Goal: Transaction & Acquisition: Purchase product/service

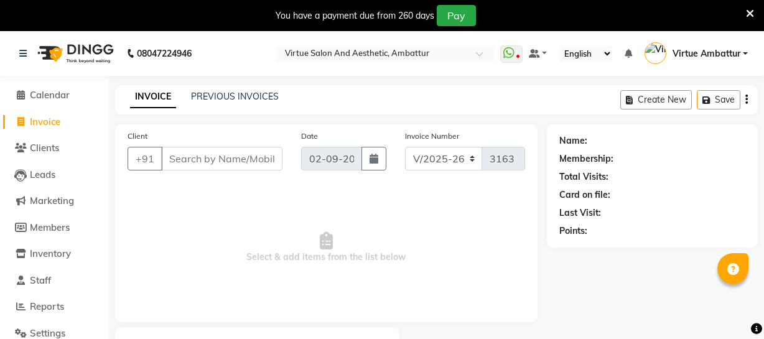
select select "5237"
select select "service"
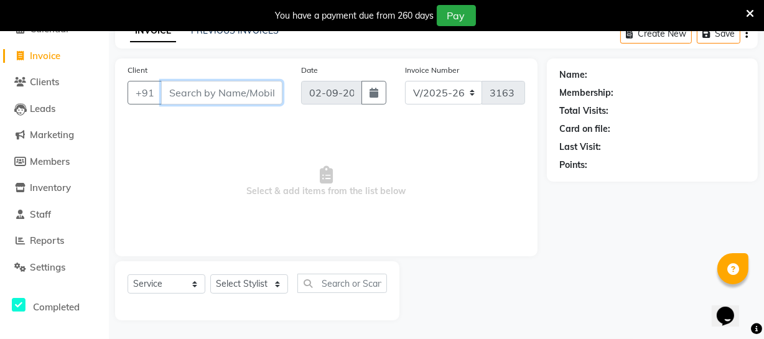
click at [196, 95] on input "Client" at bounding box center [221, 93] width 121 height 24
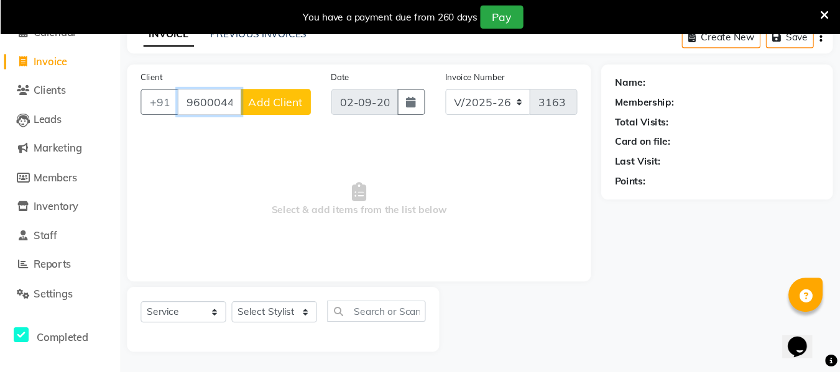
scroll to position [32, 0]
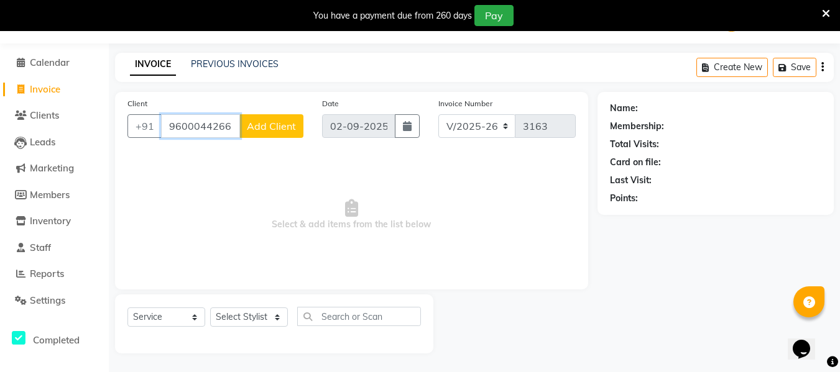
click at [232, 131] on input "9600044266" at bounding box center [200, 126] width 79 height 24
type input "9600044266"
click at [136, 113] on div "Client +91 9600044266 Add Client" at bounding box center [215, 122] width 195 height 51
click at [209, 131] on input "9600044266" at bounding box center [200, 126] width 79 height 24
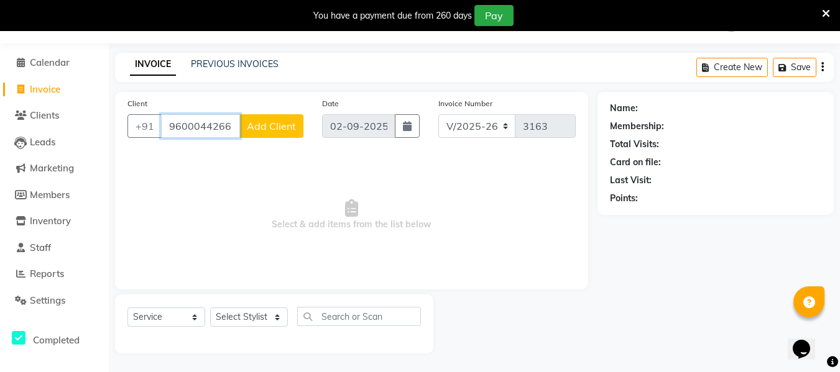
click at [209, 131] on input "9600044266" at bounding box center [200, 126] width 79 height 24
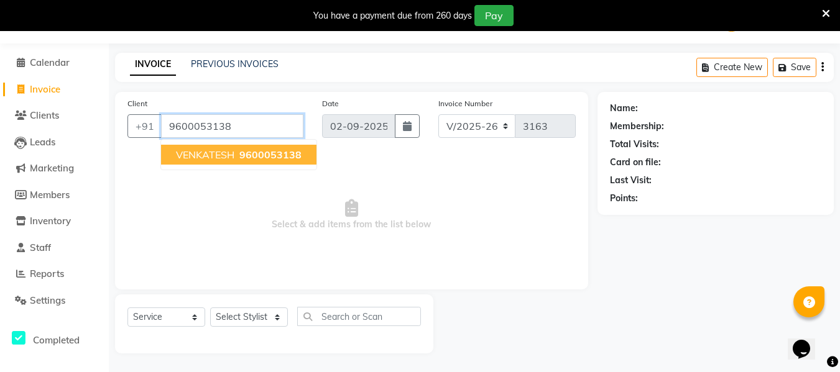
type input "9600053138"
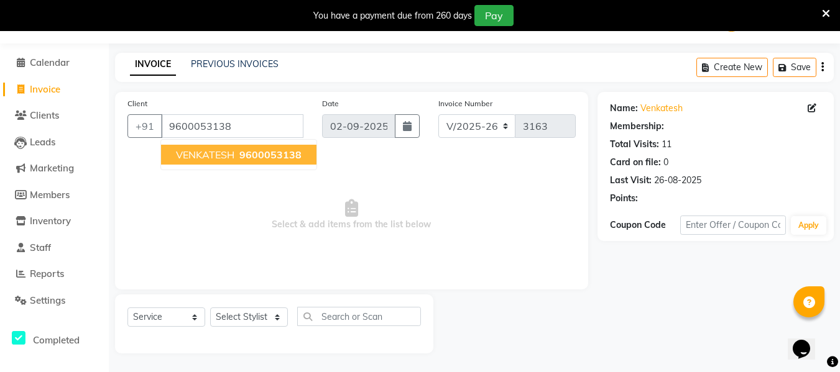
select select "1: Object"
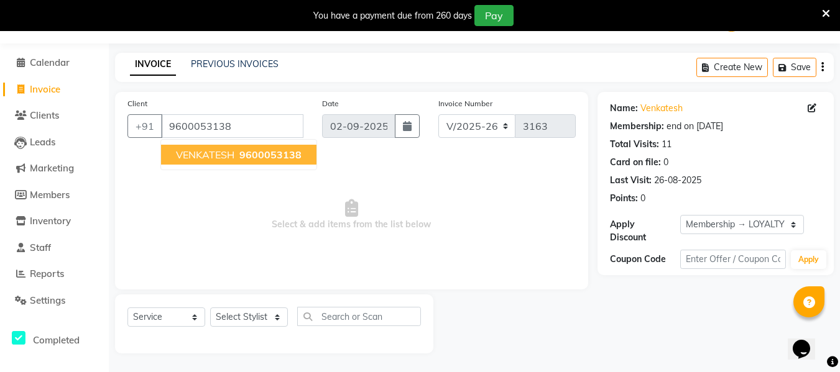
click at [268, 154] on span "9600053138" at bounding box center [270, 155] width 62 height 12
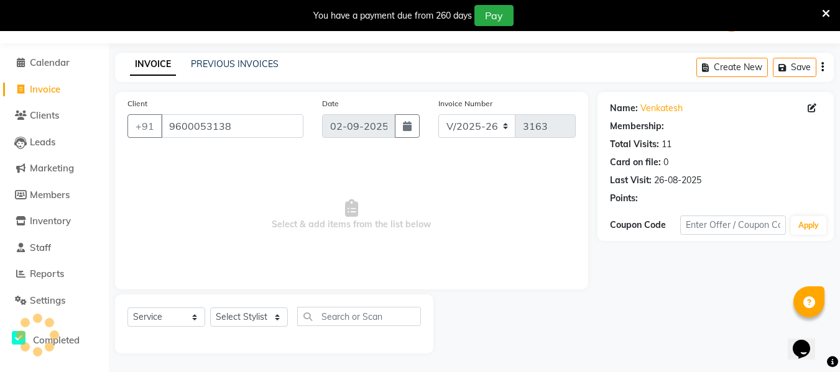
select select "1: Object"
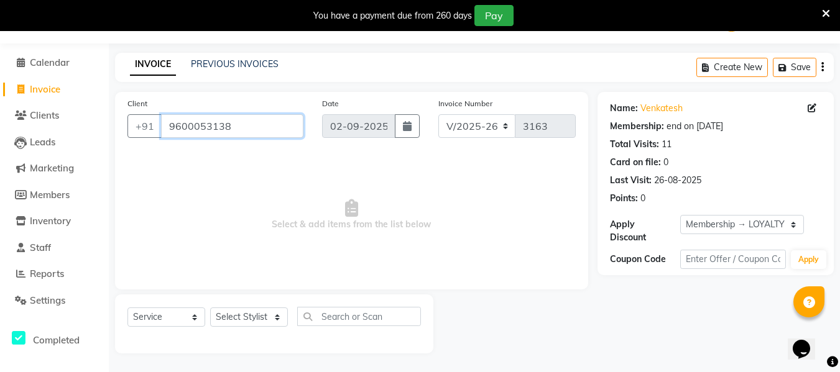
click at [249, 134] on input "9600053138" at bounding box center [232, 126] width 142 height 24
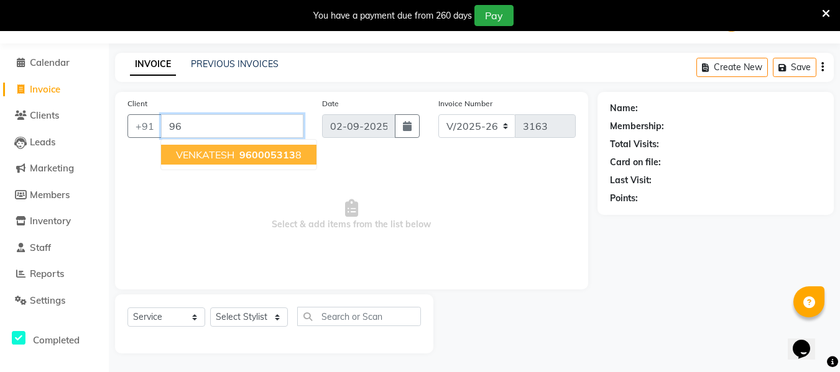
type input "9"
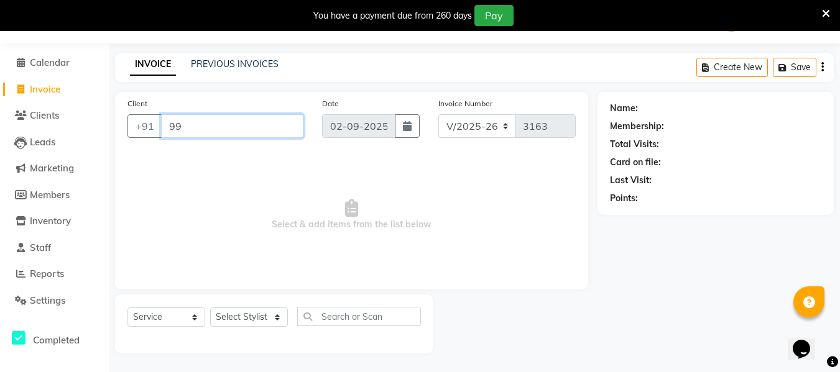
type input "9"
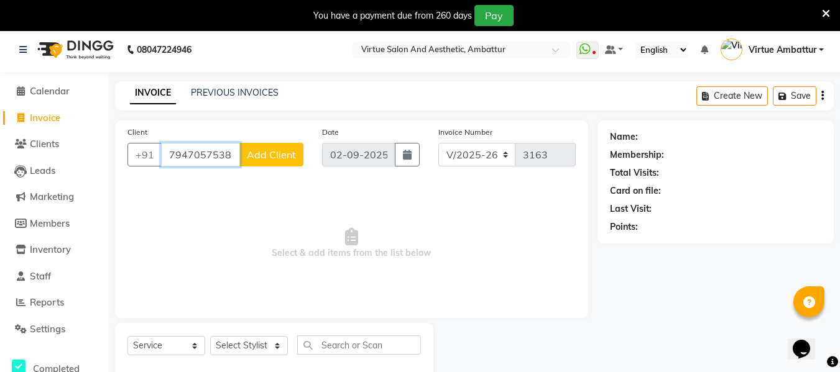
scroll to position [0, 0]
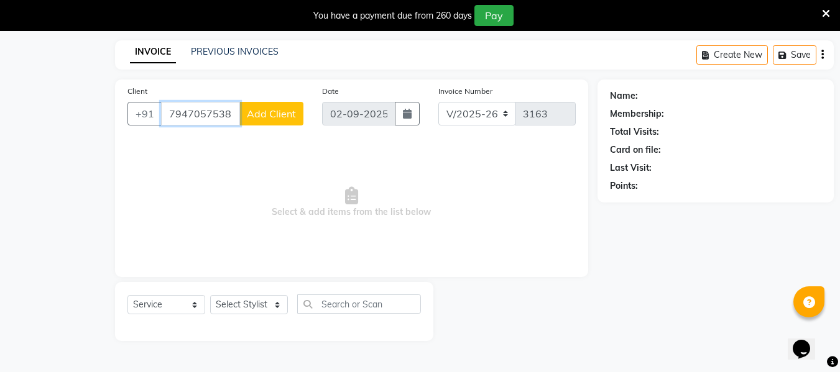
type input "794705753"
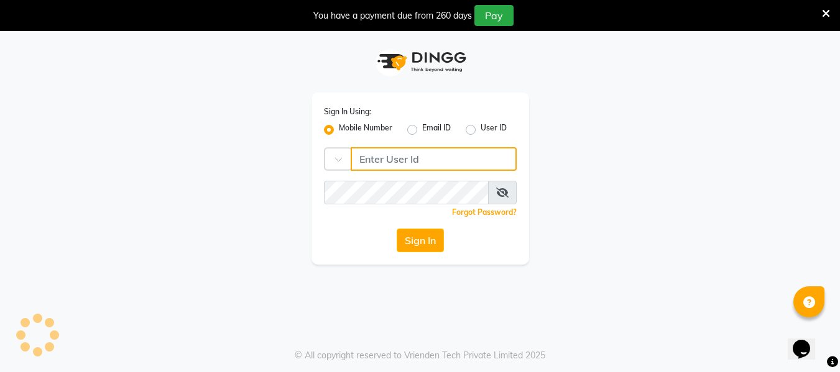
type input "9884040030"
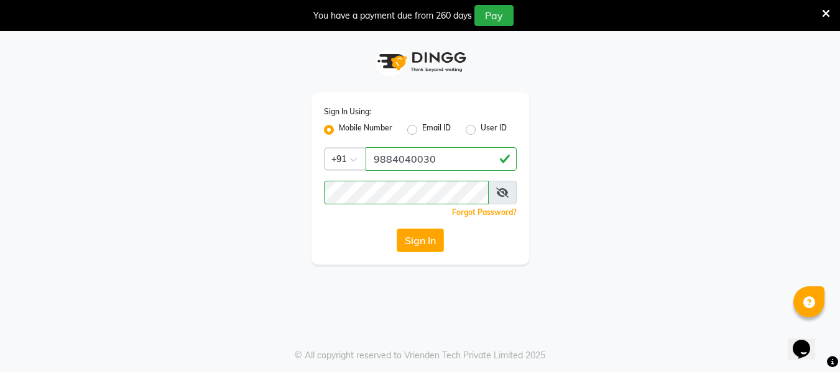
drag, startPoint x: 438, startPoint y: 239, endPoint x: 429, endPoint y: 239, distance: 8.7
click at [432, 239] on button "Sign In" at bounding box center [420, 241] width 47 height 24
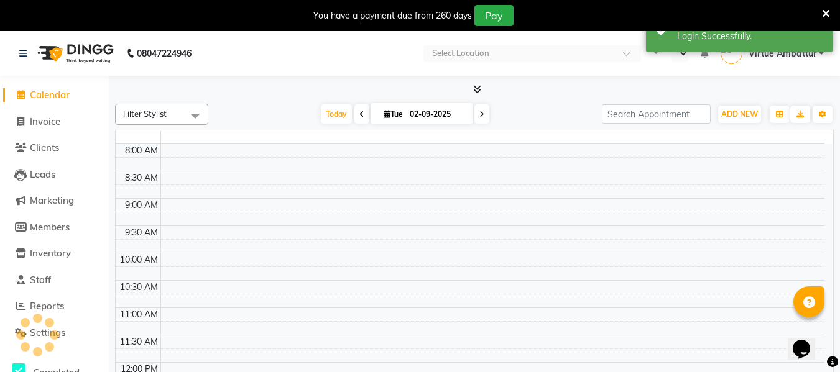
select select "en"
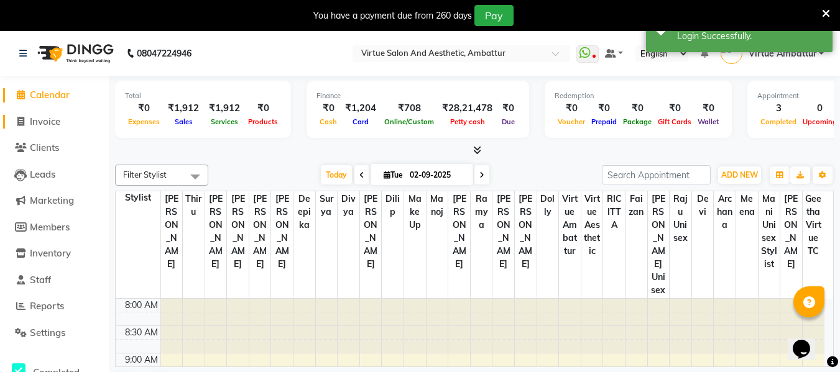
click at [45, 122] on span "Invoice" at bounding box center [45, 122] width 30 height 12
select select "service"
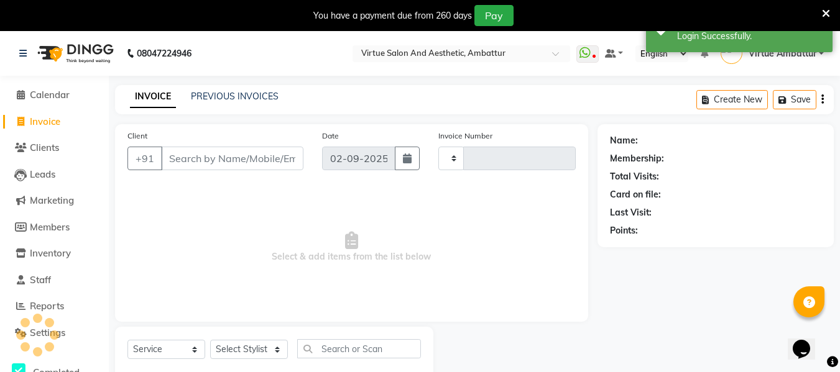
type input "3163"
select select "5237"
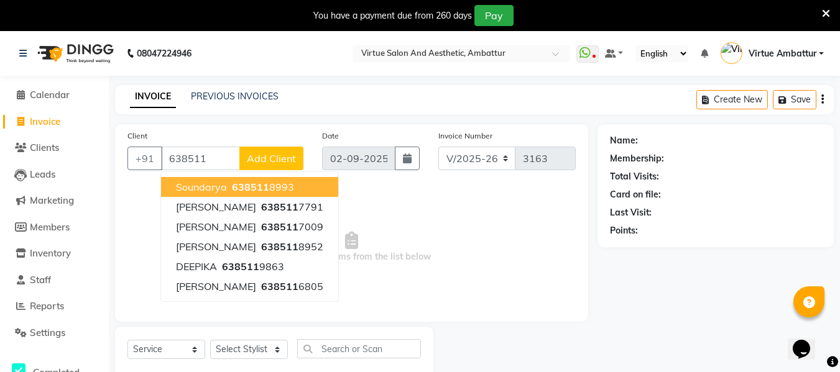
click at [255, 186] on span "638511" at bounding box center [250, 187] width 37 height 12
type input "6385118993"
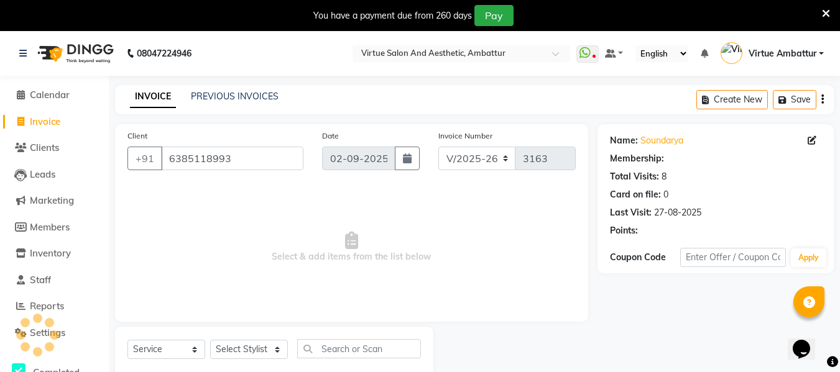
select select "1: Object"
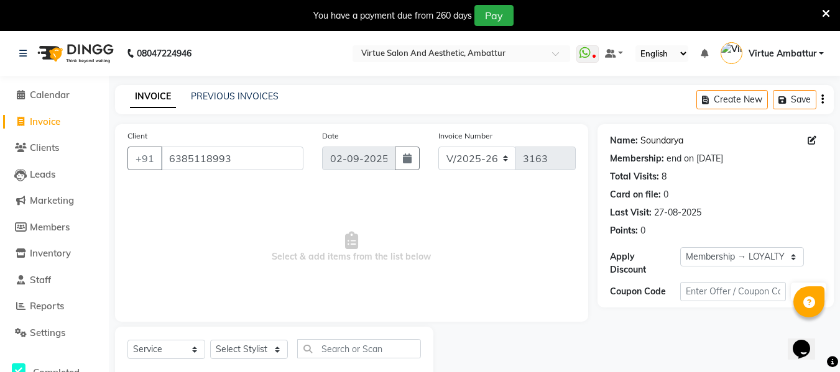
click at [653, 143] on link "Soundarya" at bounding box center [661, 140] width 43 height 13
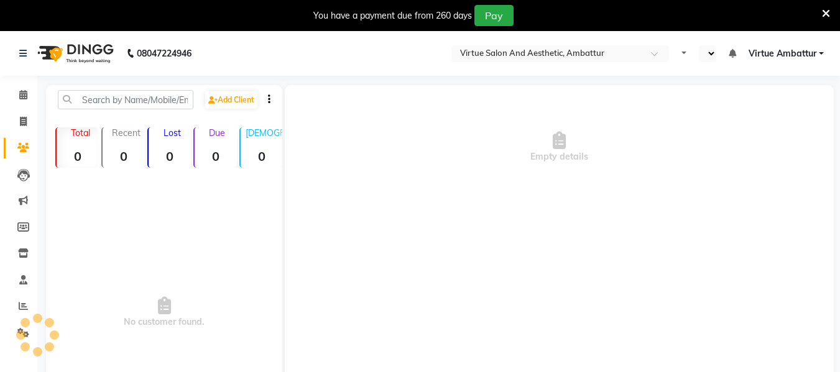
select select "en"
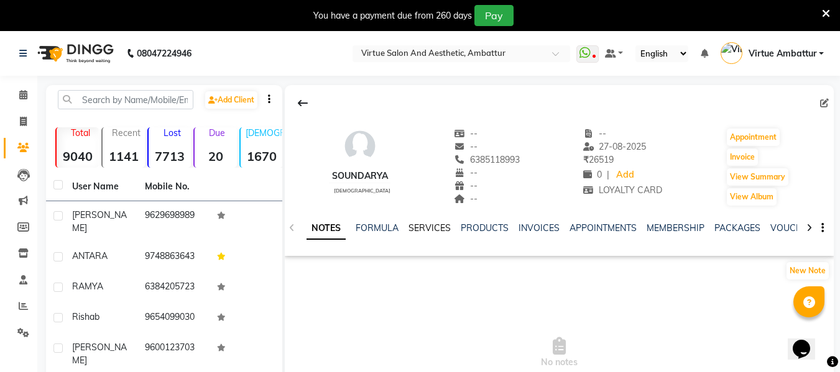
click at [425, 230] on link "SERVICES" at bounding box center [429, 228] width 42 height 11
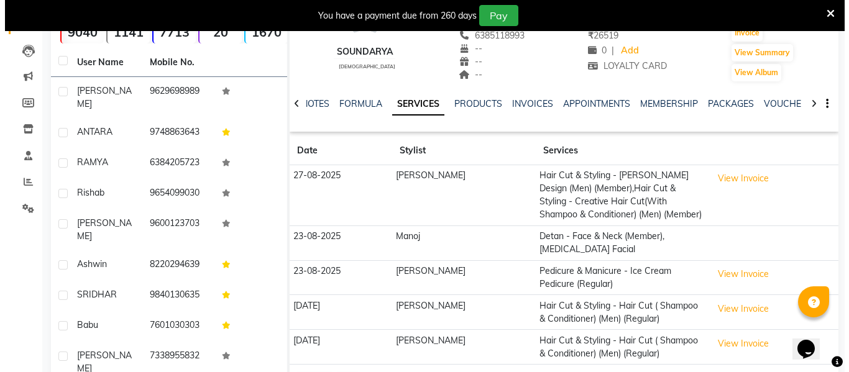
scroll to position [187, 0]
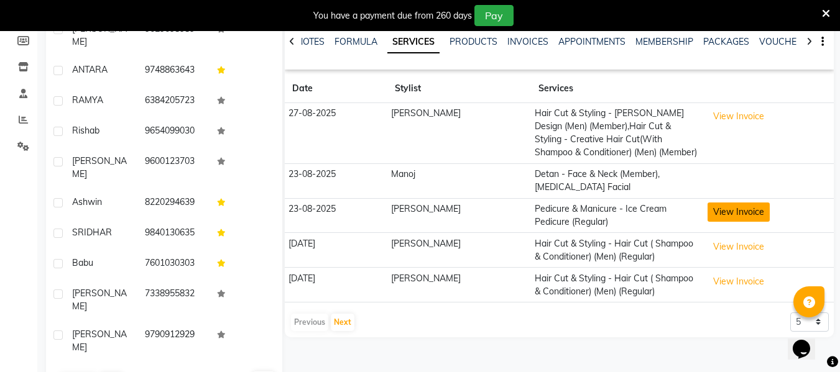
click at [730, 215] on button "View Invoice" at bounding box center [739, 212] width 62 height 19
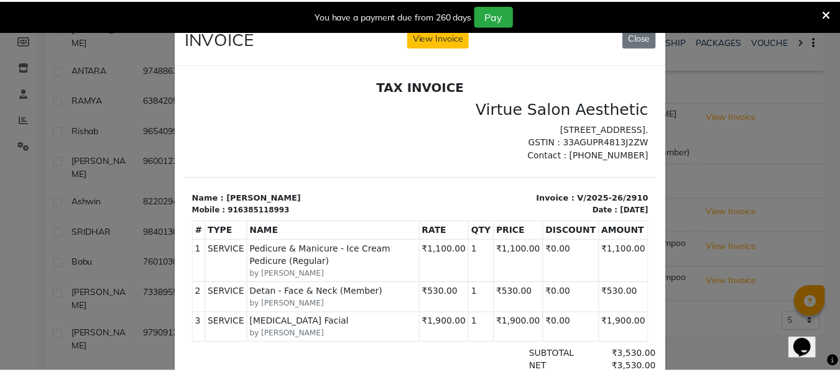
scroll to position [0, 0]
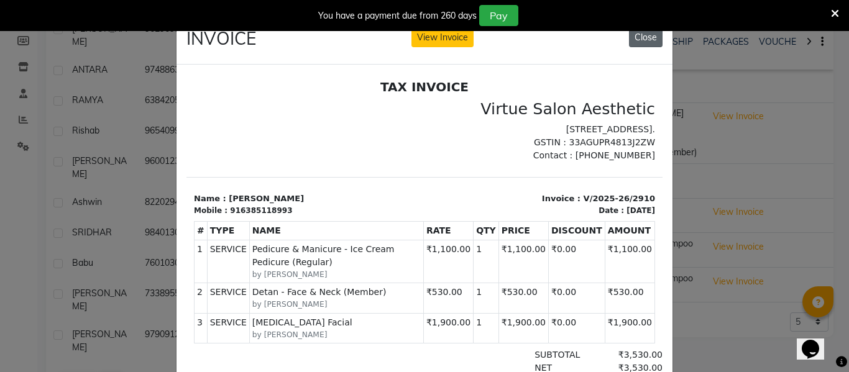
click at [646, 39] on button "Close" at bounding box center [646, 37] width 34 height 19
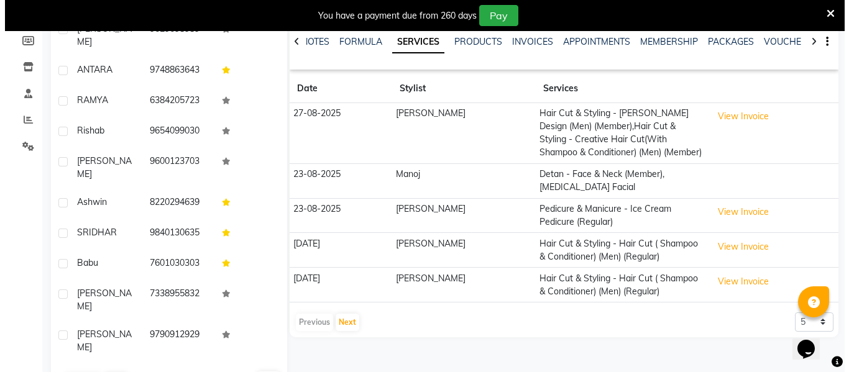
scroll to position [187, 0]
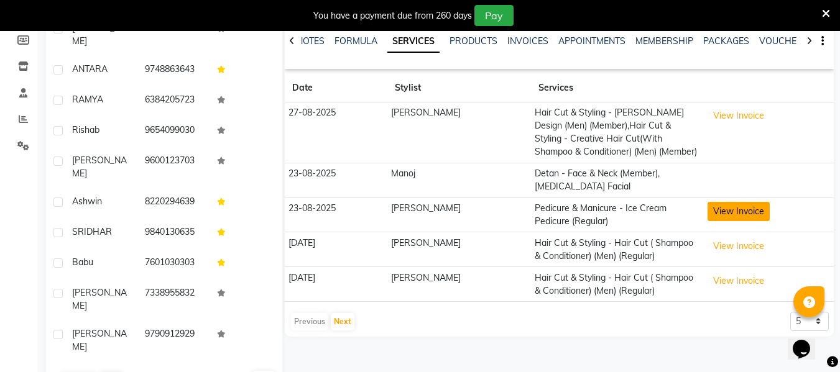
click at [723, 208] on button "View Invoice" at bounding box center [739, 211] width 62 height 19
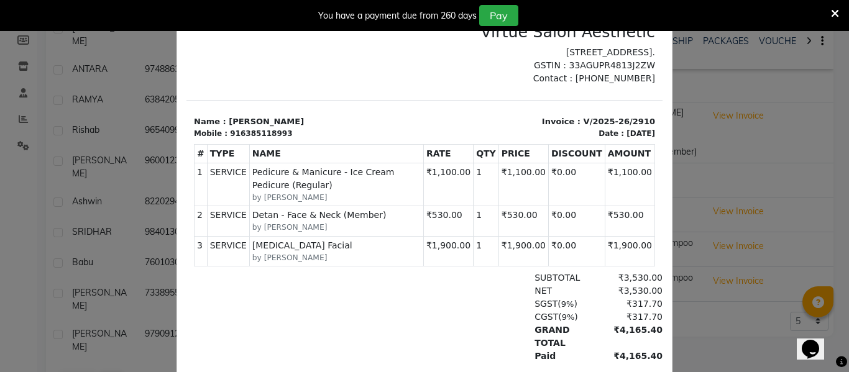
scroll to position [0, 0]
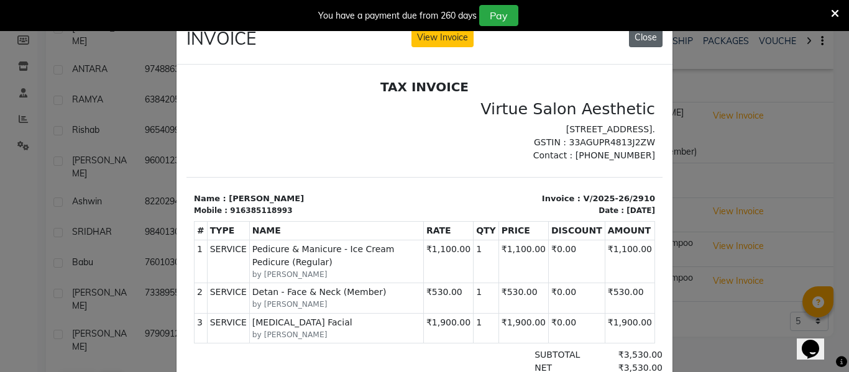
click at [650, 44] on button "Close" at bounding box center [646, 37] width 34 height 19
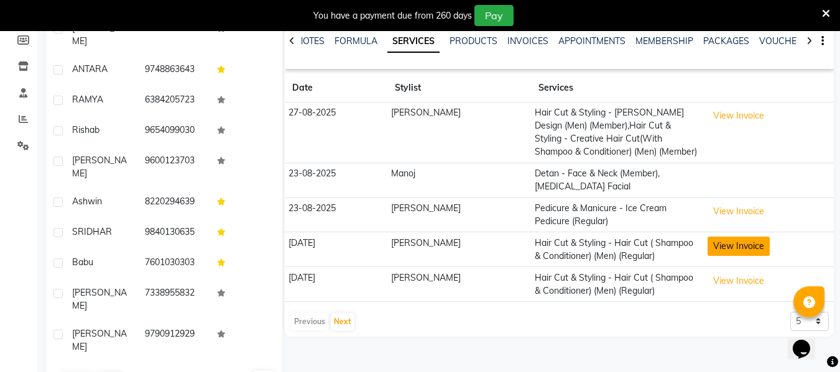
click at [728, 244] on button "View Invoice" at bounding box center [739, 246] width 62 height 19
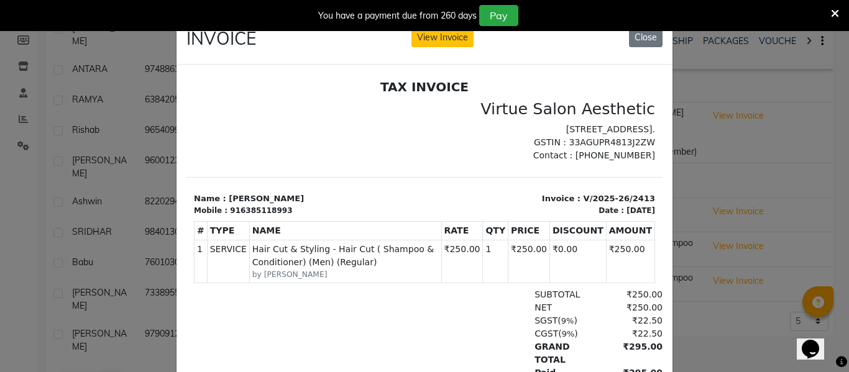
scroll to position [10, 0]
click at [637, 44] on button "Close" at bounding box center [646, 37] width 34 height 19
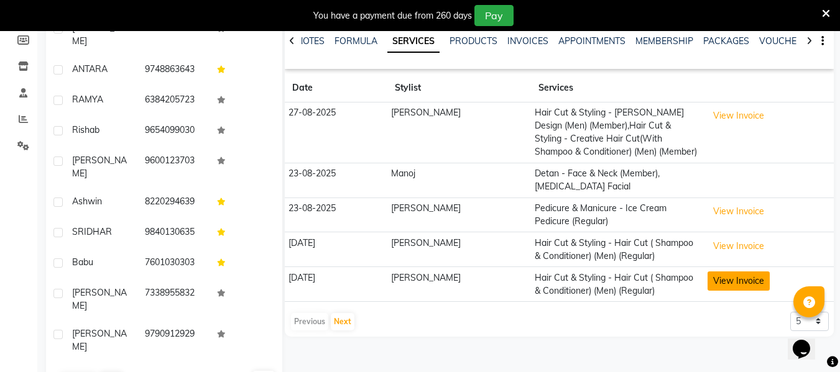
click at [708, 284] on button "View Invoice" at bounding box center [739, 281] width 62 height 19
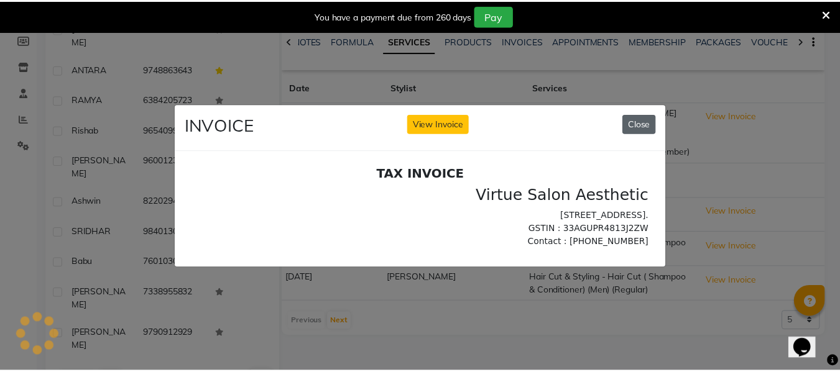
scroll to position [0, 0]
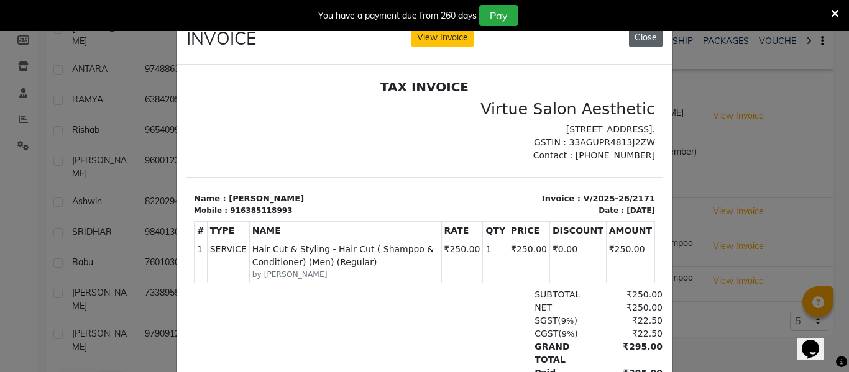
click at [646, 44] on button "Close" at bounding box center [646, 37] width 34 height 19
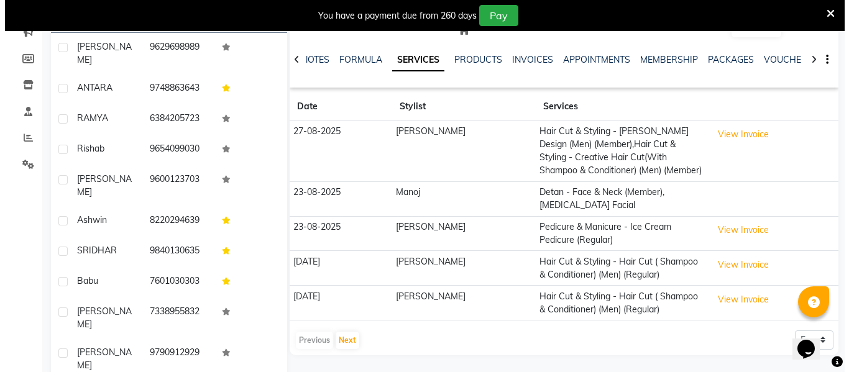
scroll to position [187, 0]
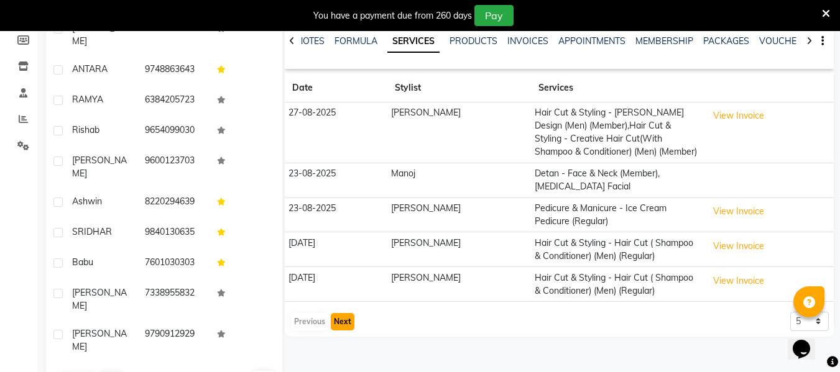
click at [346, 326] on button "Next" at bounding box center [343, 321] width 24 height 17
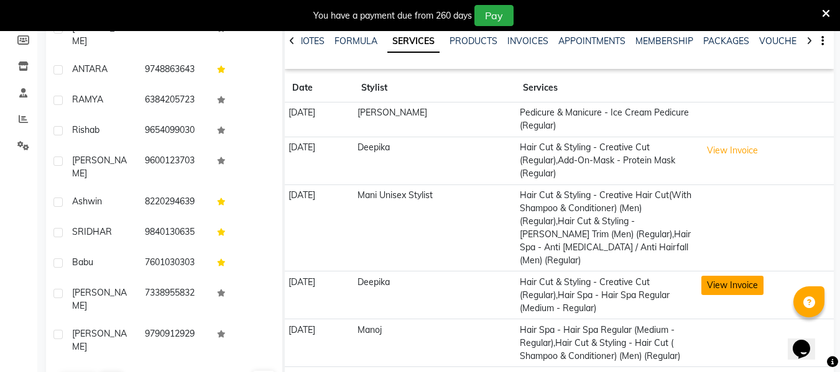
click at [742, 287] on button "View Invoice" at bounding box center [732, 285] width 62 height 19
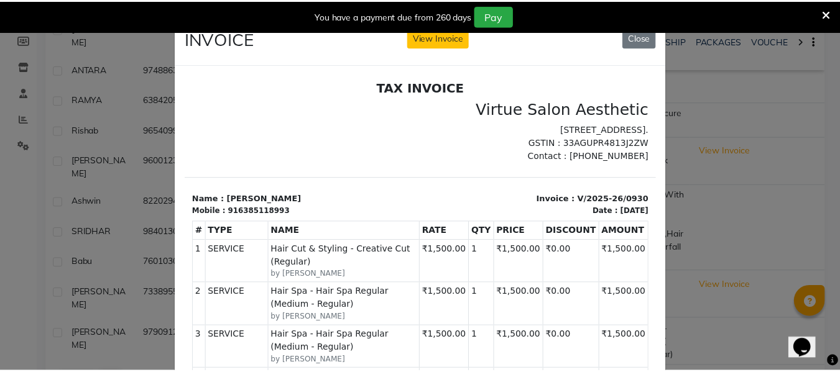
scroll to position [10, 0]
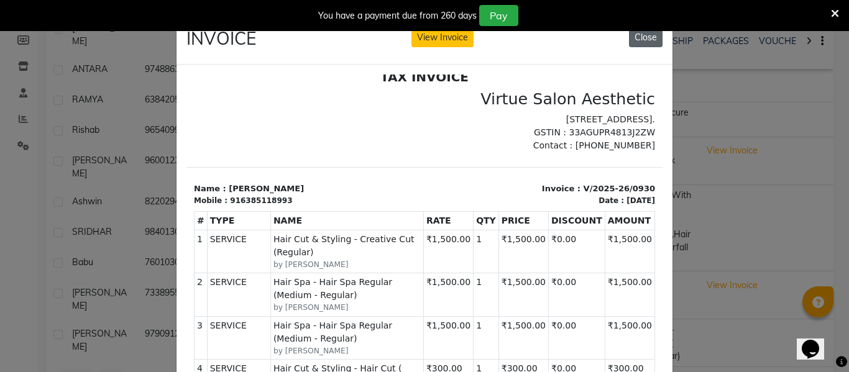
click at [646, 38] on button "Close" at bounding box center [646, 37] width 34 height 19
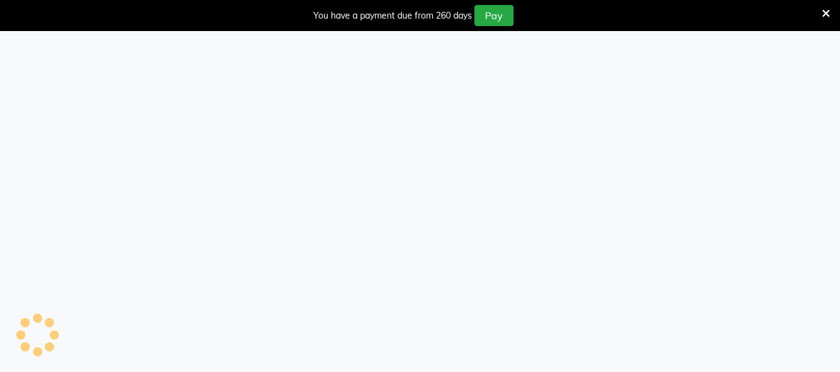
select select "service"
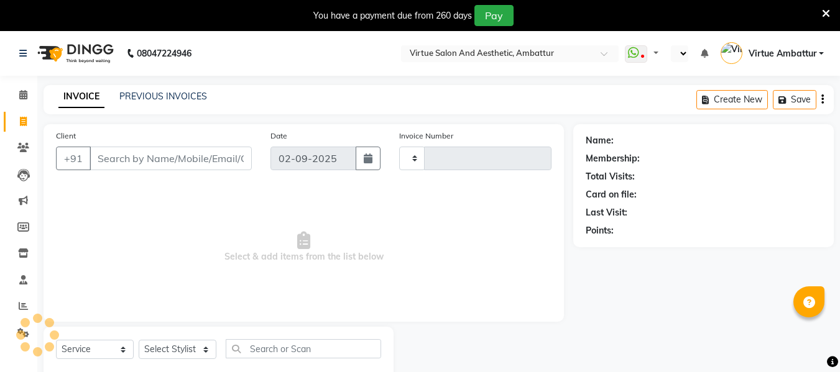
type input "3163"
select select "5237"
select select "en"
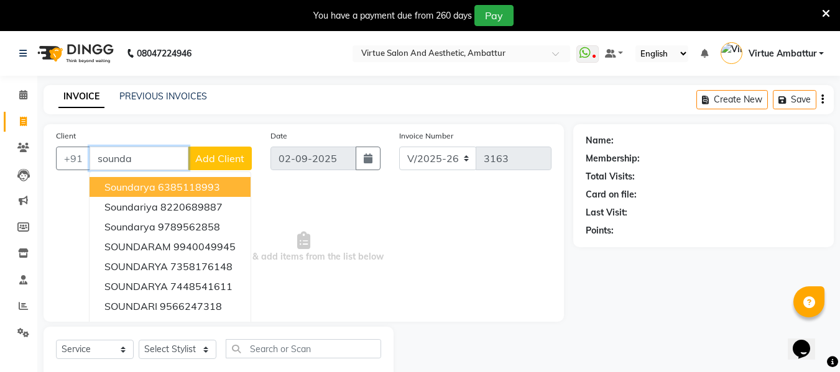
click at [234, 186] on button "Soundarya 6385118993" at bounding box center [170, 187] width 161 height 20
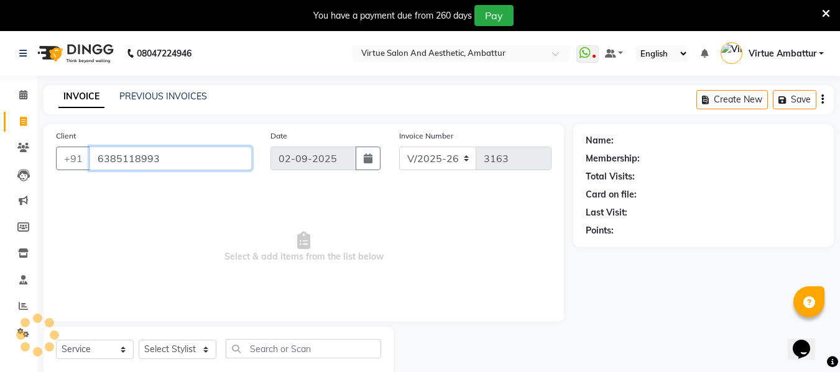
type input "6385118993"
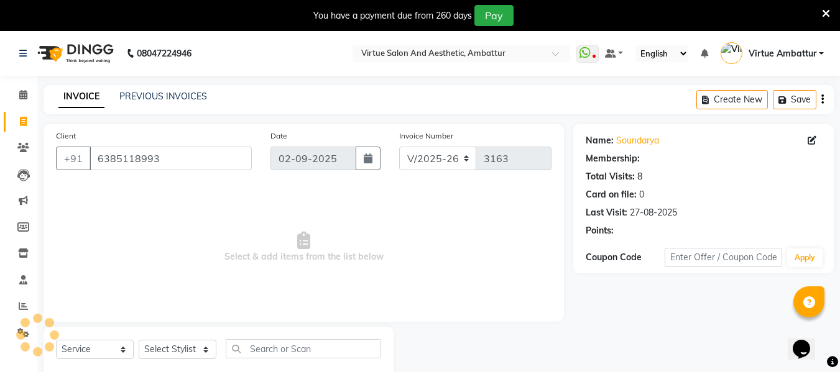
select select "1: Object"
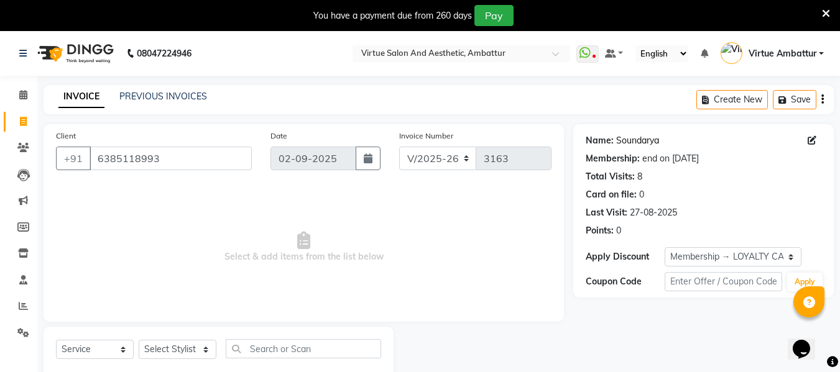
click at [639, 140] on link "Soundarya" at bounding box center [637, 140] width 43 height 13
drag, startPoint x: 160, startPoint y: 95, endPoint x: 486, endPoint y: 68, distance: 326.9
click at [160, 95] on link "PREVIOUS INVOICES" at bounding box center [163, 96] width 88 height 11
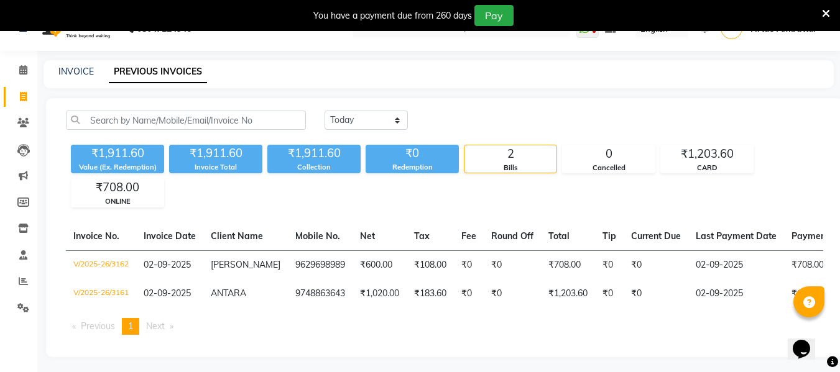
scroll to position [38, 0]
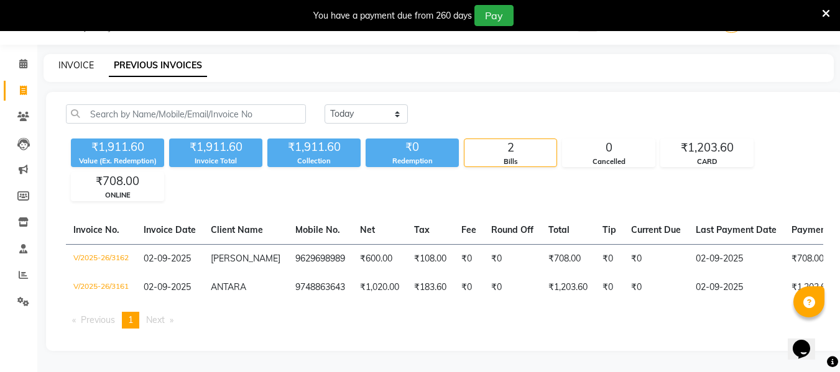
click at [73, 60] on link "INVOICE" at bounding box center [75, 65] width 35 height 11
select select "service"
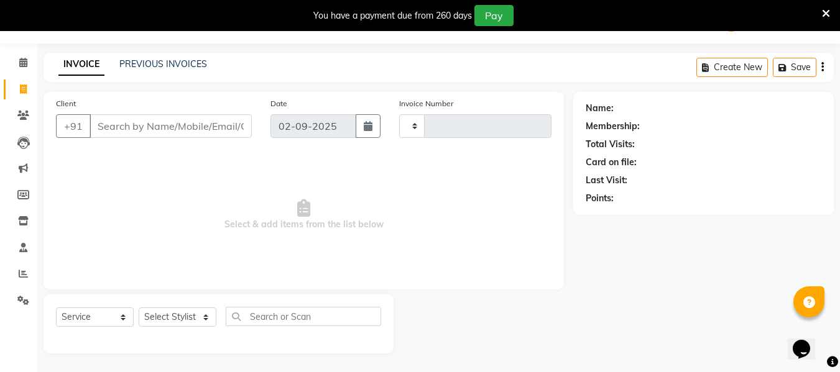
scroll to position [32, 0]
type input "3163"
select select "5237"
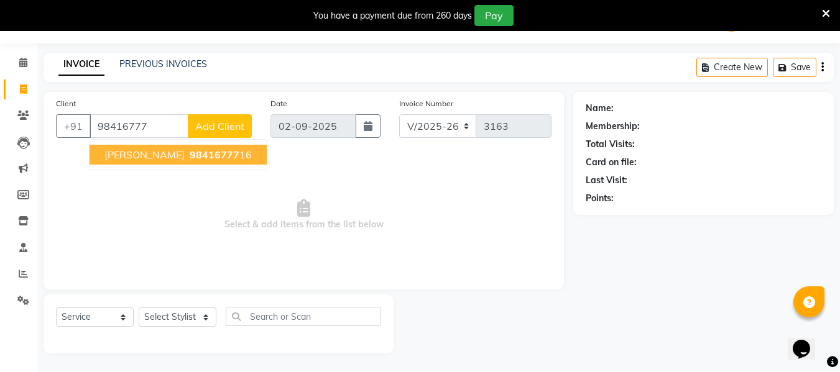
click at [190, 159] on span "98416777" at bounding box center [215, 155] width 50 height 12
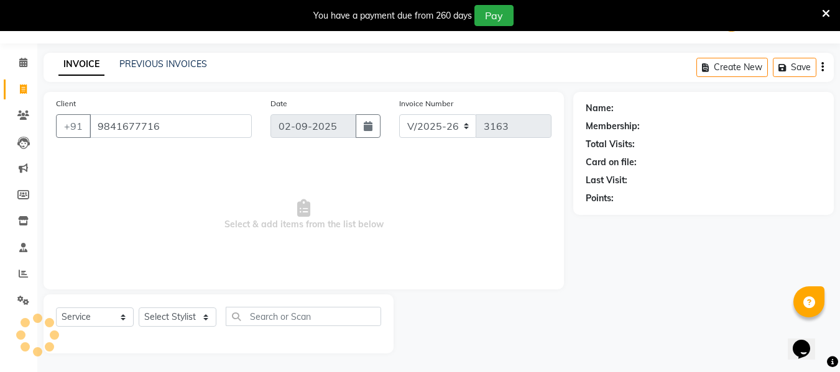
type input "9841677716"
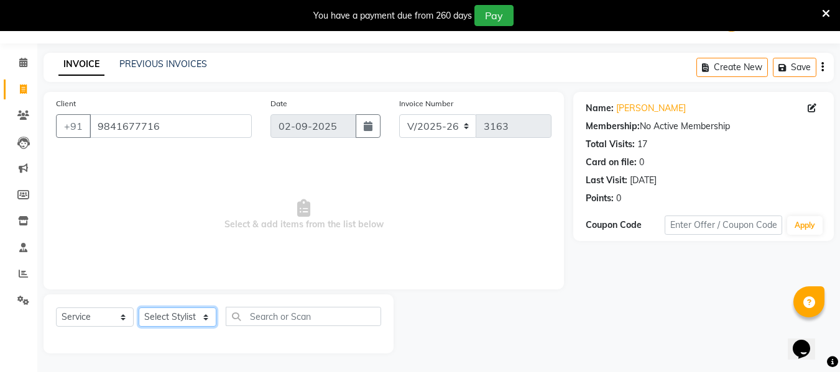
click at [182, 315] on select "Select Stylist Archana Bhagi Deepika Devi Dilip Divya Dolly Dr Prakash Faizan G…" at bounding box center [178, 317] width 78 height 19
select select "37432"
click at [139, 308] on select "Select Stylist Archana Bhagi Deepika Devi Dilip Divya Dolly Dr Prakash Faizan G…" at bounding box center [178, 317] width 78 height 19
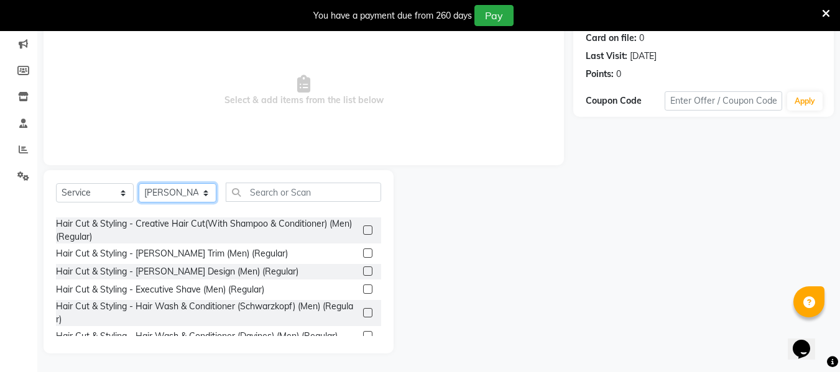
scroll to position [0, 0]
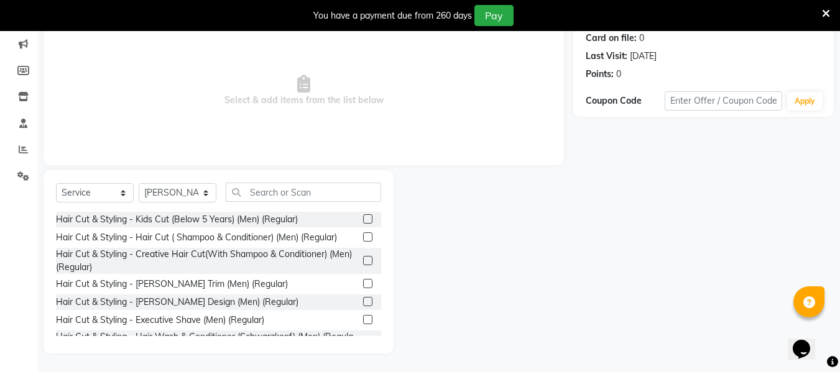
click at [363, 258] on label at bounding box center [367, 260] width 9 height 9
click at [363, 258] on input "checkbox" at bounding box center [367, 261] width 8 height 8
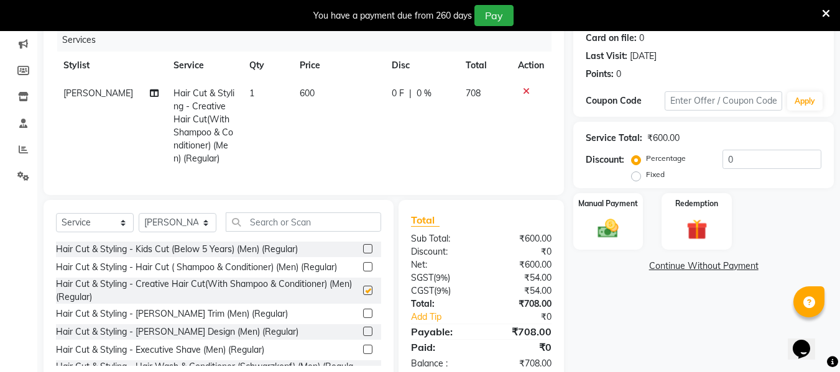
checkbox input "false"
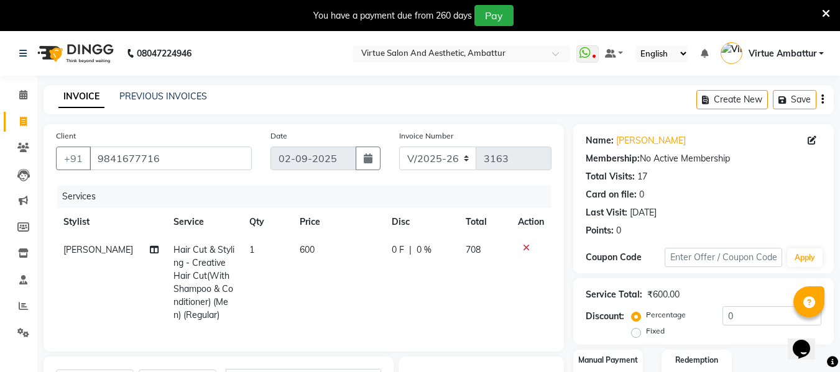
click at [300, 252] on span "600" at bounding box center [307, 249] width 15 height 11
select select "37432"
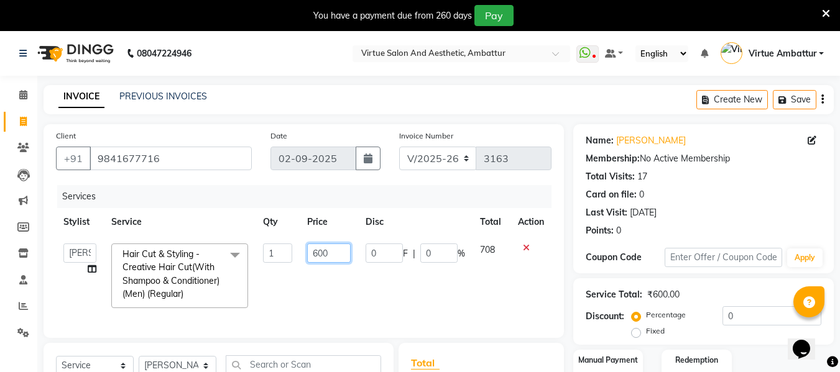
drag, startPoint x: 319, startPoint y: 248, endPoint x: 320, endPoint y: 259, distance: 10.6
click at [319, 252] on input "600" at bounding box center [328, 253] width 43 height 19
type input "400"
click at [374, 305] on tr "Archana Bhagi Deepika Devi Dilip Divya Dolly Dr Prakash Faizan Geetha Virtue TC…" at bounding box center [304, 276] width 496 height 80
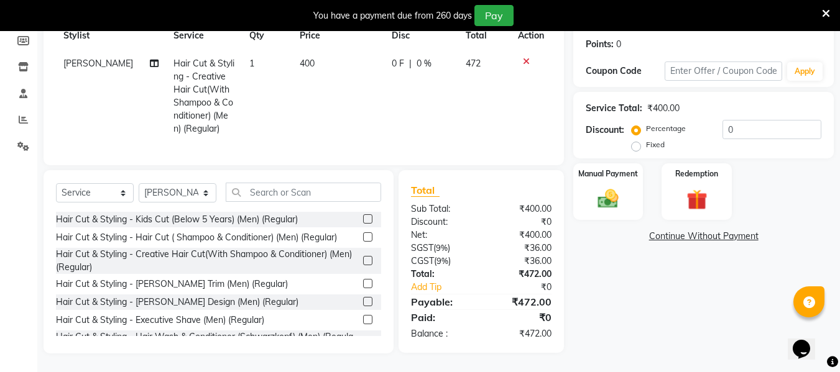
scroll to position [196, 0]
click at [606, 198] on img at bounding box center [608, 199] width 35 height 25
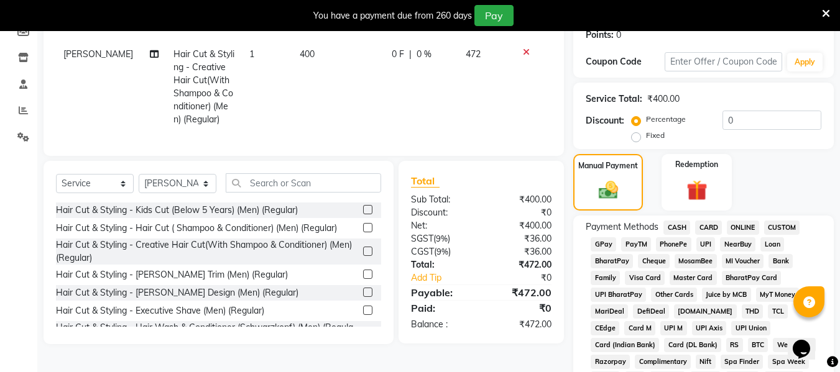
click at [686, 224] on span "CASH" at bounding box center [676, 228] width 27 height 14
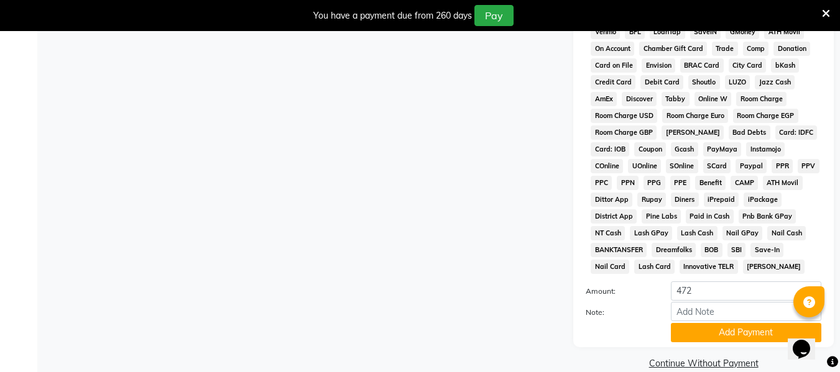
scroll to position [562, 0]
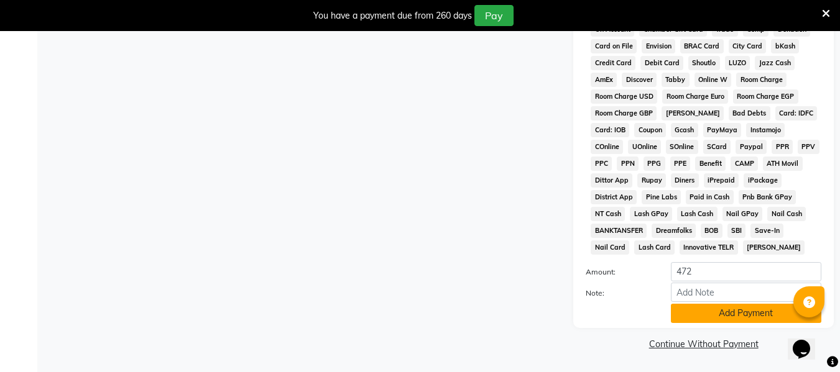
click at [713, 312] on button "Add Payment" at bounding box center [746, 313] width 150 height 19
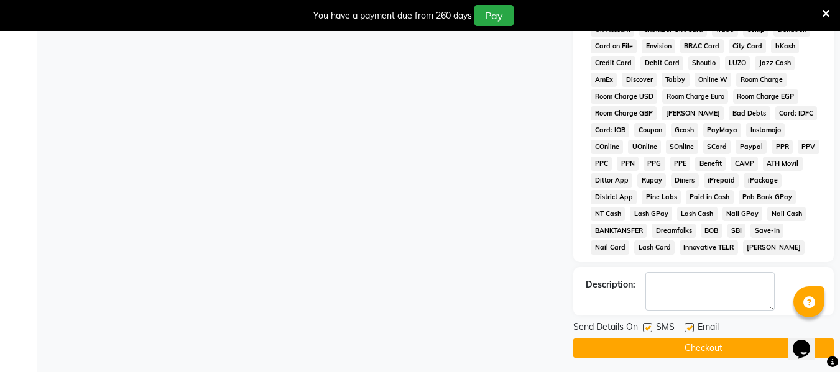
click at [705, 344] on button "Checkout" at bounding box center [703, 348] width 261 height 19
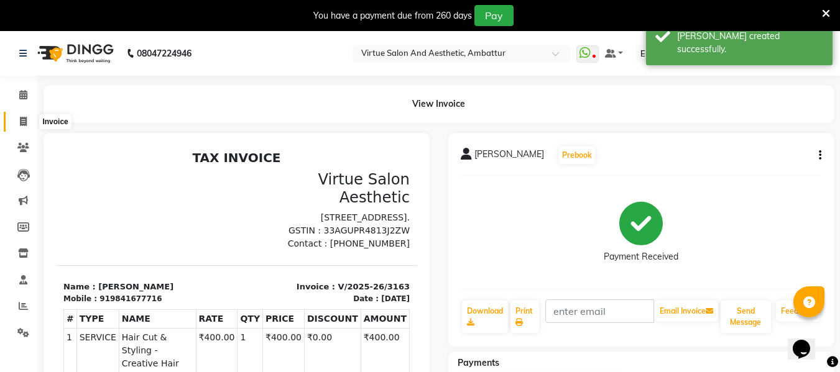
click at [24, 121] on icon at bounding box center [23, 121] width 7 height 9
select select "service"
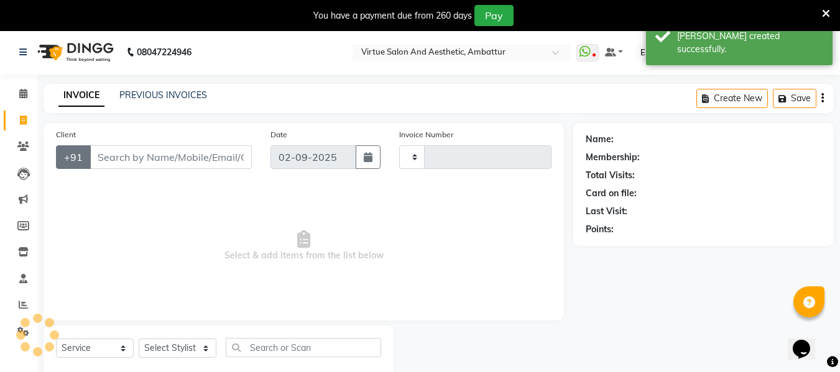
scroll to position [32, 0]
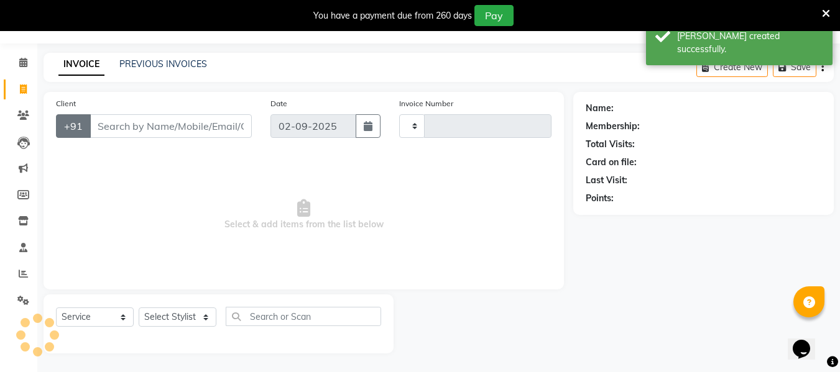
type input "3164"
select select "5237"
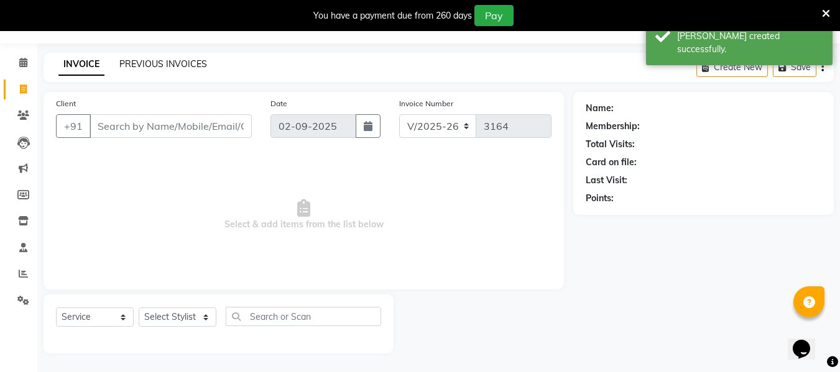
click at [182, 60] on link "PREVIOUS INVOICES" at bounding box center [163, 63] width 88 height 11
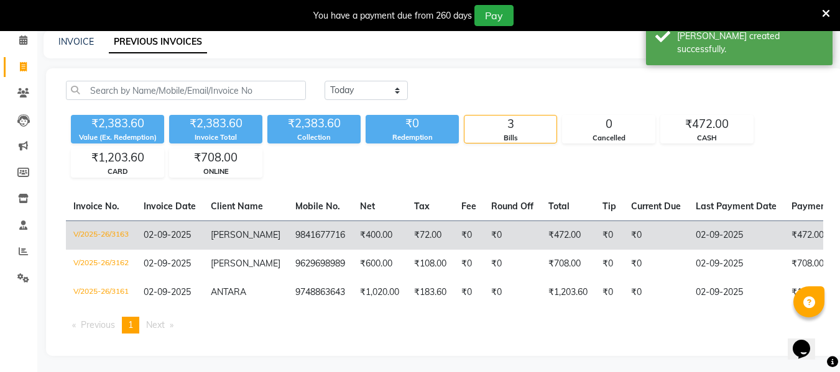
scroll to position [67, 0]
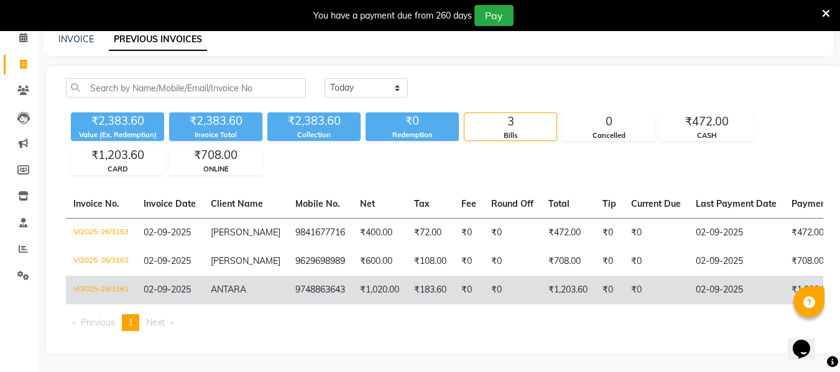
click at [235, 284] on span "ANTARA" at bounding box center [228, 289] width 35 height 11
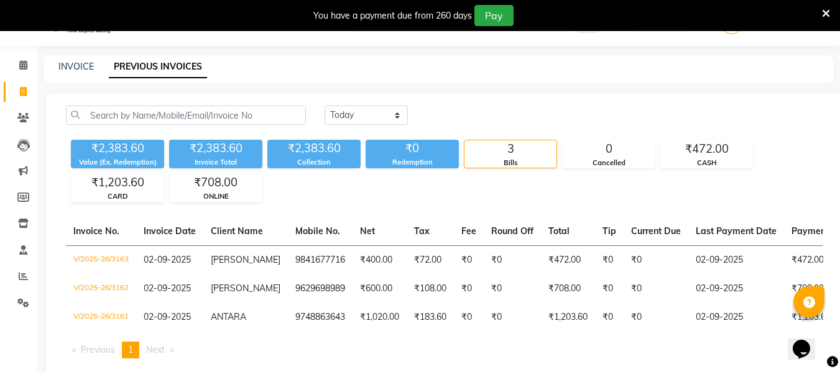
scroll to position [0, 0]
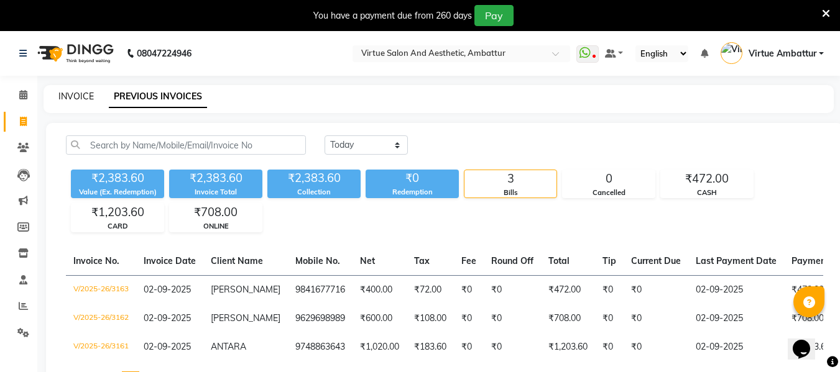
click at [70, 96] on link "INVOICE" at bounding box center [75, 96] width 35 height 11
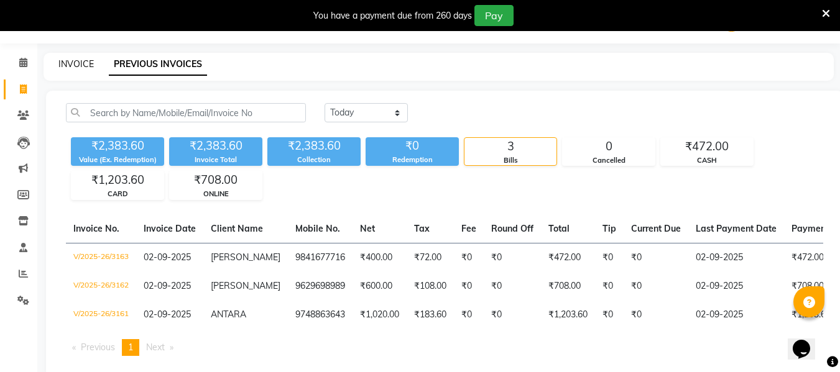
select select "5237"
select select "service"
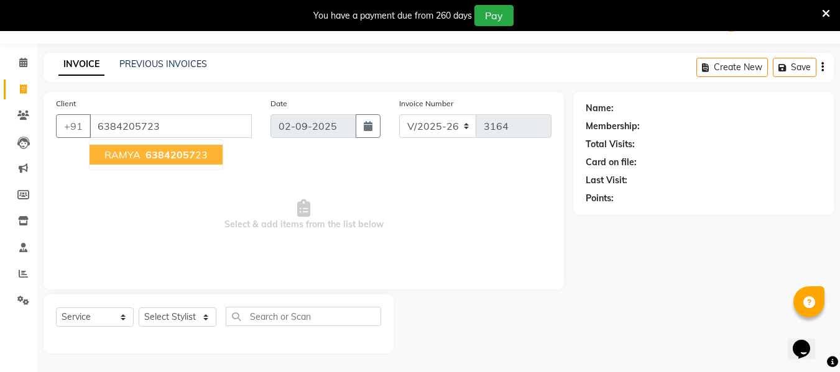
type input "6384205723"
click at [166, 154] on span "63842057" at bounding box center [170, 155] width 50 height 12
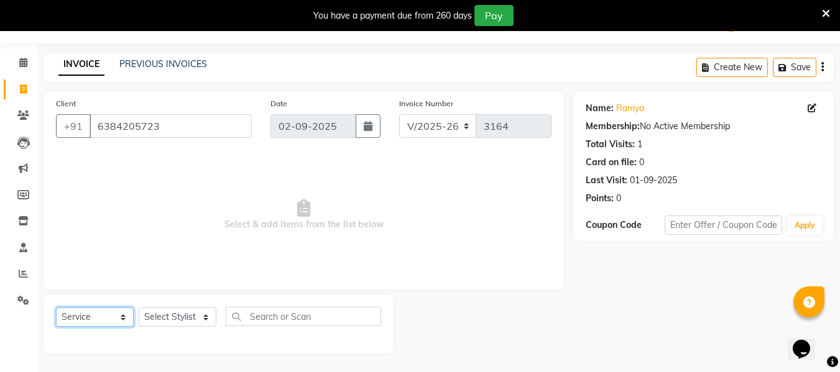
click at [121, 316] on select "Select Service Product Membership Package Voucher Prepaid Gift Card" at bounding box center [95, 317] width 78 height 19
select select "product"
click at [56, 308] on select "Select Service Product Membership Package Voucher Prepaid Gift Card" at bounding box center [95, 317] width 78 height 19
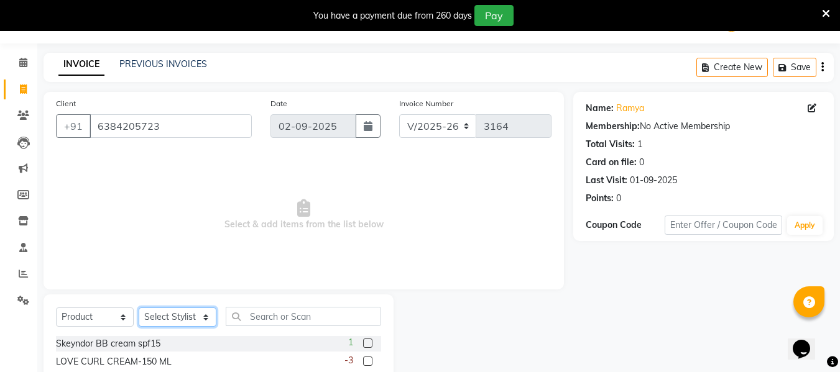
drag, startPoint x: 200, startPoint y: 317, endPoint x: 182, endPoint y: 311, distance: 18.9
click at [200, 316] on select "Select Stylist [PERSON_NAME] [PERSON_NAME] [PERSON_NAME] [PERSON_NAME] [PERSON_…" at bounding box center [178, 317] width 78 height 19
select select "71592"
click at [139, 308] on select "Select Stylist [PERSON_NAME] [PERSON_NAME] [PERSON_NAME] [PERSON_NAME] [PERSON_…" at bounding box center [178, 317] width 78 height 19
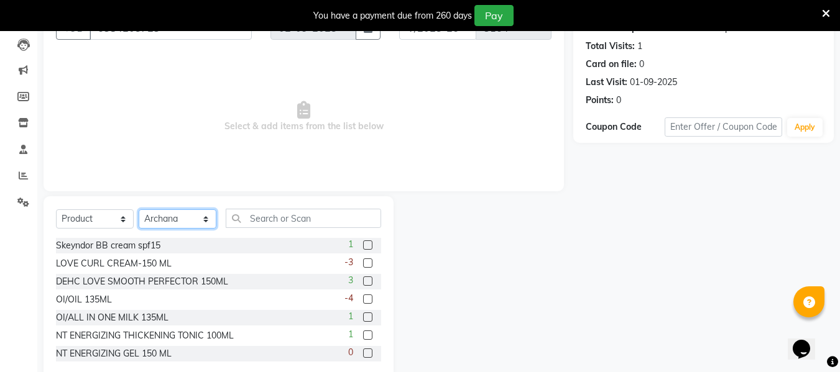
scroll to position [157, 0]
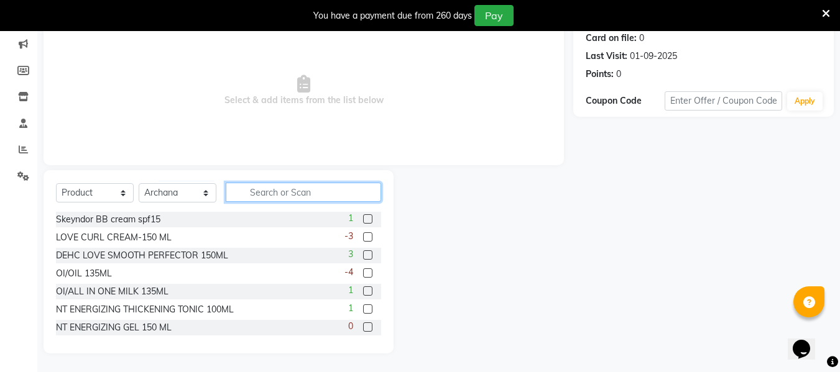
click at [285, 193] on input "text" at bounding box center [303, 192] width 155 height 19
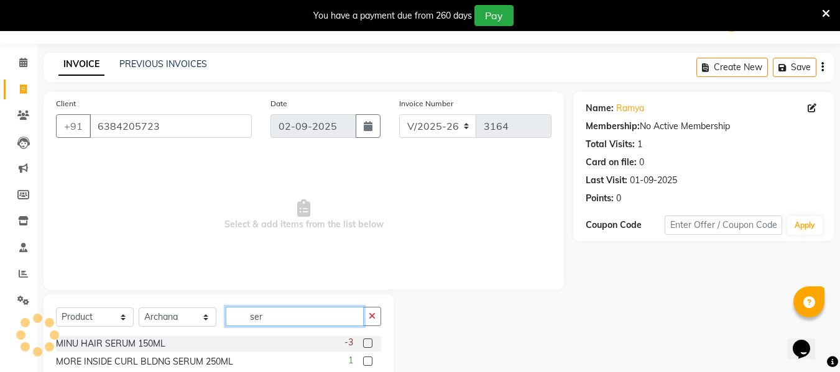
scroll to position [122, 0]
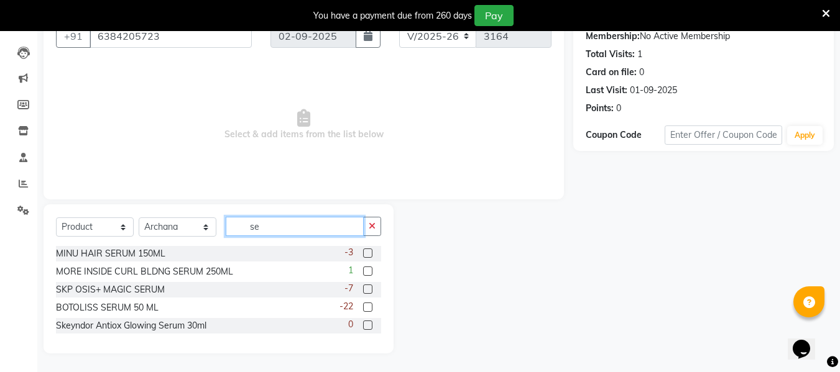
type input "s"
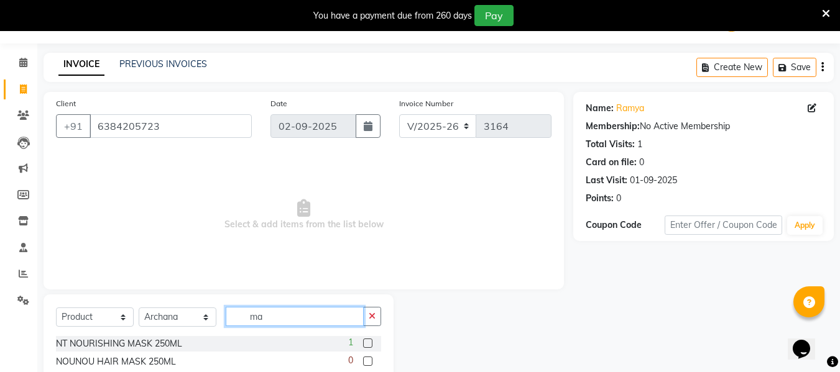
scroll to position [157, 0]
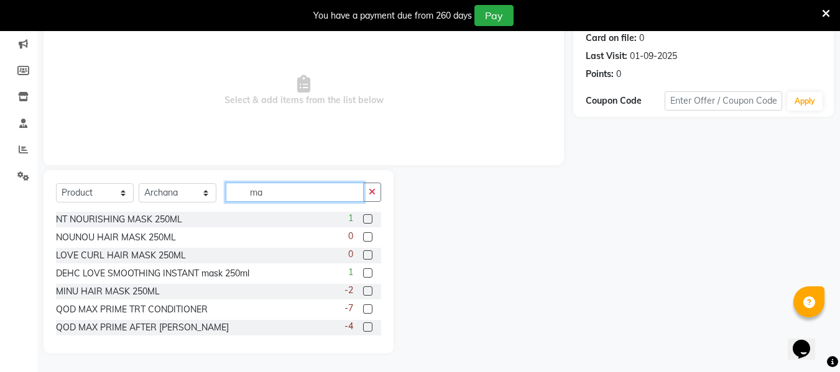
type input "m"
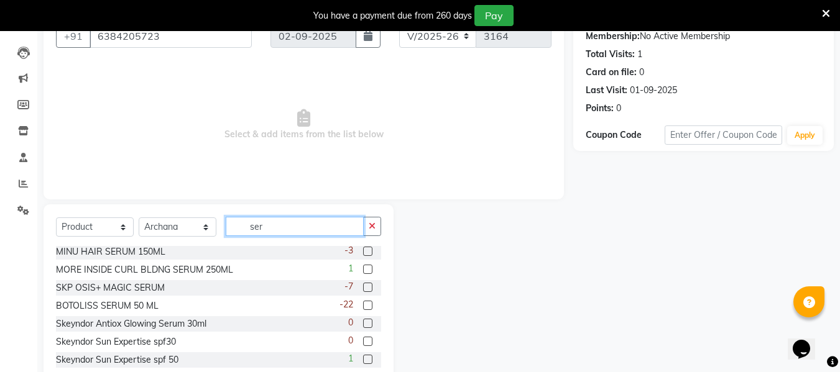
scroll to position [0, 0]
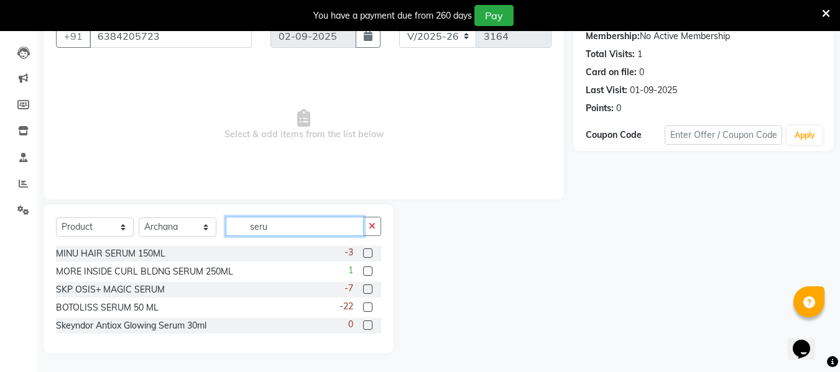
type input "seru"
click at [369, 307] on label at bounding box center [367, 307] width 9 height 9
click at [369, 307] on input "checkbox" at bounding box center [367, 308] width 8 height 8
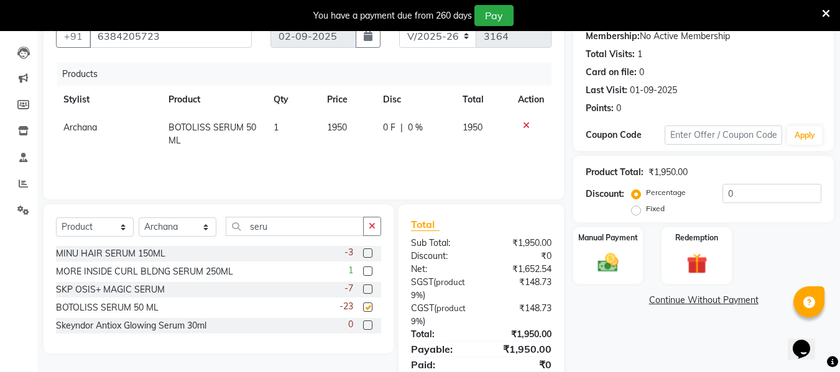
checkbox input "false"
click at [339, 126] on span "1950" at bounding box center [337, 127] width 20 height 11
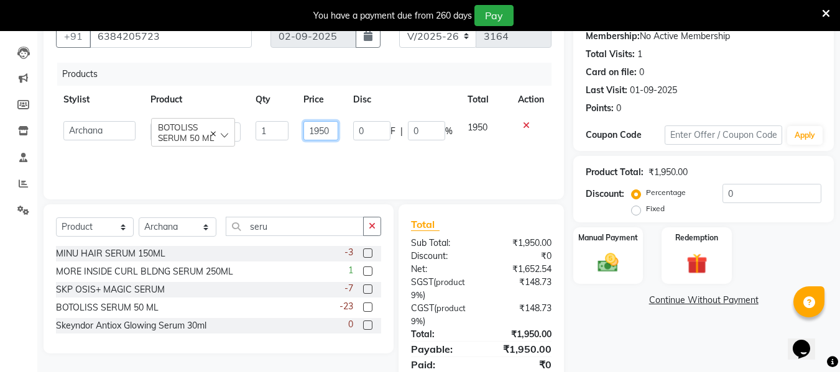
click at [325, 132] on input "1950" at bounding box center [320, 130] width 35 height 19
type input "350"
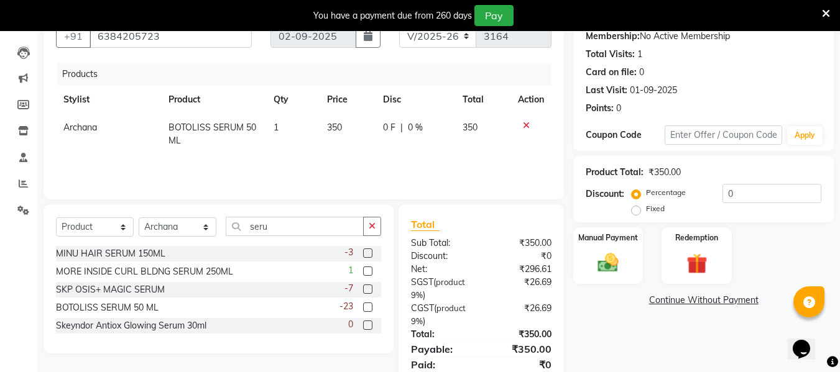
click at [377, 167] on div "Products Stylist Product Qty Price Disc Total Action Archana BOTOLISS SERUM 50 …" at bounding box center [304, 125] width 496 height 124
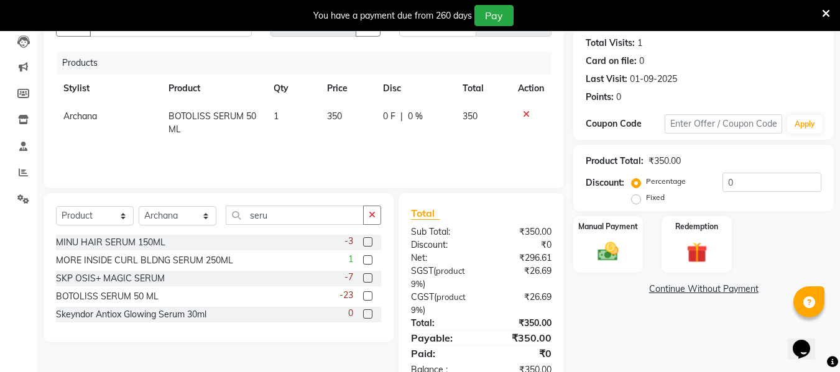
scroll to position [169, 0]
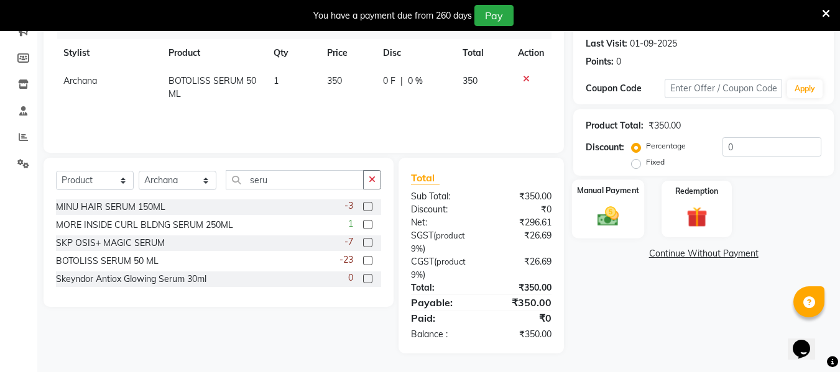
click at [616, 213] on img at bounding box center [608, 216] width 35 height 25
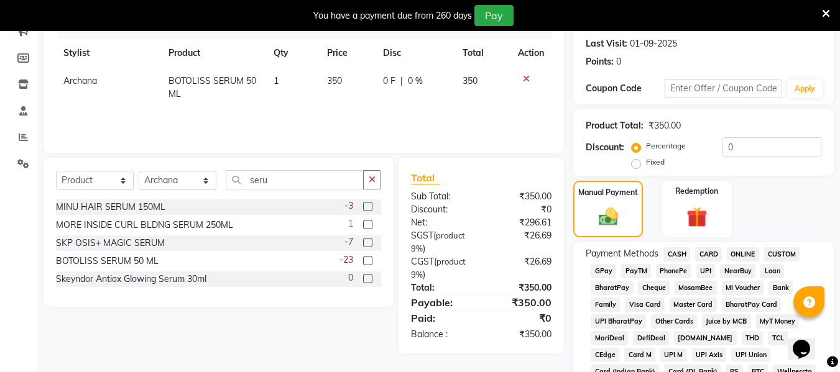
click at [741, 255] on span "ONLINE" at bounding box center [743, 254] width 32 height 14
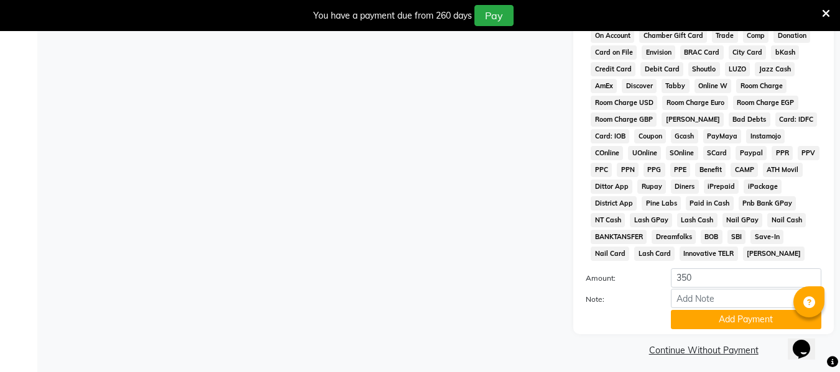
scroll to position [562, 0]
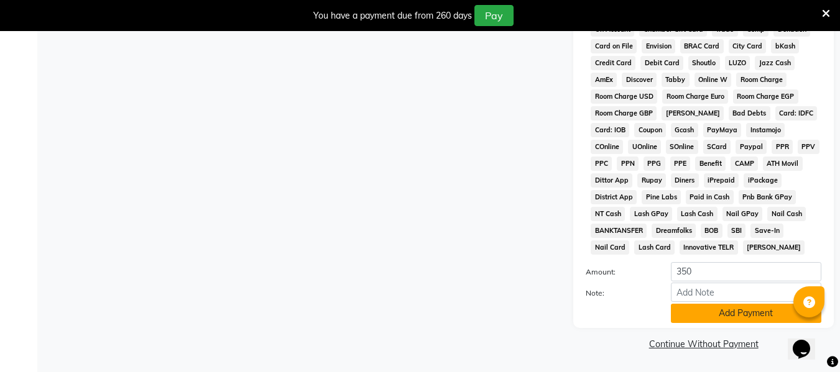
click at [734, 313] on button "Add Payment" at bounding box center [746, 313] width 150 height 19
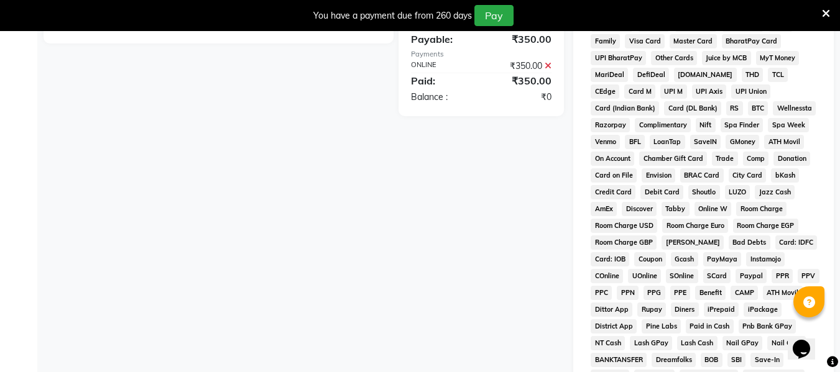
scroll to position [566, 0]
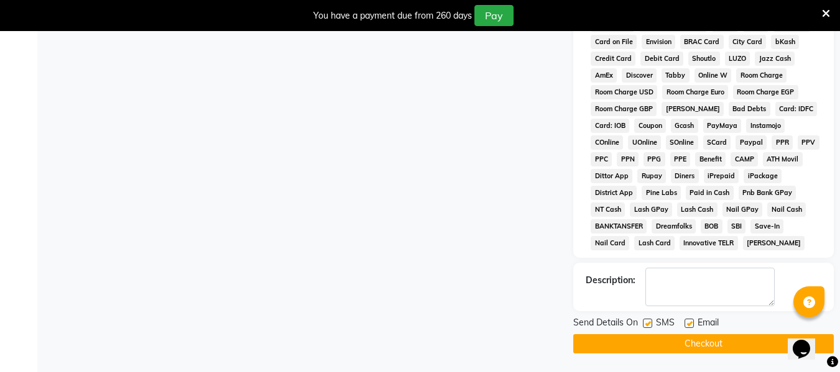
click at [702, 338] on button "Checkout" at bounding box center [703, 344] width 261 height 19
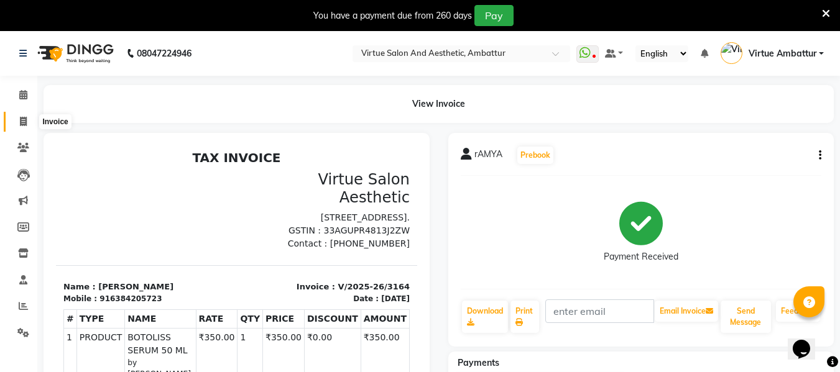
click at [18, 121] on span at bounding box center [23, 122] width 22 height 14
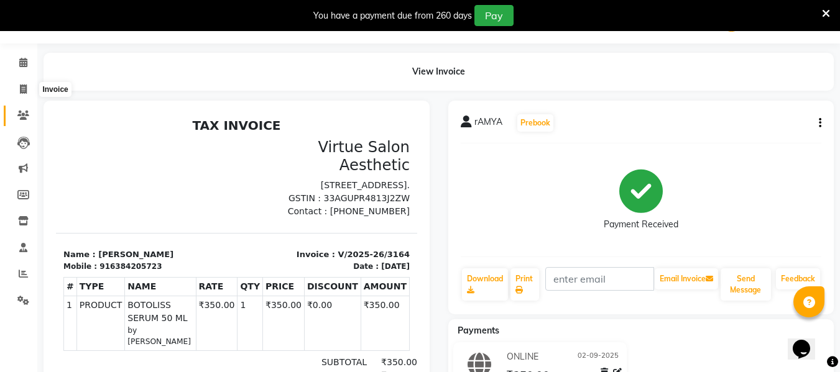
select select "service"
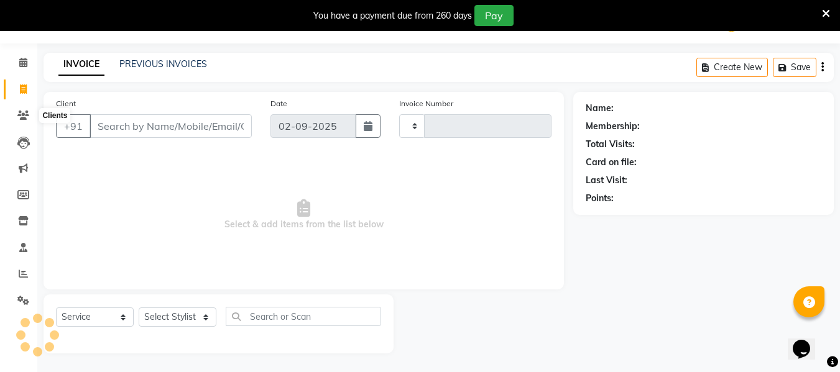
type input "3165"
select select "5237"
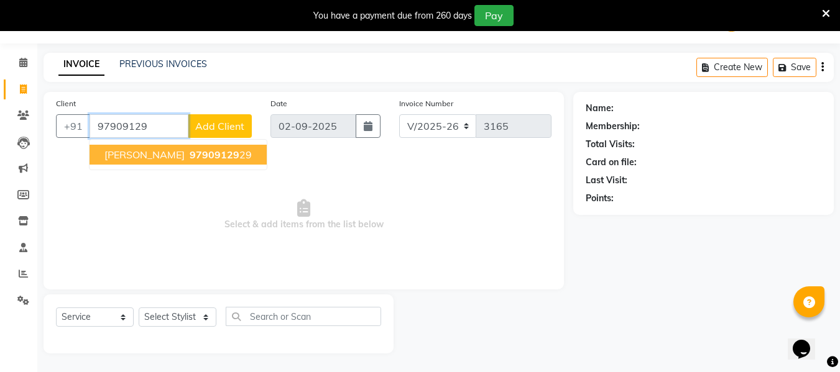
click at [195, 156] on span "97909129" at bounding box center [215, 155] width 50 height 12
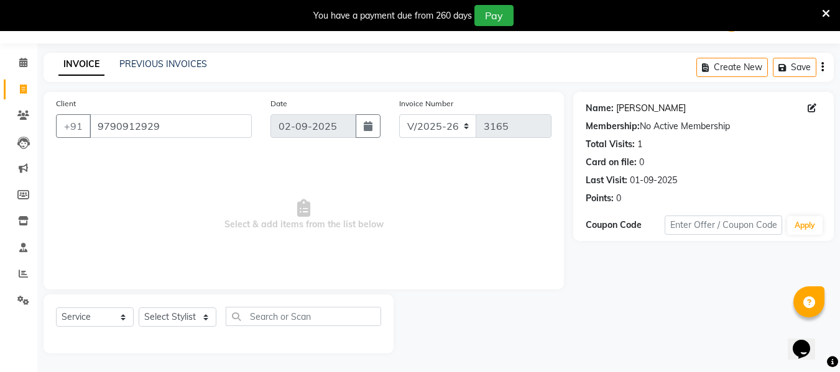
click at [637, 112] on link "Sumathy" at bounding box center [651, 108] width 70 height 13
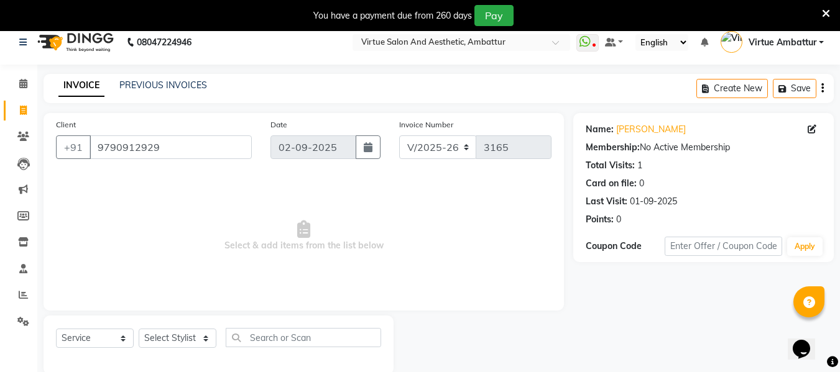
scroll to position [0, 0]
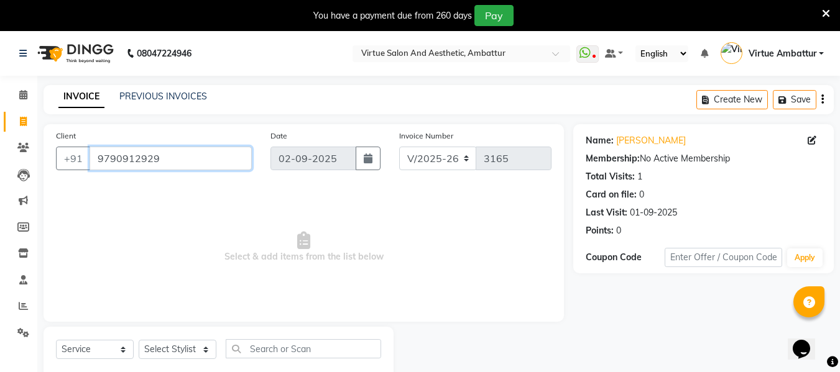
click at [187, 161] on input "9790912929" at bounding box center [171, 159] width 162 height 24
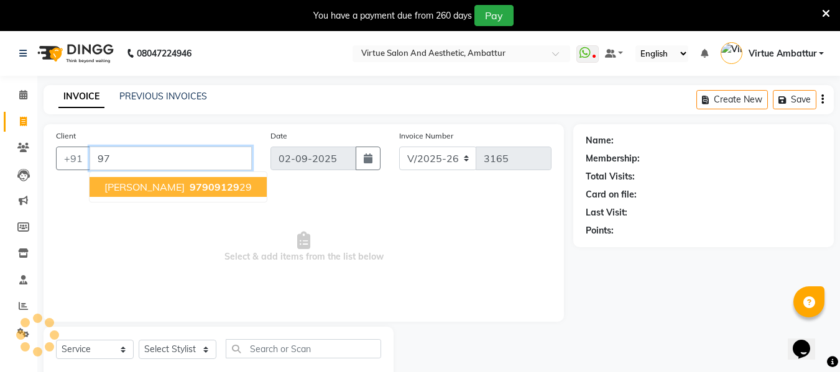
type input "9"
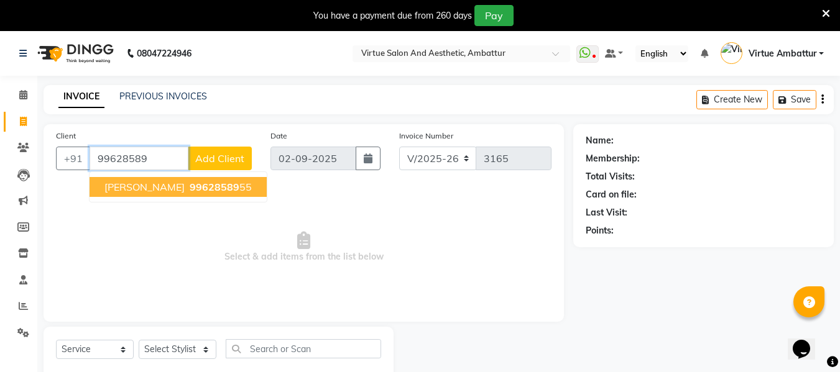
click at [190, 190] on span "99628589" at bounding box center [215, 187] width 50 height 12
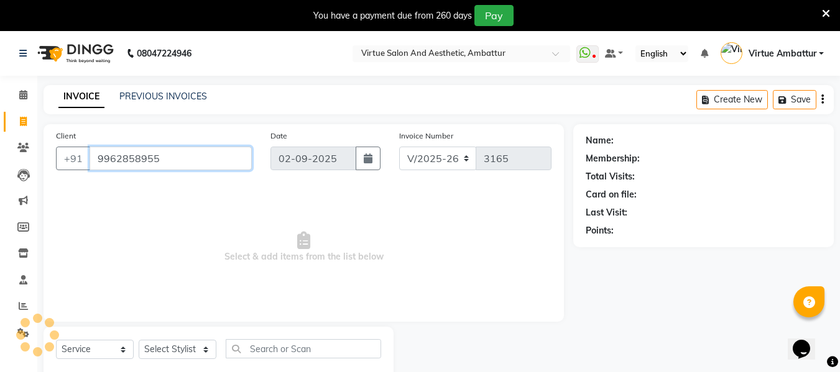
type input "9962858955"
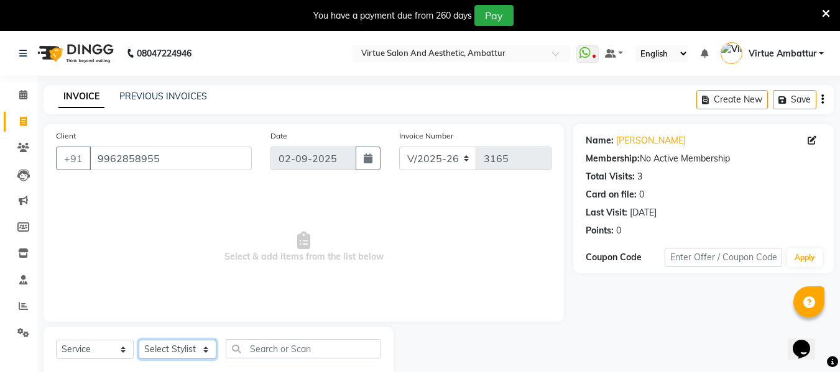
click at [199, 354] on select "Select Stylist Archana Bhagi Deepika Devi Dilip Divya Dolly Dr Prakash Faizan G…" at bounding box center [178, 349] width 78 height 19
select select "48223"
click at [139, 340] on select "Select Stylist Archana Bhagi Deepika Devi Dilip Divya Dolly Dr Prakash Faizan G…" at bounding box center [178, 349] width 78 height 19
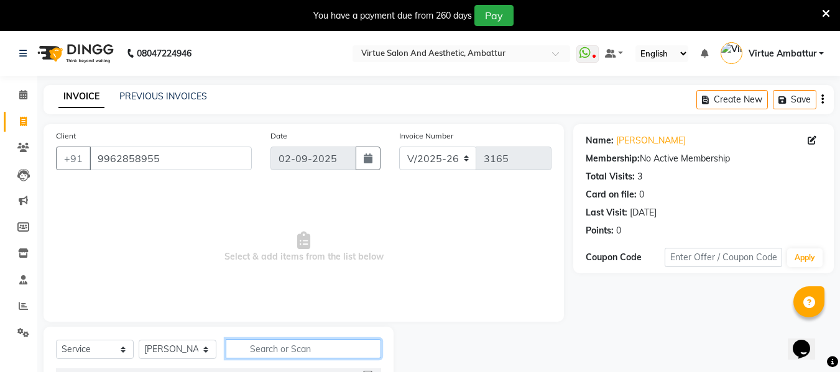
click at [310, 346] on input "text" at bounding box center [303, 348] width 155 height 19
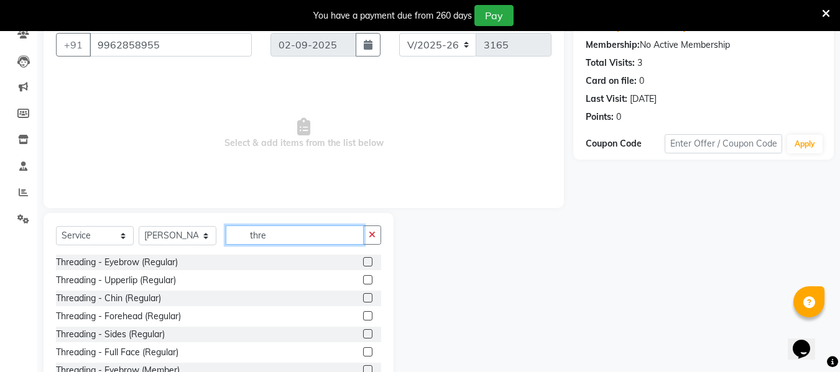
scroll to position [157, 0]
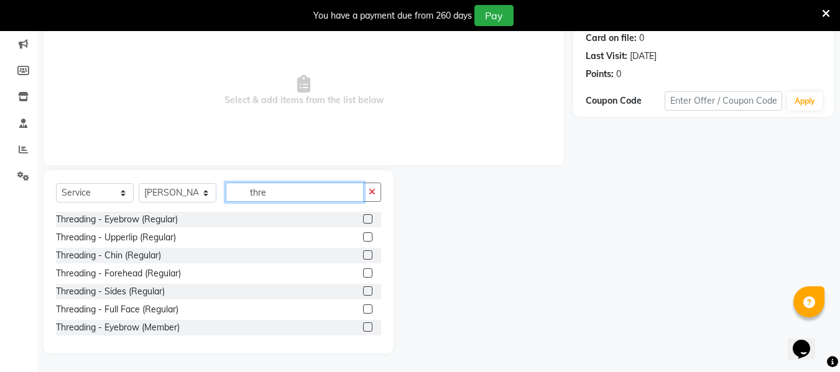
type input "thre"
click at [363, 218] on label at bounding box center [367, 219] width 9 height 9
click at [363, 218] on input "checkbox" at bounding box center [367, 220] width 8 height 8
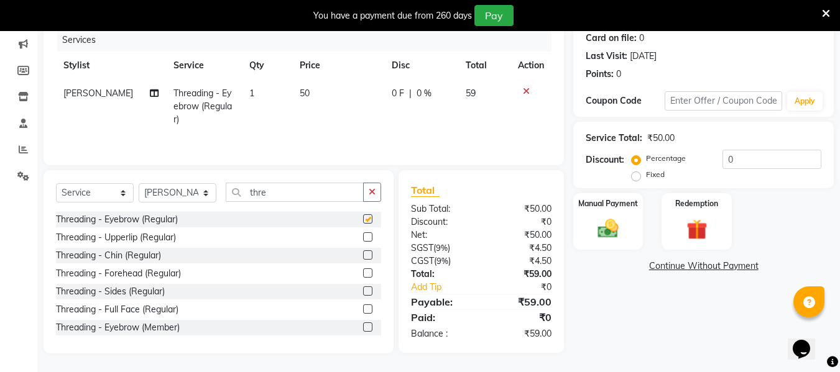
checkbox input "false"
click at [363, 239] on label at bounding box center [367, 237] width 9 height 9
click at [363, 239] on input "checkbox" at bounding box center [367, 238] width 8 height 8
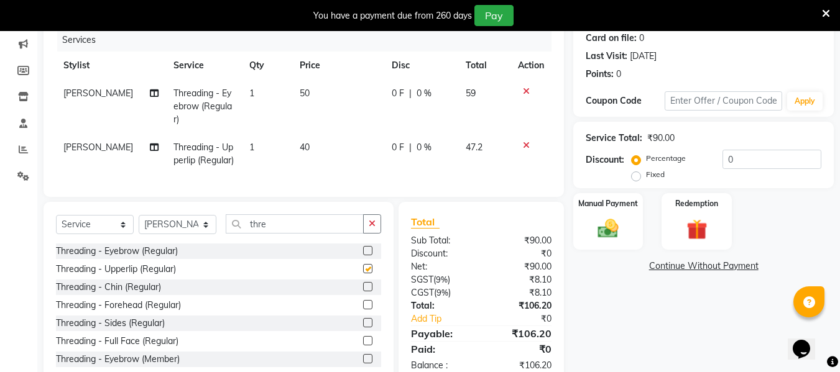
checkbox input "false"
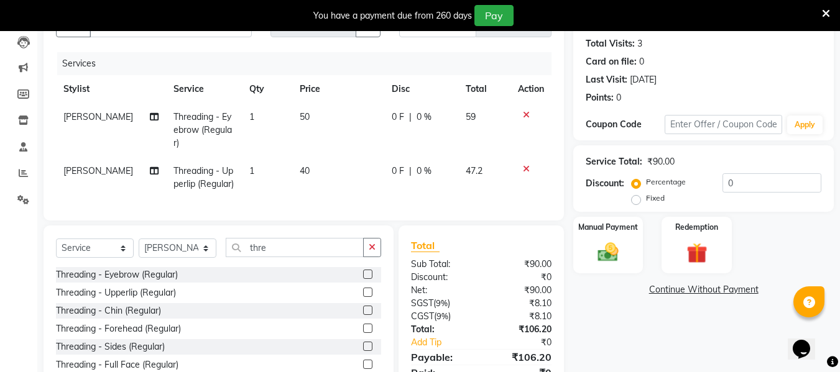
scroll to position [136, 0]
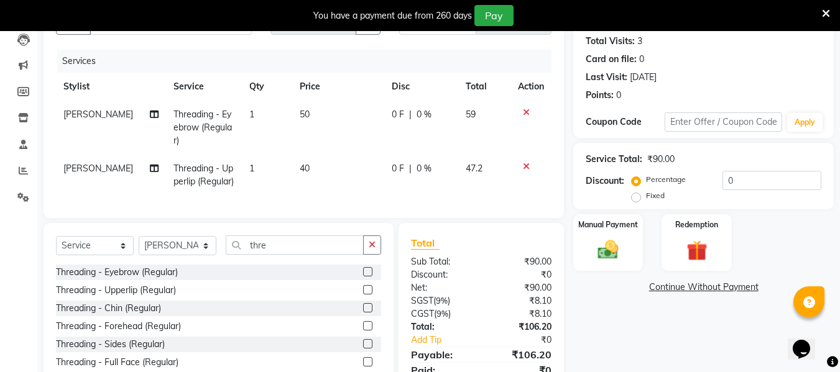
click at [300, 167] on span "40" at bounding box center [305, 168] width 10 height 11
select select "48223"
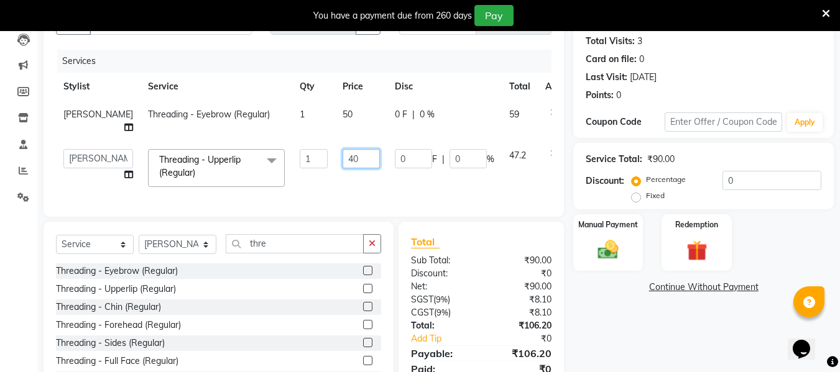
click at [343, 149] on input "40" at bounding box center [361, 158] width 37 height 19
type input "50"
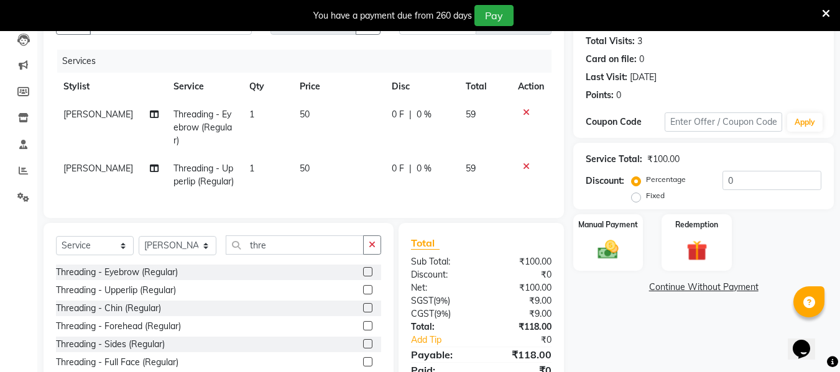
click at [353, 167] on td "50" at bounding box center [338, 175] width 92 height 41
select select "48223"
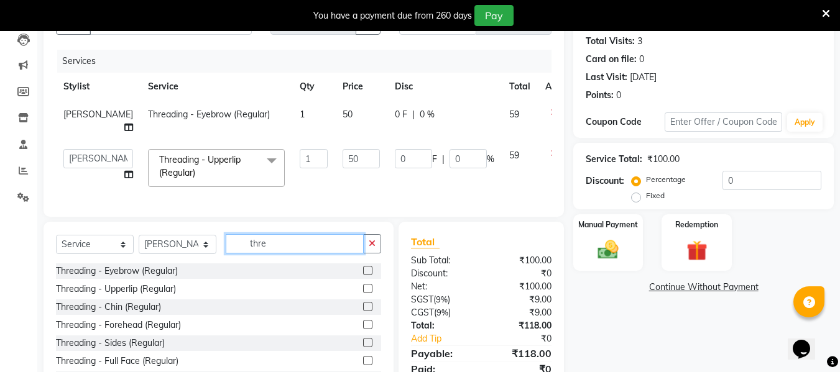
click at [286, 236] on input "thre" at bounding box center [295, 243] width 138 height 19
click at [363, 302] on label at bounding box center [367, 306] width 9 height 9
click at [363, 303] on input "checkbox" at bounding box center [367, 307] width 8 height 8
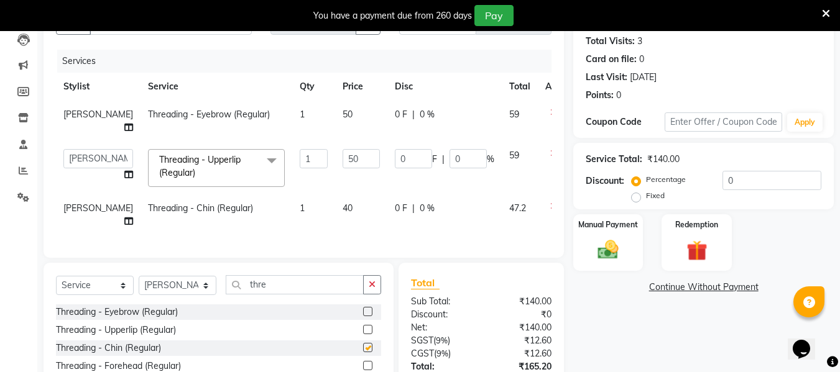
checkbox input "false"
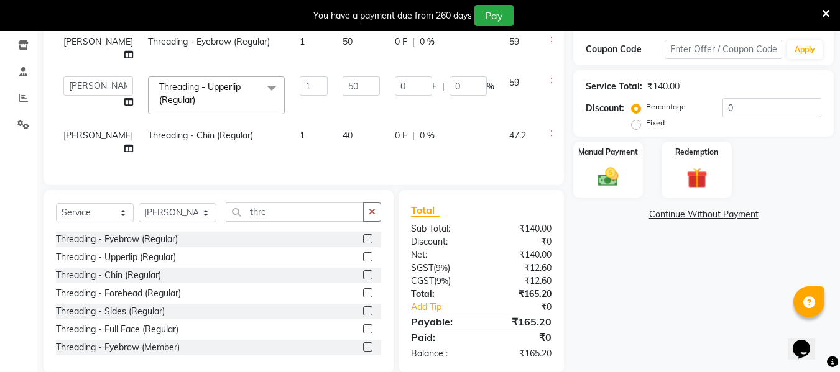
scroll to position [211, 0]
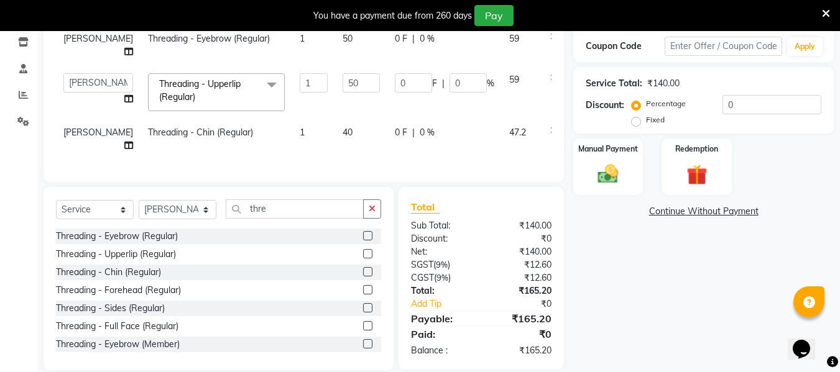
click at [550, 126] on icon at bounding box center [553, 130] width 7 height 9
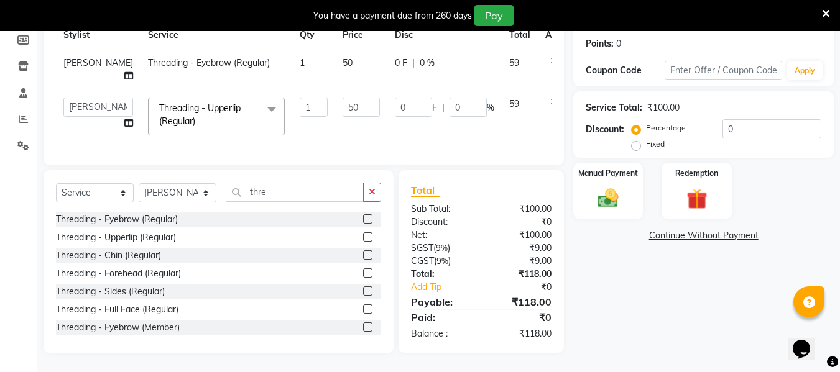
scroll to position [183, 0]
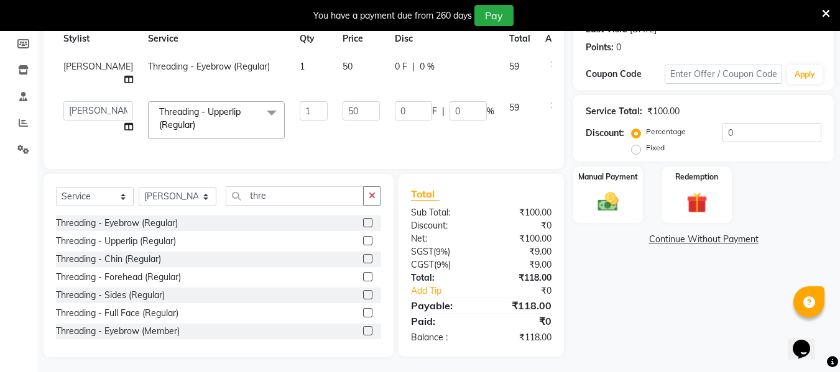
drag, startPoint x: 367, startPoint y: 270, endPoint x: 360, endPoint y: 270, distance: 6.9
click at [365, 270] on div at bounding box center [372, 278] width 18 height 16
click at [363, 272] on label at bounding box center [367, 276] width 9 height 9
click at [363, 274] on input "checkbox" at bounding box center [367, 278] width 8 height 8
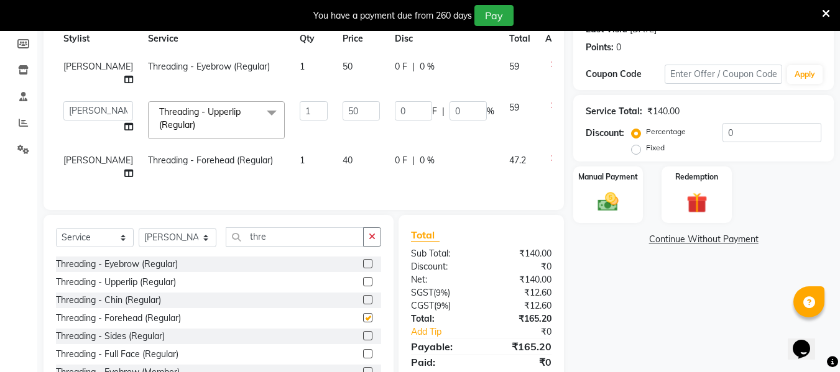
scroll to position [211, 0]
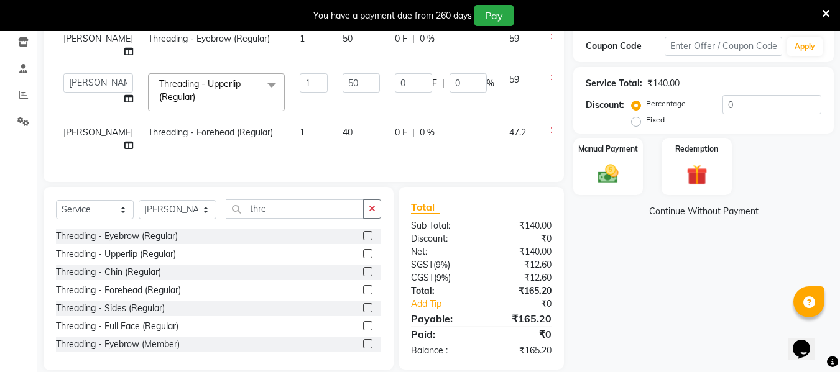
checkbox input "false"
click at [343, 127] on span "40" at bounding box center [348, 132] width 10 height 11
select select "48223"
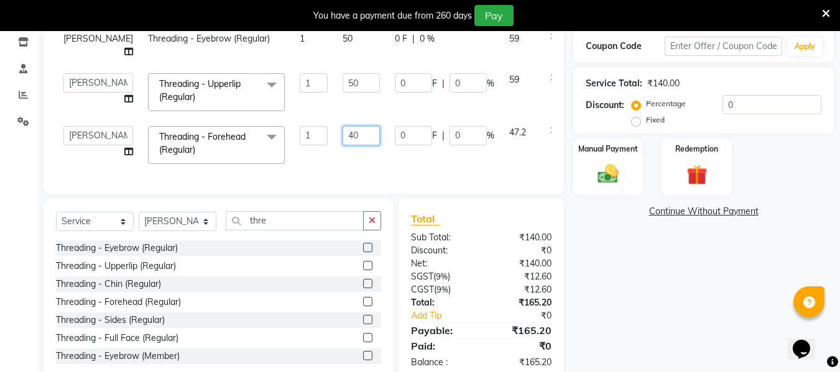
click at [343, 126] on input "40" at bounding box center [361, 135] width 37 height 19
type input "50"
drag, startPoint x: 683, startPoint y: 269, endPoint x: 666, endPoint y: 269, distance: 16.8
click at [666, 269] on div "Name: Praveena Membership: No Active Membership Total Visits: 3 Card on file: 0…" at bounding box center [708, 147] width 270 height 469
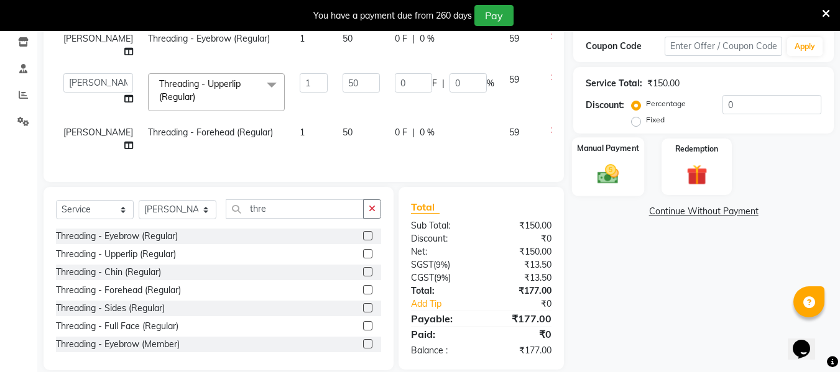
click at [629, 165] on div "Manual Payment" at bounding box center [608, 166] width 73 height 59
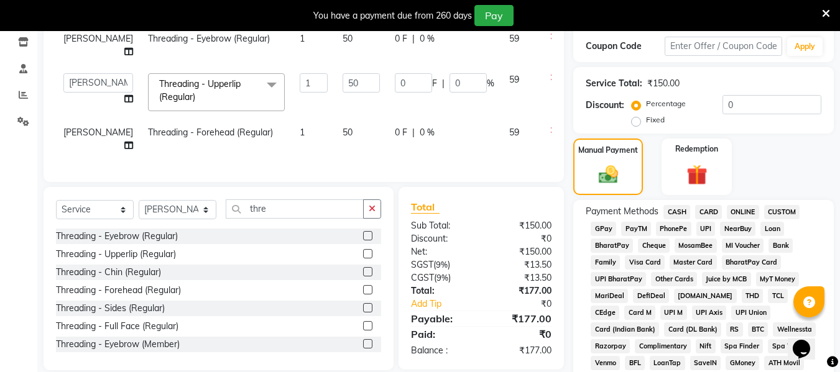
click at [731, 210] on span "ONLINE" at bounding box center [743, 212] width 32 height 14
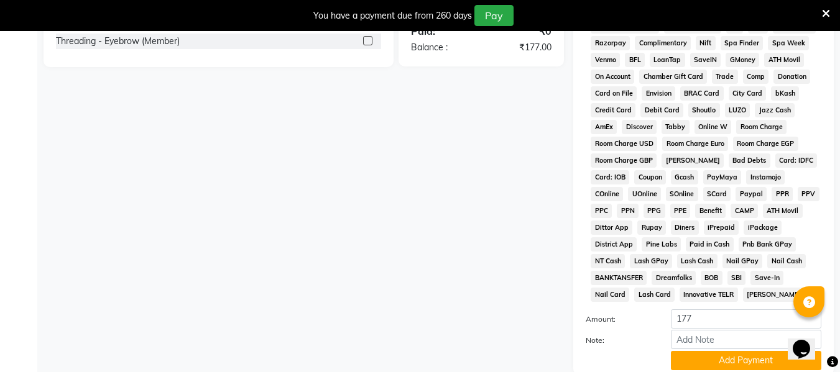
scroll to position [562, 0]
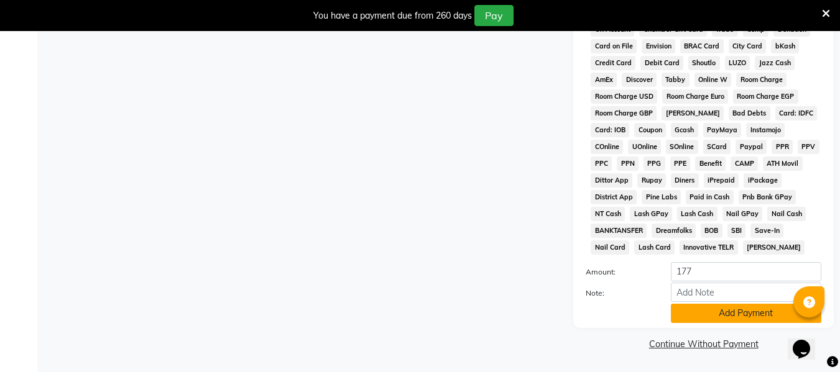
click at [732, 315] on button "Add Payment" at bounding box center [746, 313] width 150 height 19
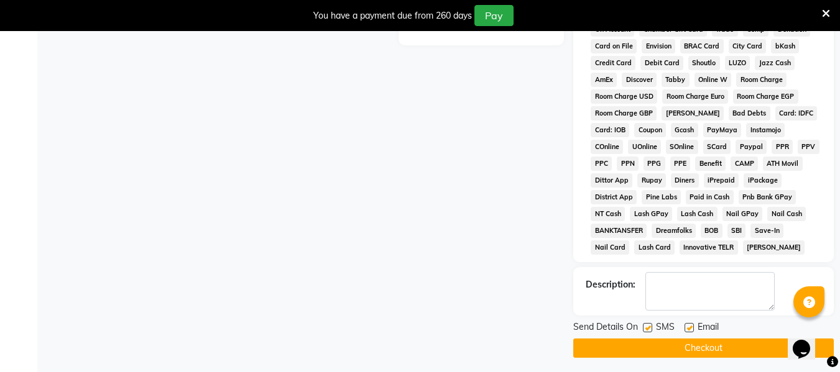
click at [719, 346] on button "Checkout" at bounding box center [703, 348] width 261 height 19
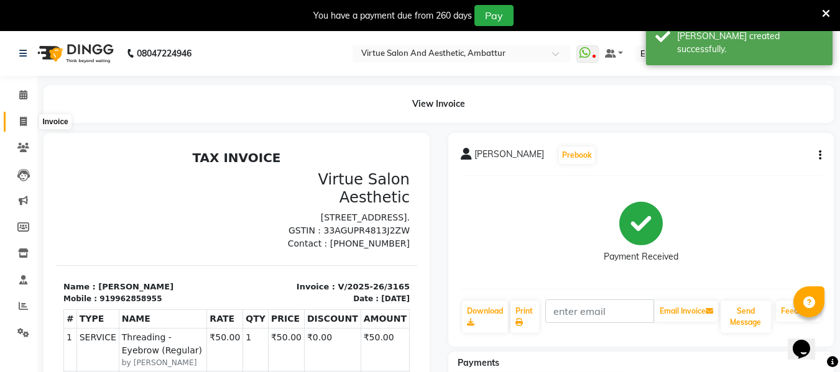
click at [25, 117] on icon at bounding box center [23, 121] width 7 height 9
select select "service"
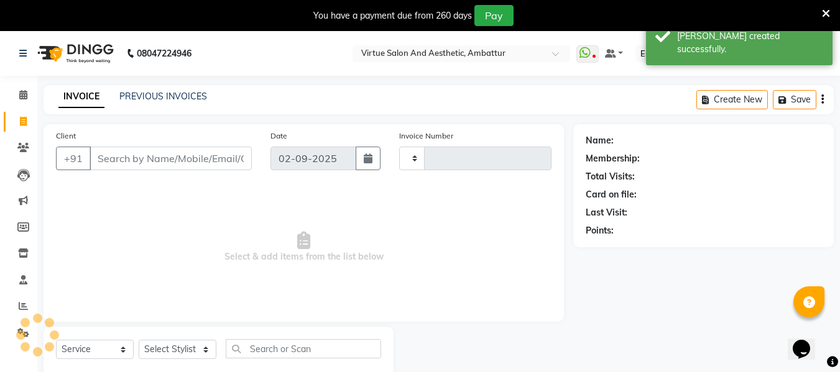
scroll to position [32, 0]
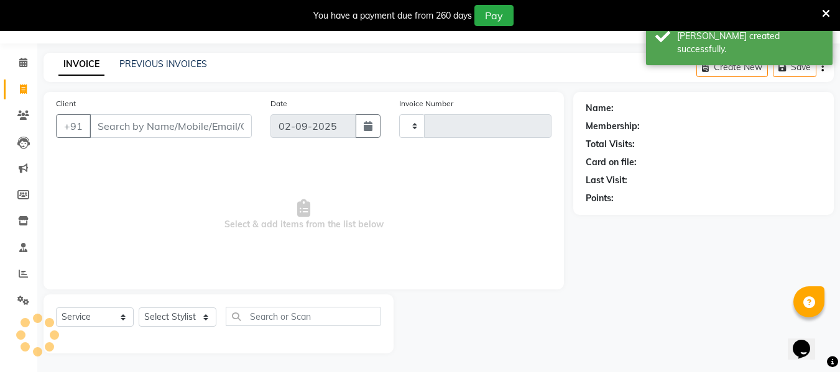
type input "3166"
select select "5237"
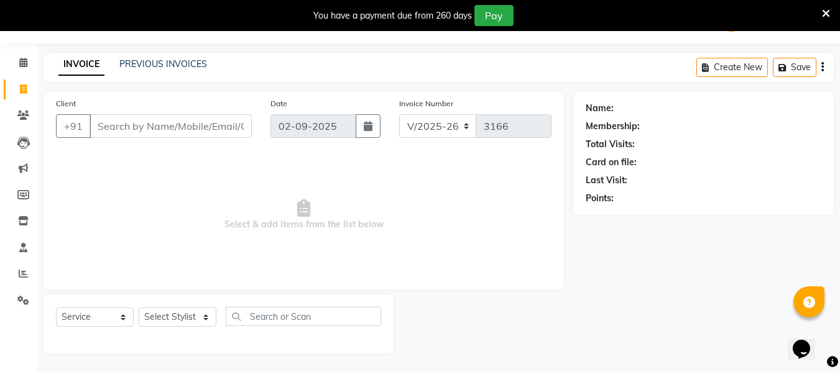
click at [205, 62] on div "INVOICE PREVIOUS INVOICES" at bounding box center [133, 65] width 178 height 14
click at [190, 63] on link "PREVIOUS INVOICES" at bounding box center [163, 63] width 88 height 11
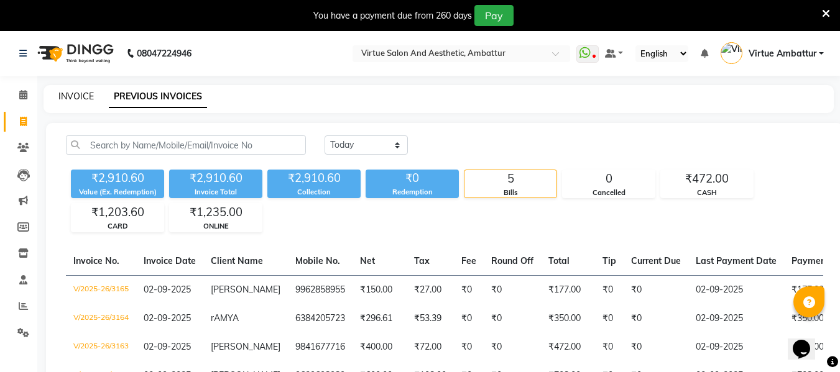
click at [74, 101] on link "INVOICE" at bounding box center [75, 96] width 35 height 11
select select "service"
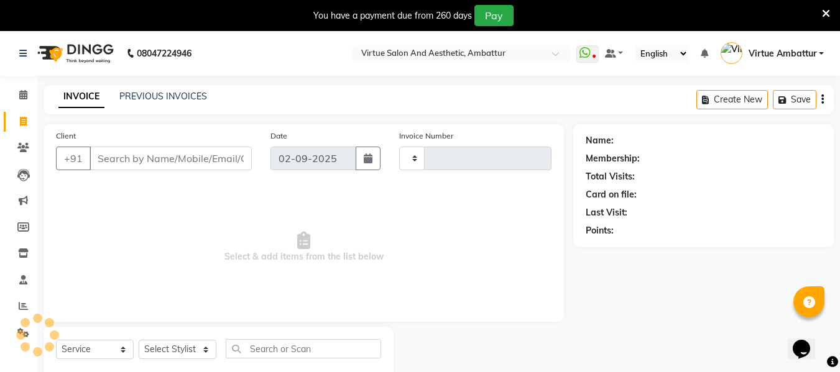
scroll to position [32, 0]
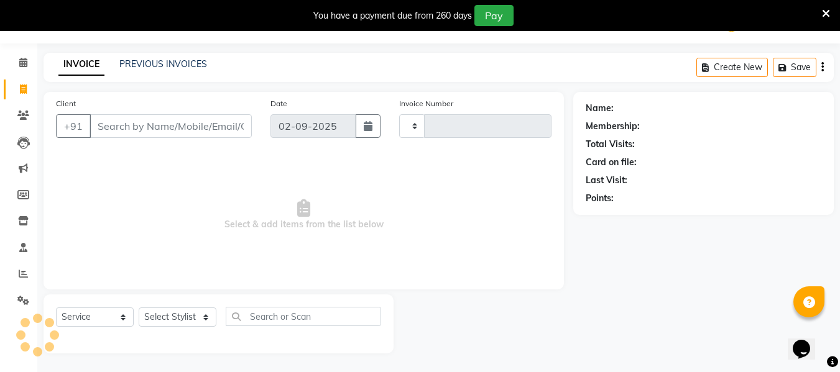
type input "3166"
select select "5237"
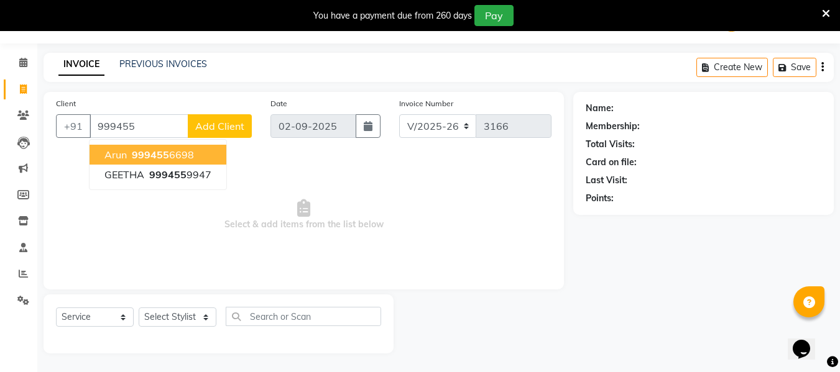
click at [156, 156] on span "999455" at bounding box center [150, 155] width 37 height 12
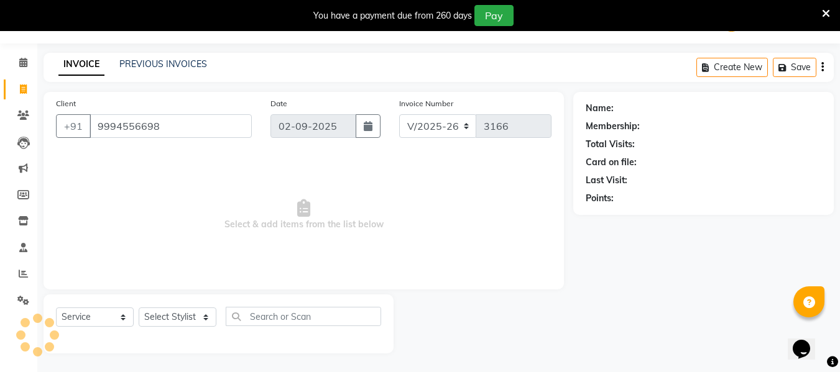
type input "9994556698"
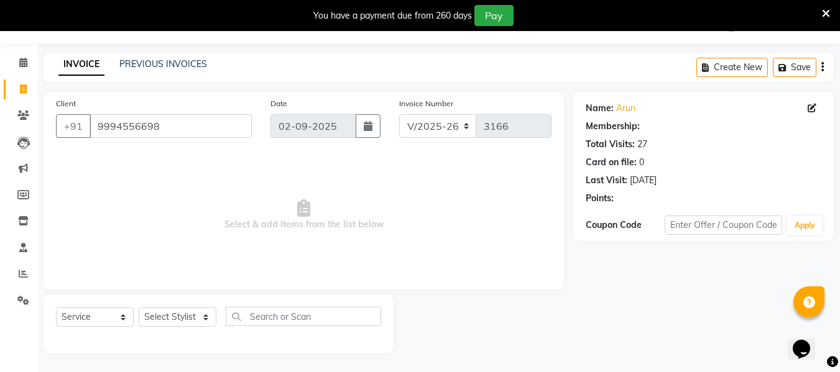
select select "1: Object"
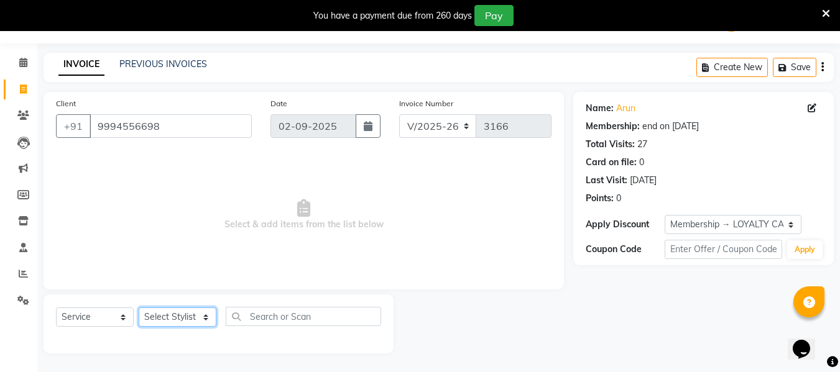
click at [184, 319] on select "Select Stylist Archana Bhagi Deepika Devi Dilip Divya Dolly Dr Prakash Faizan G…" at bounding box center [178, 317] width 78 height 19
select select "83849"
click at [139, 308] on select "Select Stylist Archana Bhagi Deepika Devi Dilip Divya Dolly Dr Prakash Faizan G…" at bounding box center [178, 317] width 78 height 19
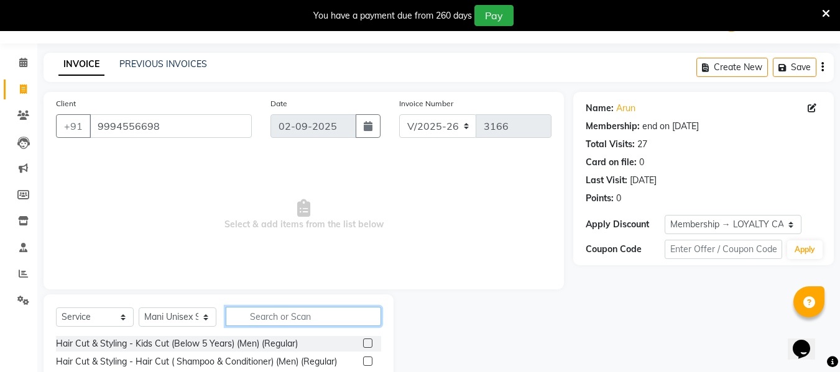
click at [268, 318] on input "text" at bounding box center [303, 316] width 155 height 19
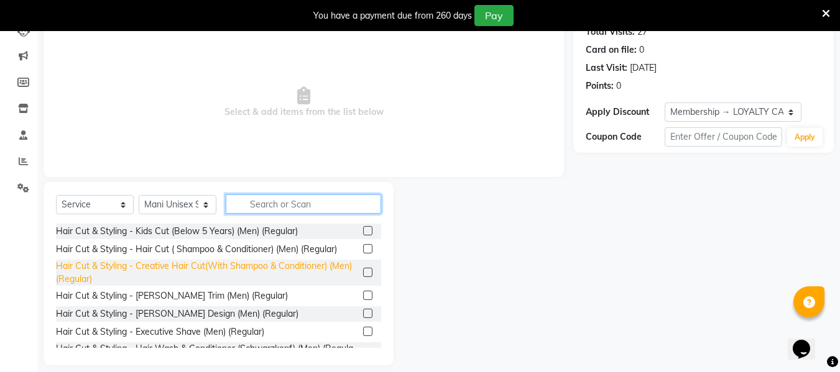
scroll to position [157, 0]
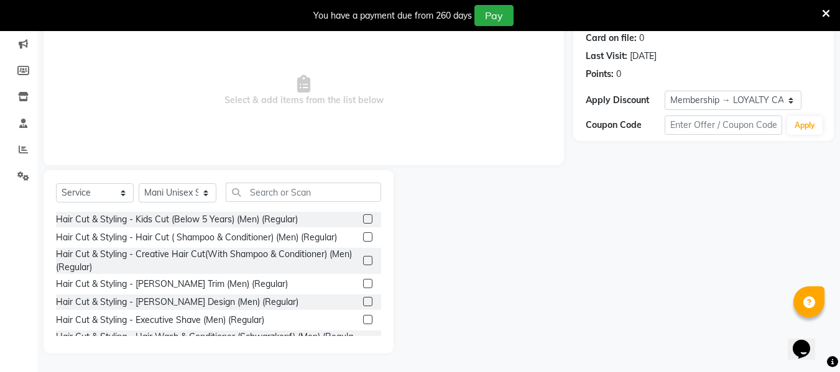
click at [363, 280] on label at bounding box center [367, 283] width 9 height 9
click at [363, 280] on input "checkbox" at bounding box center [367, 284] width 8 height 8
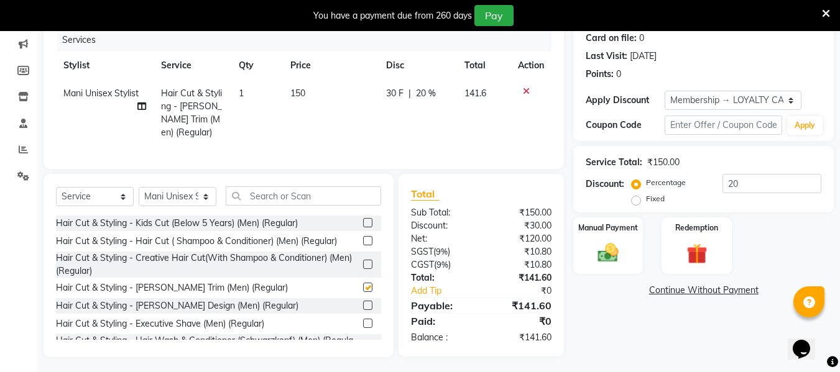
checkbox input "false"
click at [299, 93] on span "150" at bounding box center [297, 93] width 15 height 11
select select "83849"
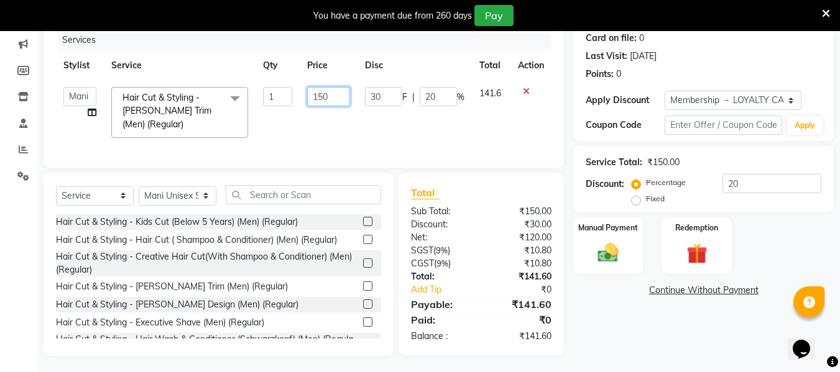
drag, startPoint x: 326, startPoint y: 98, endPoint x: 327, endPoint y: 126, distance: 27.4
click at [327, 98] on input "150" at bounding box center [328, 96] width 43 height 19
click at [320, 101] on input "150" at bounding box center [328, 96] width 43 height 19
type input "120"
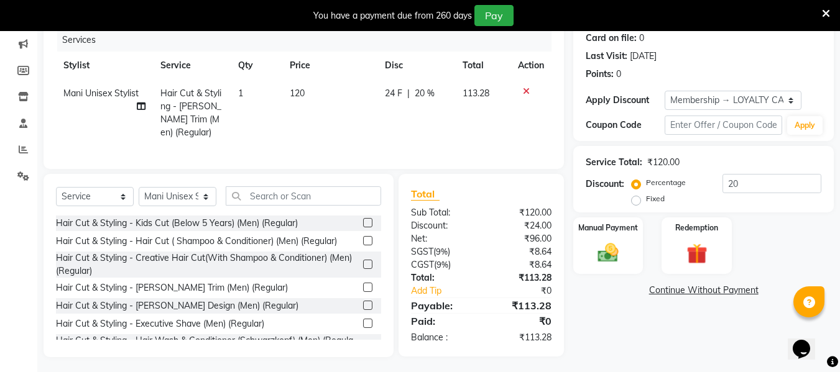
click at [463, 137] on tr "Mani Unisex Stylist Hair Cut & Styling - Beard Trim (Men) (Regular) 1 120 24 F …" at bounding box center [304, 113] width 496 height 67
drag, startPoint x: 741, startPoint y: 184, endPoint x: 741, endPoint y: 178, distance: 6.2
click at [741, 183] on input "20" at bounding box center [771, 183] width 99 height 19
type input "2"
click at [623, 238] on div "Manual Payment" at bounding box center [608, 245] width 73 height 59
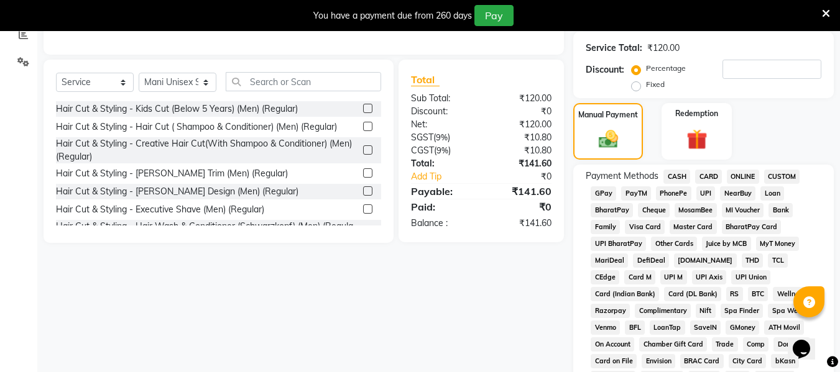
scroll to position [281, 0]
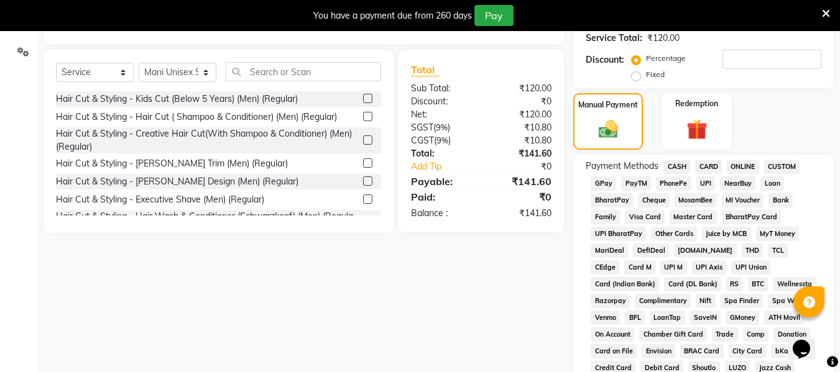
click at [751, 165] on span "ONLINE" at bounding box center [743, 167] width 32 height 14
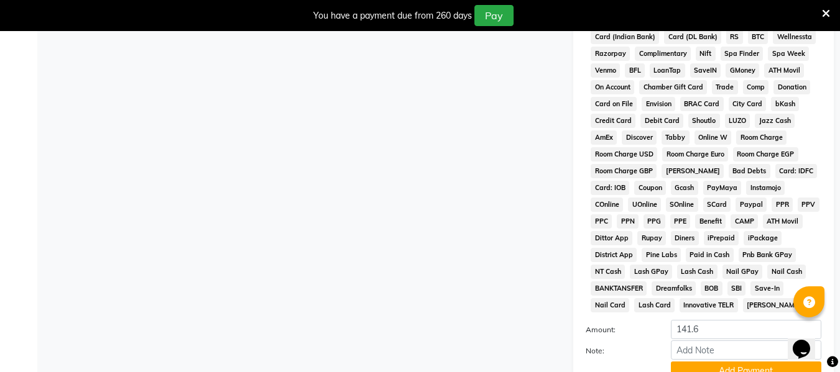
scroll to position [586, 0]
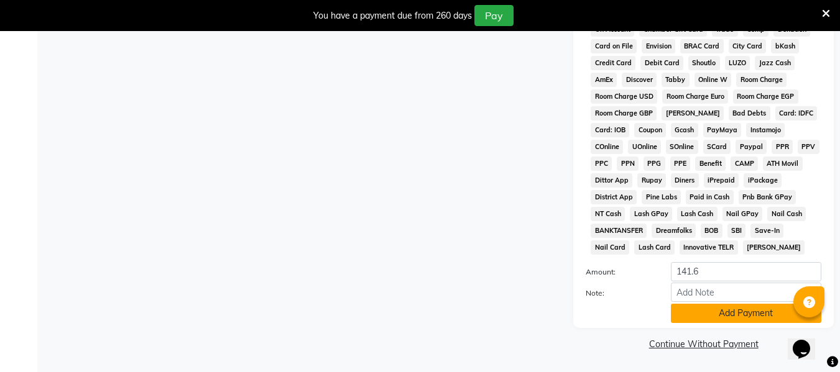
click at [740, 315] on button "Add Payment" at bounding box center [746, 313] width 150 height 19
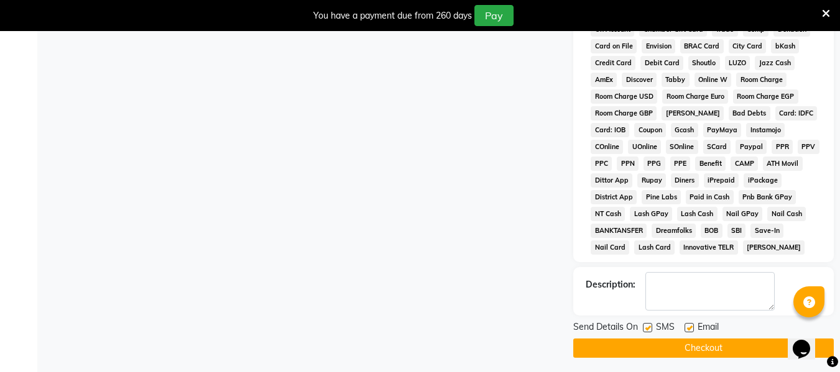
click at [721, 347] on button "Checkout" at bounding box center [703, 348] width 261 height 19
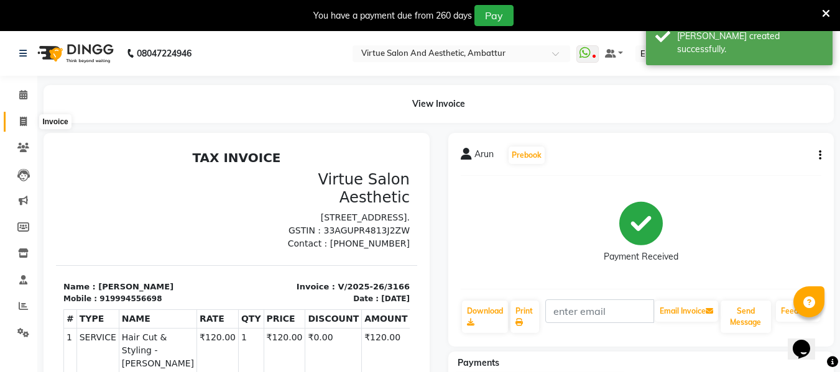
click at [21, 120] on icon at bounding box center [23, 121] width 7 height 9
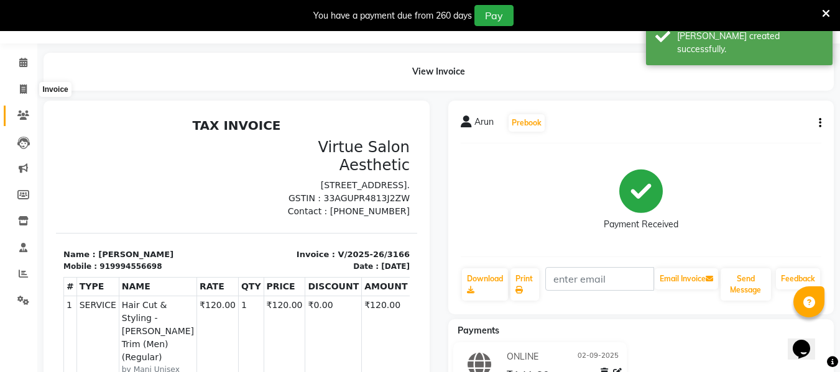
select select "5237"
select select "service"
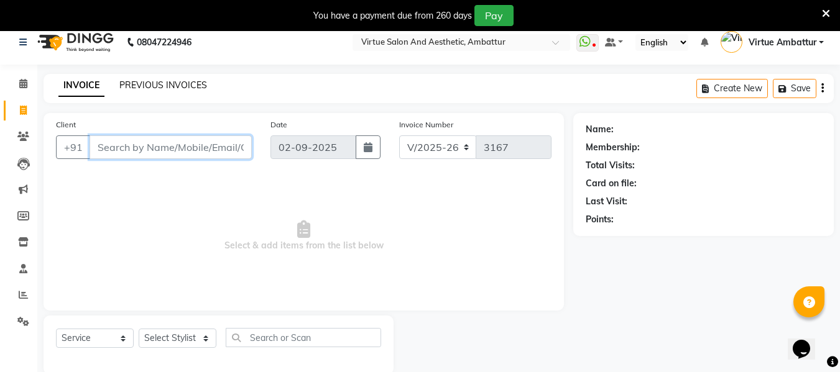
scroll to position [0, 0]
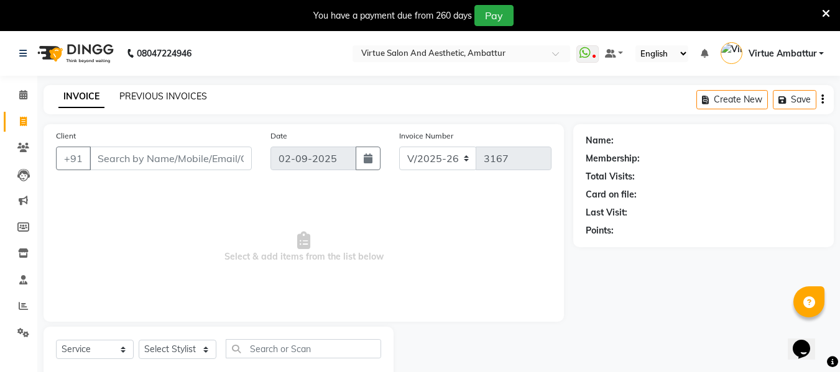
click at [157, 91] on link "PREVIOUS INVOICES" at bounding box center [163, 96] width 88 height 11
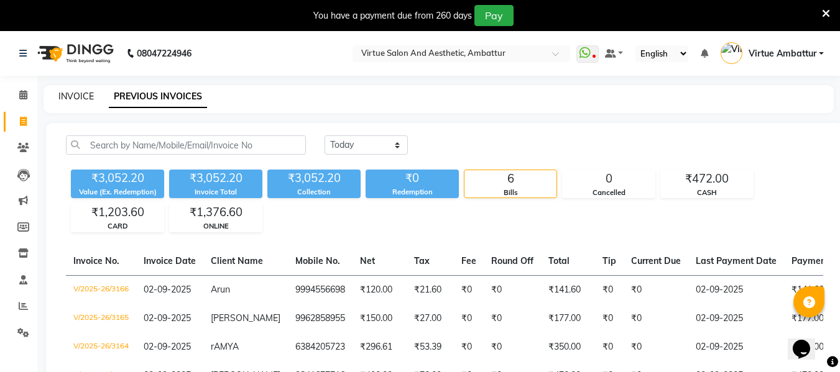
click at [68, 92] on link "INVOICE" at bounding box center [75, 96] width 35 height 11
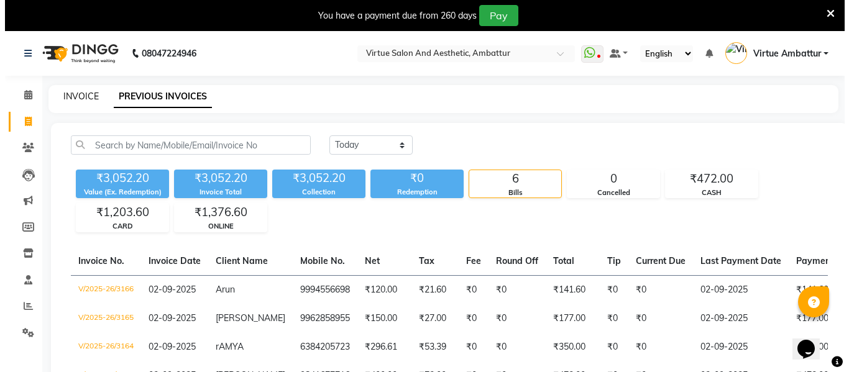
scroll to position [32, 0]
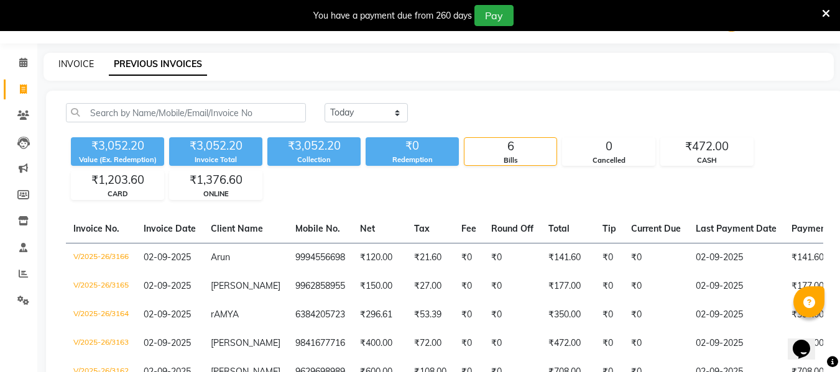
select select "service"
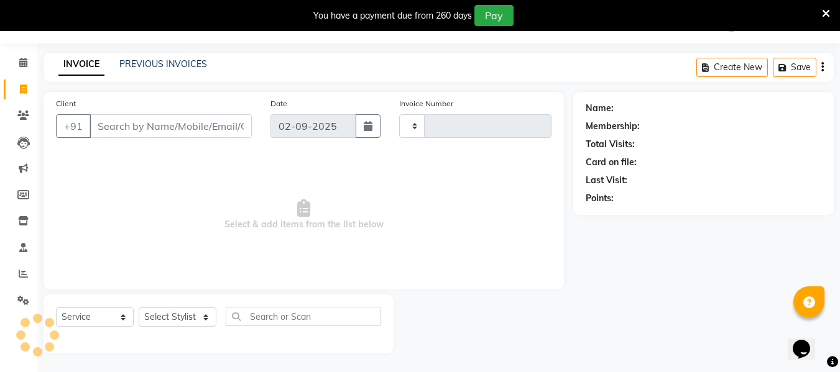
type input "3167"
select select "5237"
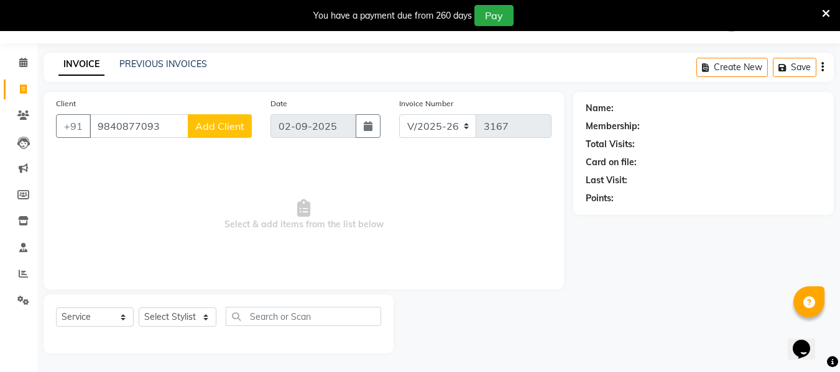
type input "9840877093"
click at [210, 126] on span "Add Client" at bounding box center [219, 126] width 49 height 12
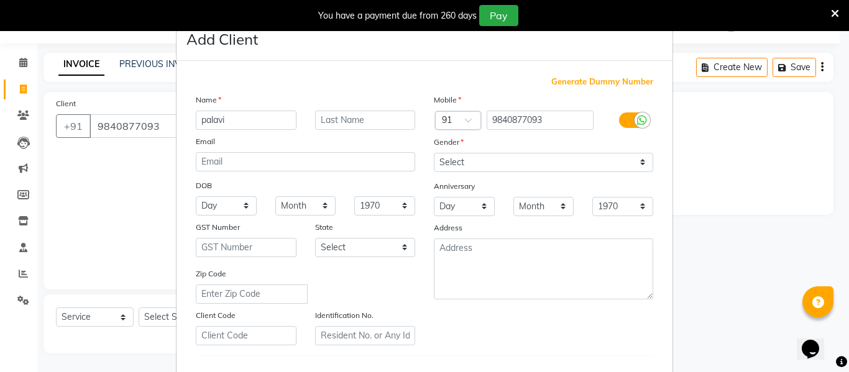
type input "palavi"
click at [466, 167] on select "Select Male Female Other Prefer Not To Say" at bounding box center [543, 162] width 219 height 19
select select "female"
click at [434, 153] on select "Select Male Female Other Prefer Not To Say" at bounding box center [543, 162] width 219 height 19
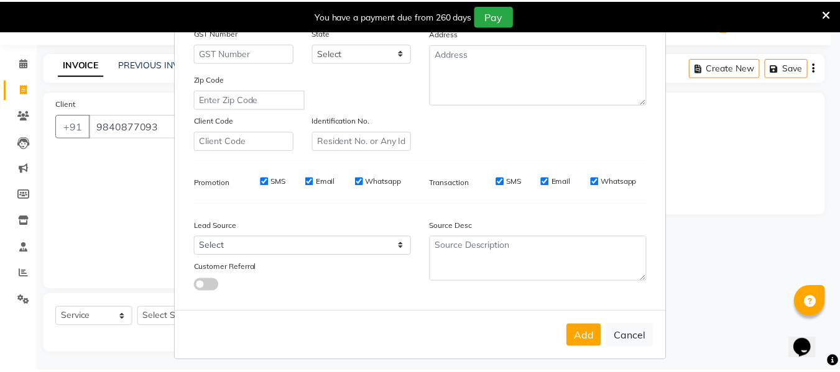
scroll to position [201, 0]
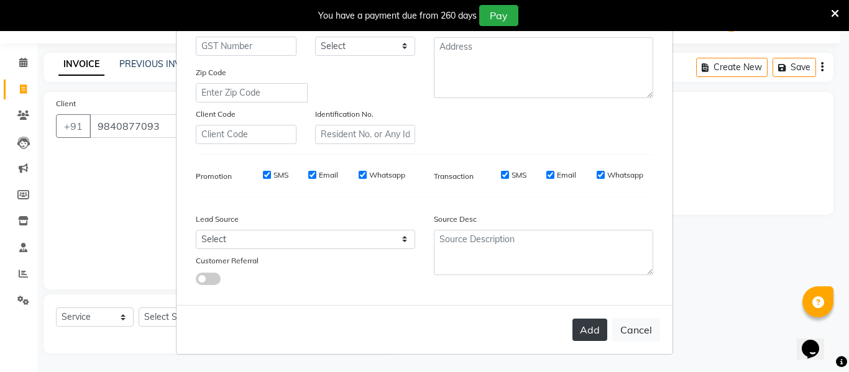
click at [591, 331] on button "Add" at bounding box center [590, 330] width 35 height 22
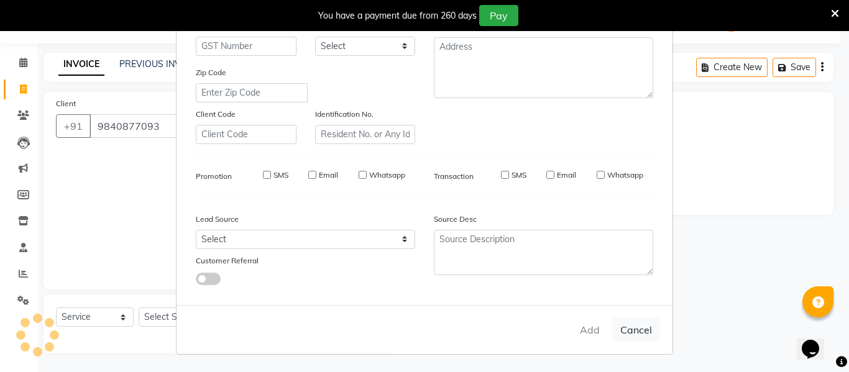
select select
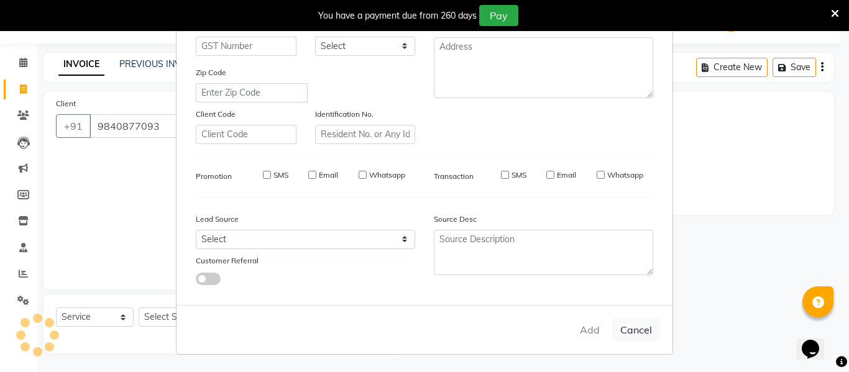
select select
checkbox input "false"
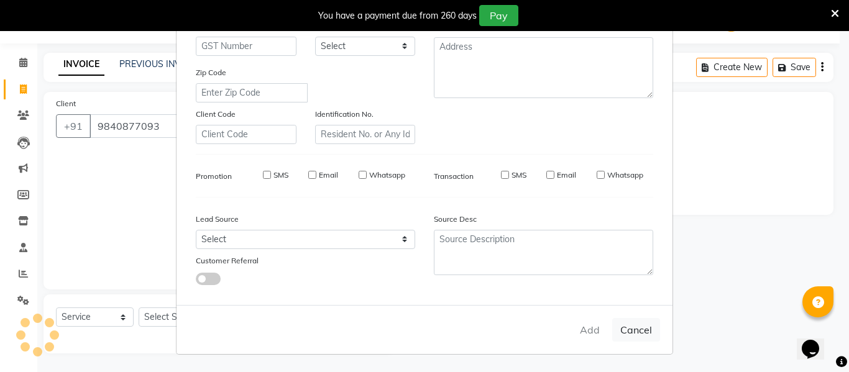
checkbox input "false"
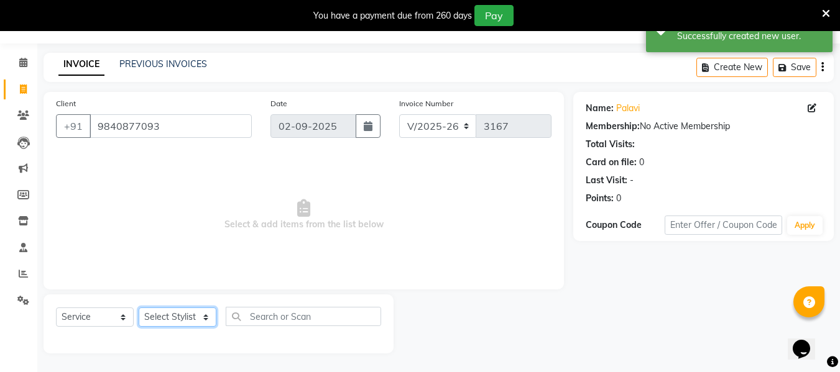
click at [198, 319] on select "Select Stylist Archana Bhagi Deepika Devi Dilip Divya Dolly Dr Prakash Faizan G…" at bounding box center [178, 317] width 78 height 19
select select "50476"
click at [139, 308] on select "Select Stylist Archana Bhagi Deepika Devi Dilip Divya Dolly Dr Prakash Faizan G…" at bounding box center [178, 317] width 78 height 19
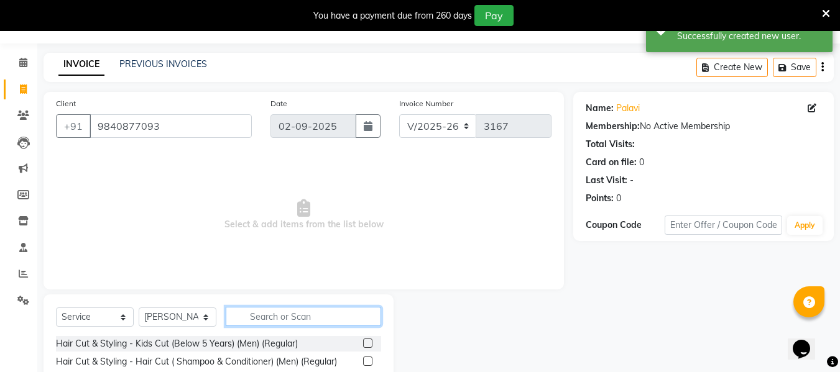
click at [273, 316] on input "text" at bounding box center [303, 316] width 155 height 19
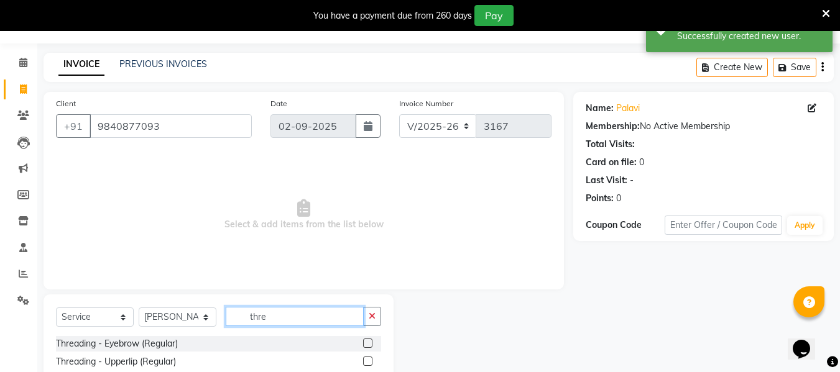
scroll to position [95, 0]
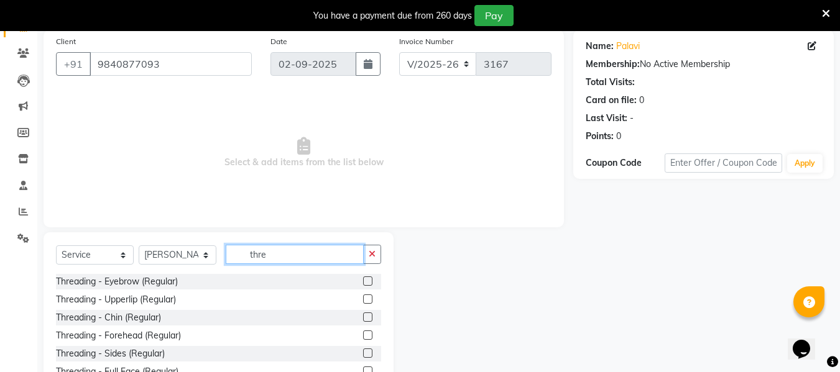
type input "thre"
click at [363, 279] on label at bounding box center [367, 281] width 9 height 9
click at [363, 279] on input "checkbox" at bounding box center [367, 282] width 8 height 8
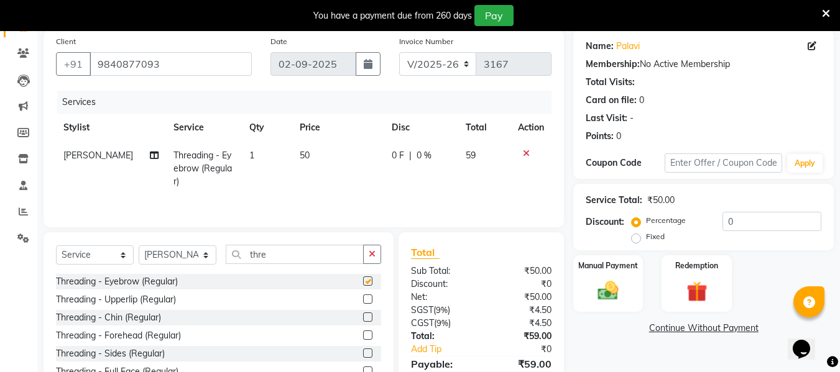
checkbox input "false"
click at [363, 300] on label at bounding box center [367, 299] width 9 height 9
click at [363, 300] on input "checkbox" at bounding box center [367, 300] width 8 height 8
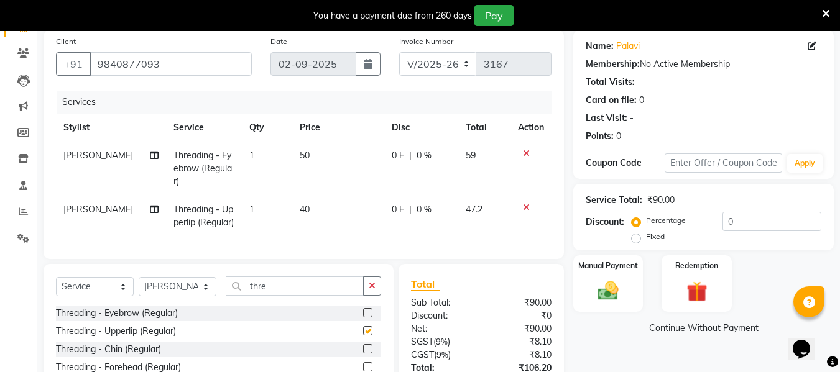
checkbox input "false"
click at [300, 210] on span "40" at bounding box center [305, 209] width 10 height 11
select select "50476"
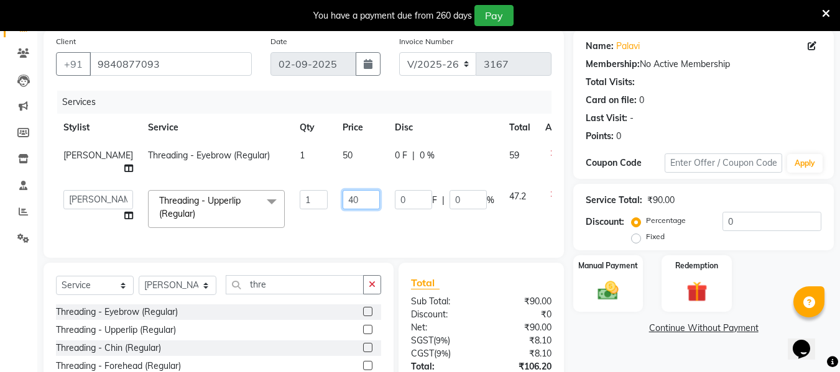
drag, startPoint x: 322, startPoint y: 196, endPoint x: 325, endPoint y: 206, distance: 10.3
click at [343, 201] on input "40" at bounding box center [361, 199] width 37 height 19
type input "50"
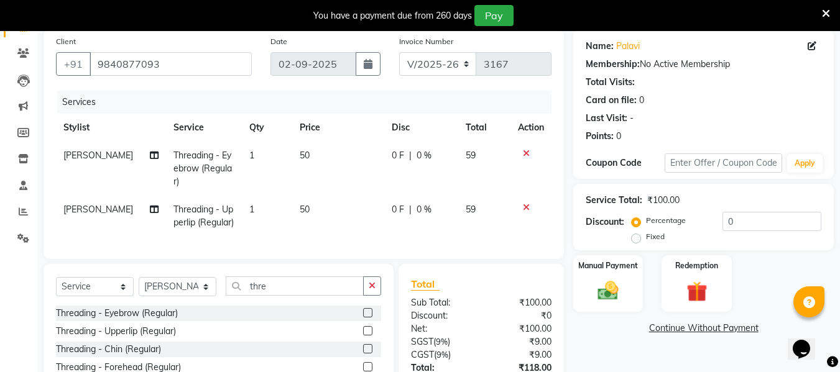
click at [316, 231] on td "50" at bounding box center [338, 216] width 92 height 41
select select "50476"
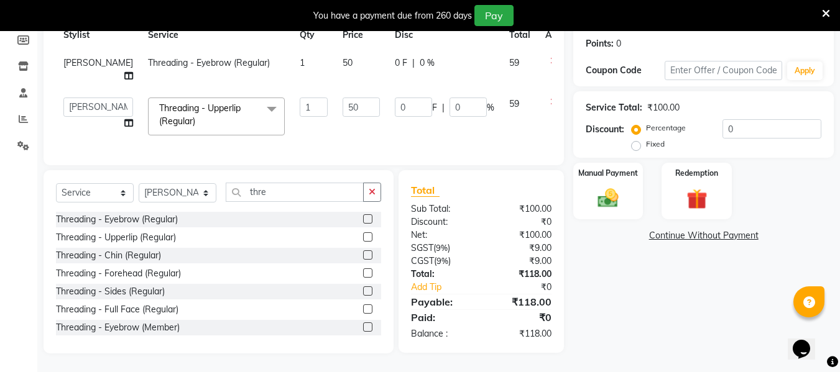
scroll to position [196, 0]
click at [616, 186] on img at bounding box center [608, 198] width 35 height 25
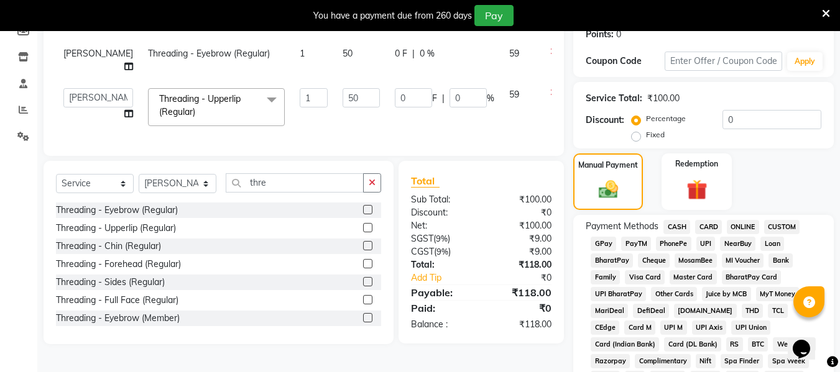
click at [684, 226] on span "CASH" at bounding box center [676, 227] width 27 height 14
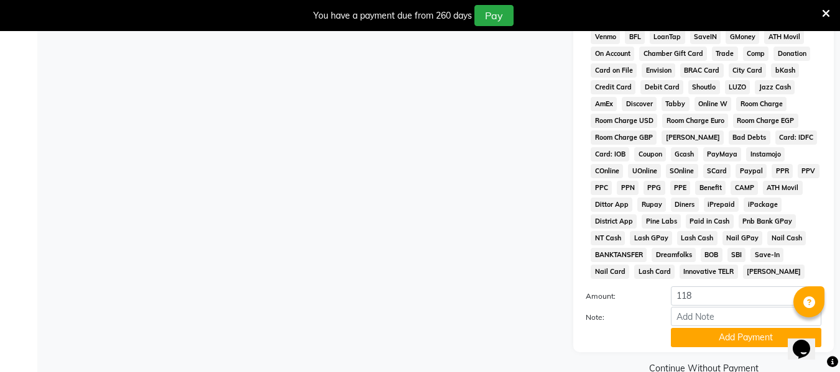
scroll to position [562, 0]
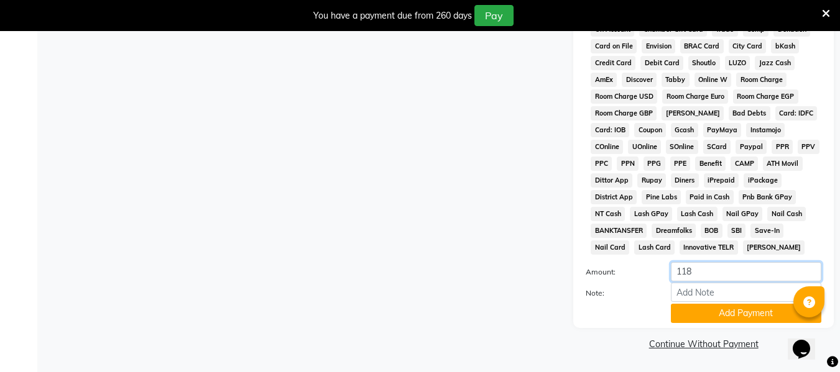
click at [694, 273] on input "118" at bounding box center [746, 271] width 150 height 19
type input "100"
click at [714, 313] on button "Add Payment" at bounding box center [746, 313] width 150 height 19
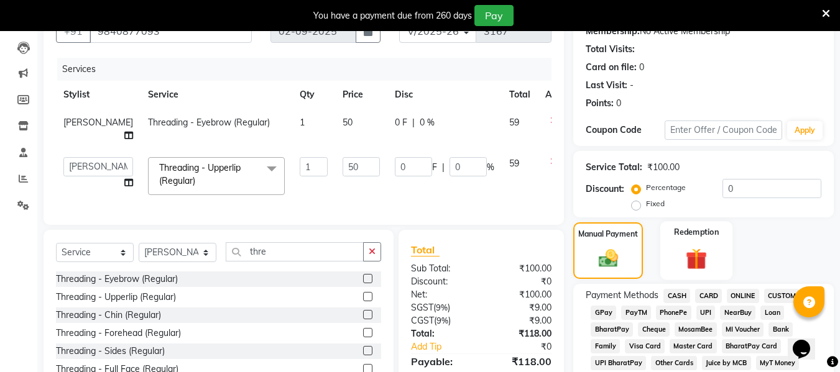
scroll to position [127, 0]
click at [747, 296] on span "ONLINE" at bounding box center [743, 297] width 32 height 14
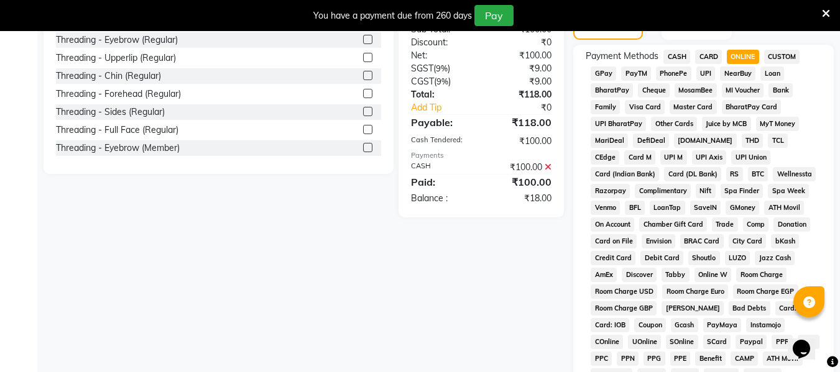
scroll to position [376, 0]
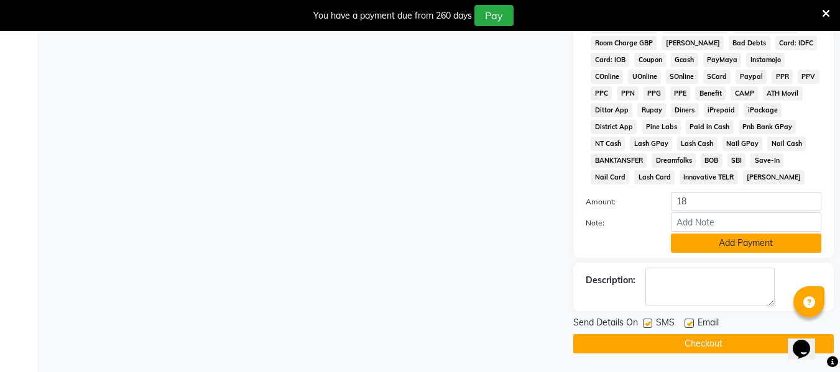
click at [722, 247] on button "Add Payment" at bounding box center [746, 243] width 150 height 19
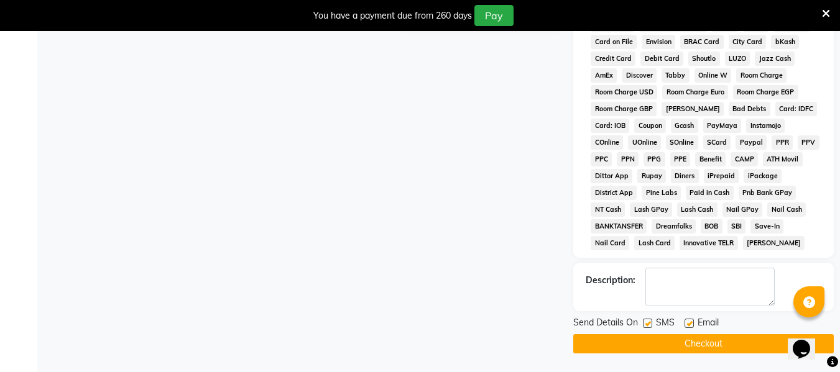
drag, startPoint x: 716, startPoint y: 343, endPoint x: 710, endPoint y: 339, distance: 7.3
click at [714, 342] on button "Checkout" at bounding box center [703, 344] width 261 height 19
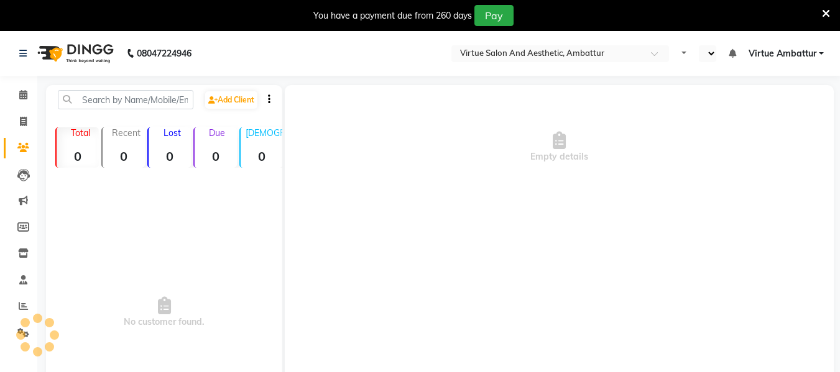
select select "en"
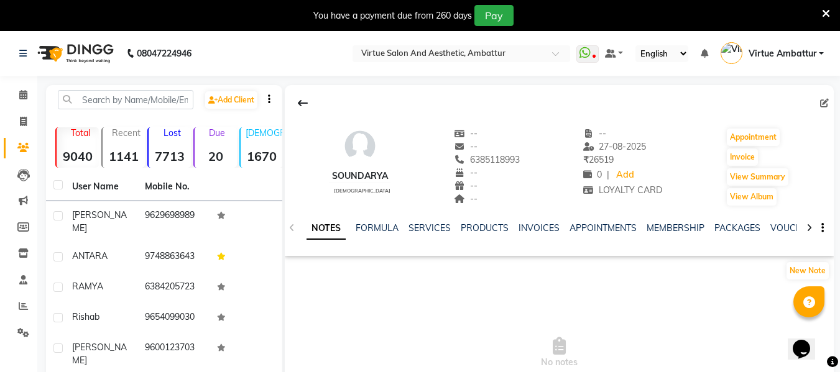
click at [435, 221] on div "NOTES FORMULA SERVICES PRODUCTS INVOICES APPOINTMENTS MEMBERSHIP PACKAGES VOUCH…" at bounding box center [559, 228] width 549 height 43
click at [435, 231] on link "SERVICES" at bounding box center [429, 228] width 42 height 11
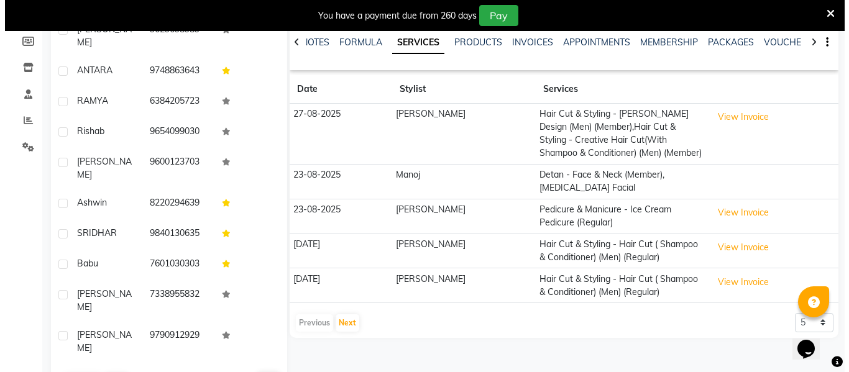
scroll to position [187, 0]
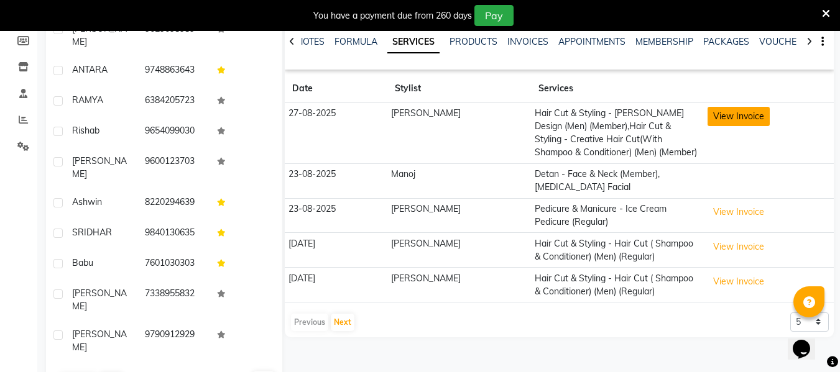
click at [717, 114] on button "View Invoice" at bounding box center [739, 116] width 62 height 19
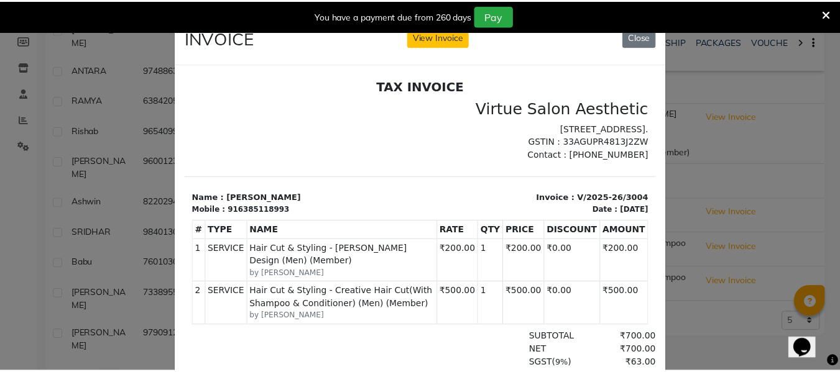
scroll to position [0, 0]
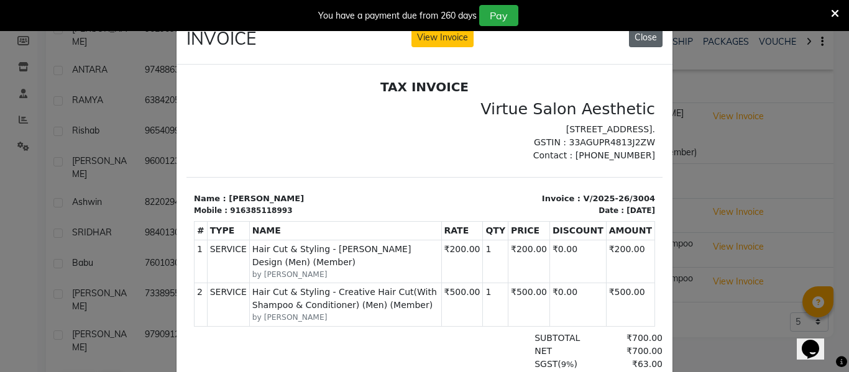
click at [639, 38] on button "Close" at bounding box center [646, 37] width 34 height 19
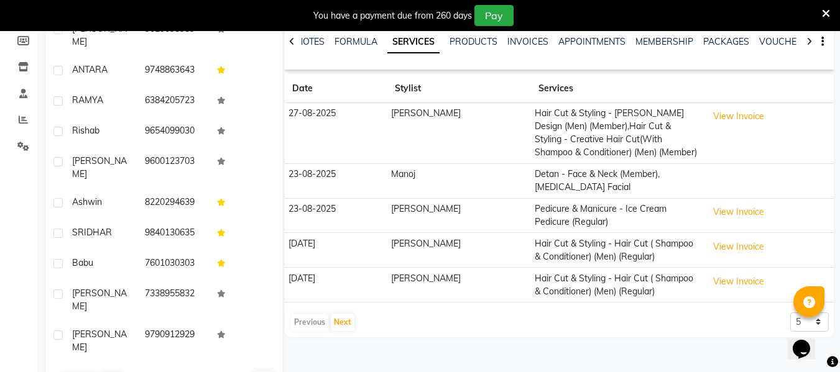
scroll to position [187, 0]
click at [339, 322] on button "Next" at bounding box center [343, 321] width 24 height 17
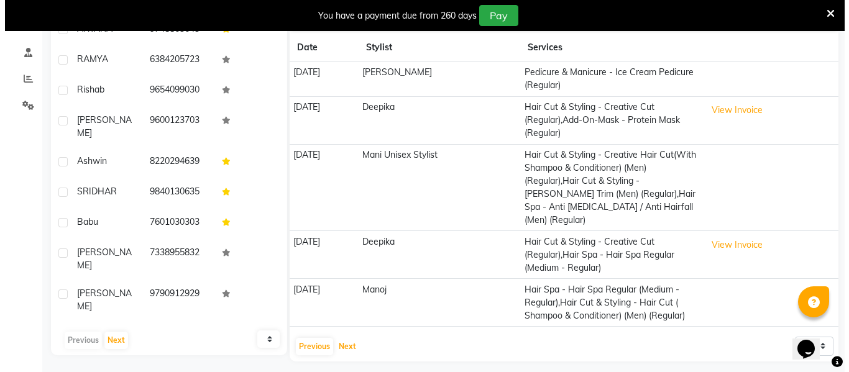
scroll to position [249, 0]
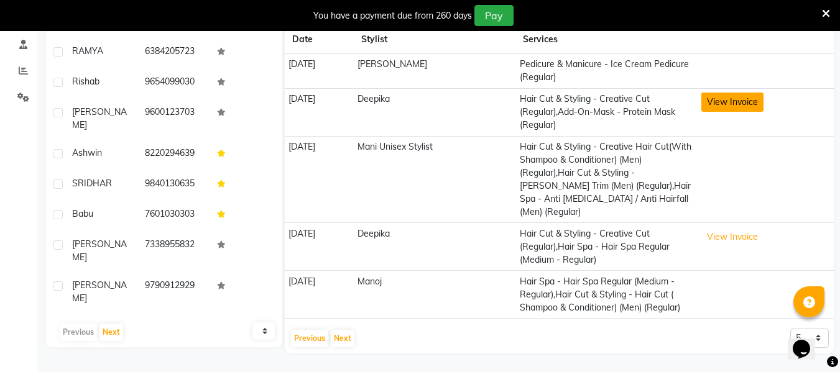
click at [737, 93] on button "View Invoice" at bounding box center [732, 102] width 62 height 19
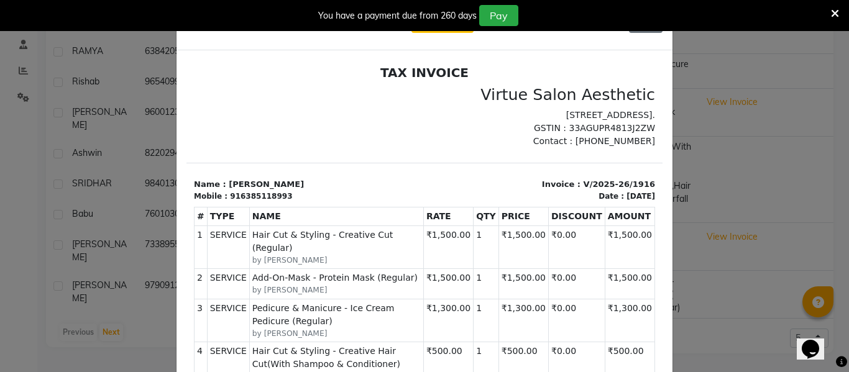
scroll to position [0, 0]
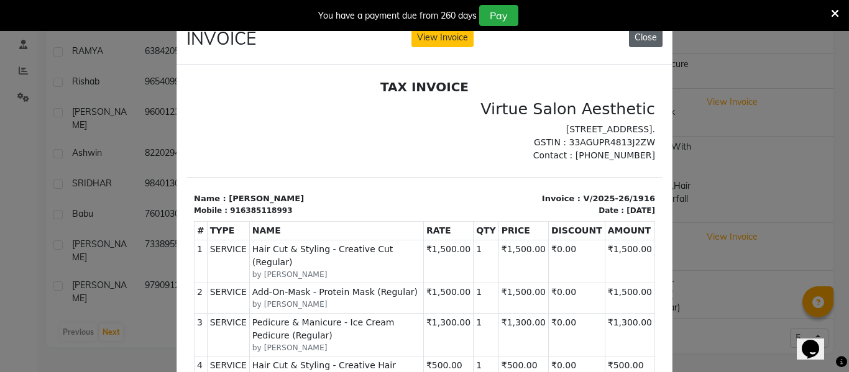
click at [635, 36] on button "Close" at bounding box center [646, 37] width 34 height 19
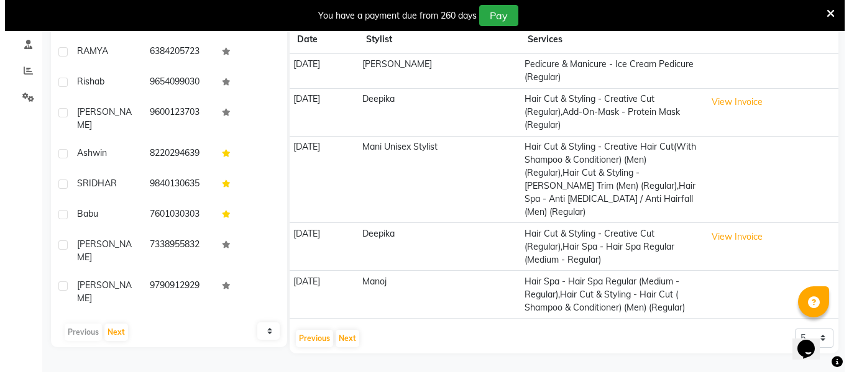
scroll to position [249, 0]
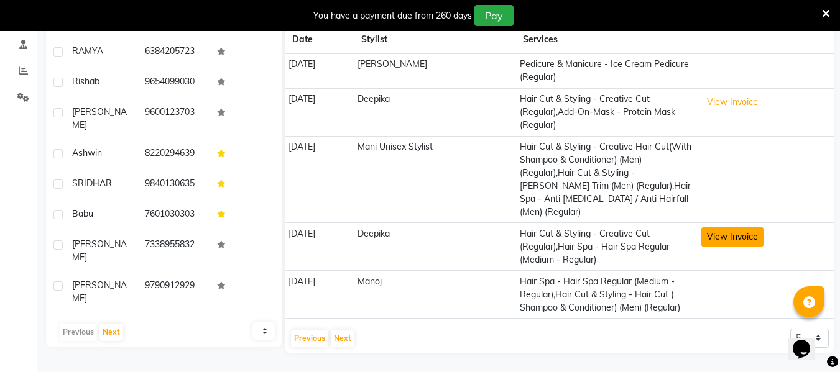
click at [764, 228] on button "View Invoice" at bounding box center [732, 237] width 62 height 19
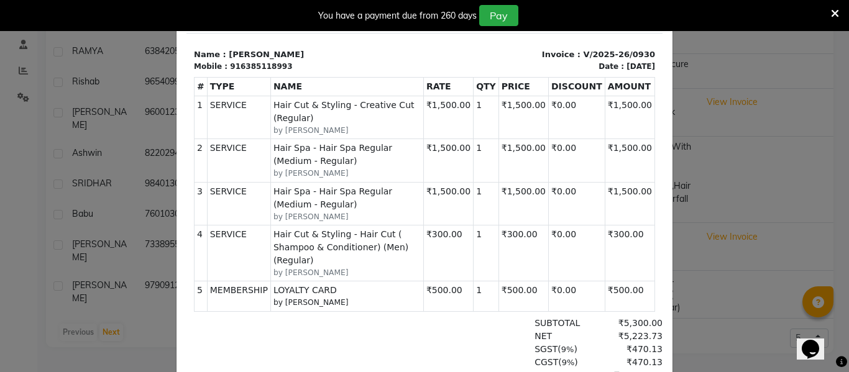
scroll to position [0, 0]
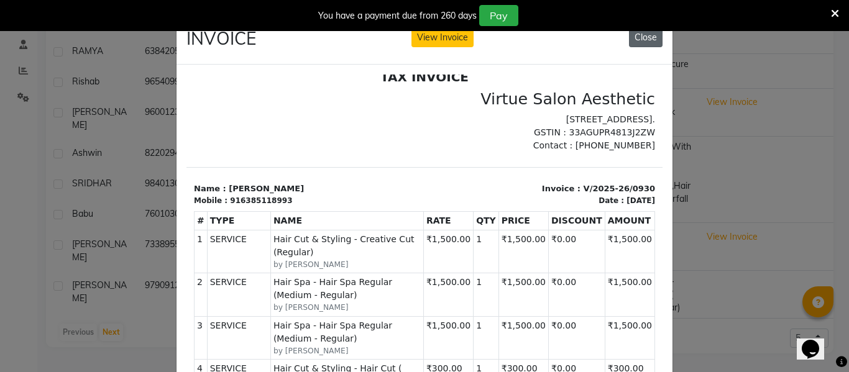
click at [651, 44] on button "Close" at bounding box center [646, 37] width 34 height 19
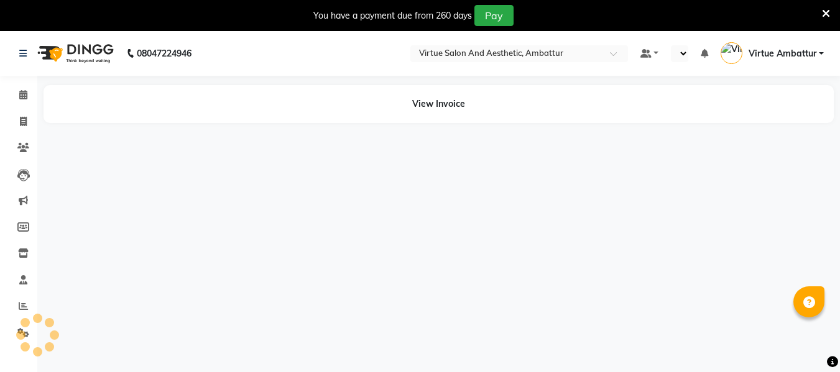
select select "en"
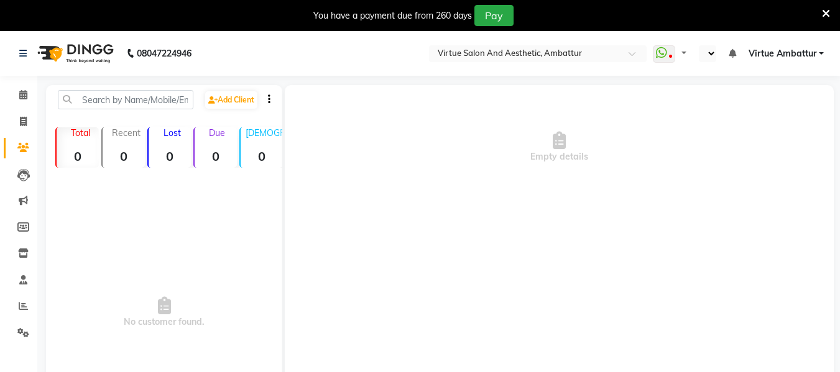
select select "en"
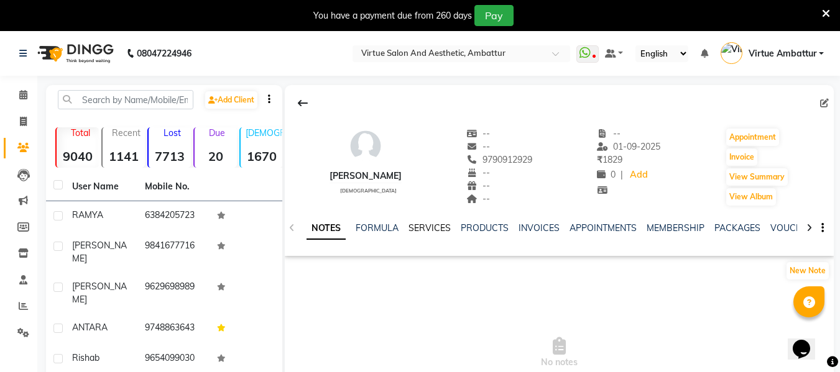
click at [430, 229] on link "SERVICES" at bounding box center [429, 228] width 42 height 11
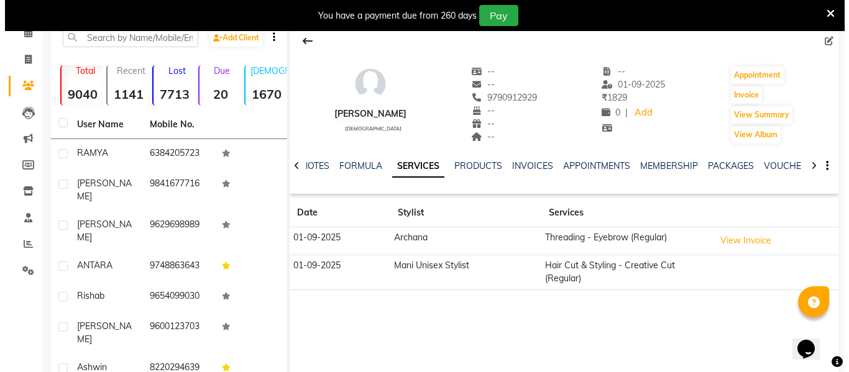
scroll to position [124, 0]
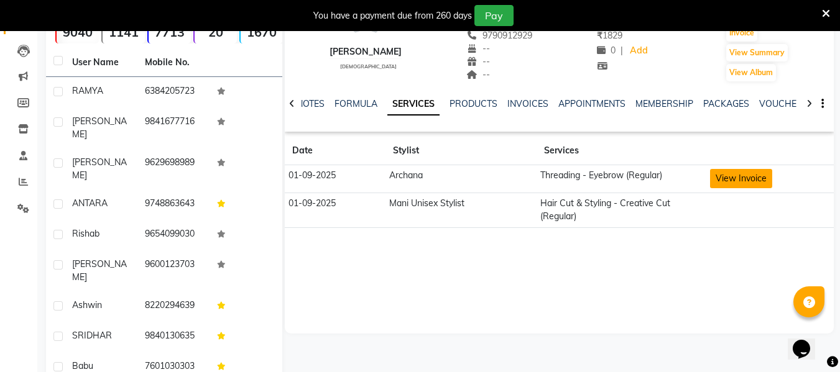
click at [737, 180] on button "View Invoice" at bounding box center [741, 178] width 62 height 19
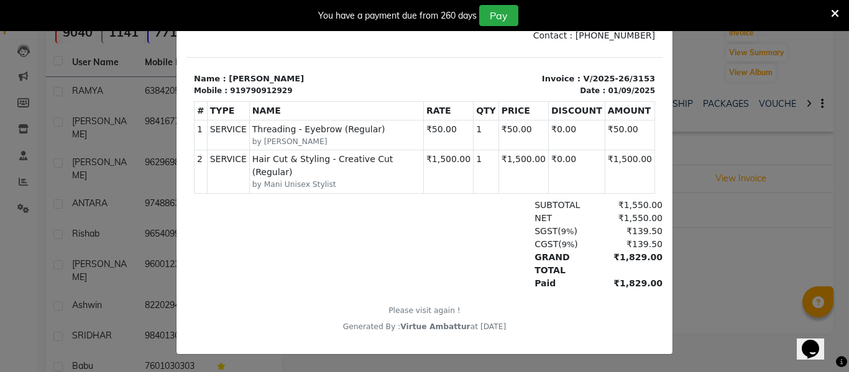
scroll to position [0, 0]
click at [733, 284] on ngb-modal-window "INVOICE View Invoice Close" at bounding box center [424, 186] width 849 height 372
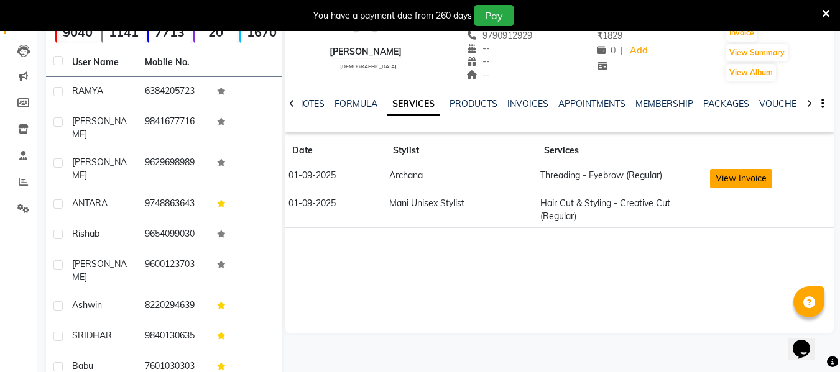
click at [751, 180] on button "View Invoice" at bounding box center [741, 178] width 62 height 19
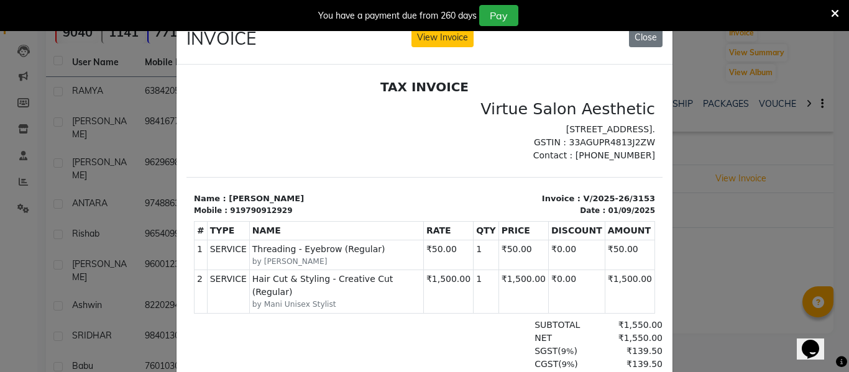
click at [736, 249] on ngb-modal-window "INVOICE View Invoice Close" at bounding box center [424, 186] width 849 height 372
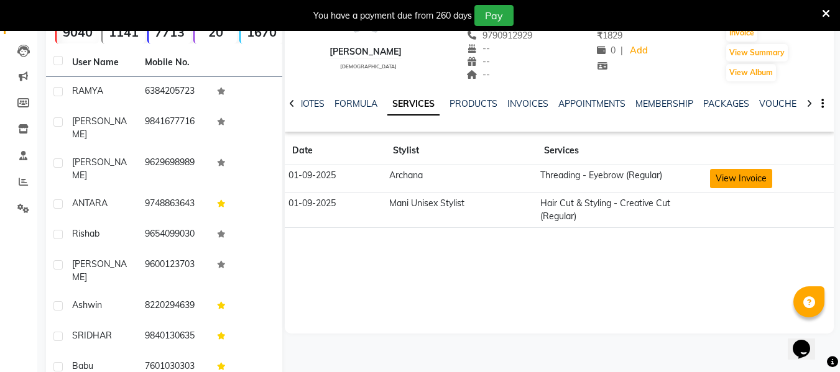
click at [739, 177] on button "View Invoice" at bounding box center [741, 178] width 62 height 19
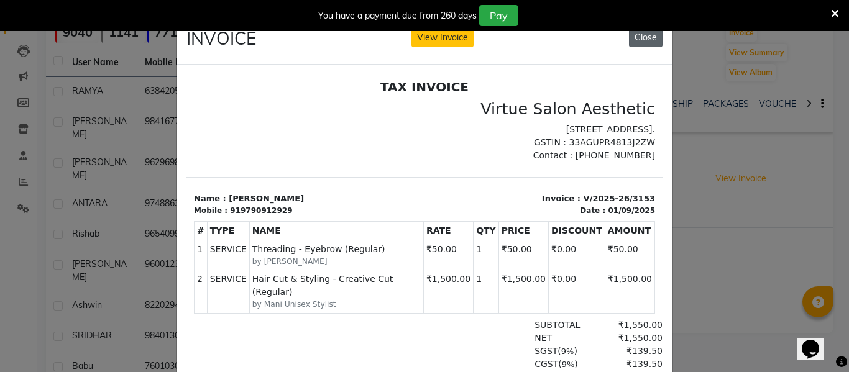
click at [642, 38] on button "Close" at bounding box center [646, 37] width 34 height 19
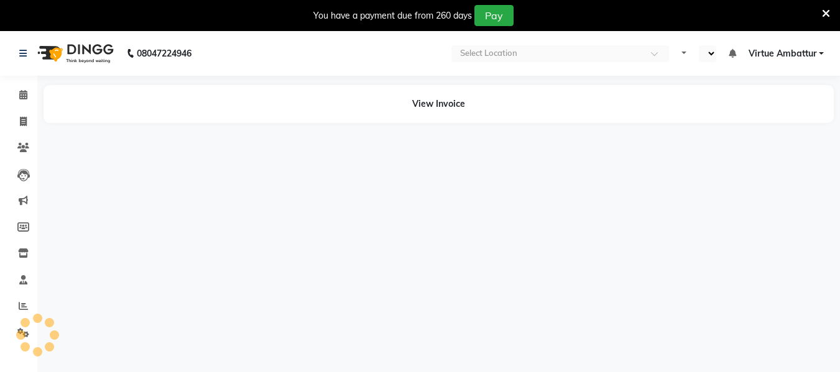
select select "en"
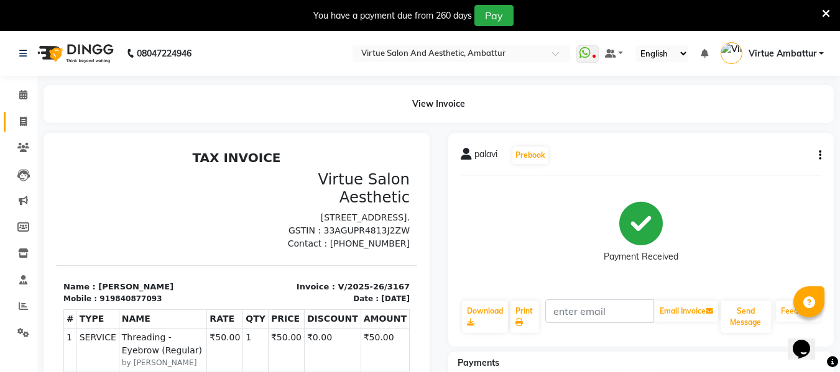
click at [22, 112] on link "Invoice" at bounding box center [19, 122] width 30 height 21
select select "service"
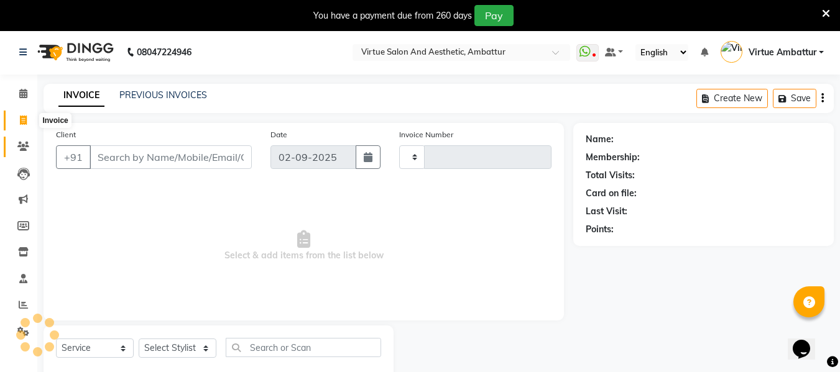
scroll to position [32, 0]
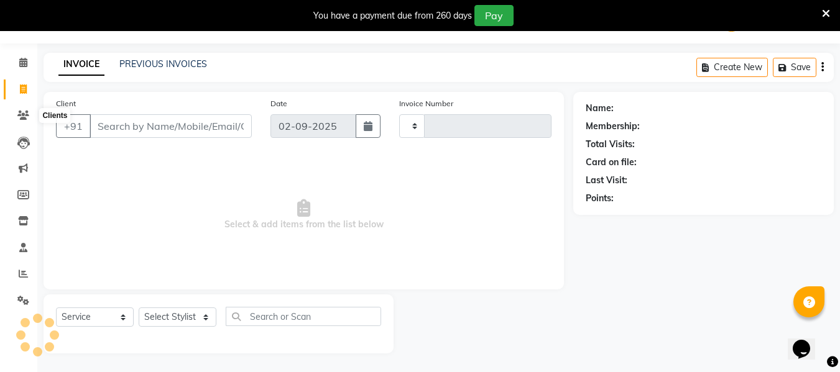
type input "3168"
select select "5237"
click at [165, 62] on link "PREVIOUS INVOICES" at bounding box center [163, 63] width 88 height 11
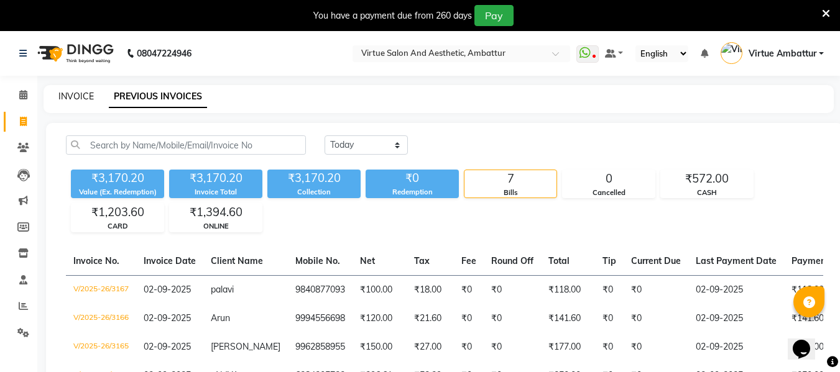
click at [83, 101] on link "INVOICE" at bounding box center [75, 96] width 35 height 11
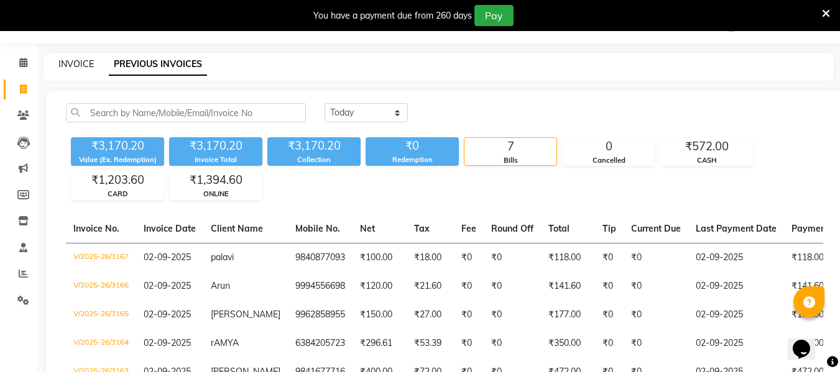
select select "service"
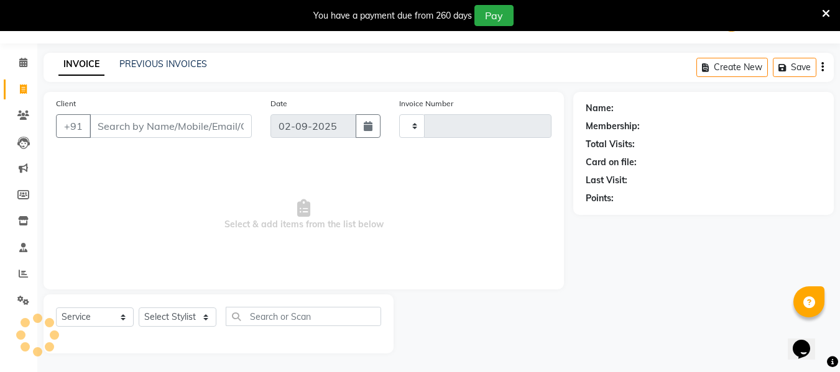
type input "3168"
select select "5237"
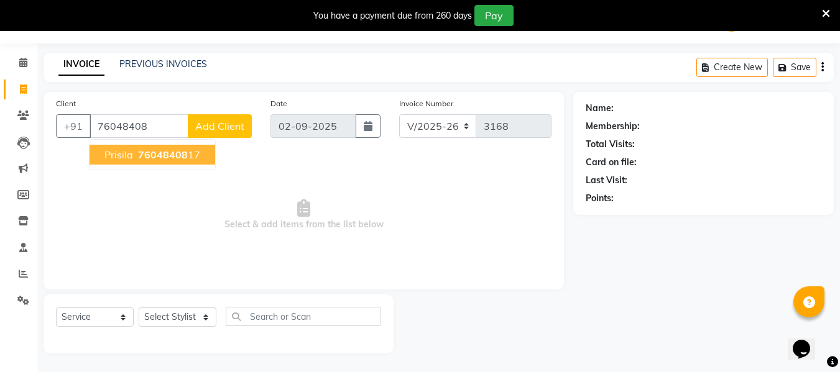
click at [161, 154] on span "76048408" at bounding box center [163, 155] width 50 height 12
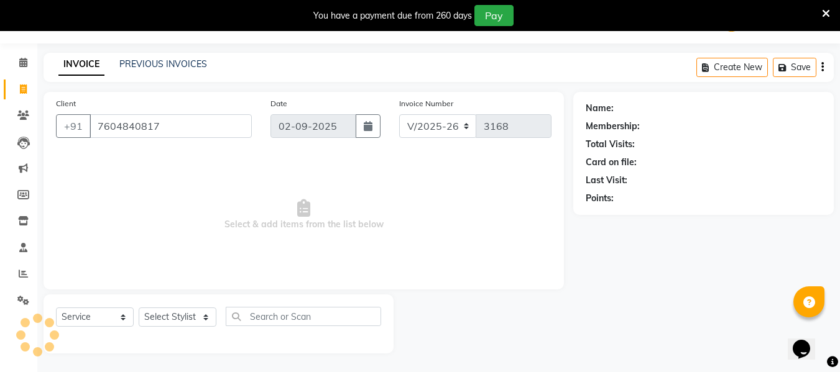
type input "7604840817"
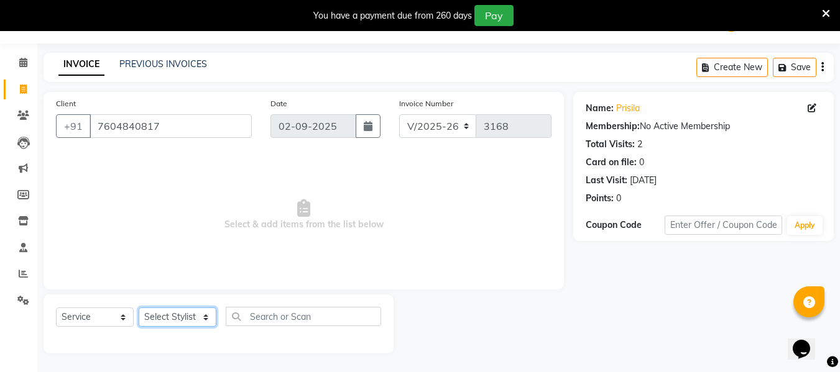
click at [207, 317] on select "Select Stylist [PERSON_NAME] [PERSON_NAME] [PERSON_NAME] [PERSON_NAME] [PERSON_…" at bounding box center [178, 317] width 78 height 19
select select "71592"
click at [139, 308] on select "Select Stylist [PERSON_NAME] [PERSON_NAME] [PERSON_NAME] [PERSON_NAME] [PERSON_…" at bounding box center [178, 317] width 78 height 19
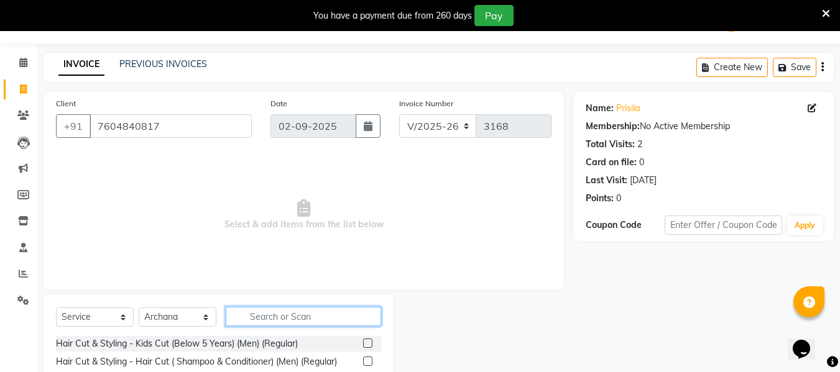
click at [258, 316] on input "text" at bounding box center [303, 316] width 155 height 19
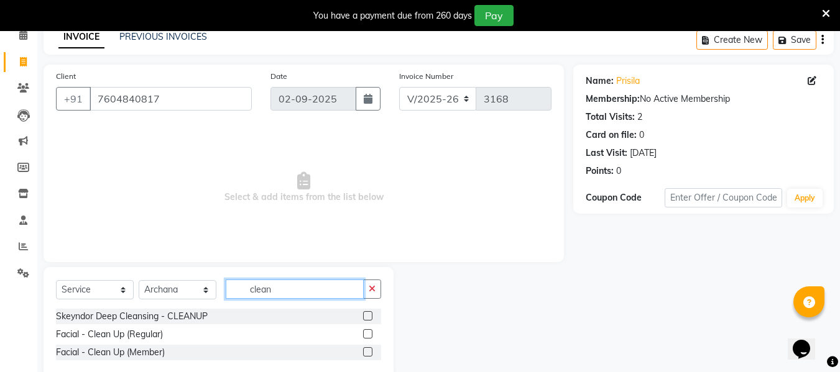
scroll to position [86, 0]
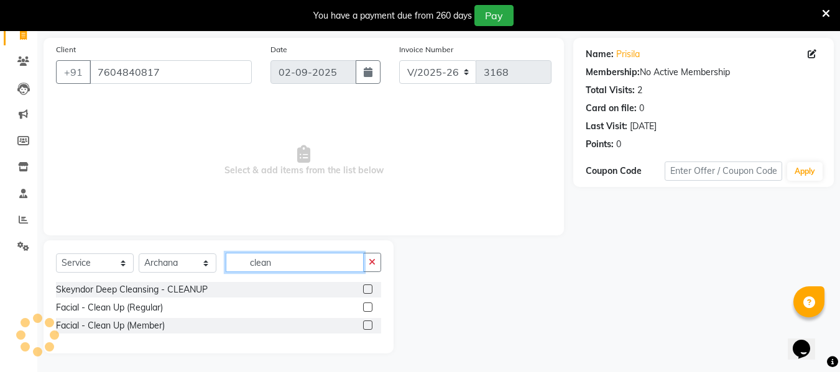
type input "clean"
click at [367, 307] on label at bounding box center [367, 307] width 9 height 9
click at [367, 307] on input "checkbox" at bounding box center [367, 308] width 8 height 8
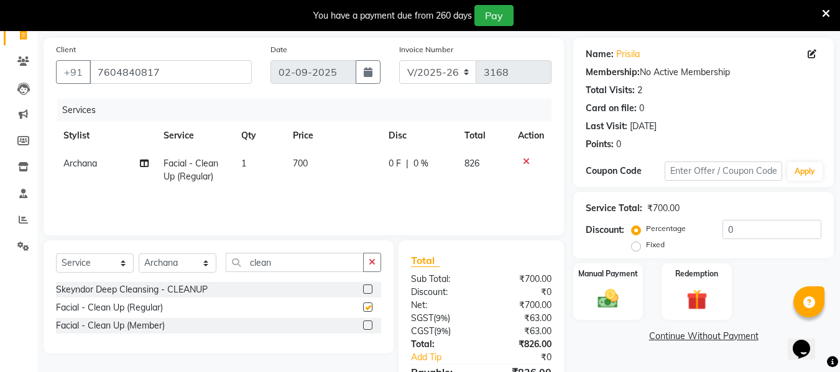
checkbox input "false"
click at [300, 165] on span "700" at bounding box center [300, 163] width 15 height 11
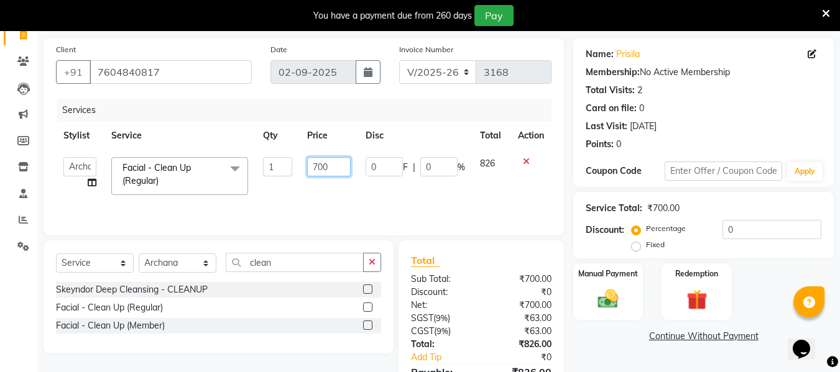
click at [322, 168] on input "700" at bounding box center [328, 166] width 43 height 19
click at [317, 173] on input "700" at bounding box center [328, 166] width 43 height 19
type input "800"
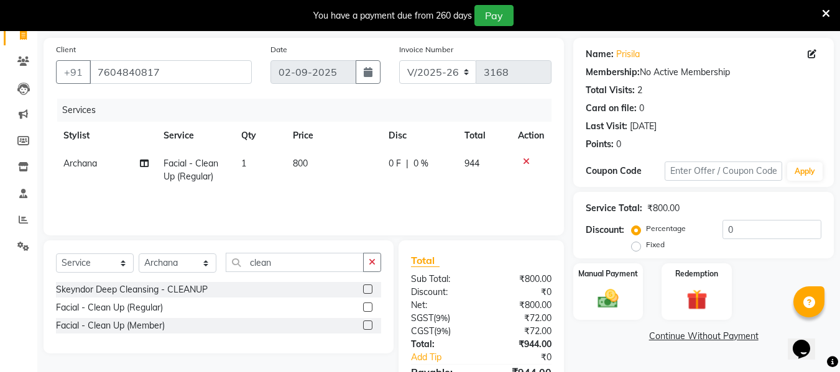
click at [336, 199] on div "Services Stylist Service Qty Price Disc Total Action Archana Facial - Clean Up …" at bounding box center [304, 161] width 496 height 124
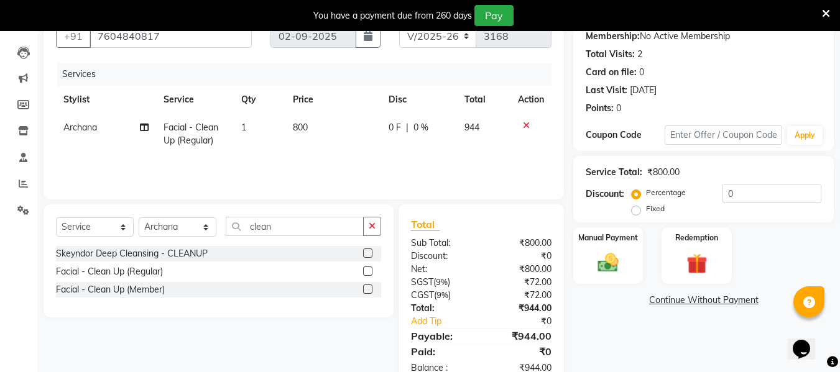
scroll to position [94, 0]
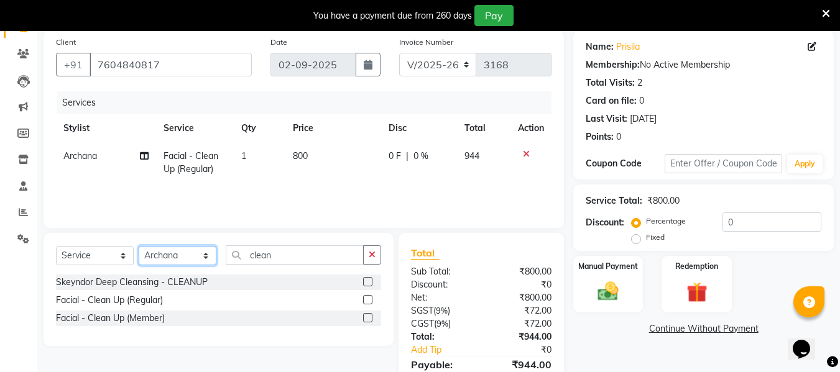
click at [207, 259] on select "Select Stylist [PERSON_NAME] [PERSON_NAME] [PERSON_NAME] [PERSON_NAME] [PERSON_…" at bounding box center [178, 255] width 78 height 19
select select "67162"
click at [139, 246] on select "Select Stylist [PERSON_NAME] [PERSON_NAME] [PERSON_NAME] [PERSON_NAME] [PERSON_…" at bounding box center [178, 255] width 78 height 19
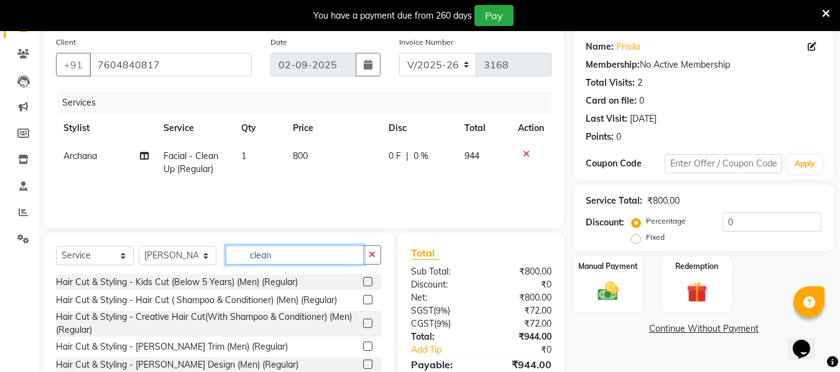
click at [294, 252] on input "clean" at bounding box center [295, 255] width 138 height 19
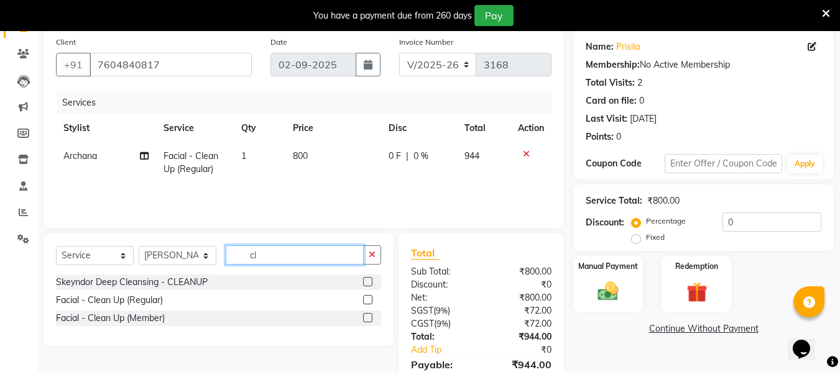
type input "c"
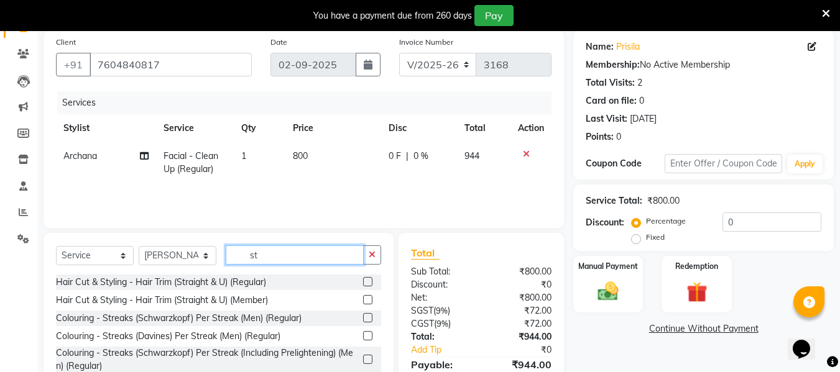
type input "s"
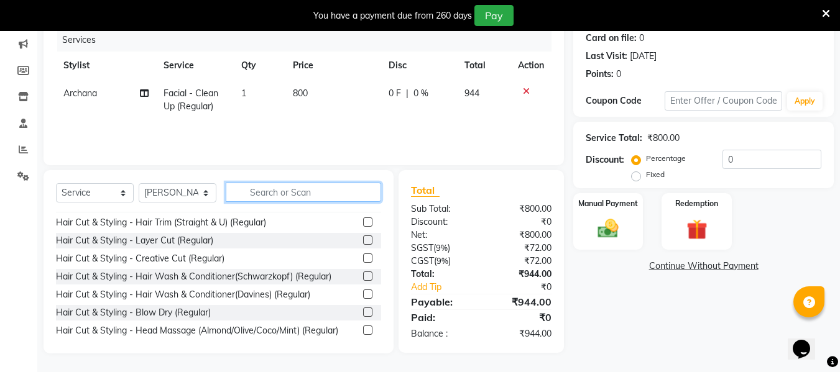
scroll to position [373, 0]
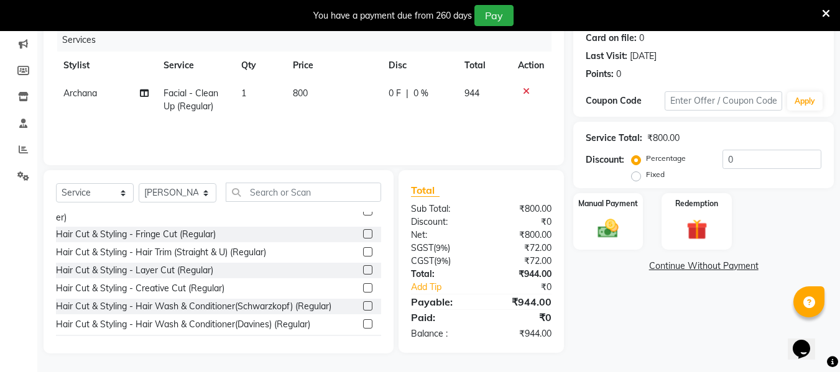
click at [363, 254] on label at bounding box center [367, 251] width 9 height 9
click at [363, 254] on input "checkbox" at bounding box center [367, 253] width 8 height 8
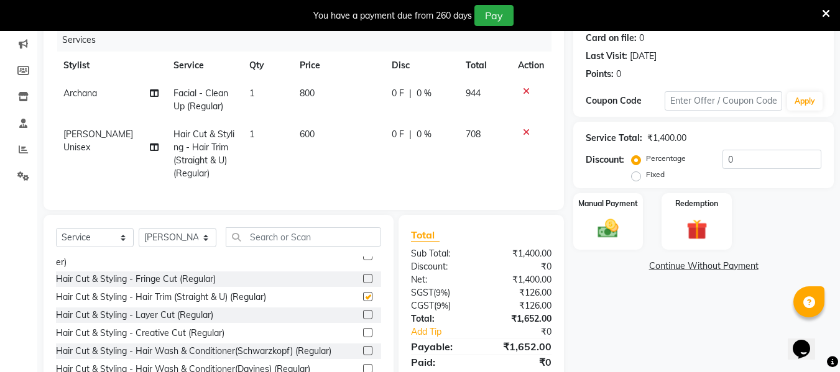
checkbox input "false"
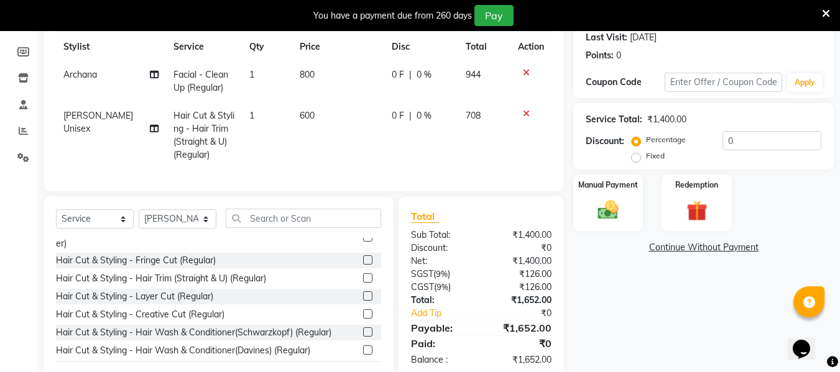
scroll to position [211, 0]
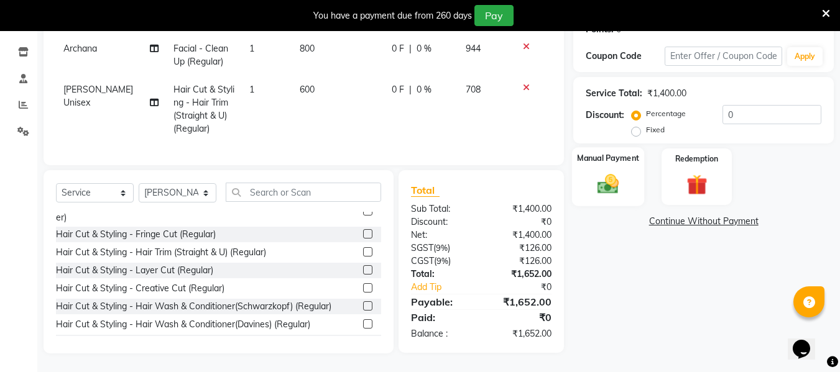
click at [612, 173] on img at bounding box center [608, 184] width 35 height 25
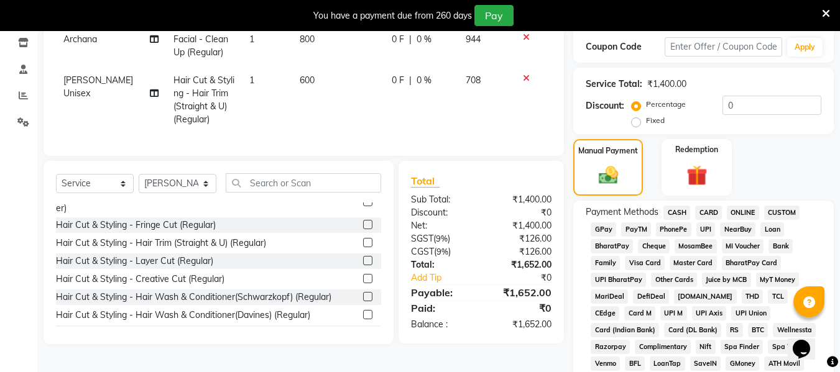
click at [744, 213] on span "ONLINE" at bounding box center [743, 213] width 32 height 14
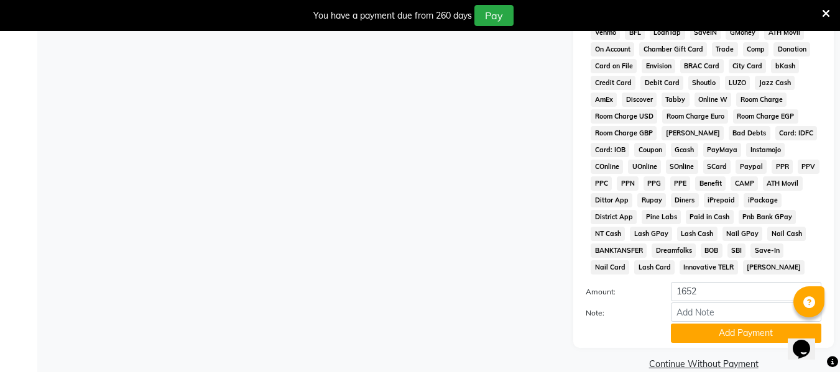
scroll to position [562, 0]
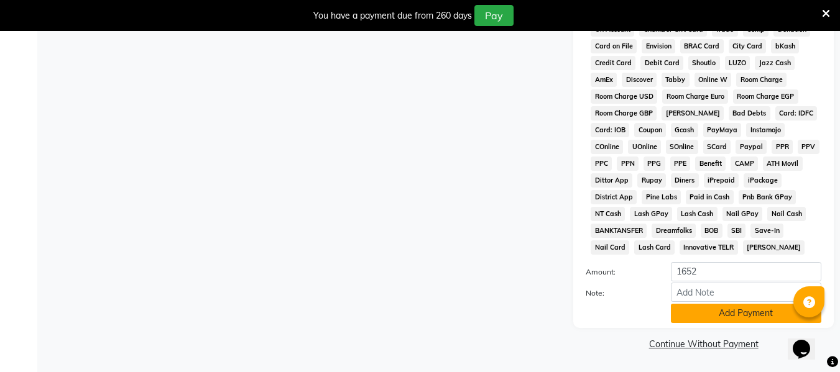
click at [719, 317] on button "Add Payment" at bounding box center [746, 313] width 150 height 19
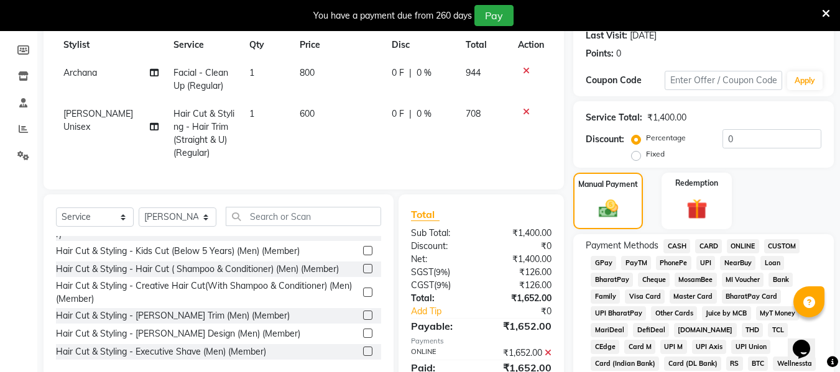
scroll to position [189, 0]
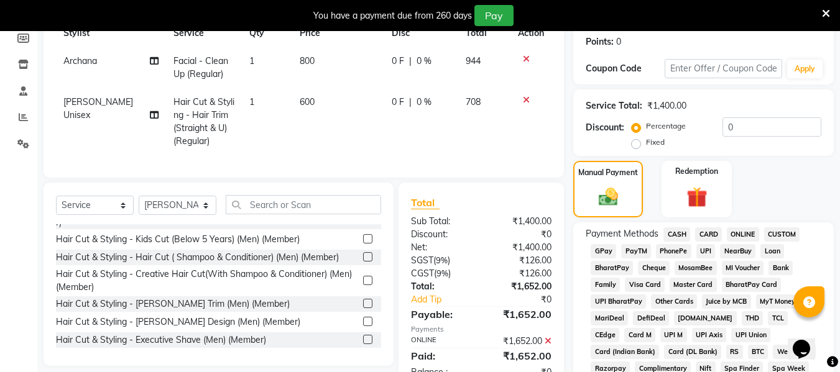
click at [744, 233] on span "ONLINE" at bounding box center [743, 235] width 32 height 14
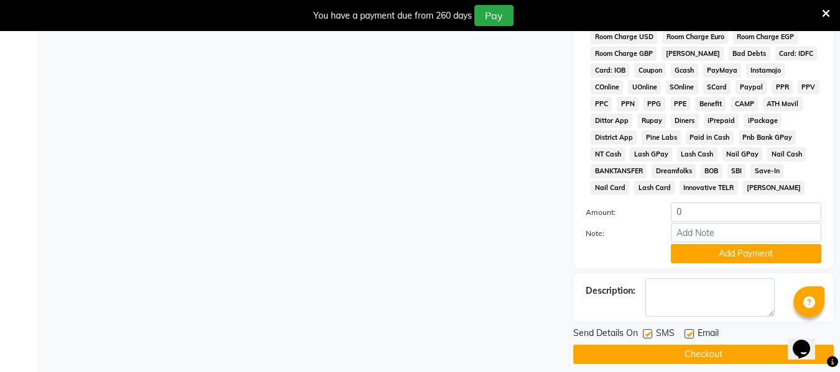
scroll to position [632, 0]
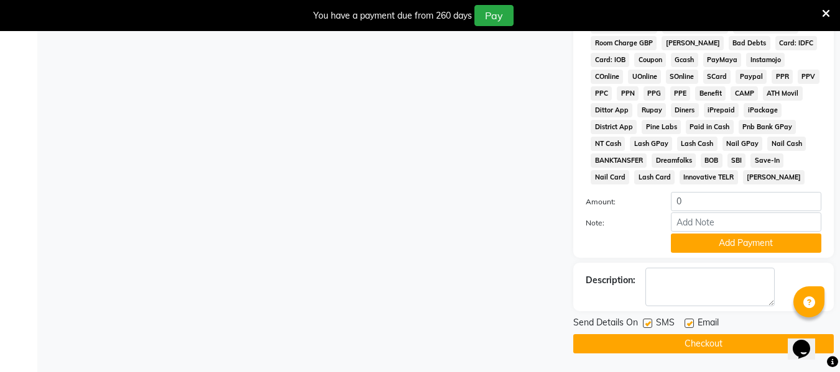
click at [690, 346] on button "Checkout" at bounding box center [703, 344] width 261 height 19
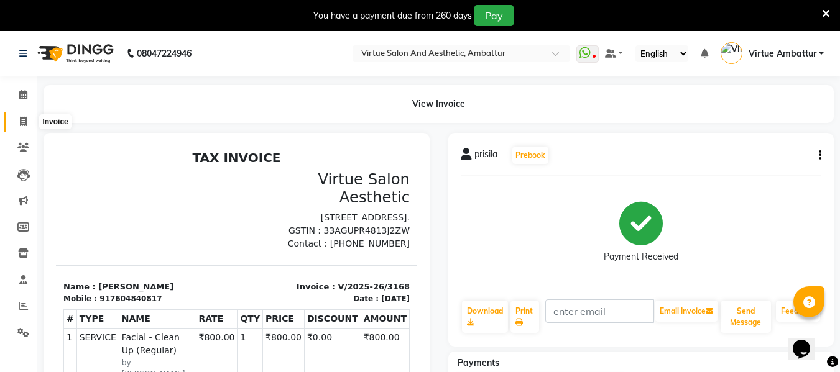
click at [16, 125] on span at bounding box center [23, 122] width 22 height 14
select select "service"
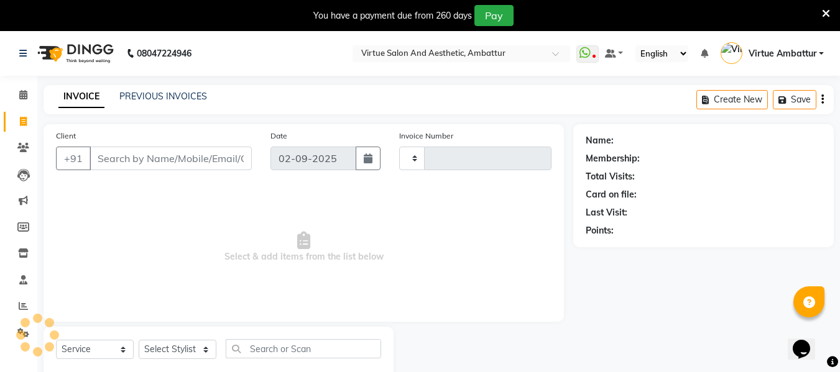
scroll to position [32, 0]
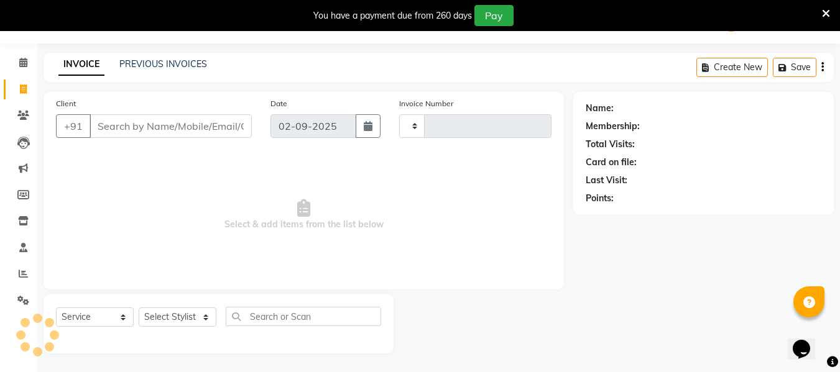
type input "3169"
select select "5237"
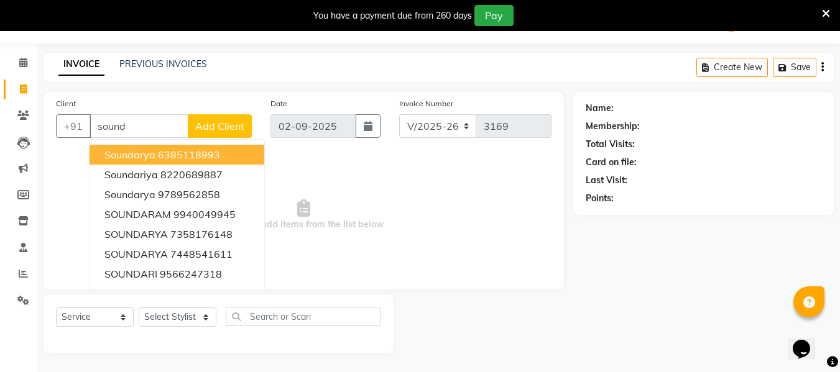
click at [139, 155] on span "Soundarya" at bounding box center [129, 155] width 51 height 12
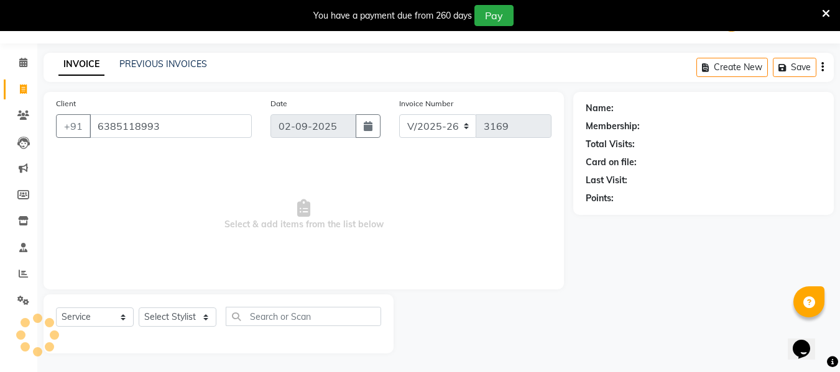
type input "6385118993"
select select "1: Object"
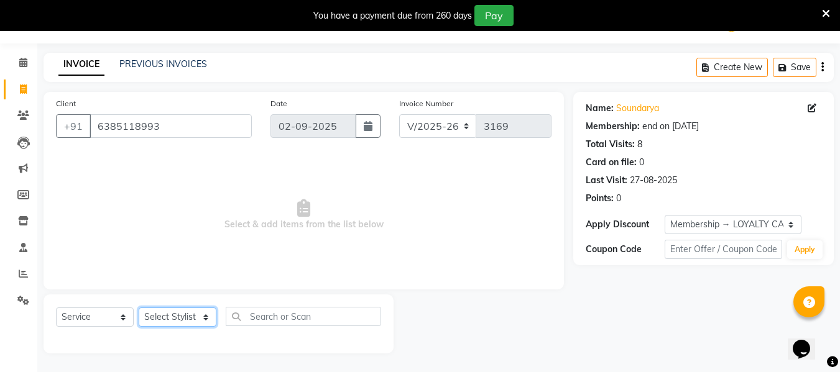
click at [201, 320] on select "Select Stylist Archana Bhagi Deepika Devi Dilip Divya Dolly Dr Prakash Faizan G…" at bounding box center [178, 317] width 78 height 19
click at [139, 308] on select "Select Stylist Archana Bhagi Deepika Devi Dilip Divya Dolly Dr Prakash Faizan G…" at bounding box center [178, 317] width 78 height 19
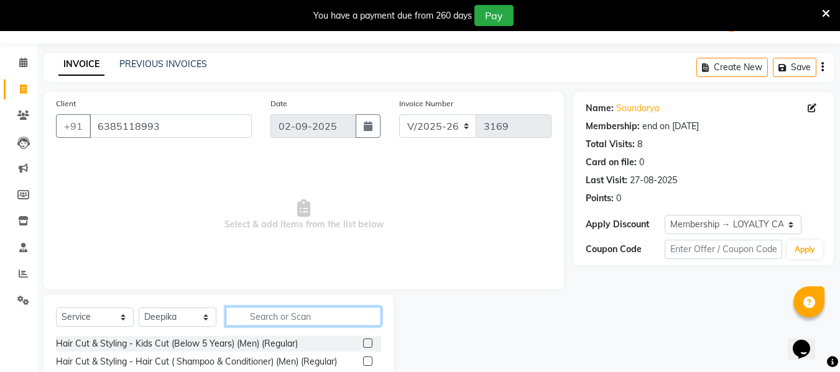
click at [253, 313] on input "text" at bounding box center [303, 316] width 155 height 19
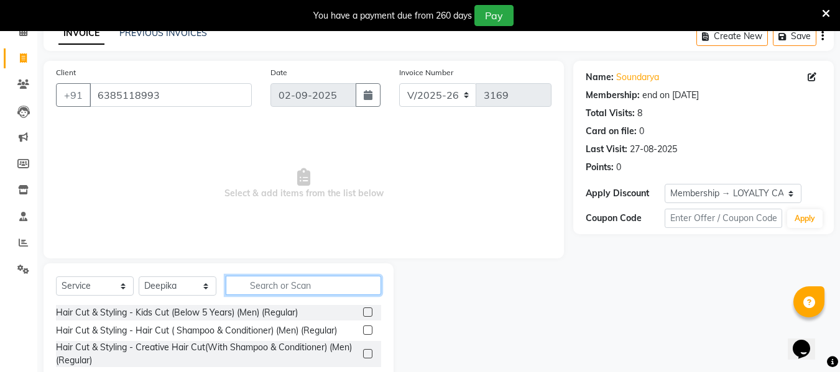
scroll to position [157, 0]
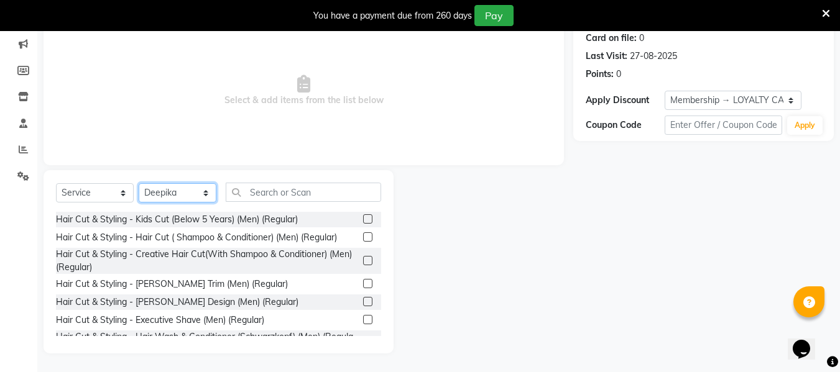
click at [206, 198] on select "Select Stylist Archana Bhagi Deepika Devi Dilip Divya Dolly Dr Prakash Faizan G…" at bounding box center [178, 192] width 78 height 19
select select "67162"
click at [139, 183] on select "Select Stylist Archana Bhagi Deepika Devi Dilip Divya Dolly Dr Prakash Faizan G…" at bounding box center [178, 192] width 78 height 19
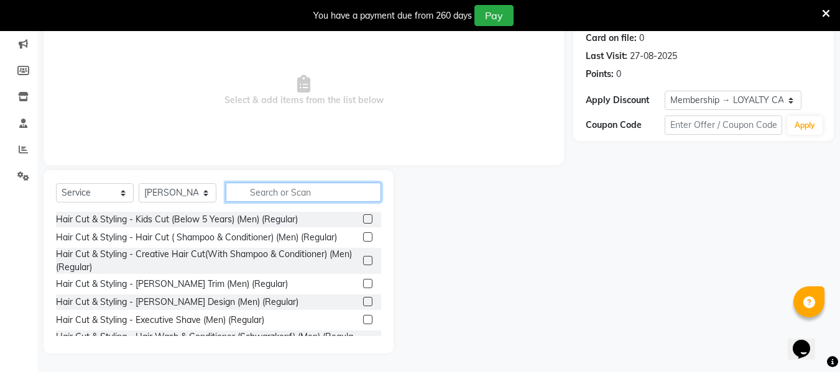
click at [249, 193] on input "text" at bounding box center [303, 192] width 155 height 19
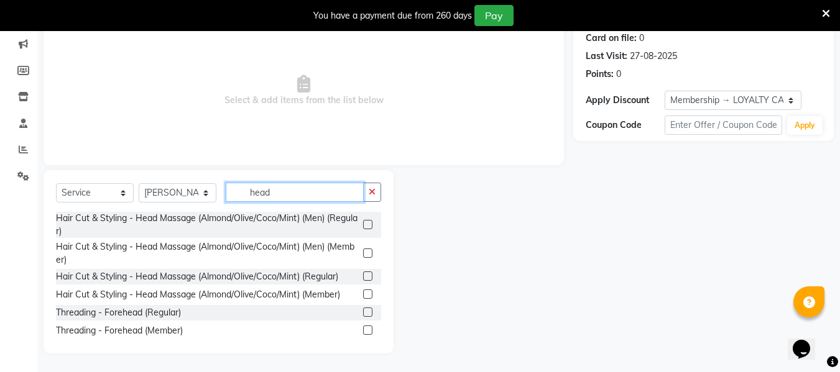
type input "head"
click at [363, 255] on label at bounding box center [367, 253] width 9 height 9
click at [363, 255] on input "checkbox" at bounding box center [367, 254] width 8 height 8
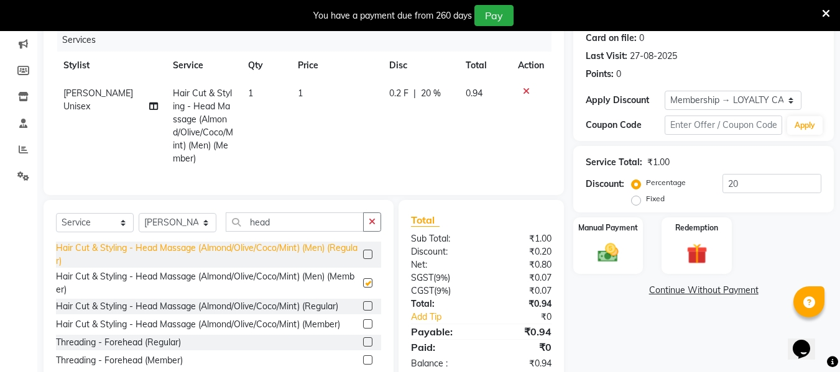
checkbox input "false"
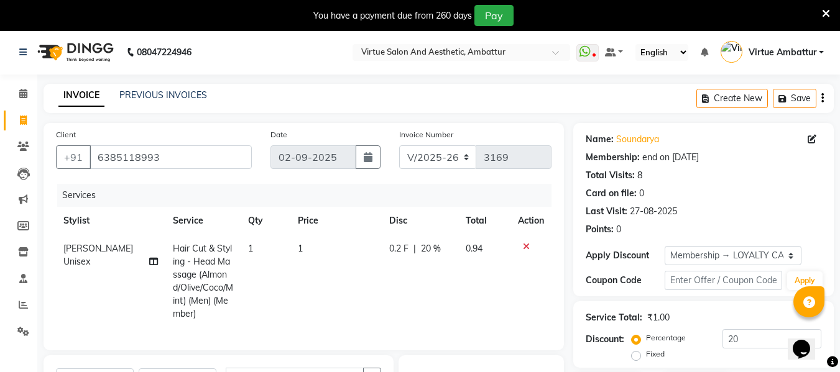
scroll to position [0, 0]
click at [300, 249] on td "1" at bounding box center [335, 282] width 91 height 93
select select "67162"
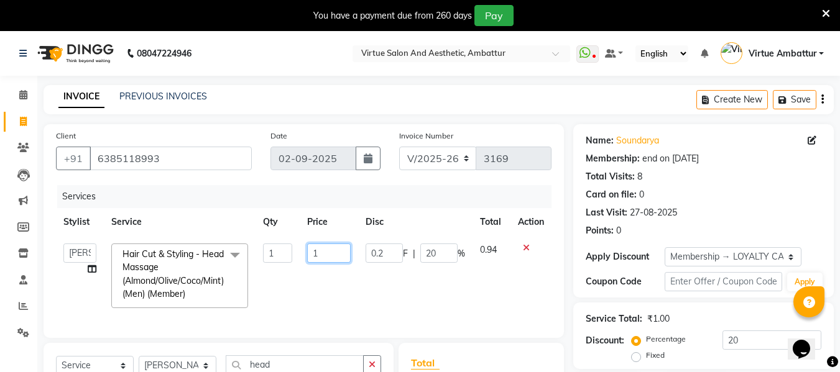
click at [325, 249] on input "1" at bounding box center [328, 253] width 43 height 19
type input "1500"
drag, startPoint x: 376, startPoint y: 300, endPoint x: 411, endPoint y: 289, distance: 36.4
click at [392, 292] on td "0.2 F | 20 %" at bounding box center [415, 276] width 114 height 80
select select "67162"
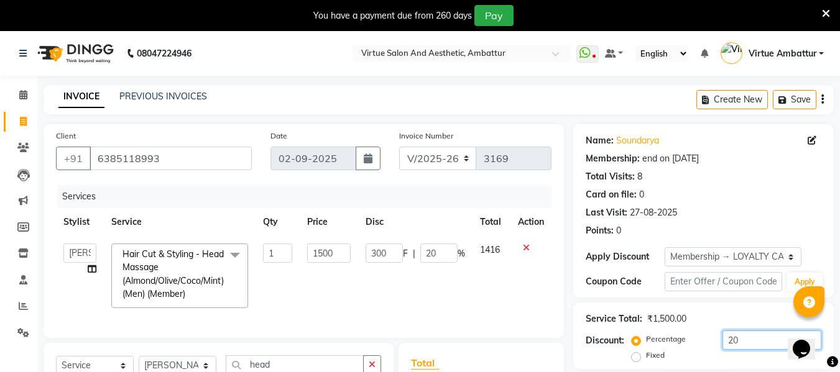
click at [752, 337] on input "20" at bounding box center [771, 340] width 99 height 19
type input "2"
type input "30"
type input "2"
type input "0"
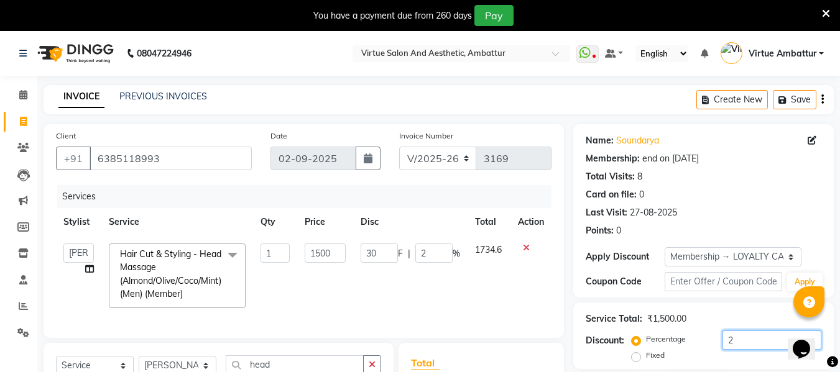
type input "0"
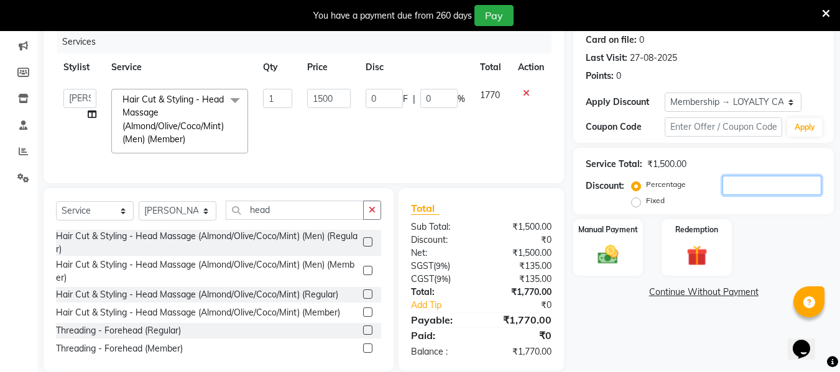
scroll to position [182, 0]
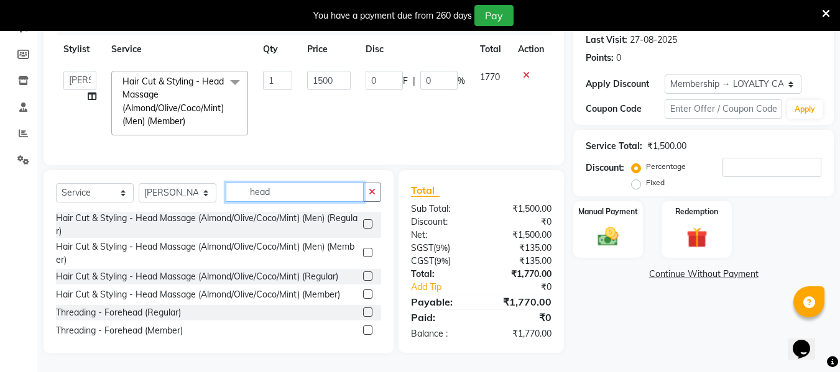
click at [298, 196] on input "head" at bounding box center [295, 192] width 138 height 19
type input "h"
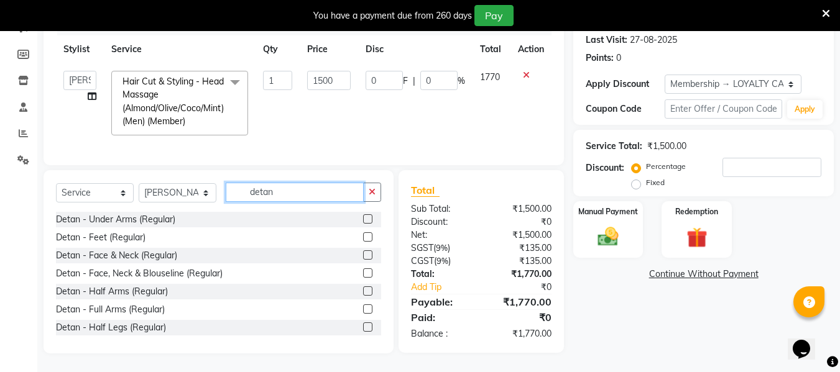
type input "detan"
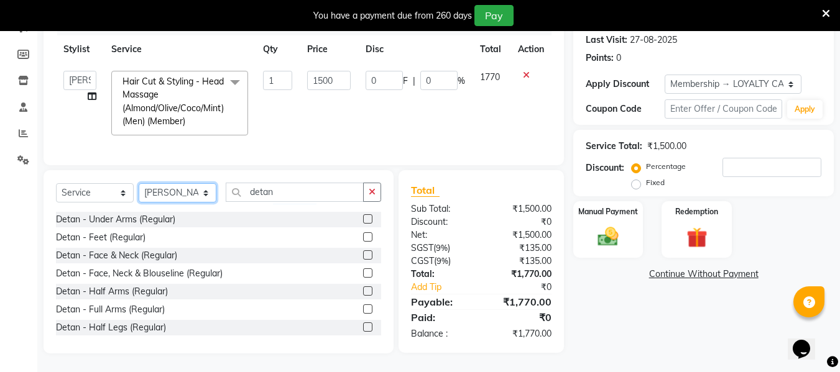
click at [202, 191] on select "Select Stylist Archana Bhagi Deepika Devi Dilip Divya Dolly Dr Prakash Faizan G…" at bounding box center [178, 192] width 78 height 19
select select "40580"
click at [139, 183] on select "Select Stylist Archana Bhagi Deepika Devi Dilip Divya Dolly Dr Prakash Faizan G…" at bounding box center [178, 192] width 78 height 19
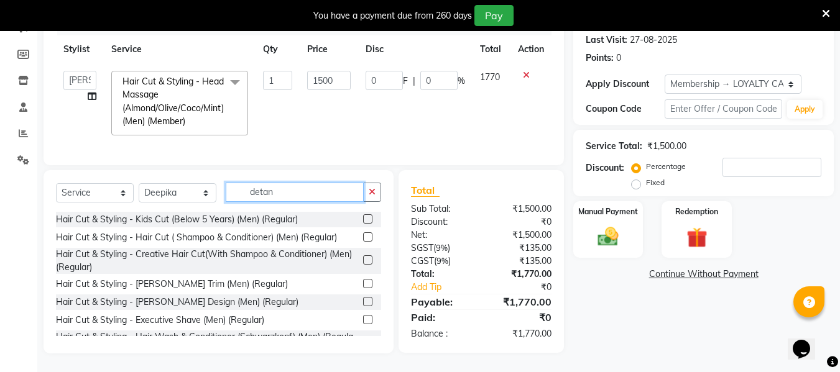
drag, startPoint x: 275, startPoint y: 191, endPoint x: 282, endPoint y: 192, distance: 7.5
click at [276, 191] on input "detan" at bounding box center [295, 192] width 138 height 19
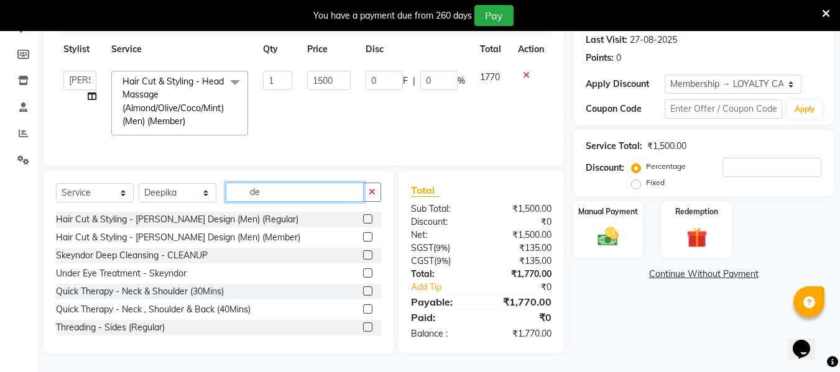
type input "d"
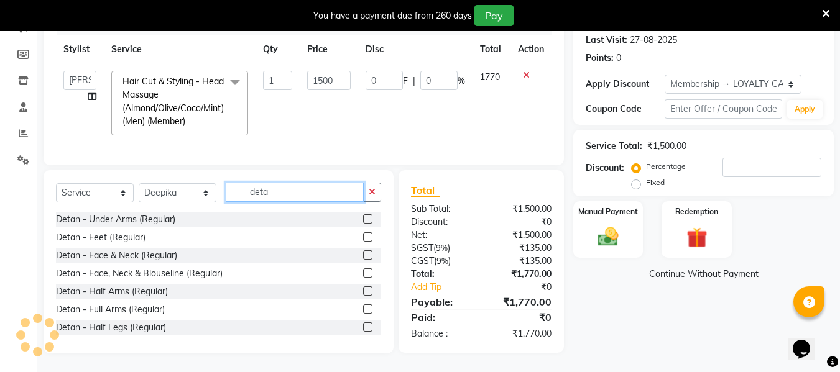
type input "detan"
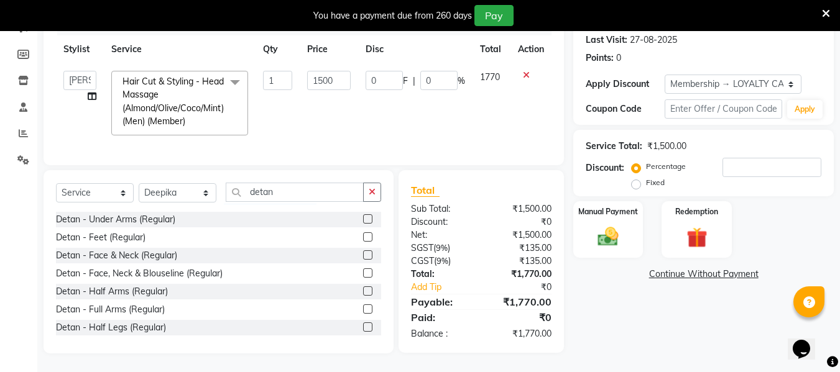
click at [363, 256] on label at bounding box center [367, 255] width 9 height 9
click at [363, 256] on input "checkbox" at bounding box center [367, 256] width 8 height 8
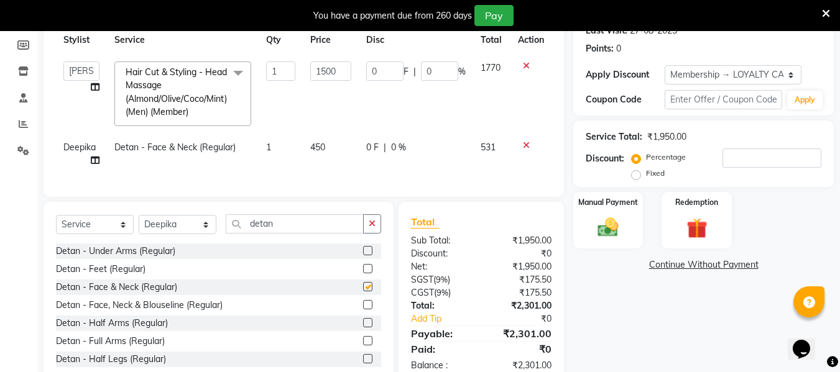
checkbox input "false"
click at [320, 150] on span "450" at bounding box center [317, 147] width 15 height 11
select select "40580"
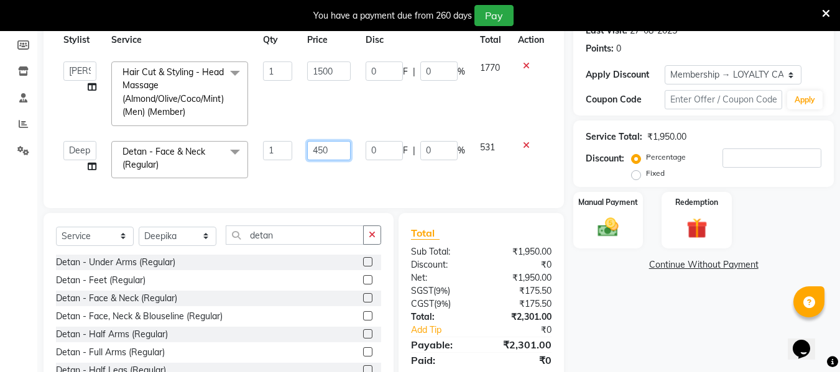
click at [327, 152] on input "450" at bounding box center [328, 150] width 43 height 19
click at [323, 154] on input "450" at bounding box center [328, 150] width 43 height 19
type input "530"
click at [323, 175] on div "Services Stylist Service Qty Price Disc Total Action Archana Bhagi Deepika Devi…" at bounding box center [304, 99] width 496 height 193
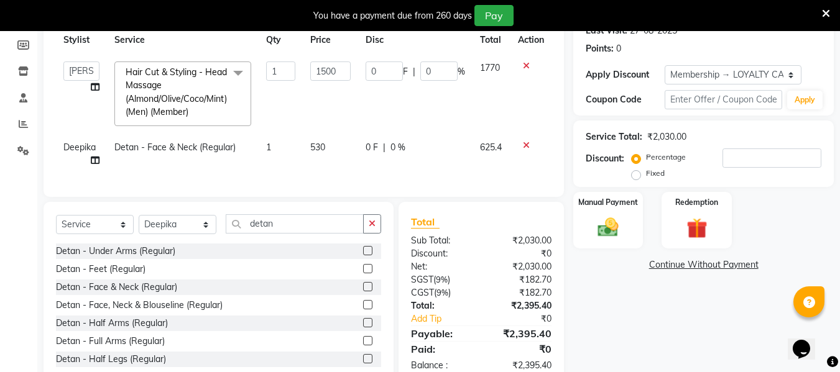
scroll to position [223, 0]
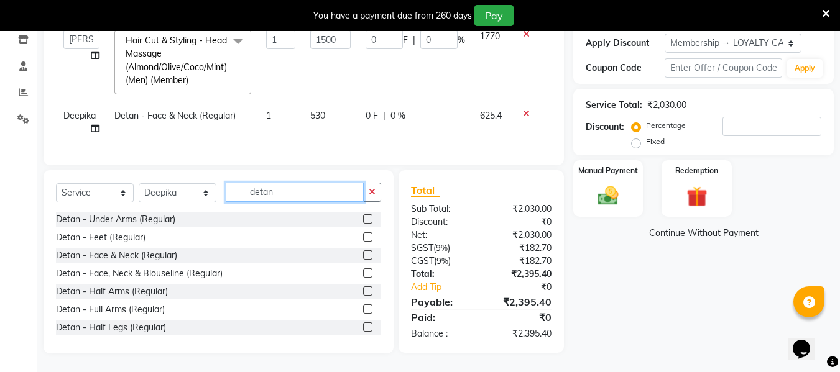
click at [297, 197] on input "detan" at bounding box center [295, 192] width 138 height 19
type input "d"
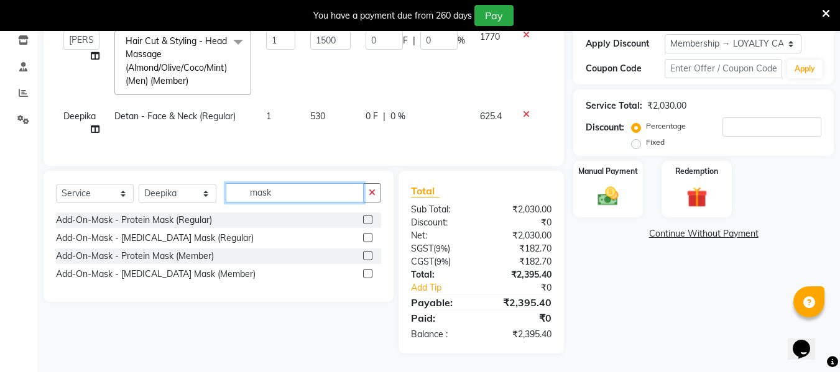
scroll to position [223, 0]
type input "mask"
click at [366, 254] on label at bounding box center [367, 255] width 9 height 9
click at [366, 254] on input "checkbox" at bounding box center [367, 256] width 8 height 8
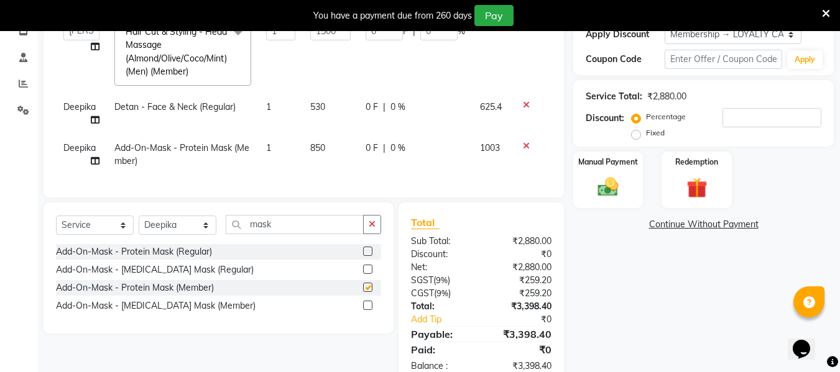
checkbox input "false"
click at [284, 234] on input "mask" at bounding box center [295, 224] width 138 height 19
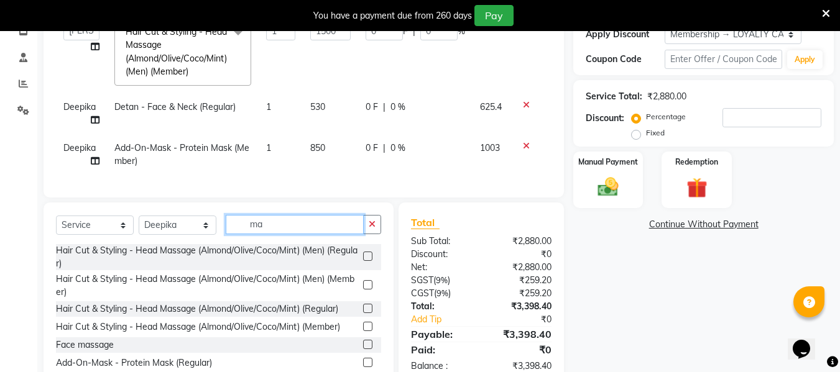
type input "m"
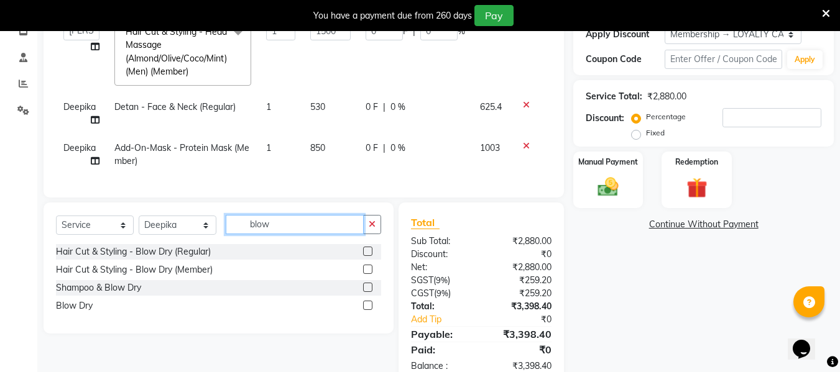
type input "blow"
click at [366, 274] on label at bounding box center [367, 269] width 9 height 9
click at [366, 274] on input "checkbox" at bounding box center [367, 270] width 8 height 8
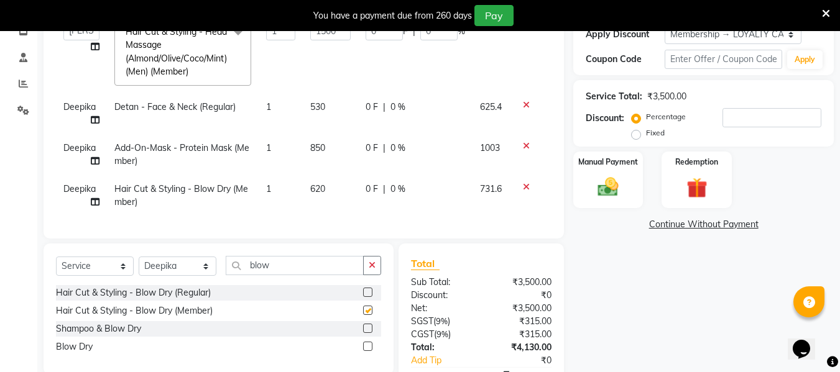
checkbox input "false"
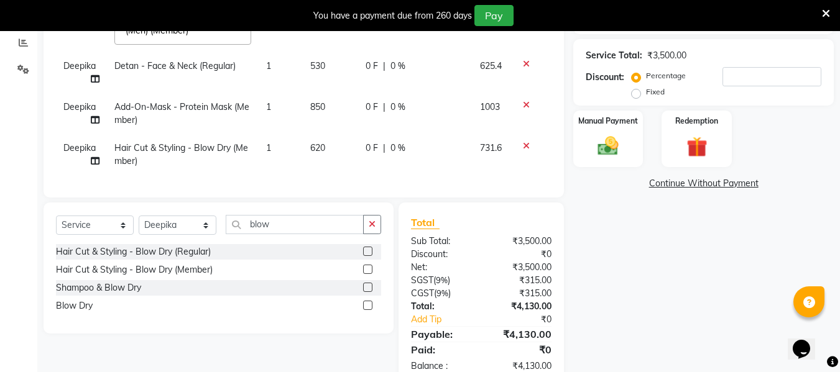
scroll to position [285, 0]
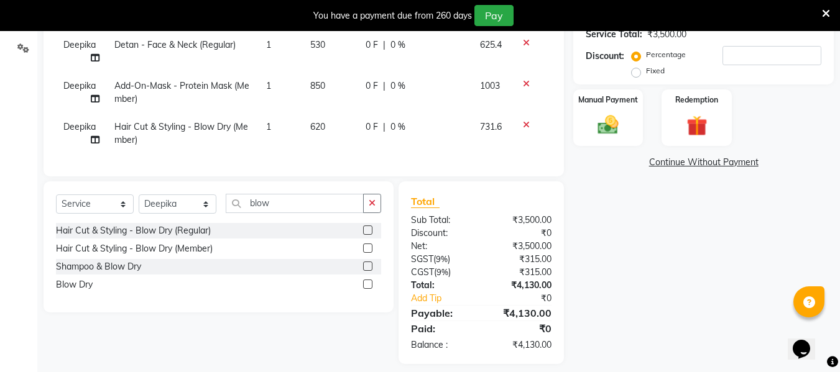
click at [321, 122] on span "620" at bounding box center [317, 126] width 15 height 11
select select "40580"
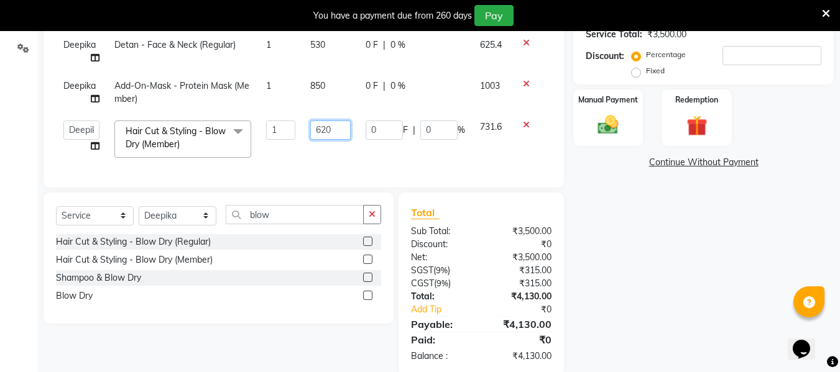
click at [323, 132] on input "620" at bounding box center [330, 130] width 41 height 19
click at [325, 134] on input "620" at bounding box center [330, 130] width 41 height 19
type input "500"
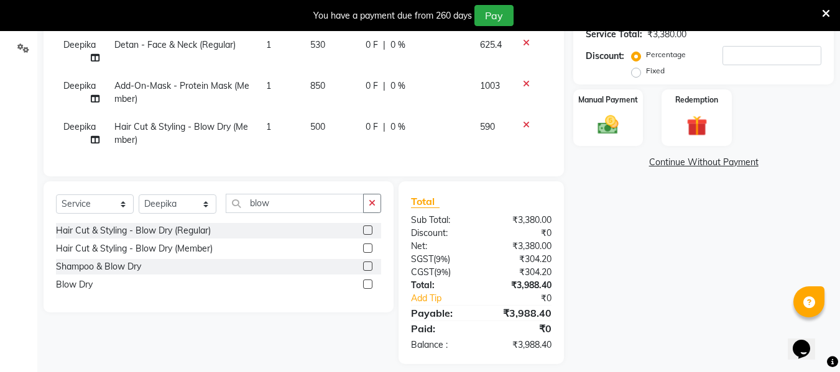
click at [644, 236] on div "Name: Soundarya Membership: end on 17-05-2027 Total Visits: 8 Card on file: 0 L…" at bounding box center [708, 102] width 270 height 525
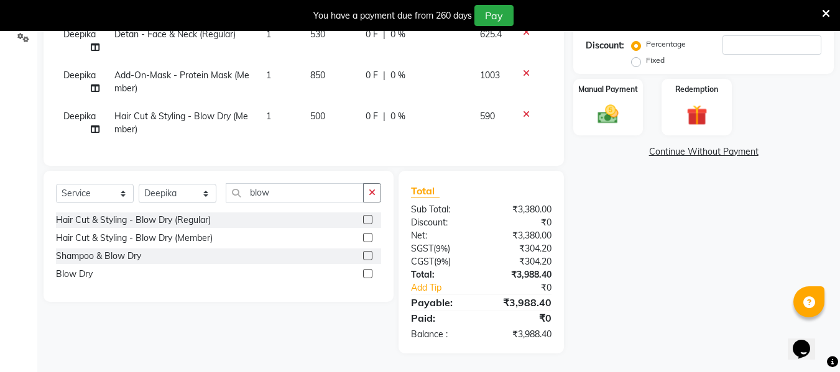
scroll to position [305, 0]
click at [281, 201] on input "blow" at bounding box center [295, 192] width 138 height 19
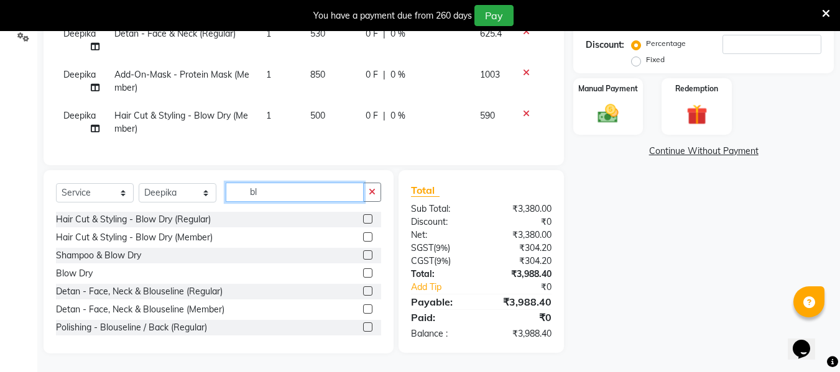
type input "b"
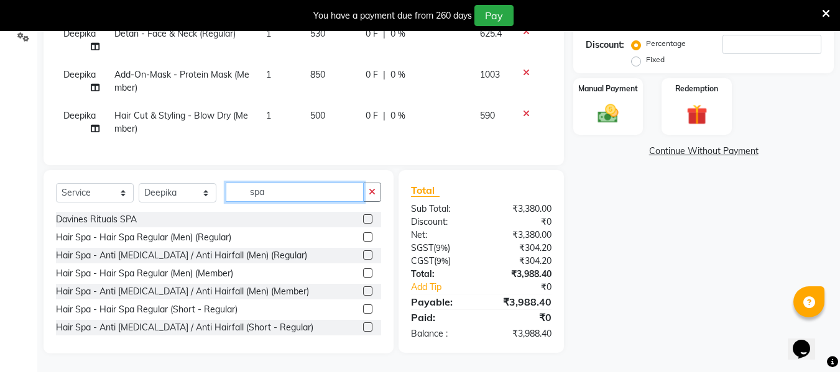
type input "spa"
click at [363, 215] on label at bounding box center [367, 219] width 9 height 9
click at [363, 216] on input "checkbox" at bounding box center [367, 220] width 8 height 8
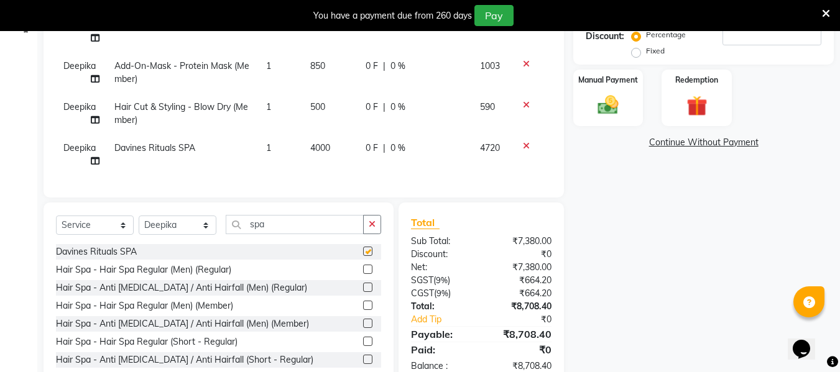
checkbox input "false"
drag, startPoint x: 316, startPoint y: 147, endPoint x: 331, endPoint y: 172, distance: 29.9
click at [317, 147] on span "4000" at bounding box center [320, 147] width 20 height 11
select select "40580"
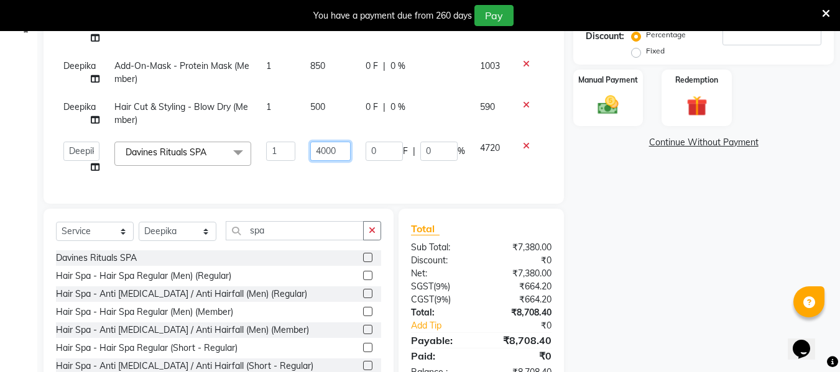
click at [325, 156] on input "4000" at bounding box center [330, 151] width 41 height 19
click at [330, 157] on input "4000" at bounding box center [330, 151] width 41 height 19
type input "1900"
click at [622, 231] on div "Name: Soundarya Membership: end on 17-05-2027 Total Visits: 8 Card on file: 0 L…" at bounding box center [708, 106] width 270 height 573
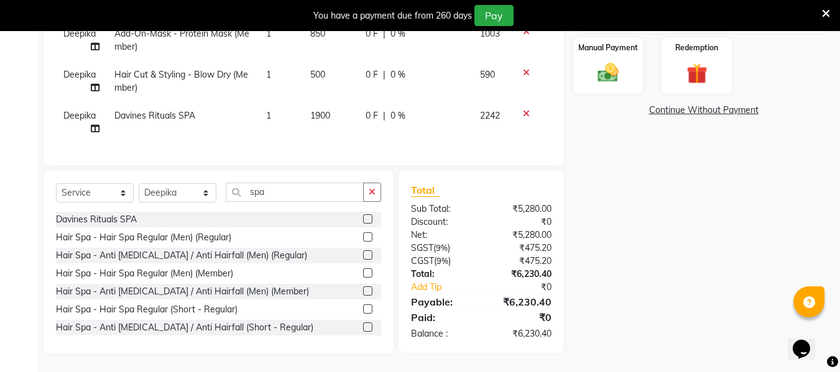
scroll to position [3, 0]
click at [611, 63] on img at bounding box center [608, 72] width 35 height 25
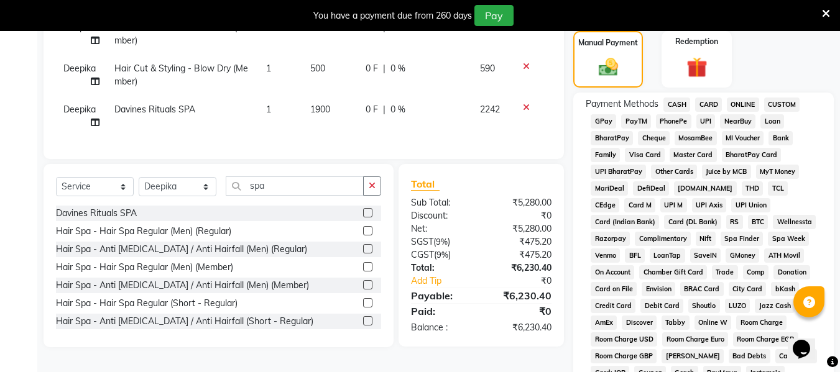
click at [737, 103] on span "ONLINE" at bounding box center [743, 105] width 32 height 14
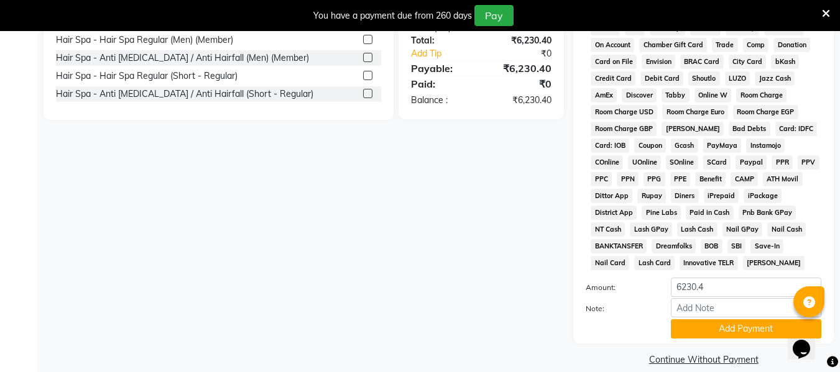
scroll to position [586, 0]
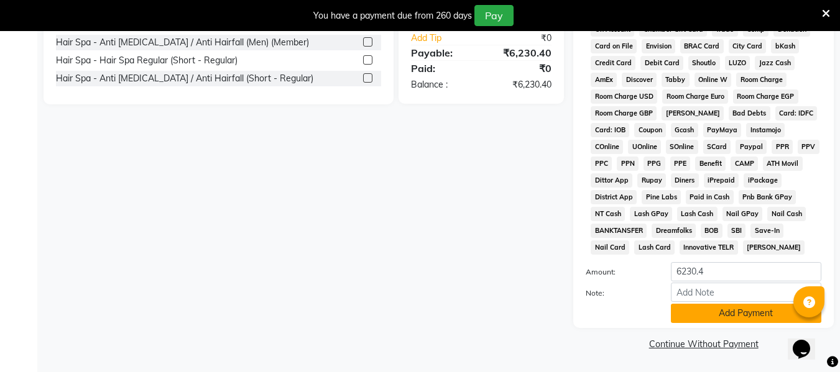
click at [719, 316] on button "Add Payment" at bounding box center [746, 313] width 150 height 19
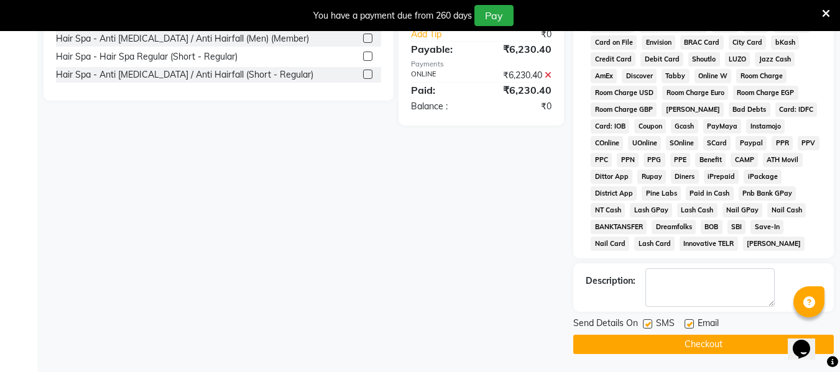
scroll to position [591, 0]
click at [694, 338] on button "Checkout" at bounding box center [703, 344] width 261 height 19
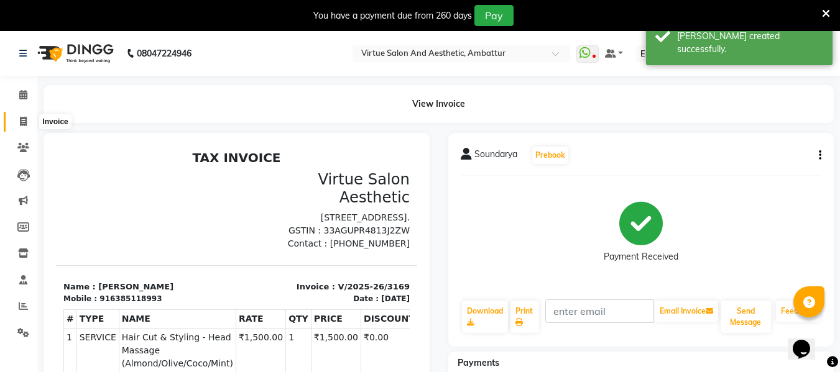
click at [27, 121] on span at bounding box center [23, 122] width 22 height 14
select select "service"
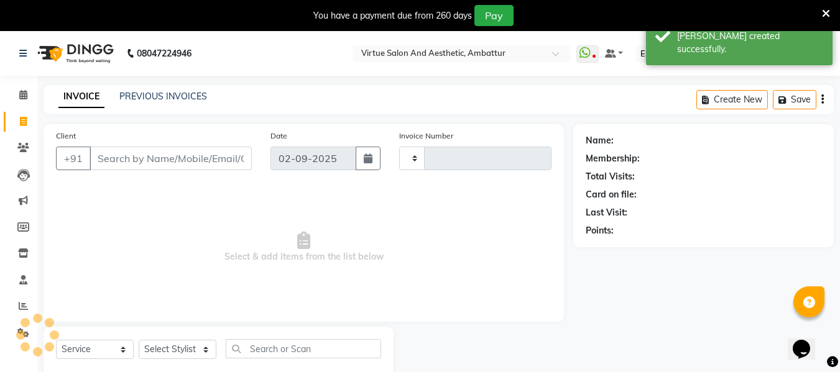
scroll to position [32, 0]
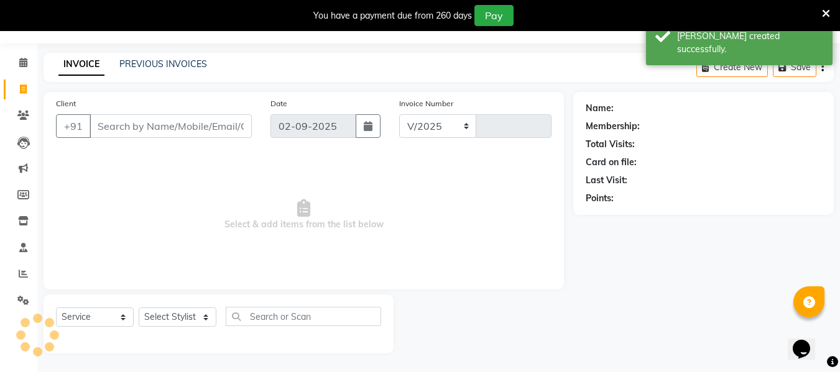
select select "5237"
type input "3170"
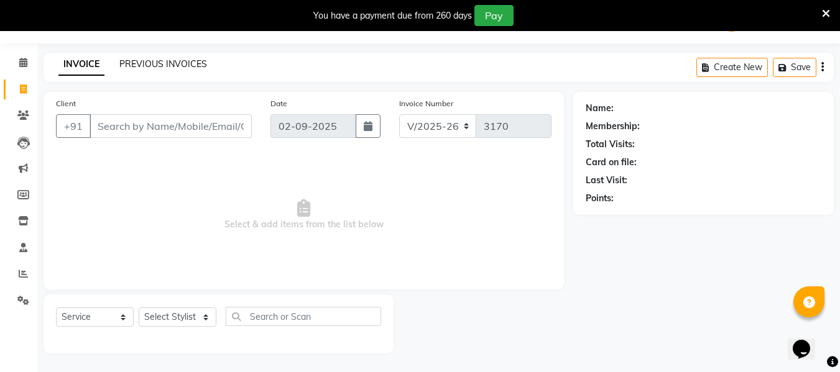
click at [146, 65] on link "PREVIOUS INVOICES" at bounding box center [163, 63] width 88 height 11
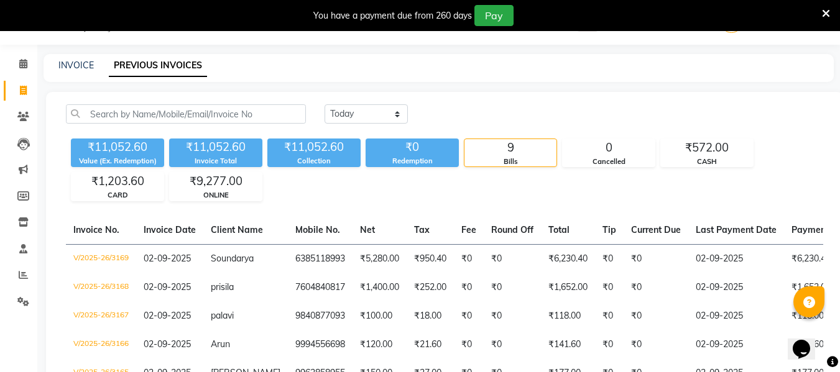
scroll to position [32, 0]
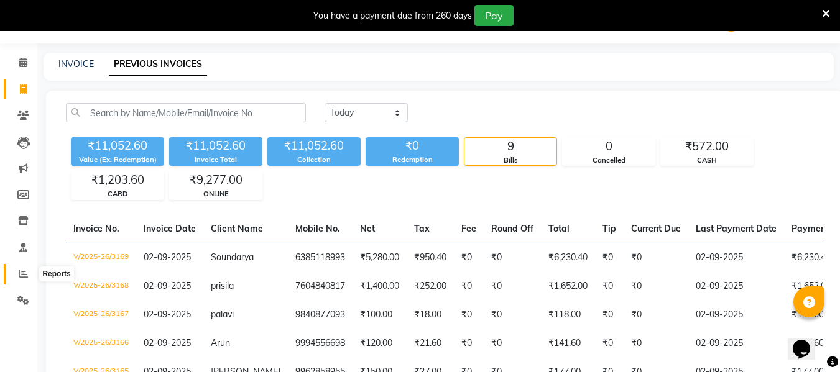
click at [22, 272] on icon at bounding box center [23, 273] width 9 height 9
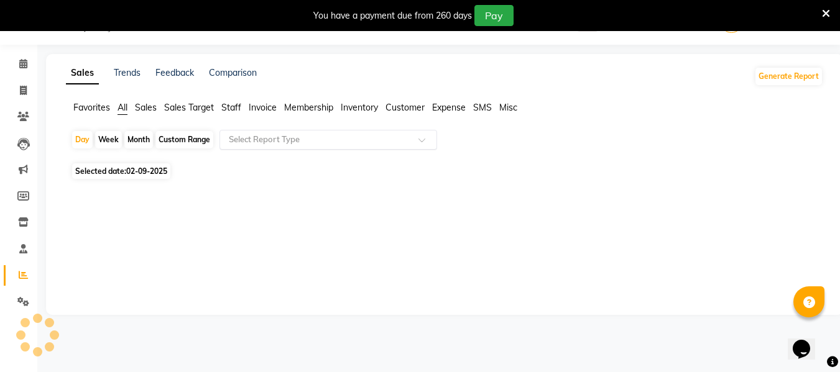
scroll to position [32, 0]
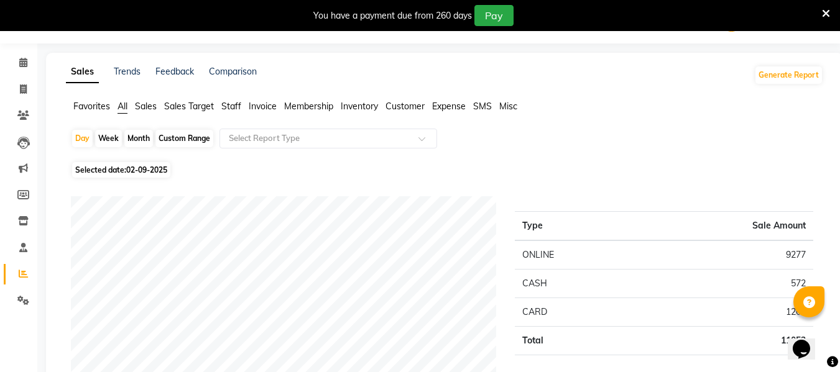
click at [177, 106] on span "Sales Target" at bounding box center [189, 106] width 50 height 11
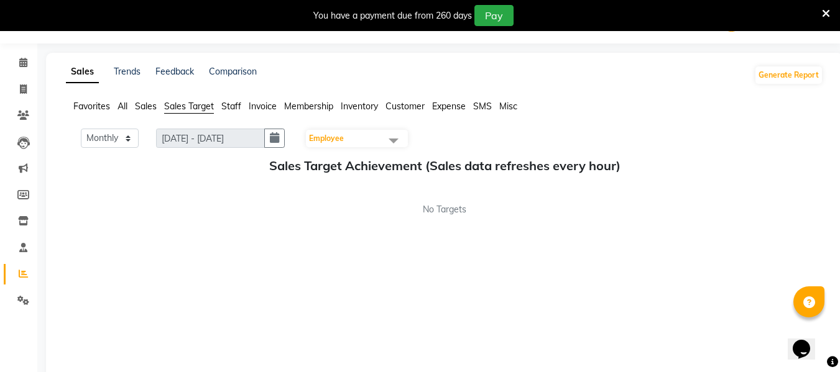
click at [232, 109] on span "Staff" at bounding box center [231, 106] width 20 height 11
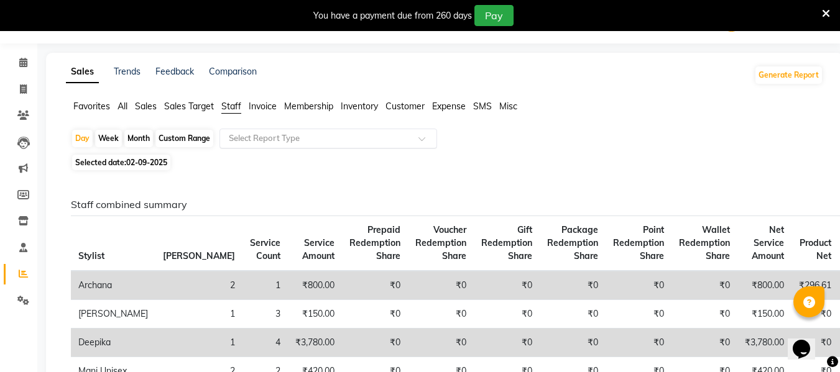
click at [241, 136] on input "text" at bounding box center [315, 138] width 179 height 12
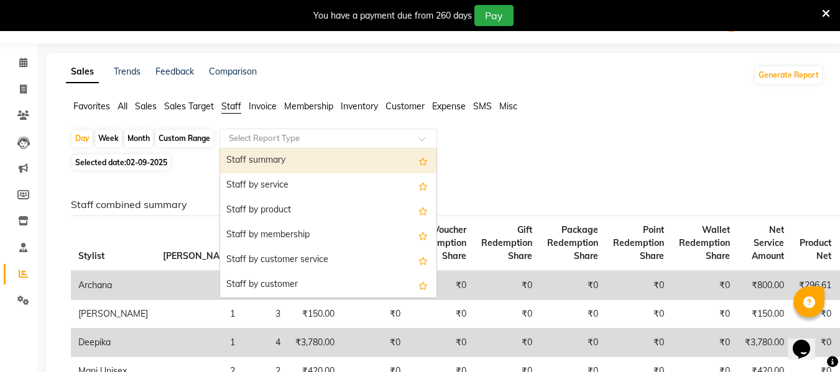
click at [196, 139] on div "Custom Range" at bounding box center [184, 138] width 58 height 17
select select "9"
select select "2025"
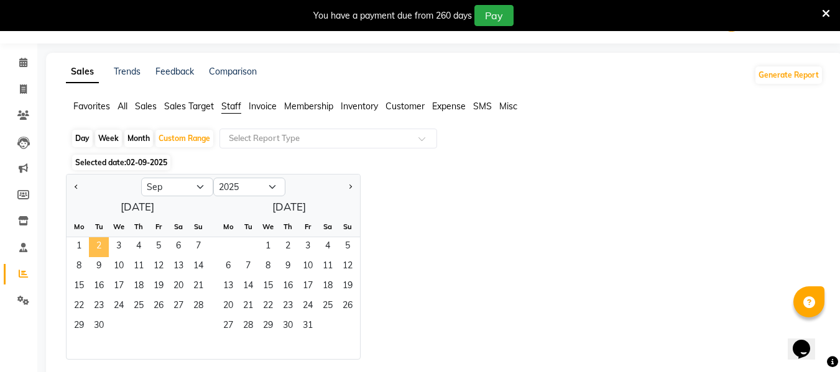
click at [103, 240] on span "2" at bounding box center [99, 248] width 20 height 20
click at [102, 242] on span "2" at bounding box center [99, 248] width 20 height 20
click at [419, 194] on div "Jan Feb Mar Apr May Jun Jul Aug Sep Oct Nov Dec 2015 2016 2017 2018 2019 2020 2…" at bounding box center [444, 267] width 757 height 186
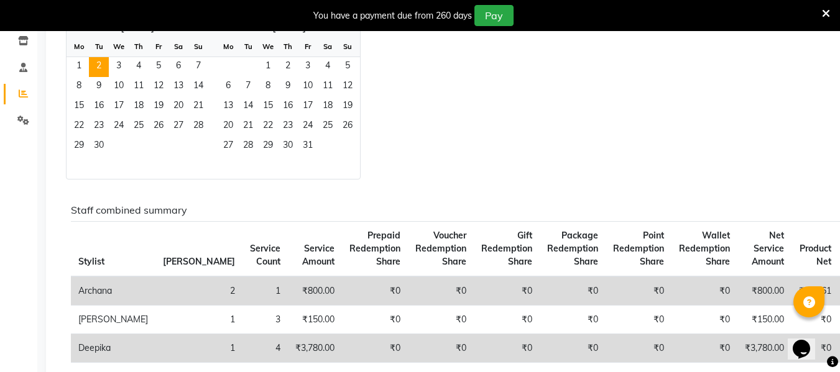
scroll to position [219, 0]
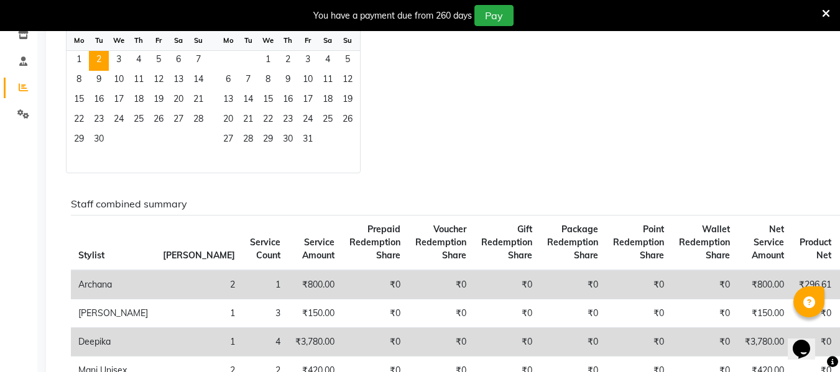
click at [478, 122] on div "Jan Feb Mar Apr May Jun Jul Aug Sep Oct Nov Dec 2015 2016 2017 2018 2019 2020 2…" at bounding box center [444, 81] width 757 height 186
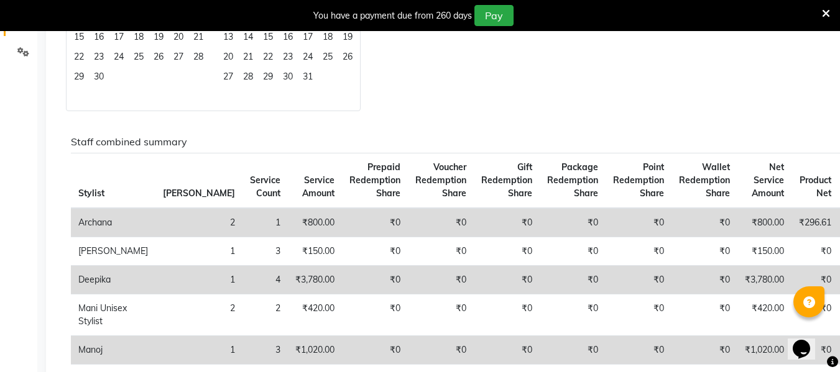
scroll to position [32, 0]
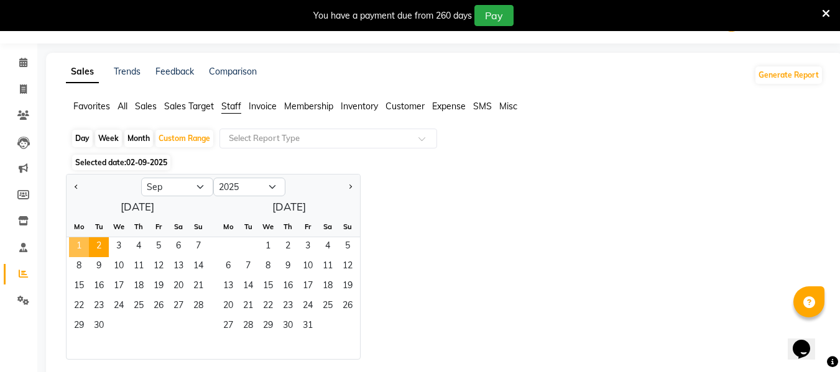
click at [75, 243] on span "1" at bounding box center [79, 248] width 20 height 20
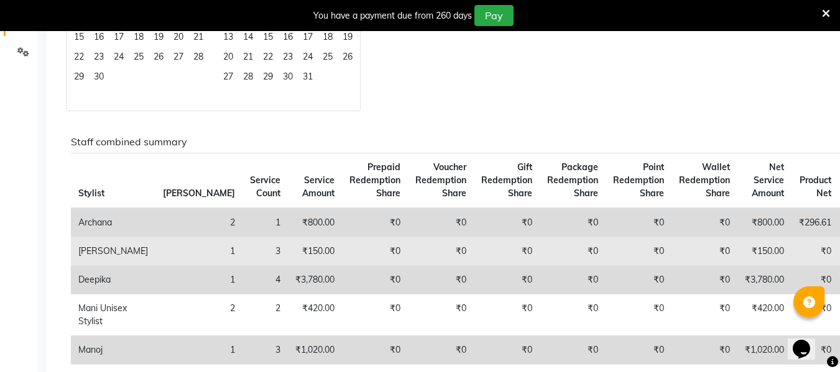
scroll to position [157, 0]
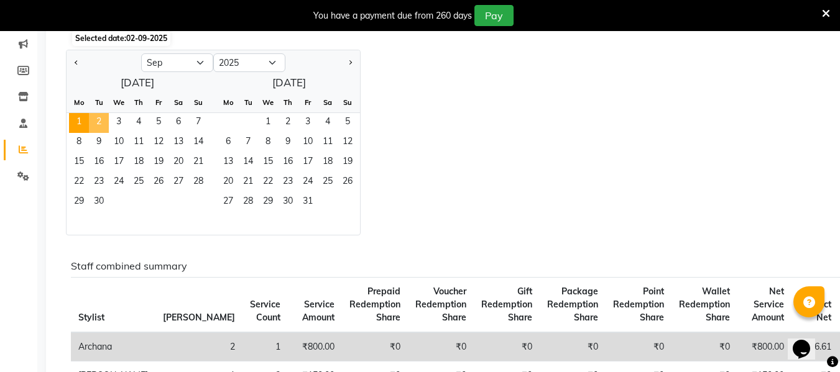
click at [101, 121] on span "2" at bounding box center [99, 123] width 20 height 20
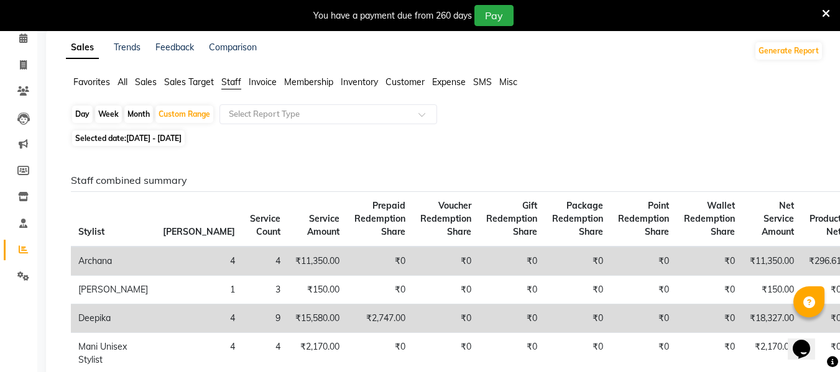
scroll to position [0, 0]
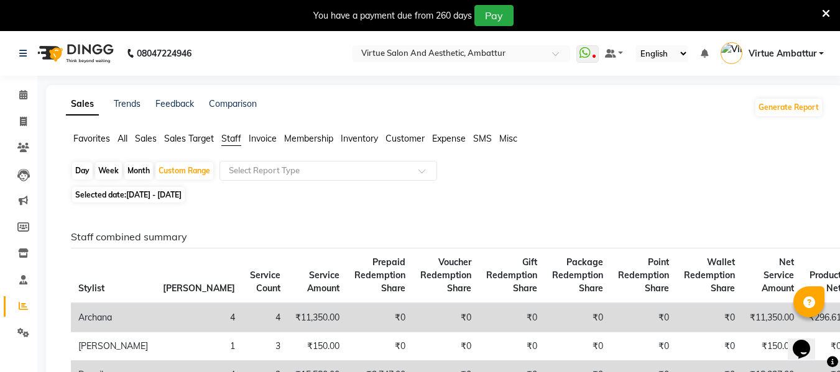
click at [152, 197] on span "01-09-2025 - 02-09-2025" at bounding box center [153, 194] width 55 height 9
select select "9"
select select "2025"
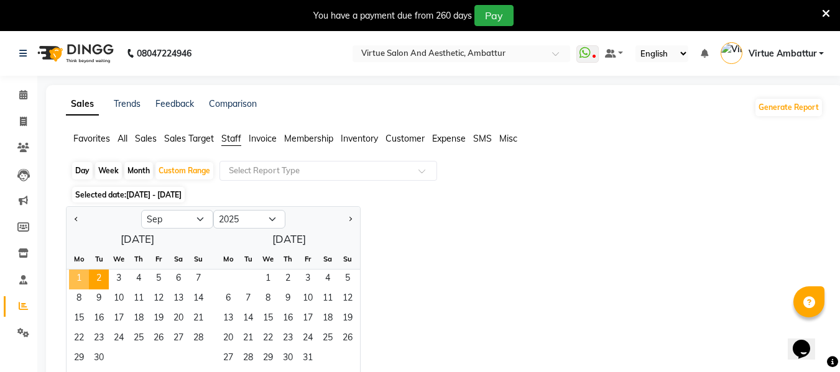
click at [73, 277] on span "1" at bounding box center [79, 280] width 20 height 20
click at [99, 279] on span "2" at bounding box center [99, 280] width 20 height 20
click at [83, 277] on span "1" at bounding box center [79, 280] width 20 height 20
click at [201, 211] on select "Jan Feb Mar Apr May Jun Jul Aug Sep Oct Nov Dec" at bounding box center [177, 219] width 72 height 19
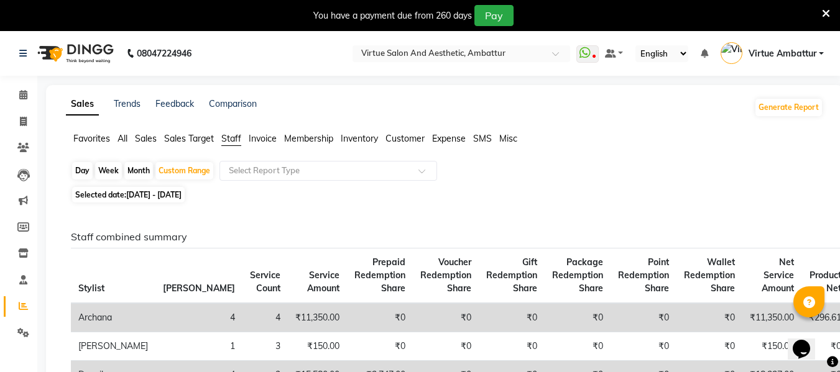
click at [182, 196] on span "01-09-2025 - 02-09-2025" at bounding box center [153, 194] width 55 height 9
select select "9"
select select "2025"
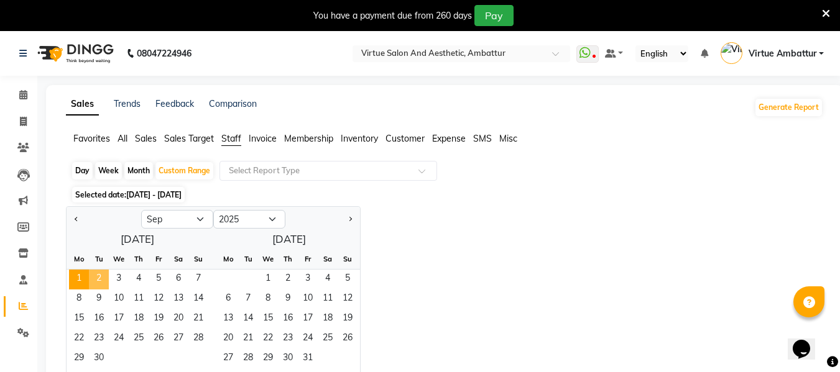
click at [103, 277] on span "2" at bounding box center [99, 280] width 20 height 20
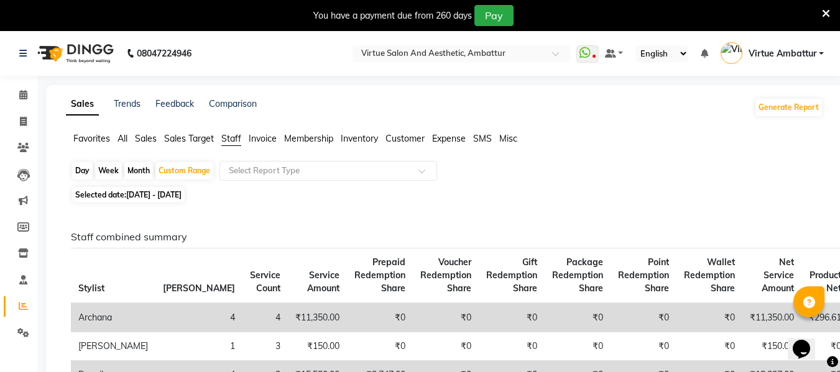
click at [202, 142] on span "Sales Target" at bounding box center [189, 138] width 50 height 11
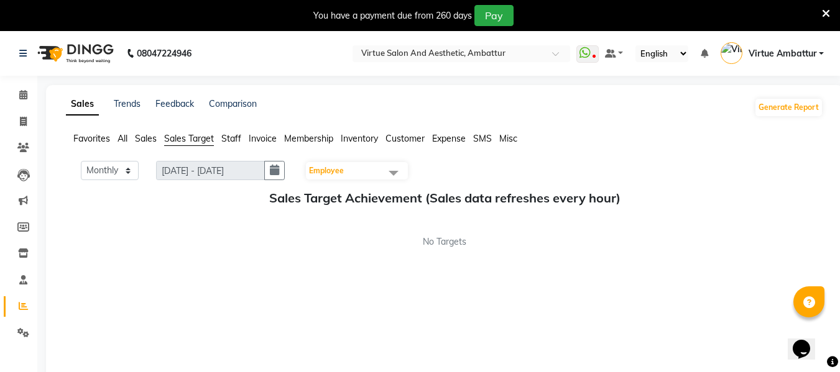
click at [236, 140] on span "Staff" at bounding box center [231, 138] width 20 height 11
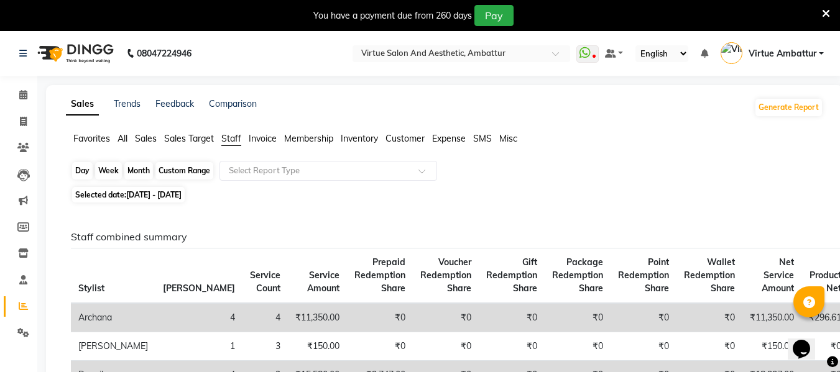
click at [188, 172] on div "Custom Range" at bounding box center [184, 170] width 58 height 17
select select "9"
select select "2025"
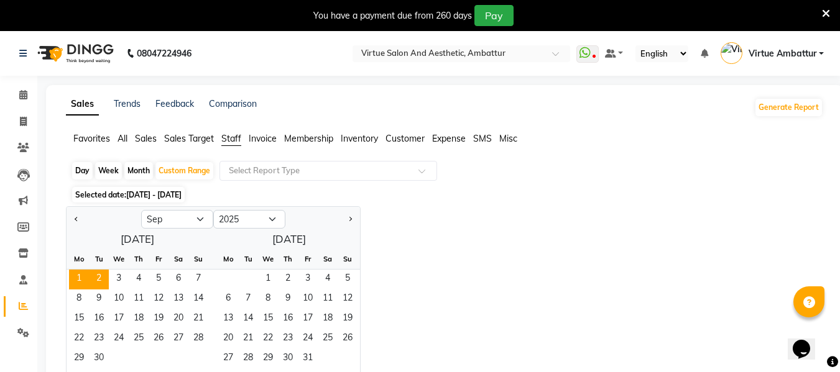
click at [88, 173] on div "Day" at bounding box center [82, 170] width 21 height 17
select select "9"
select select "2025"
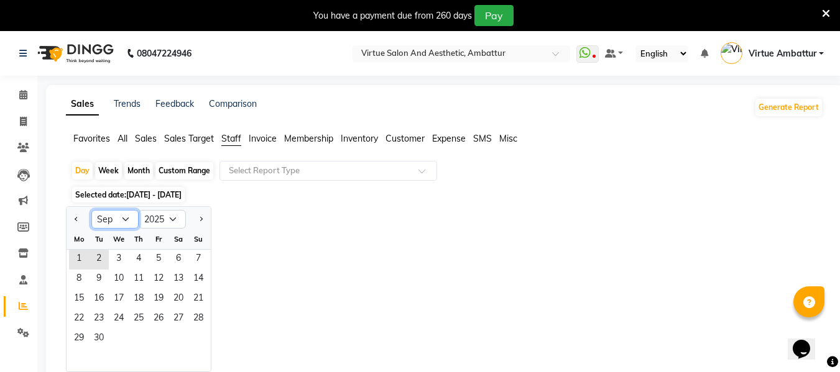
click at [124, 223] on select "Jan Feb Mar Apr May Jun Jul Aug Sep Oct Nov Dec" at bounding box center [114, 219] width 47 height 19
click at [80, 257] on span "1" at bounding box center [79, 260] width 20 height 20
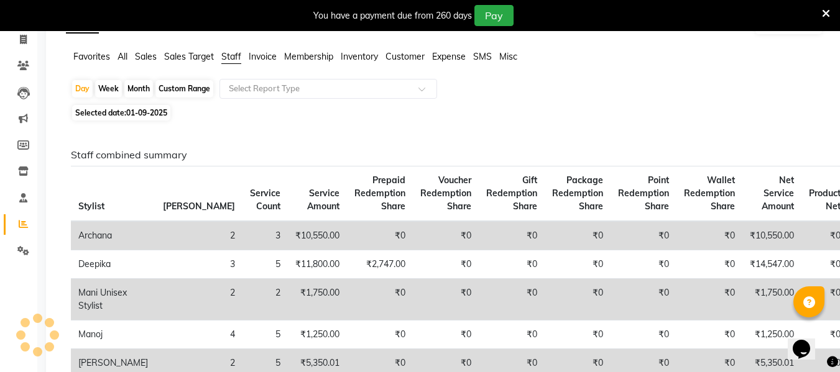
scroll to position [62, 0]
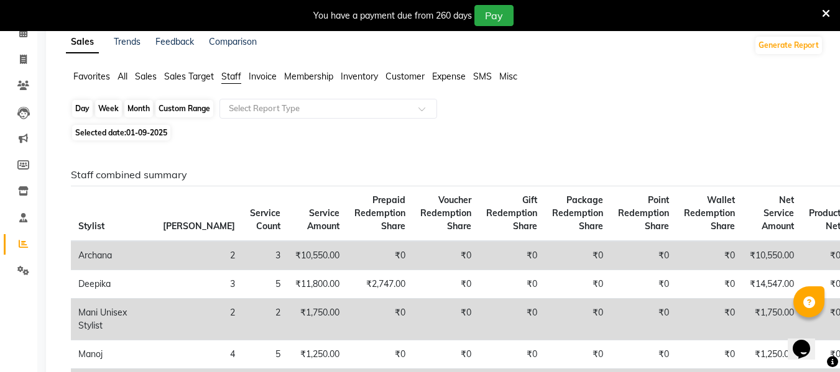
click at [85, 110] on div "Day" at bounding box center [82, 108] width 21 height 17
select select "9"
select select "2025"
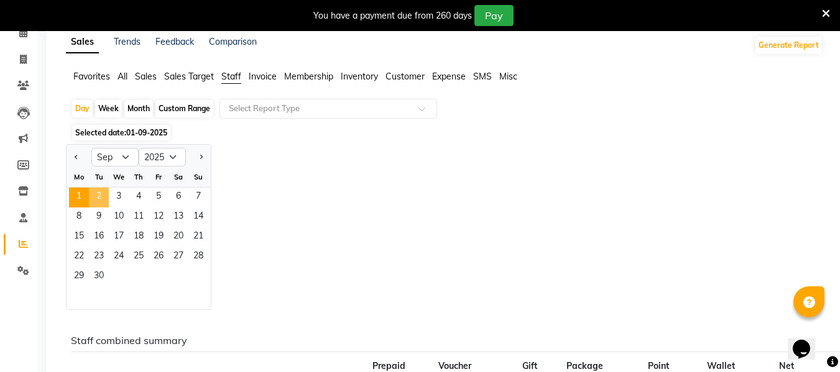
click at [101, 196] on span "2" at bounding box center [99, 198] width 20 height 20
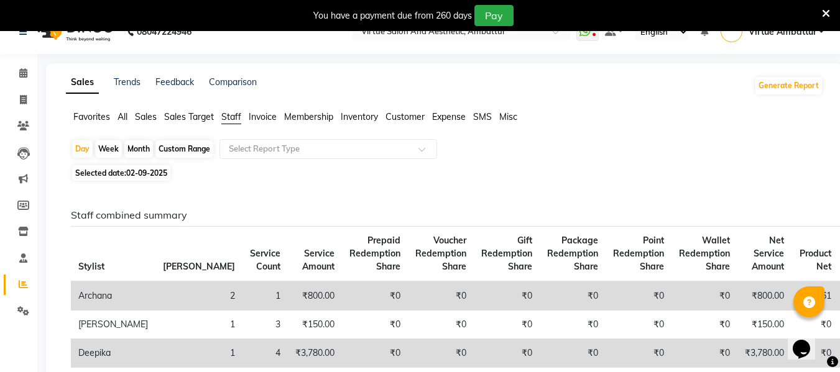
scroll to position [0, 0]
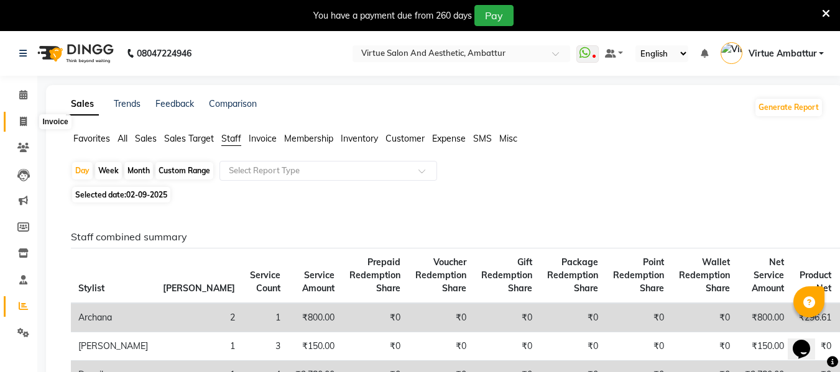
click at [25, 118] on icon at bounding box center [23, 121] width 7 height 9
select select "service"
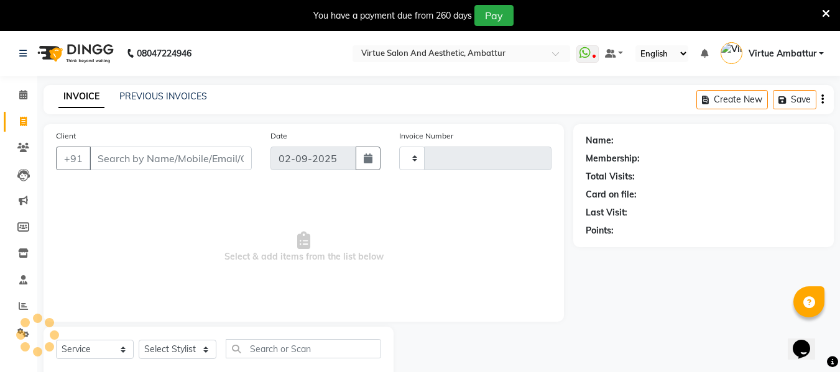
scroll to position [32, 0]
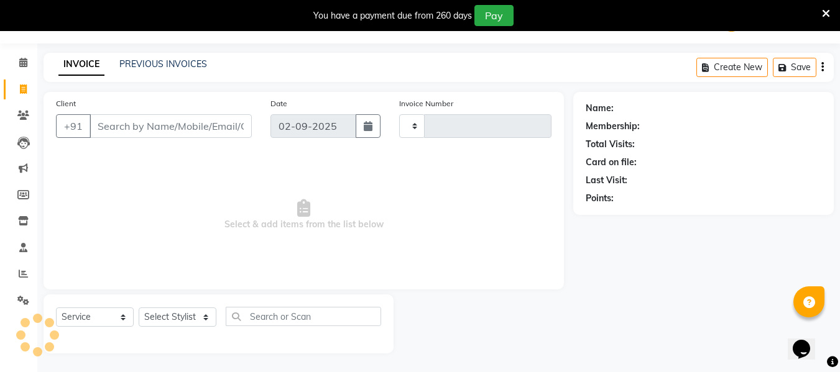
type input "3170"
select select "5237"
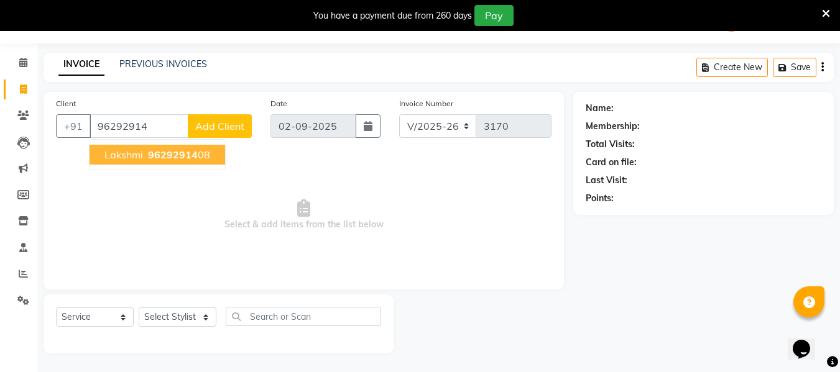
click at [180, 160] on span "96292914" at bounding box center [173, 155] width 50 height 12
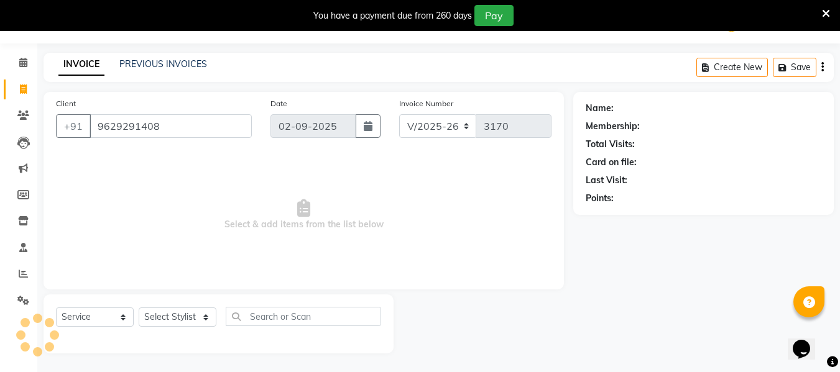
type input "9629291408"
select select "1: Object"
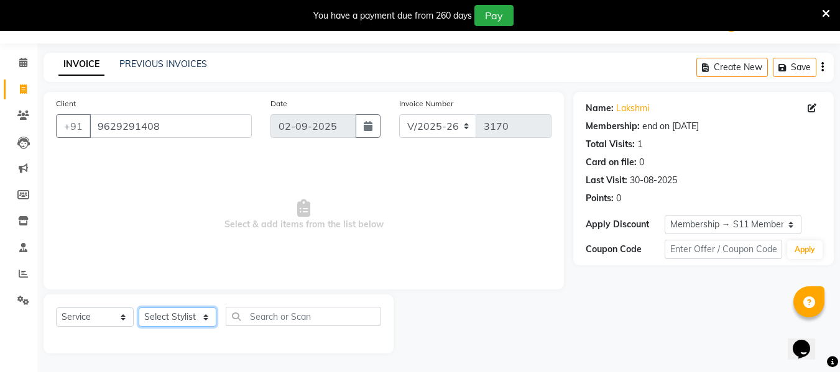
click at [198, 314] on select "Select Stylist Archana Bhagi Deepika Devi Dilip Divya Dolly Dr Prakash Faizan G…" at bounding box center [178, 317] width 78 height 19
select select "71592"
click at [139, 308] on select "Select Stylist Archana Bhagi Deepika Devi Dilip Divya Dolly Dr Prakash Faizan G…" at bounding box center [178, 317] width 78 height 19
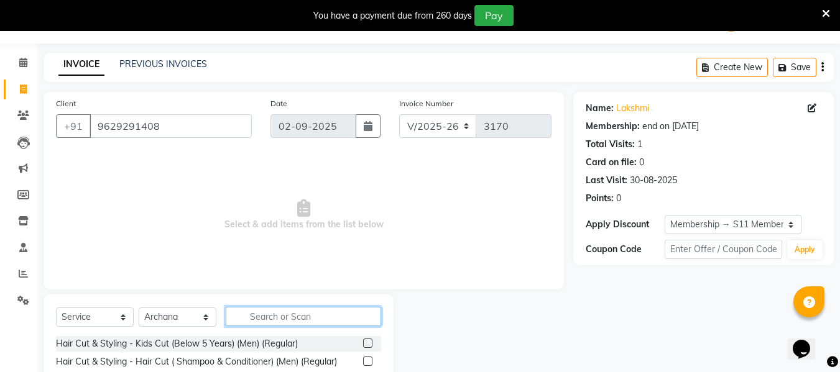
click at [289, 315] on input "text" at bounding box center [303, 316] width 155 height 19
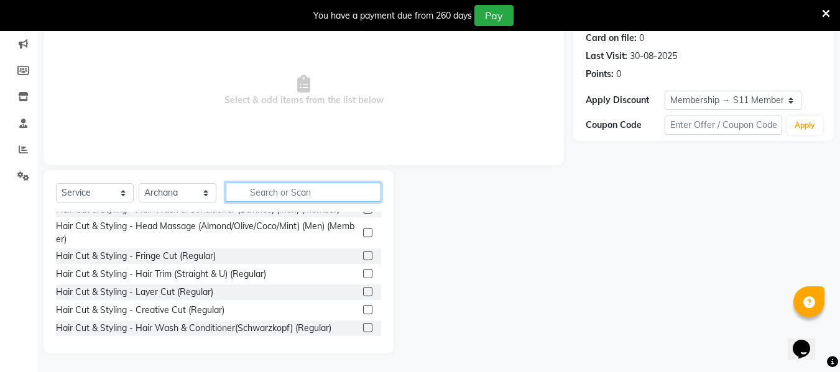
scroll to position [373, 0]
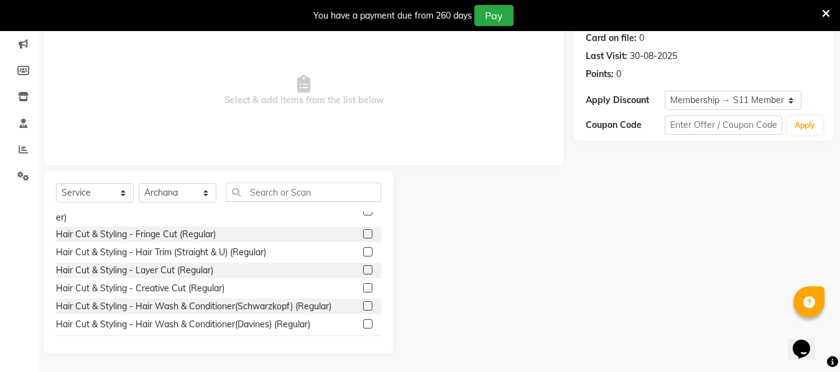
click at [363, 290] on label at bounding box center [367, 288] width 9 height 9
click at [363, 290] on input "checkbox" at bounding box center [367, 289] width 8 height 8
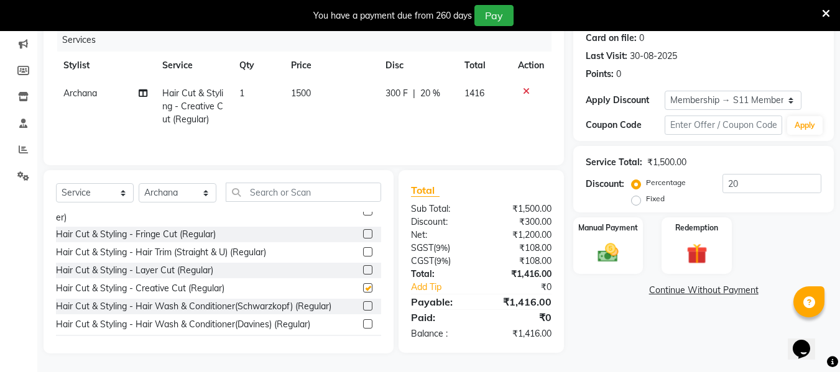
checkbox input "false"
click at [754, 188] on input "20" at bounding box center [771, 183] width 99 height 19
type input "2"
click at [614, 259] on img at bounding box center [608, 253] width 35 height 25
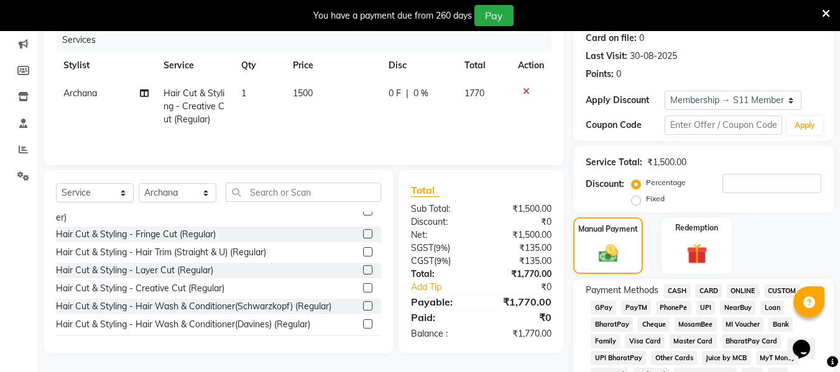
click at [711, 289] on span "CARD" at bounding box center [708, 291] width 27 height 14
click at [745, 288] on span "ONLINE" at bounding box center [743, 291] width 32 height 14
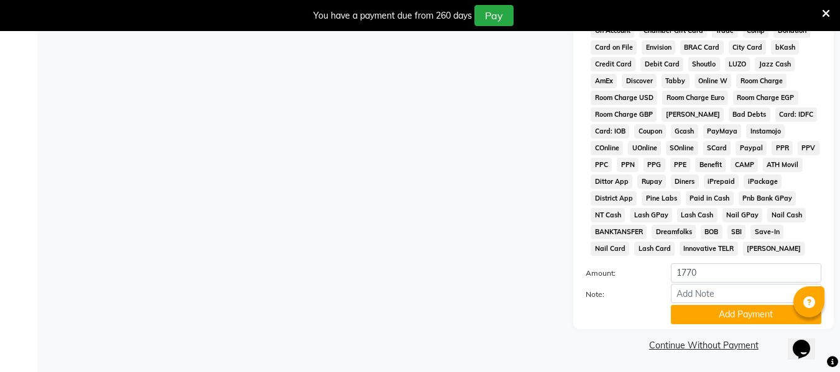
scroll to position [586, 0]
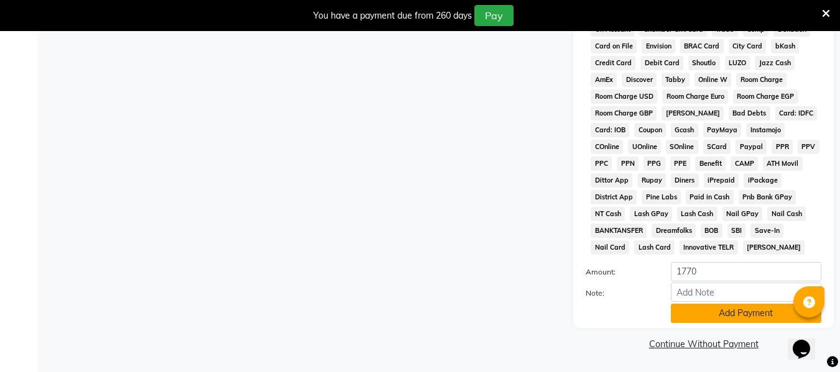
click at [726, 315] on button "Add Payment" at bounding box center [746, 313] width 150 height 19
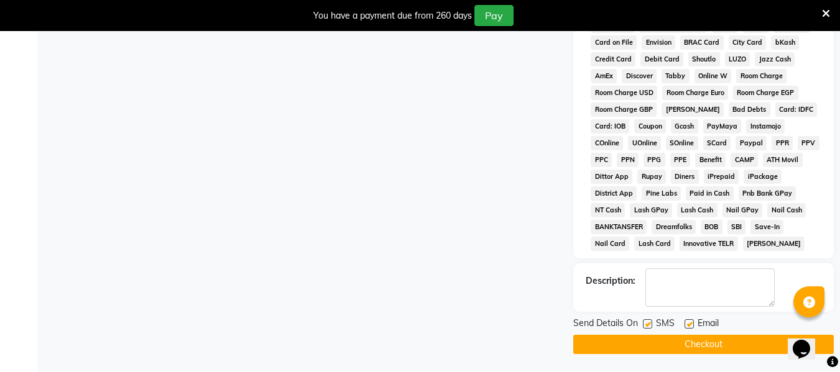
scroll to position [591, 0]
click at [685, 342] on button "Checkout" at bounding box center [703, 344] width 261 height 19
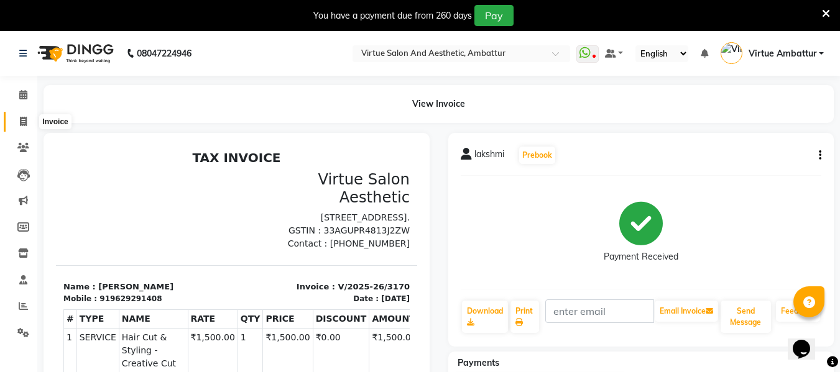
drag, startPoint x: 16, startPoint y: 120, endPoint x: 24, endPoint y: 125, distance: 9.5
click at [16, 120] on span at bounding box center [23, 122] width 22 height 14
select select "service"
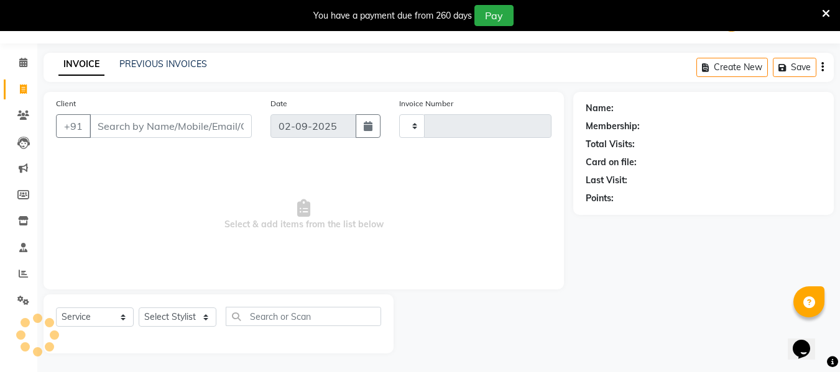
type input "3171"
select select "5237"
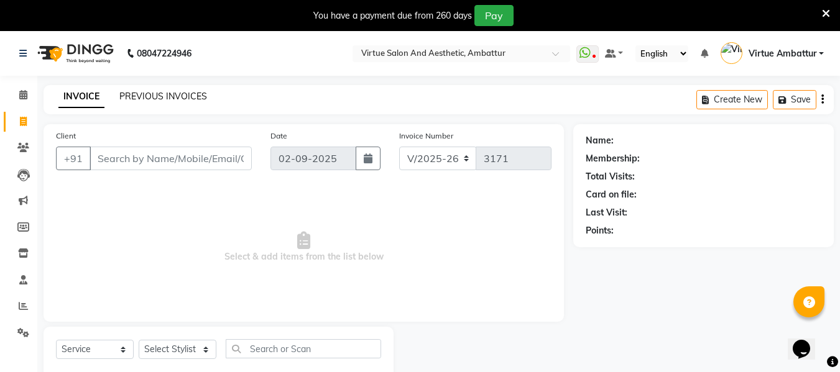
click at [155, 99] on link "PREVIOUS INVOICES" at bounding box center [163, 96] width 88 height 11
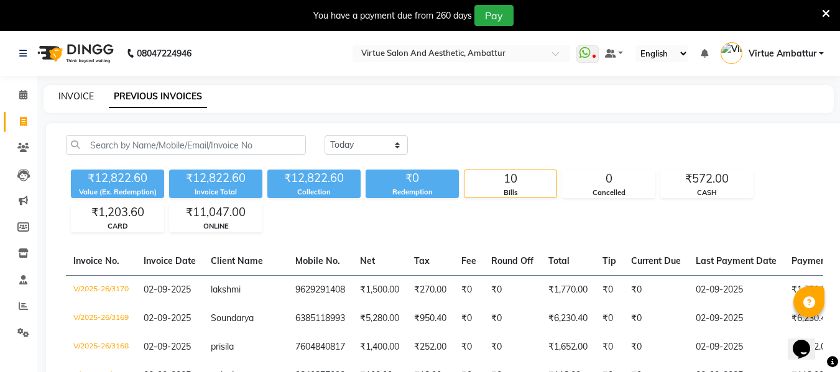
click at [70, 93] on link "INVOICE" at bounding box center [75, 96] width 35 height 11
select select "service"
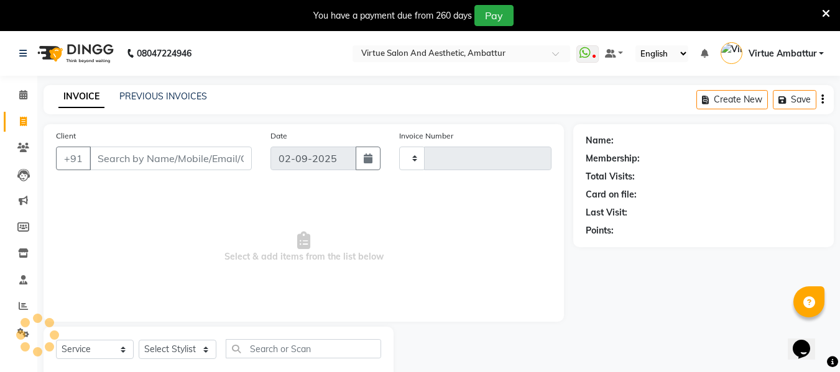
scroll to position [32, 0]
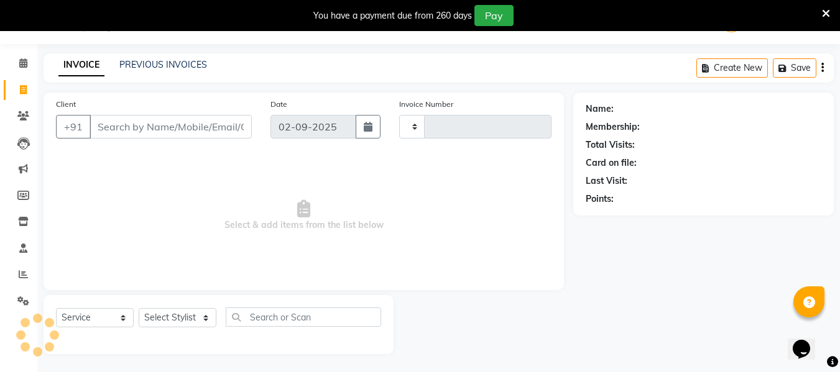
type input "3171"
select select "5237"
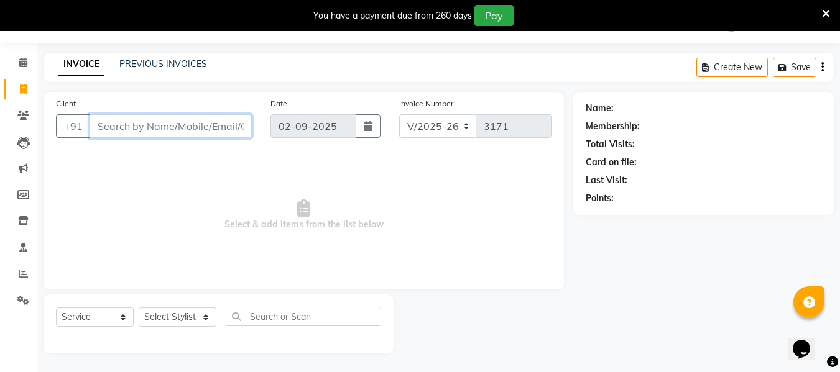
scroll to position [0, 0]
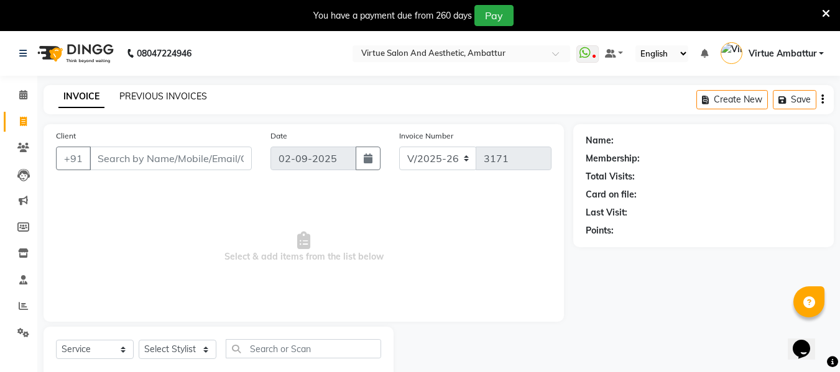
click at [152, 100] on link "PREVIOUS INVOICES" at bounding box center [163, 96] width 88 height 11
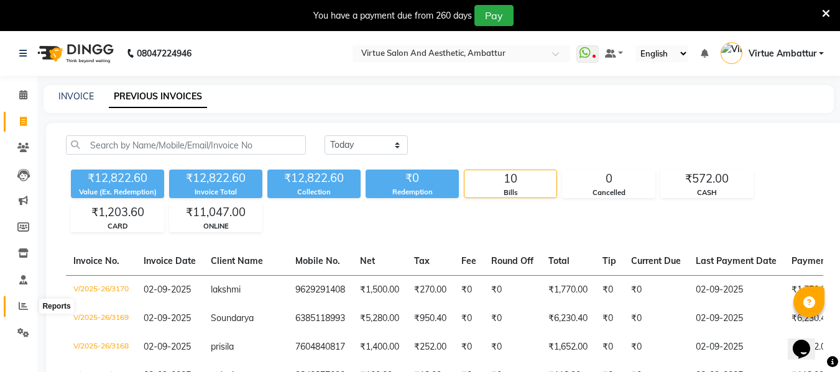
click at [28, 303] on span at bounding box center [23, 307] width 22 height 14
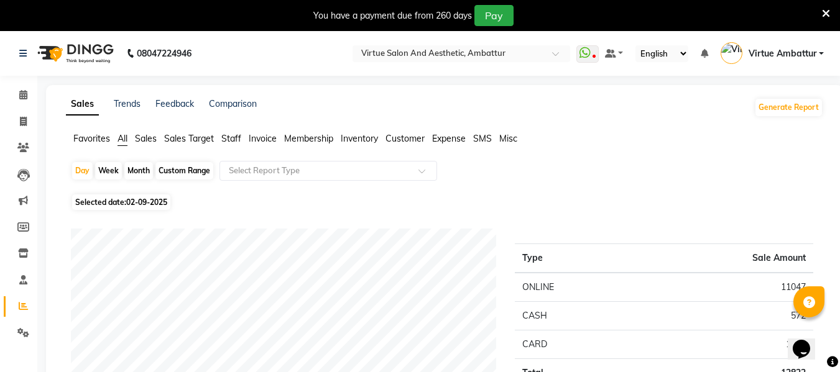
click at [236, 137] on span "Staff" at bounding box center [231, 138] width 20 height 11
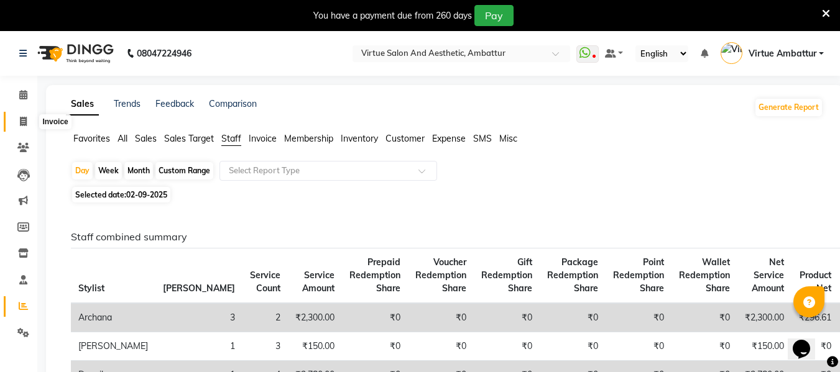
click at [24, 117] on icon at bounding box center [23, 121] width 7 height 9
select select "service"
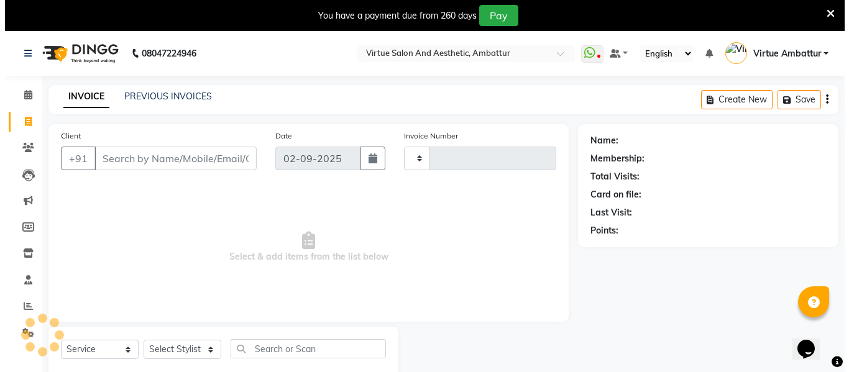
scroll to position [32, 0]
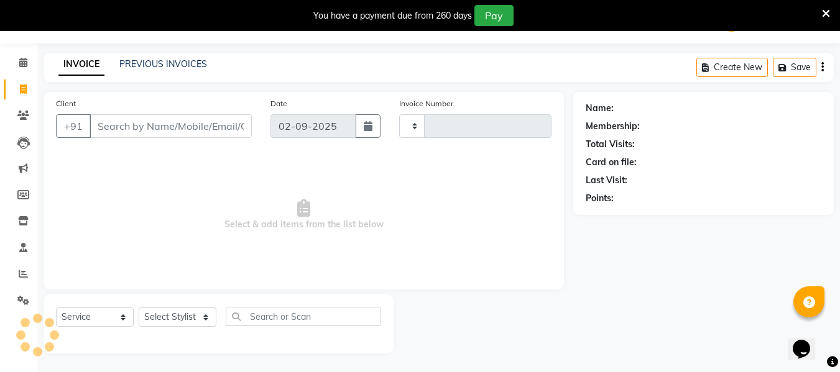
type input "3171"
select select "5237"
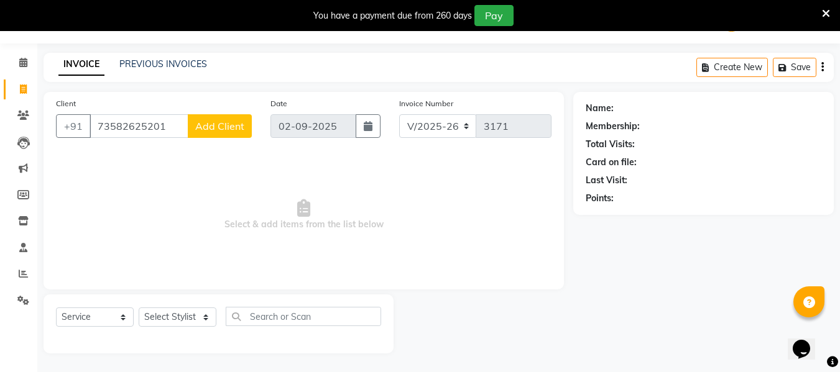
type input "73582625201"
click at [224, 123] on span "Add Client" at bounding box center [219, 126] width 49 height 12
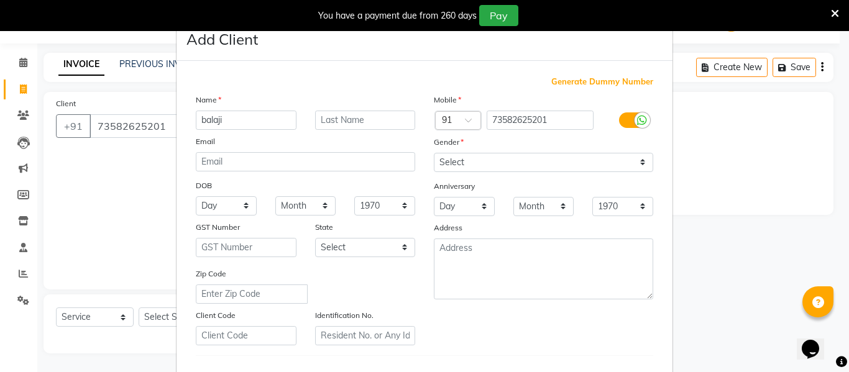
type input "balaji"
click at [520, 120] on input "73582625201" at bounding box center [541, 120] width 108 height 19
drag, startPoint x: 557, startPoint y: 115, endPoint x: 488, endPoint y: 128, distance: 70.2
click at [488, 128] on input "73582725201" at bounding box center [541, 120] width 108 height 19
type input "73582725201"
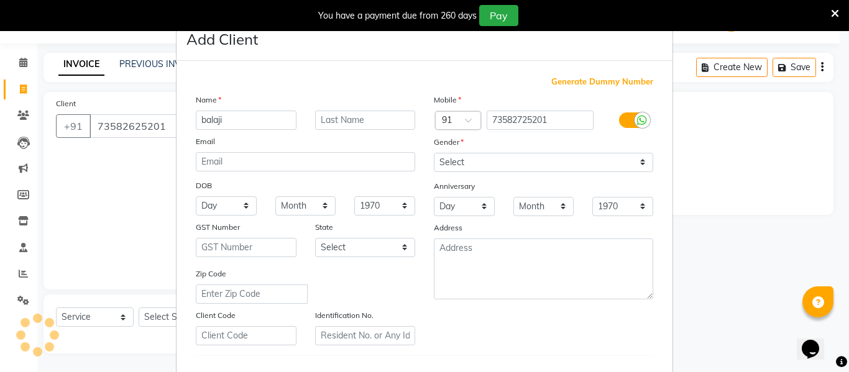
click at [769, 179] on ngb-modal-window "Add Client Generate Dummy Number Name balaji Email DOB Day 01 02 03 04 05 06 07…" at bounding box center [424, 186] width 849 height 372
click at [732, 173] on ngb-modal-window "Add Client Generate Dummy Number Name balaji Email DOB Day 01 02 03 04 05 06 07…" at bounding box center [424, 186] width 849 height 372
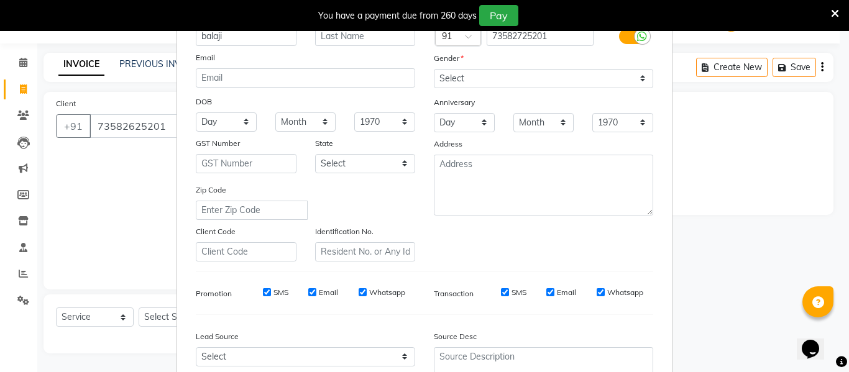
scroll to position [201, 0]
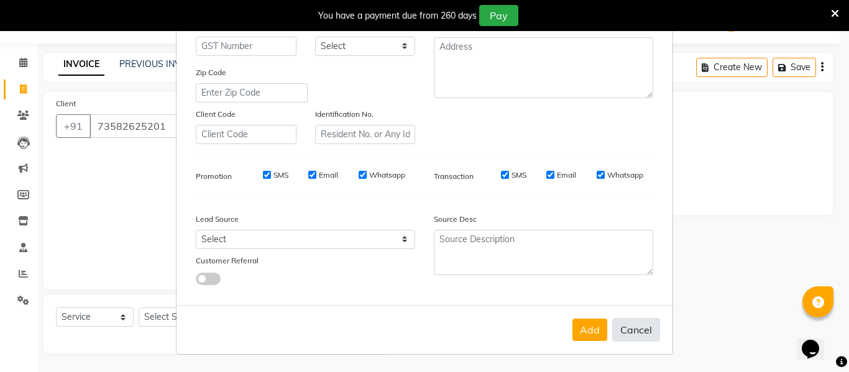
click at [627, 326] on button "Cancel" at bounding box center [636, 330] width 48 height 24
select select
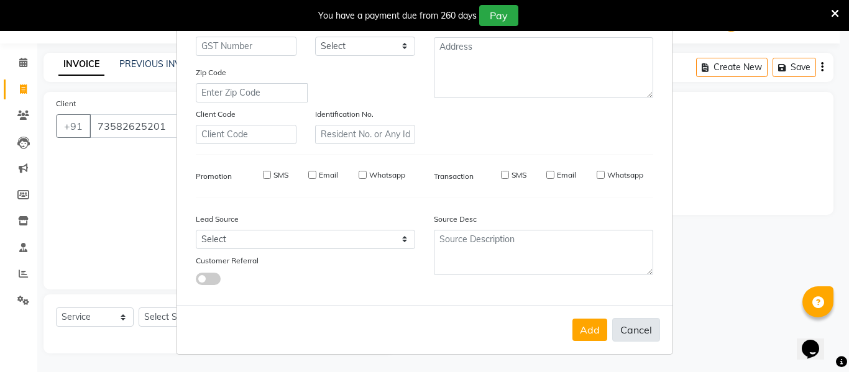
select select
checkbox input "false"
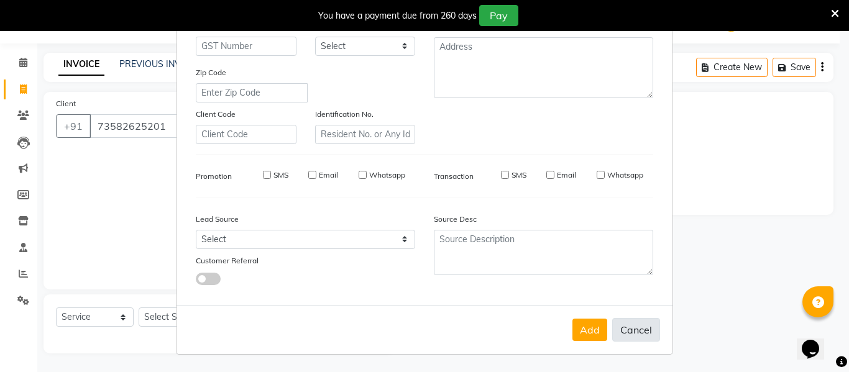
checkbox input "false"
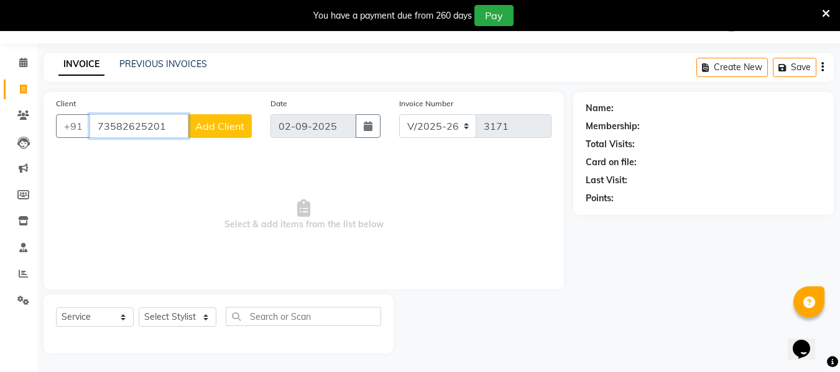
click at [173, 134] on input "73582625201" at bounding box center [139, 126] width 99 height 24
type input "7"
paste input "73582725201"
type input "73582725201"
click at [212, 125] on span "Add Client" at bounding box center [219, 126] width 49 height 12
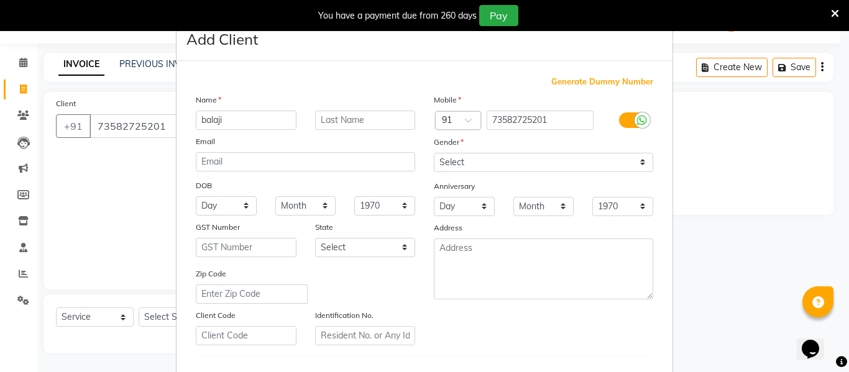
type input "balaji"
click at [475, 164] on select "Select Male Female Other Prefer Not To Say" at bounding box center [543, 162] width 219 height 19
select select "male"
click at [434, 153] on select "Select Male Female Other Prefer Not To Say" at bounding box center [543, 162] width 219 height 19
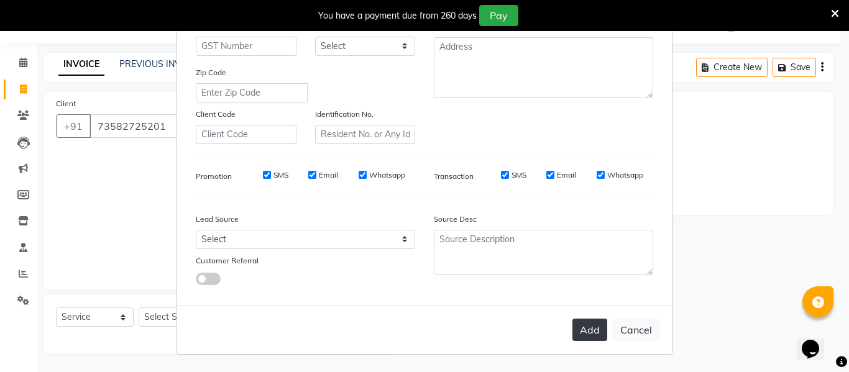
click at [579, 335] on button "Add" at bounding box center [590, 330] width 35 height 22
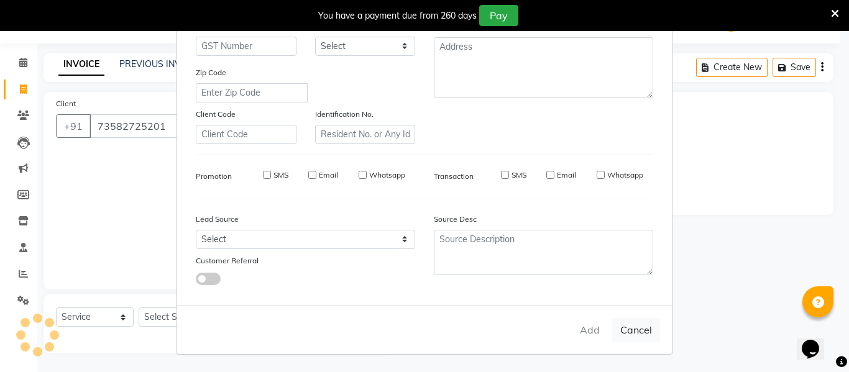
select select
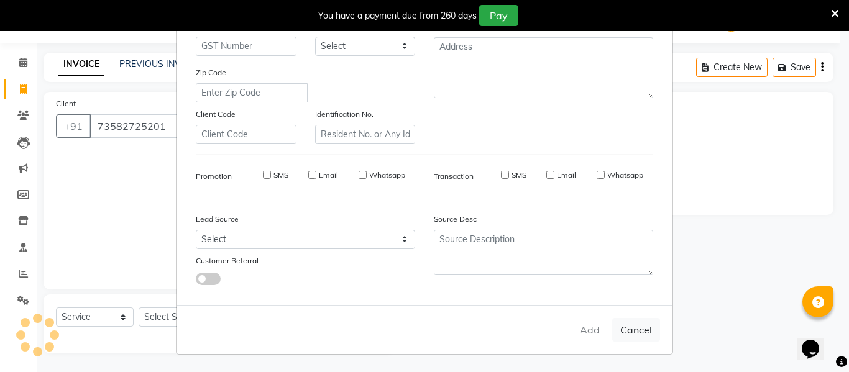
select select
checkbox input "false"
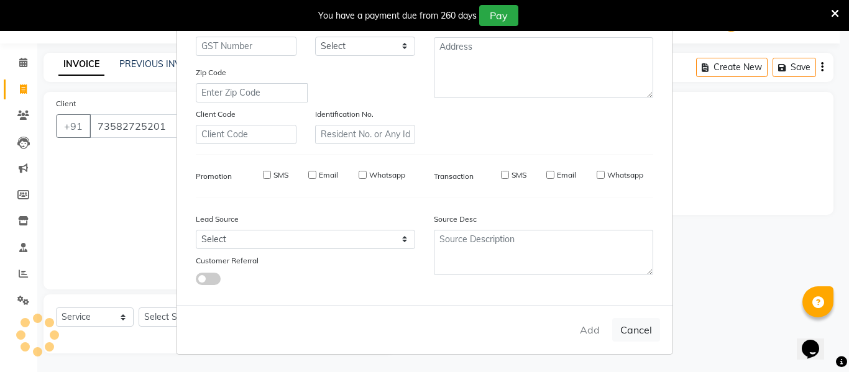
checkbox input "false"
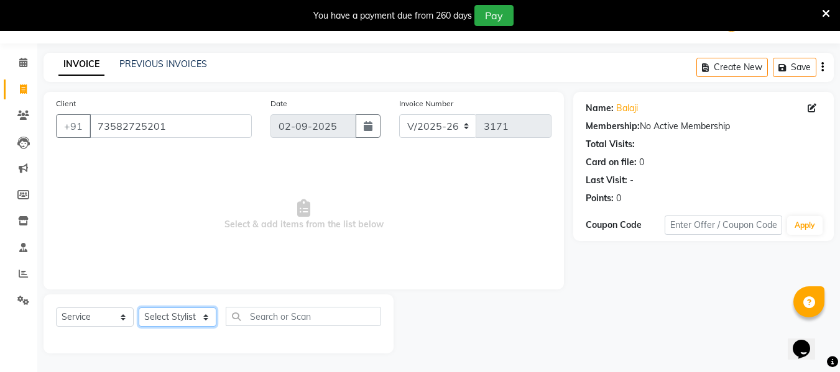
click at [167, 315] on select "Select Stylist Archana Bhagi Deepika Devi Dilip Divya Dolly Dr Prakash Faizan G…" at bounding box center [178, 317] width 78 height 19
click at [139, 308] on select "Select Stylist Archana Bhagi Deepika Devi Dilip Divya Dolly Dr Prakash Faizan G…" at bounding box center [178, 317] width 78 height 19
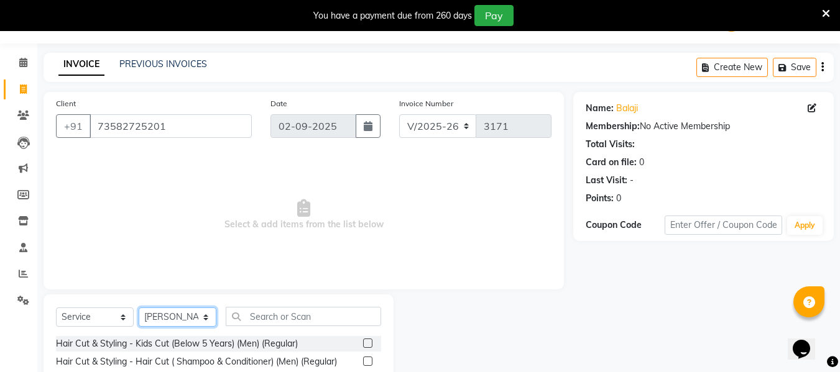
click at [188, 319] on select "Select Stylist Archana Bhagi Deepika Devi Dilip Divya Dolly Dr Prakash Faizan G…" at bounding box center [178, 317] width 78 height 19
select select "83849"
click at [139, 308] on select "Select Stylist Archana Bhagi Deepika Devi Dilip Divya Dolly Dr Prakash Faizan G…" at bounding box center [178, 317] width 78 height 19
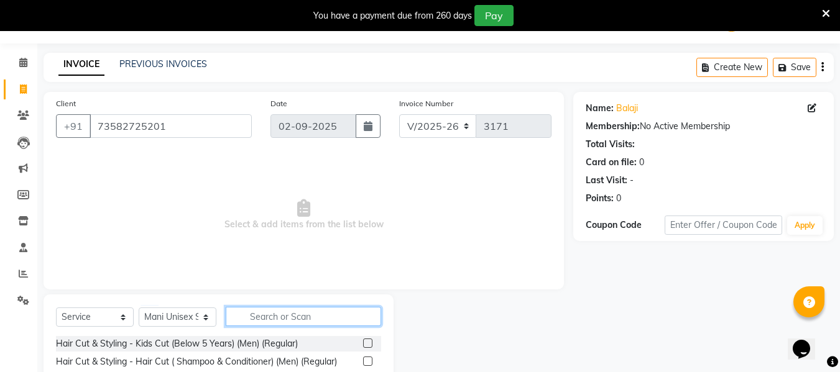
click at [284, 318] on input "text" at bounding box center [303, 316] width 155 height 19
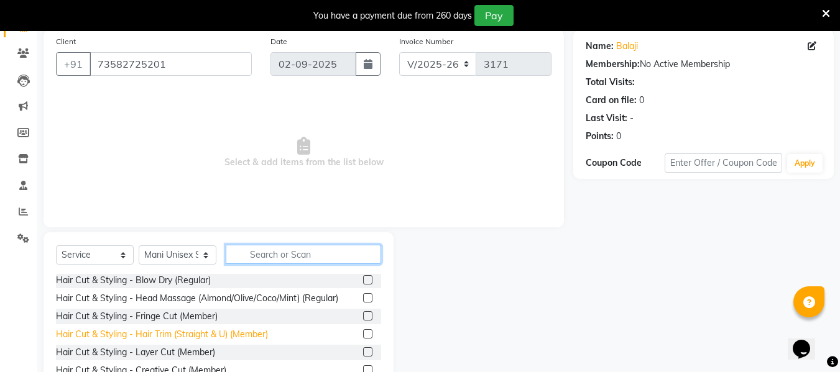
scroll to position [435, 0]
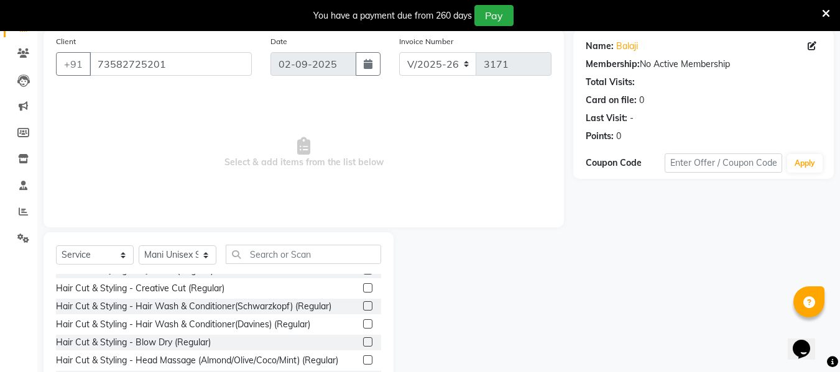
click at [363, 290] on label at bounding box center [367, 288] width 9 height 9
click at [363, 290] on input "checkbox" at bounding box center [367, 289] width 8 height 8
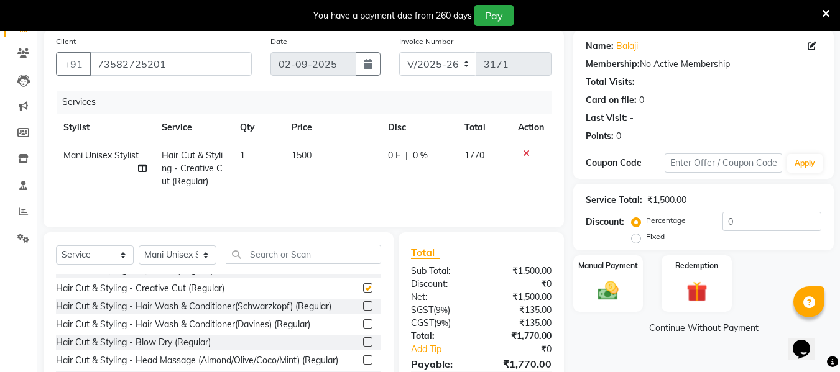
checkbox input "false"
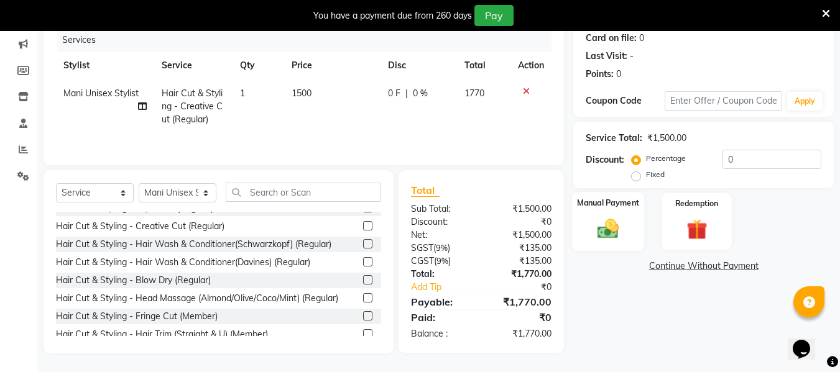
click at [610, 225] on img at bounding box center [608, 228] width 35 height 25
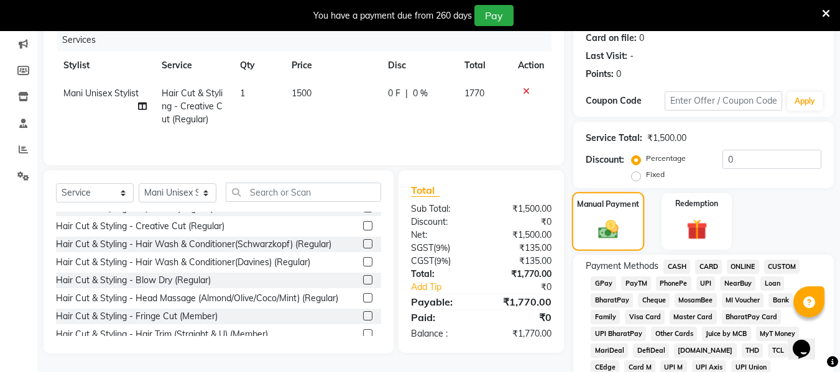
scroll to position [219, 0]
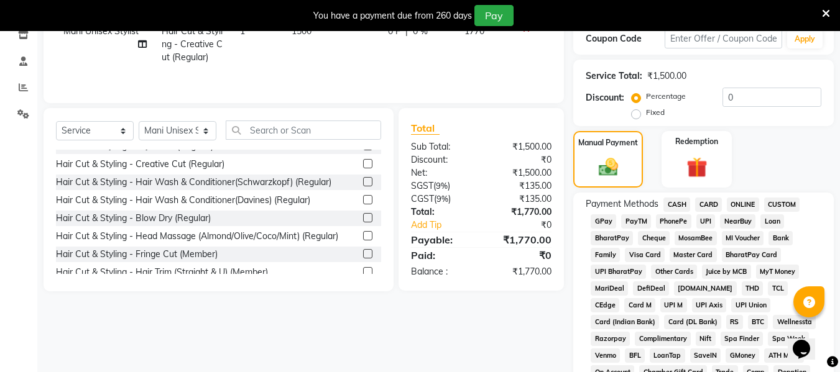
click at [748, 206] on span "ONLINE" at bounding box center [743, 205] width 32 height 14
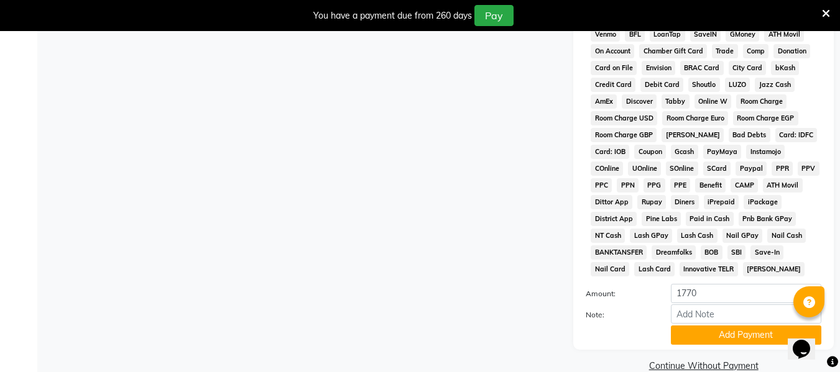
scroll to position [562, 0]
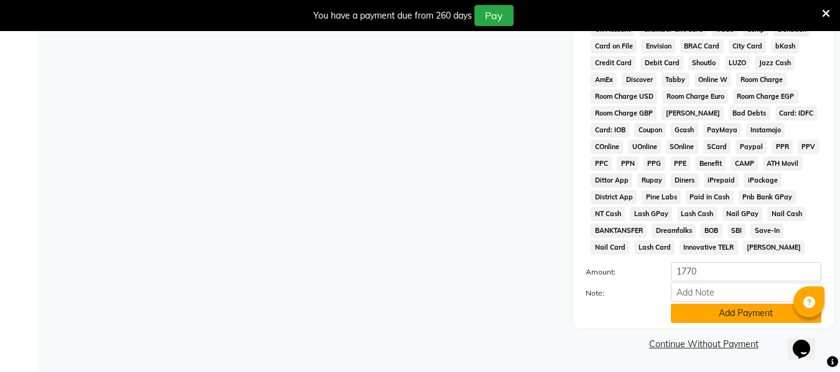
click at [737, 322] on button "Add Payment" at bounding box center [746, 313] width 150 height 19
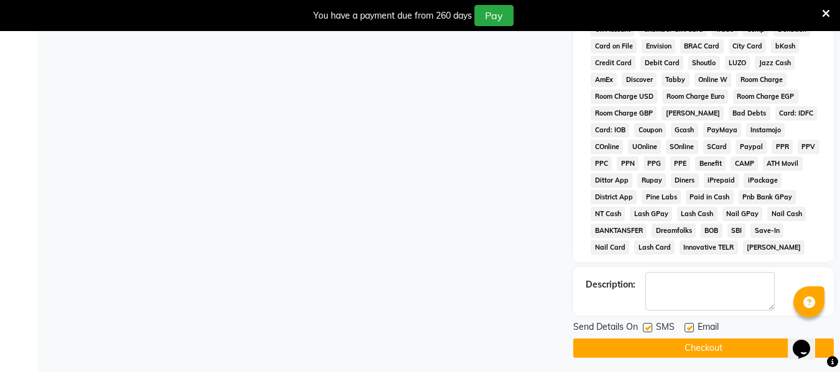
click at [721, 343] on button "Checkout" at bounding box center [703, 348] width 261 height 19
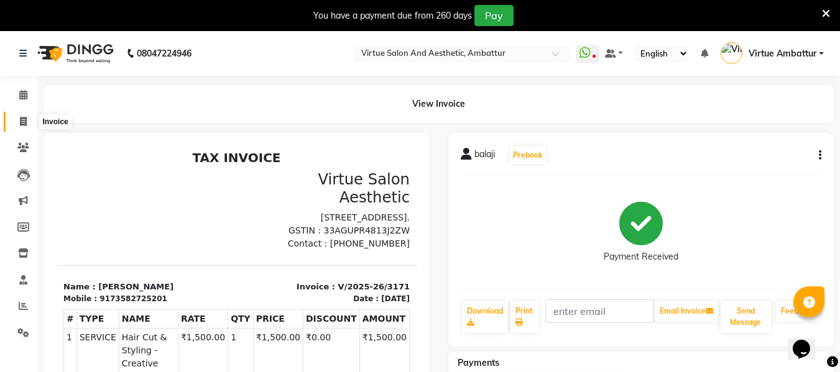
click at [25, 119] on icon at bounding box center [23, 121] width 7 height 9
select select "5237"
select select "service"
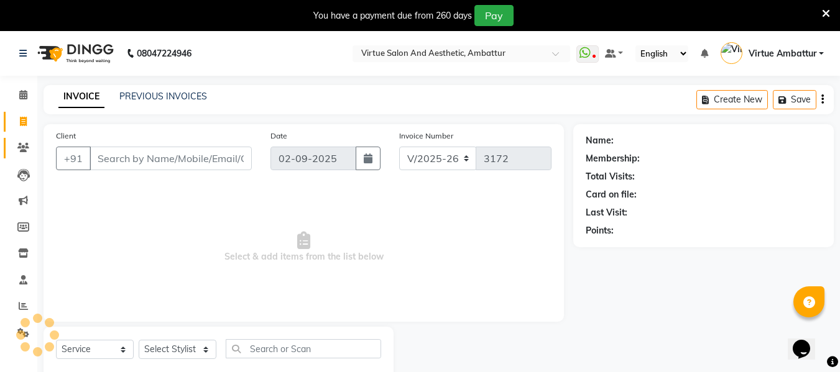
scroll to position [32, 0]
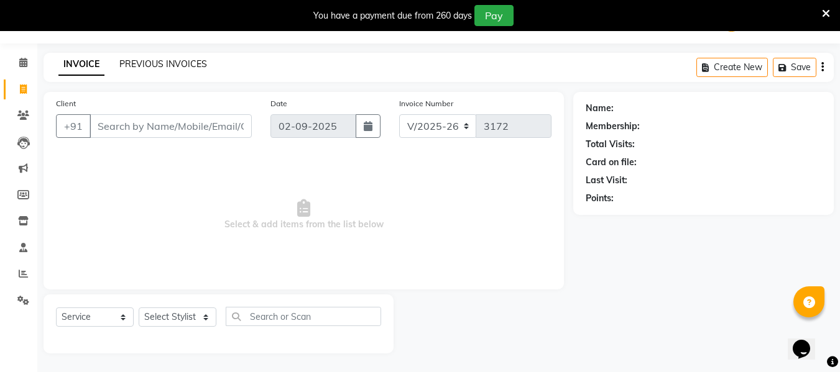
click at [167, 62] on link "PREVIOUS INVOICES" at bounding box center [163, 63] width 88 height 11
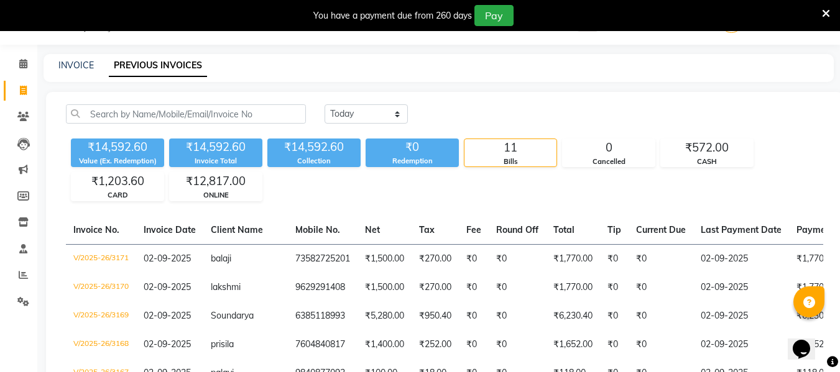
scroll to position [32, 0]
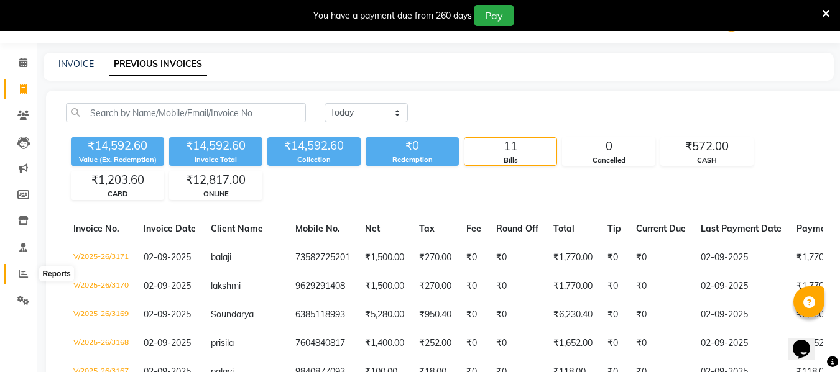
click at [23, 270] on icon at bounding box center [23, 273] width 9 height 9
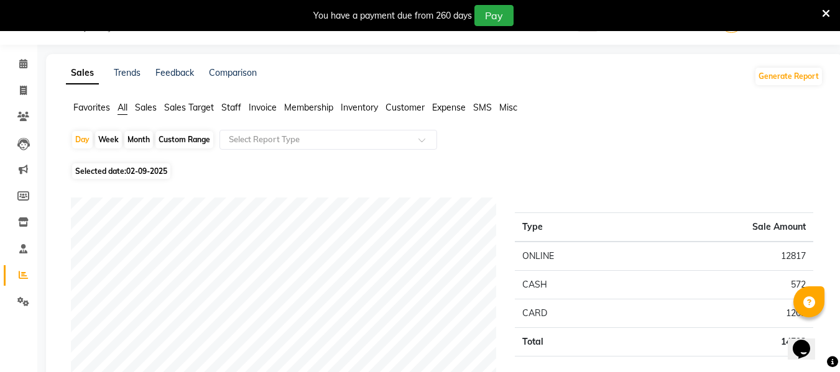
scroll to position [32, 0]
click at [204, 104] on span "Sales Target" at bounding box center [189, 106] width 50 height 11
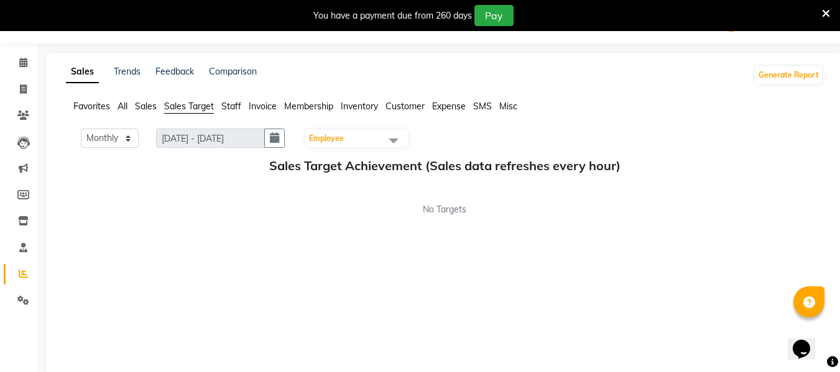
click at [182, 105] on span "Sales Target" at bounding box center [189, 106] width 50 height 11
click at [236, 106] on span "Staff" at bounding box center [231, 106] width 20 height 11
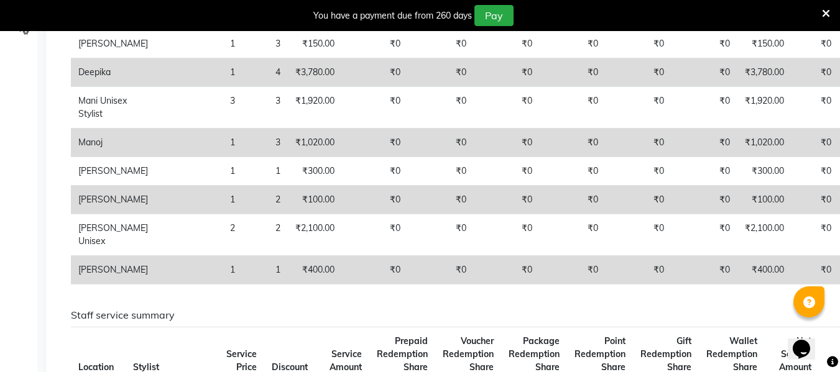
scroll to position [281, 0]
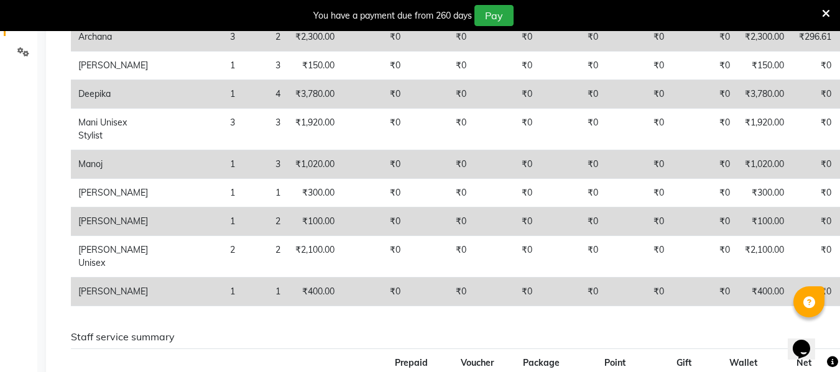
click at [98, 107] on td "Deepika" at bounding box center [113, 94] width 85 height 29
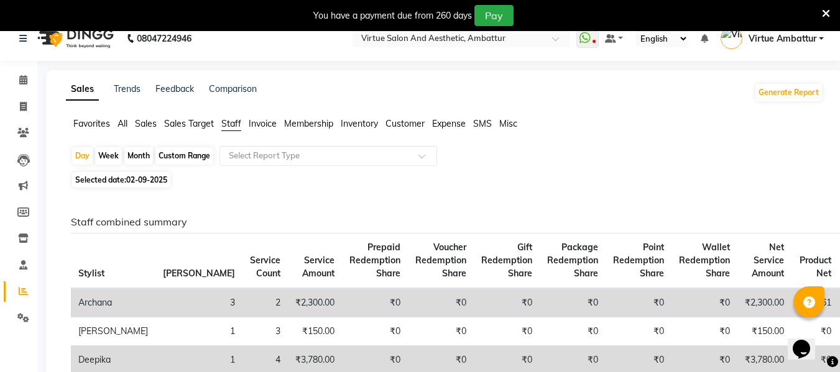
scroll to position [0, 0]
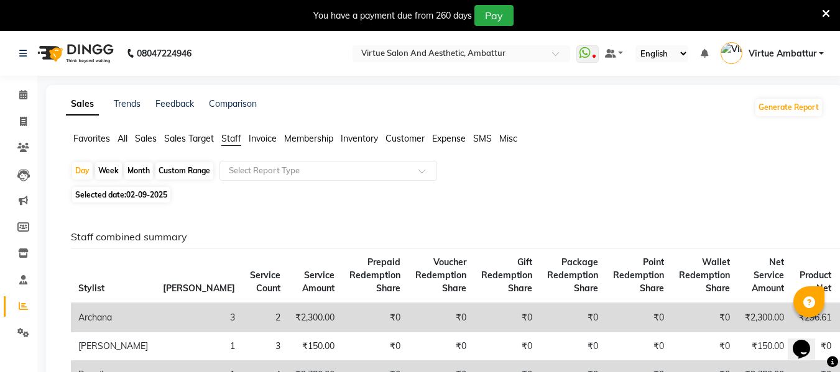
click at [188, 165] on div "Custom Range" at bounding box center [184, 170] width 58 height 17
select select "9"
select select "2025"
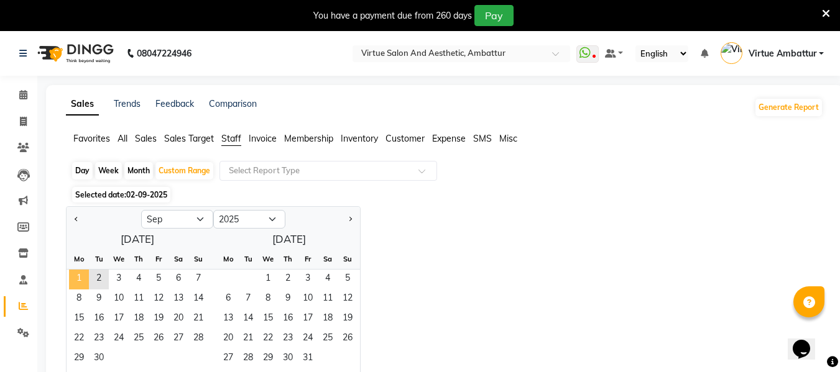
click at [81, 275] on span "1" at bounding box center [79, 280] width 20 height 20
click at [104, 277] on span "2" at bounding box center [99, 280] width 20 height 20
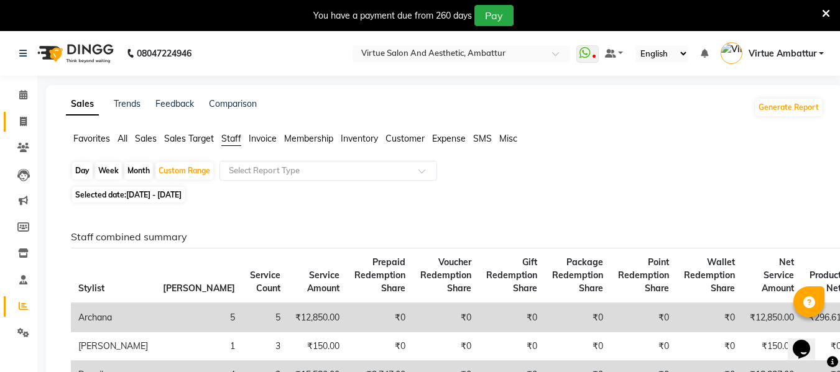
click at [21, 115] on span at bounding box center [23, 122] width 22 height 14
select select "service"
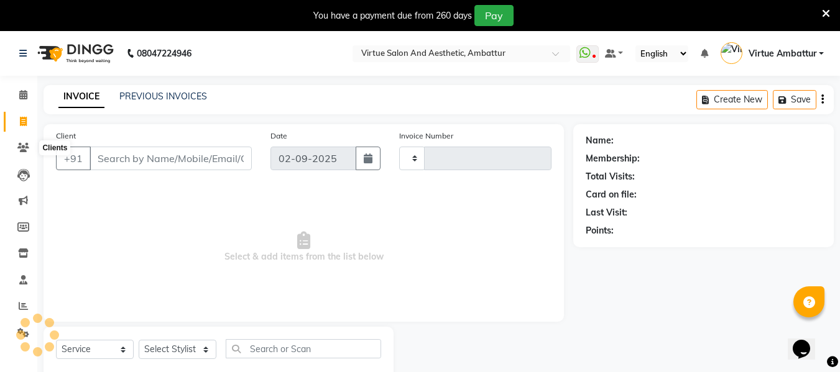
scroll to position [32, 0]
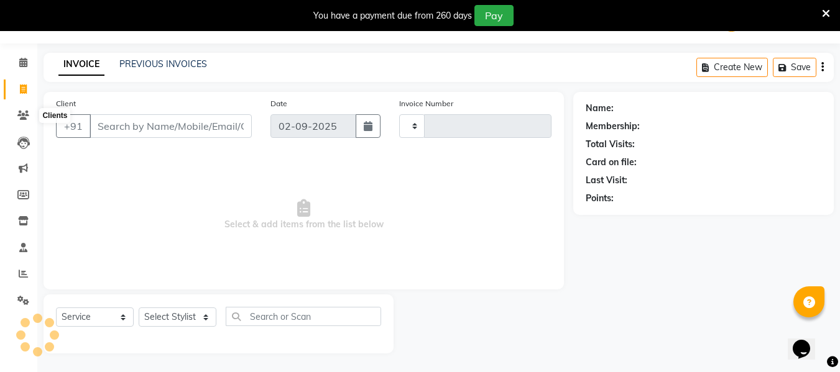
type input "3172"
select select "5237"
click at [159, 55] on div "INVOICE PREVIOUS INVOICES Create New Save" at bounding box center [439, 67] width 790 height 29
click at [167, 64] on link "PREVIOUS INVOICES" at bounding box center [163, 63] width 88 height 11
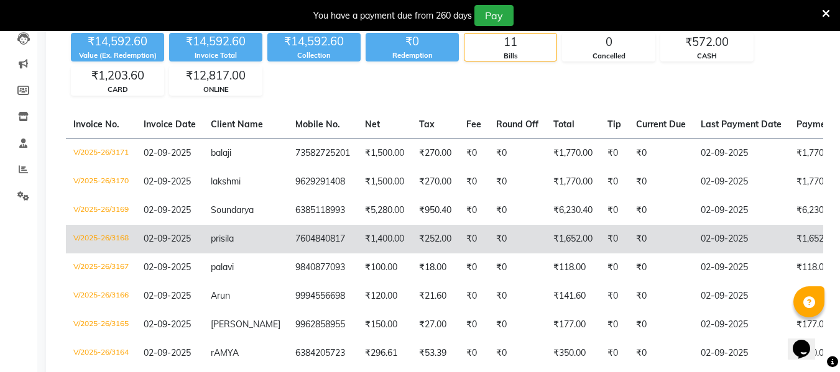
scroll to position [157, 0]
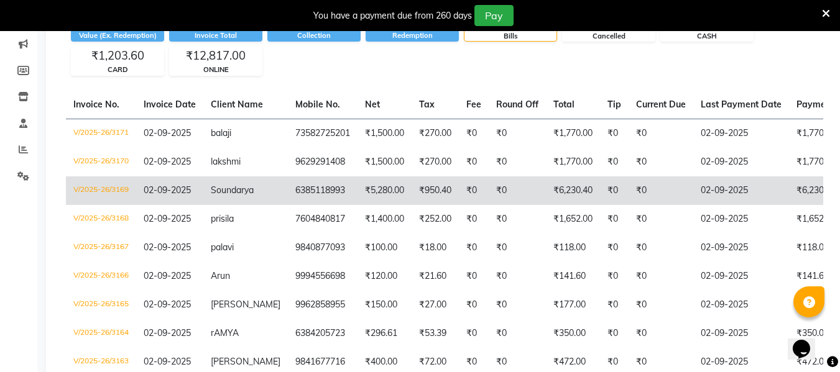
click at [305, 188] on td "6385118993" at bounding box center [323, 191] width 70 height 29
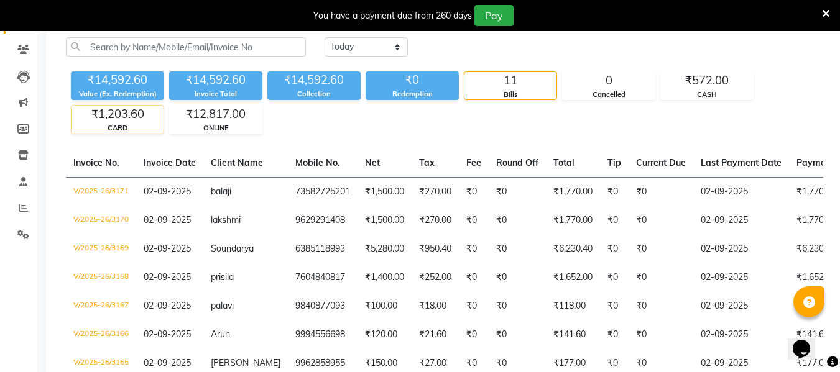
scroll to position [0, 0]
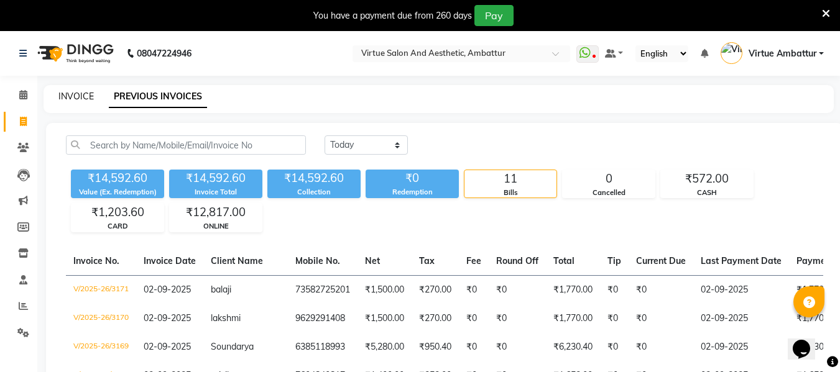
click at [79, 91] on link "INVOICE" at bounding box center [75, 96] width 35 height 11
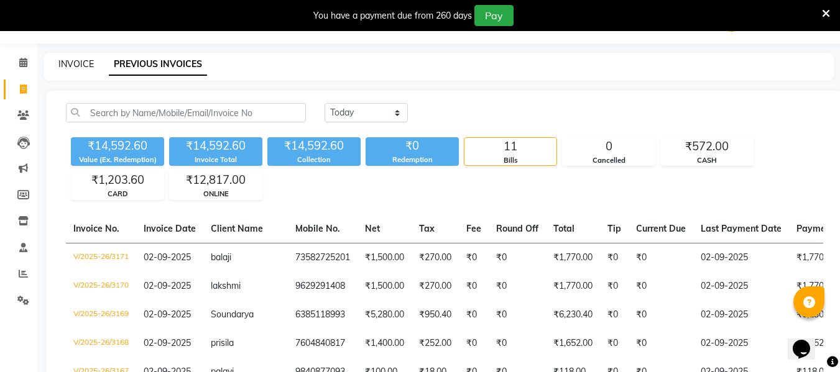
select select "5237"
select select "service"
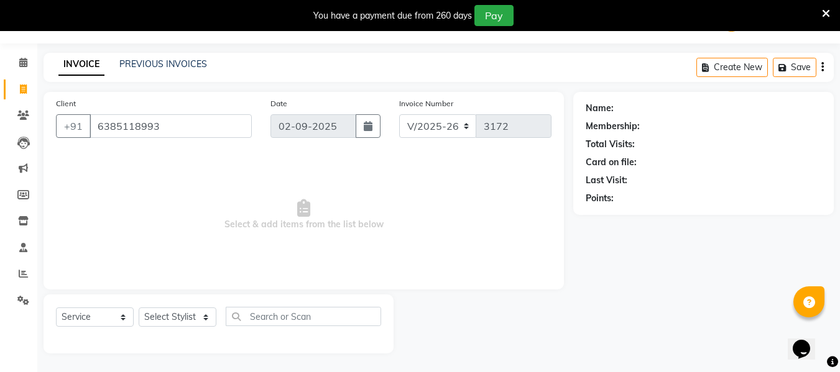
type input "6385118993"
select select "1: Object"
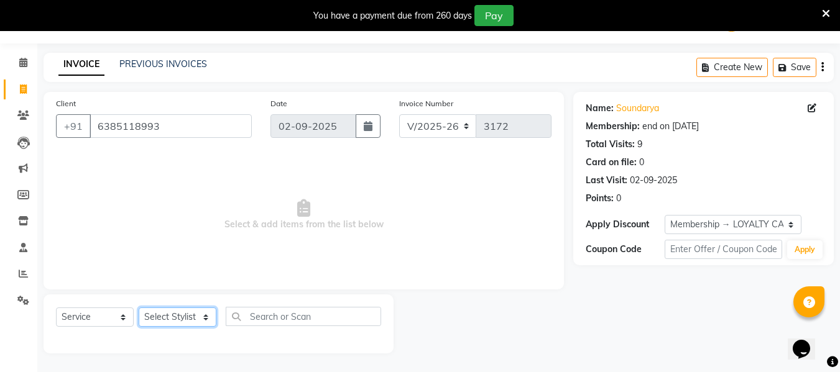
click at [202, 320] on select "Select Stylist Archana Bhagi Deepika Devi Dilip Divya Dolly Dr Prakash Faizan G…" at bounding box center [178, 317] width 78 height 19
drag, startPoint x: 638, startPoint y: 318, endPoint x: 627, endPoint y: 318, distance: 11.2
click at [637, 318] on div "Name: Soundarya Membership: end on 17-05-2027 Total Visits: 9 Card on file: 0 L…" at bounding box center [708, 223] width 270 height 262
drag, startPoint x: 196, startPoint y: 318, endPoint x: 193, endPoint y: 310, distance: 8.7
click at [194, 317] on select "Select Stylist Archana Bhagi Deepika Devi Dilip Divya Dolly Dr Prakash Faizan G…" at bounding box center [178, 317] width 78 height 19
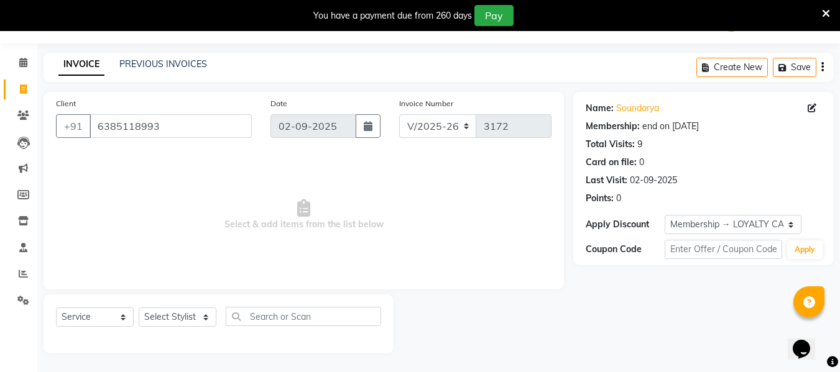
click at [98, 203] on span "Select & add items from the list below" at bounding box center [304, 215] width 496 height 124
click at [198, 313] on select "Select Stylist Archana Bhagi Deepika Devi Dilip Divya Dolly Dr Prakash Faizan G…" at bounding box center [178, 317] width 78 height 19
select select "50476"
click at [139, 308] on select "Select Stylist Archana Bhagi Deepika Devi Dilip Divya Dolly Dr Prakash Faizan G…" at bounding box center [178, 317] width 78 height 19
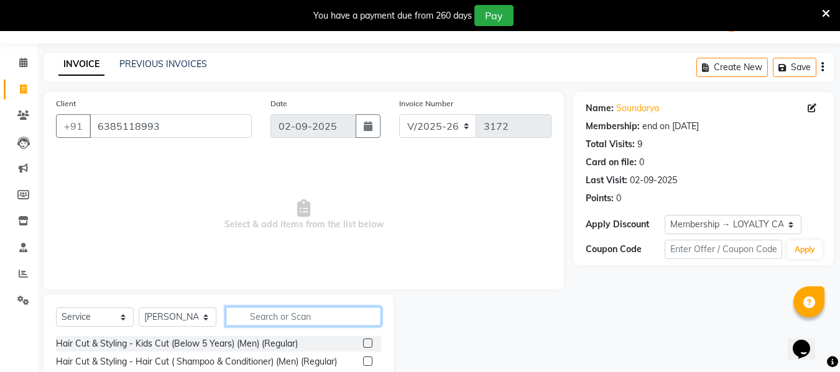
click at [283, 317] on input "text" at bounding box center [303, 316] width 155 height 19
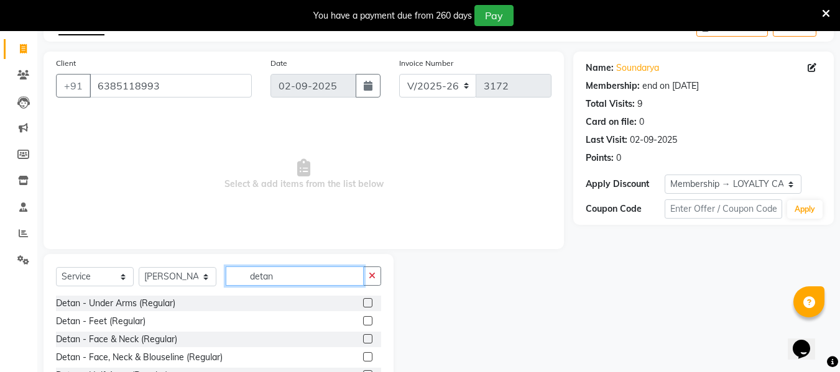
scroll to position [95, 0]
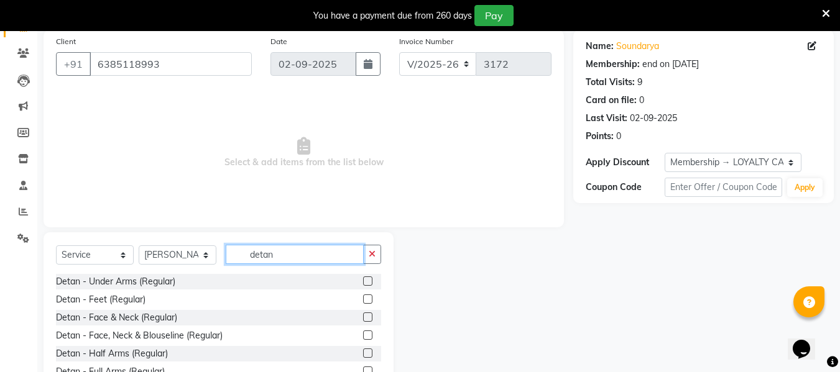
type input "detan"
click at [363, 312] on div at bounding box center [372, 318] width 18 height 16
click at [363, 318] on label at bounding box center [367, 317] width 9 height 9
click at [363, 318] on input "checkbox" at bounding box center [367, 318] width 8 height 8
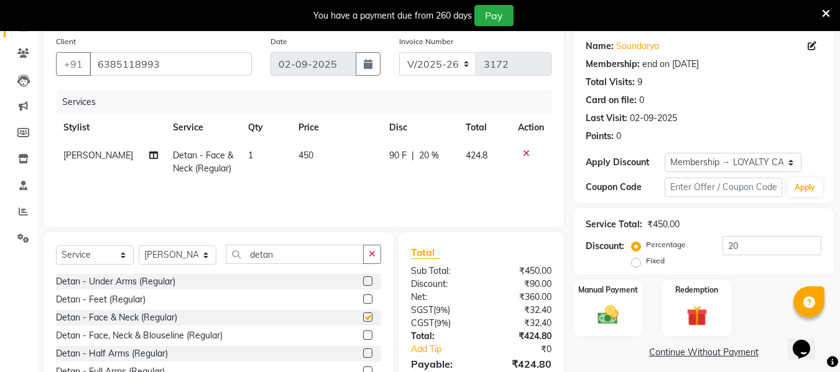
checkbox input "false"
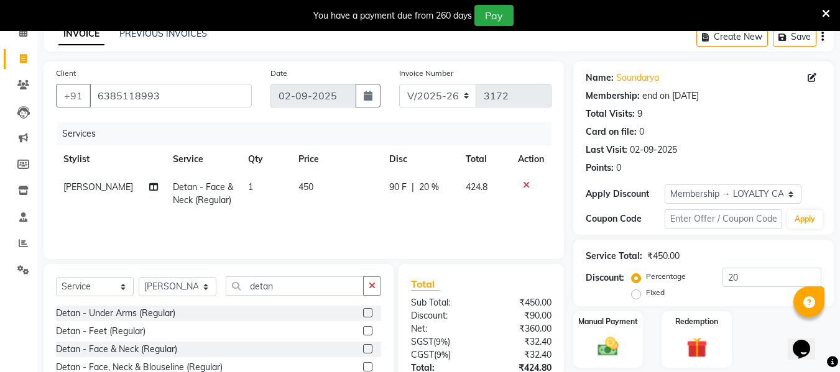
scroll to position [32, 0]
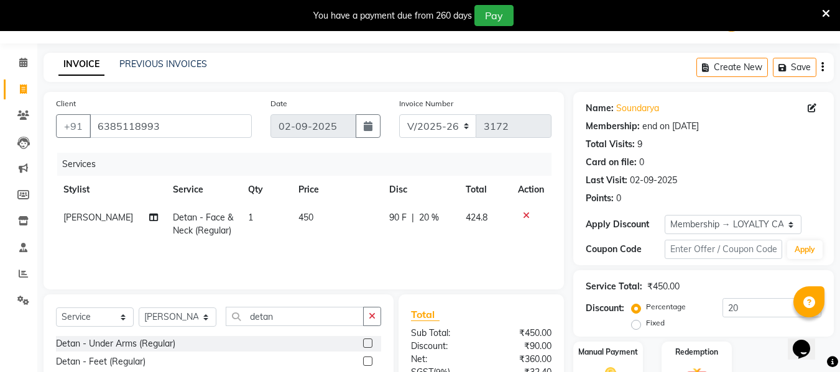
click at [307, 218] on span "450" at bounding box center [305, 217] width 15 height 11
select select "50476"
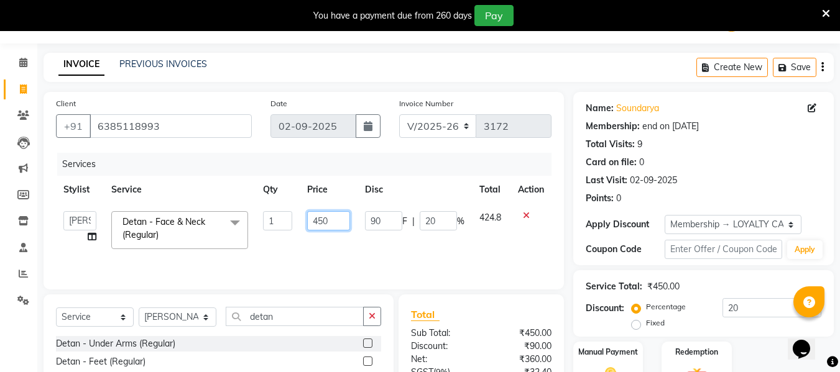
click at [334, 221] on input "450" at bounding box center [328, 220] width 43 height 19
type input "4"
type input "600"
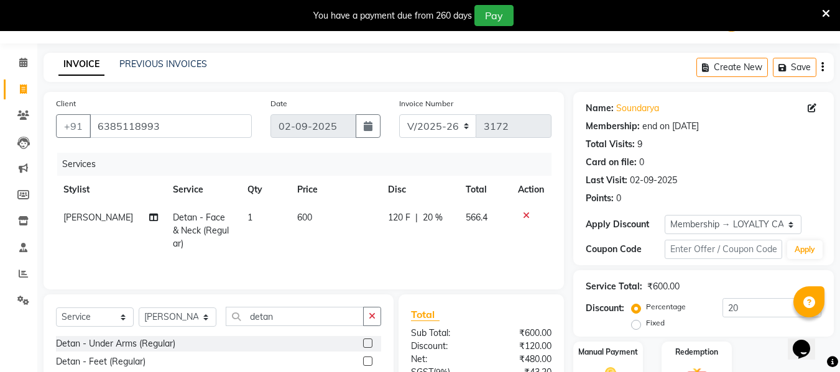
drag, startPoint x: 470, startPoint y: 260, endPoint x: 473, endPoint y: 254, distance: 7.0
click at [471, 259] on div "Services Stylist Service Qty Price Disc Total Action Nandhini Detan - Face & Ne…" at bounding box center [304, 215] width 496 height 124
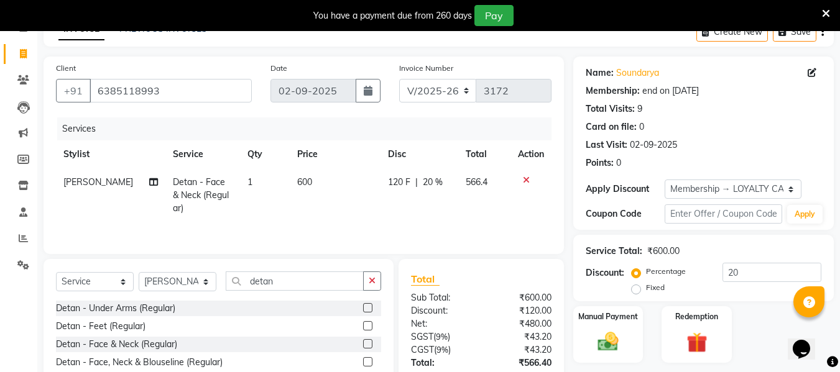
scroll to position [157, 0]
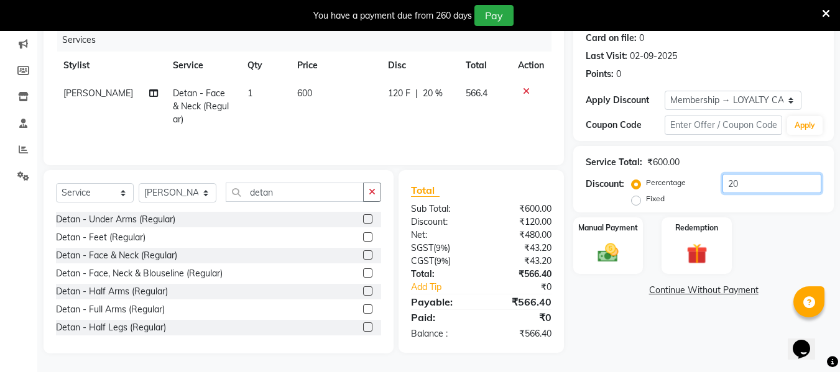
click at [745, 191] on input "20" at bounding box center [771, 183] width 99 height 19
type input "2"
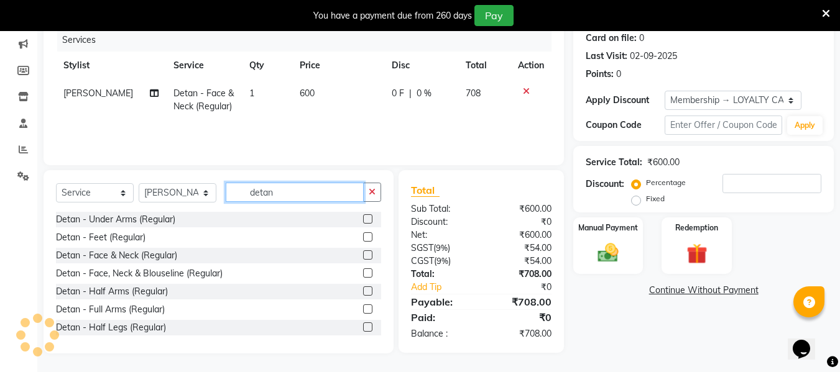
click at [282, 195] on input "detan" at bounding box center [295, 192] width 138 height 19
type input "d"
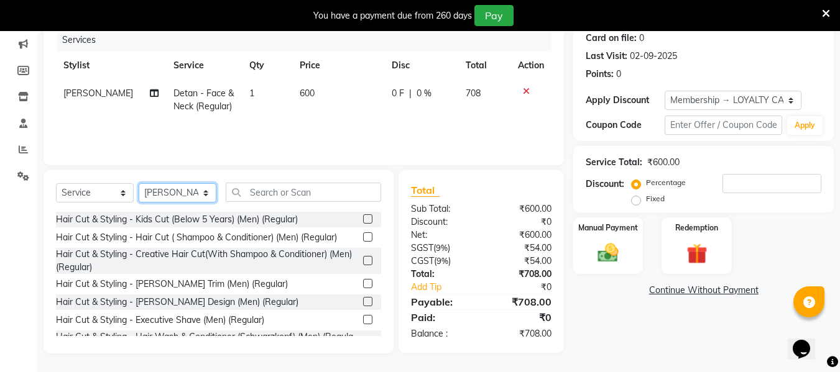
click at [209, 193] on select "Select Stylist Archana Bhagi Deepika Devi Dilip Divya Dolly Dr Prakash Faizan G…" at bounding box center [178, 192] width 78 height 19
select select "71592"
click at [139, 183] on select "Select Stylist Archana Bhagi Deepika Devi Dilip Divya Dolly Dr Prakash Faizan G…" at bounding box center [178, 192] width 78 height 19
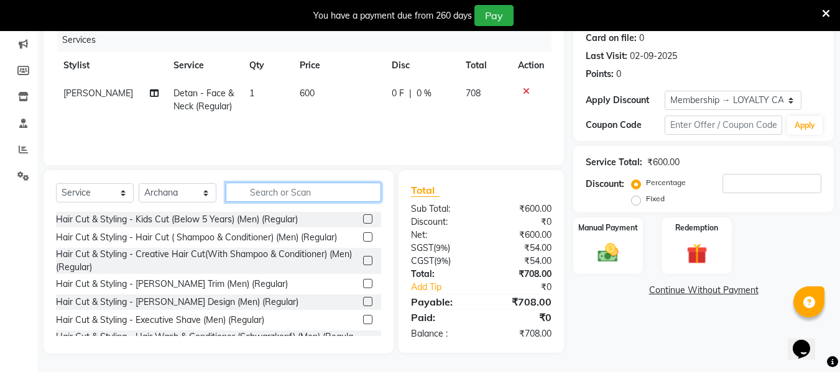
click at [270, 192] on input "text" at bounding box center [303, 192] width 155 height 19
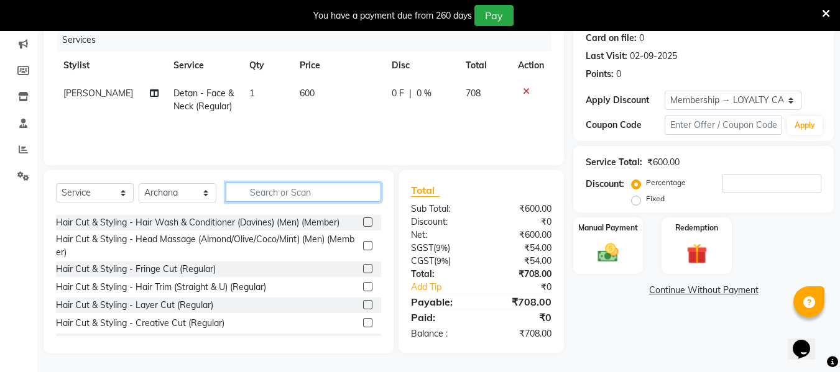
scroll to position [373, 0]
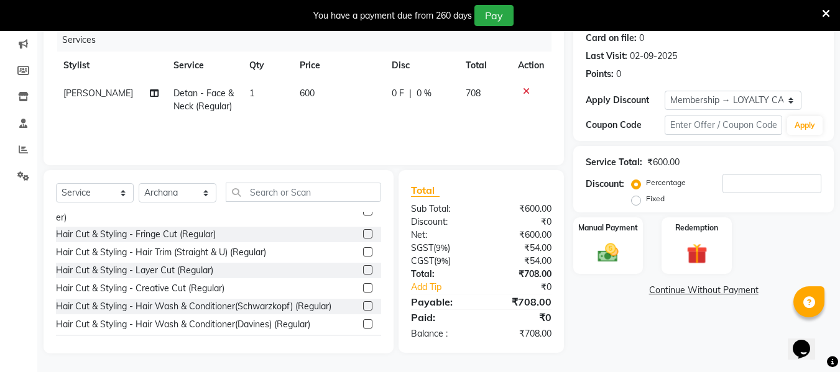
click at [363, 251] on label at bounding box center [367, 251] width 9 height 9
click at [363, 251] on input "checkbox" at bounding box center [367, 253] width 8 height 8
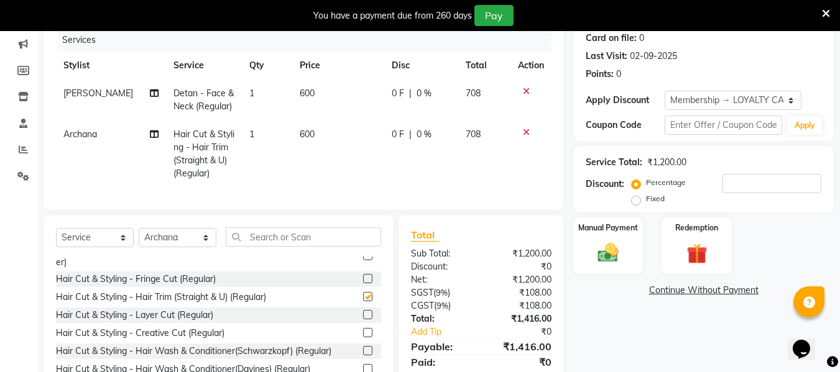
checkbox input "false"
click at [264, 246] on input "text" at bounding box center [303, 237] width 155 height 19
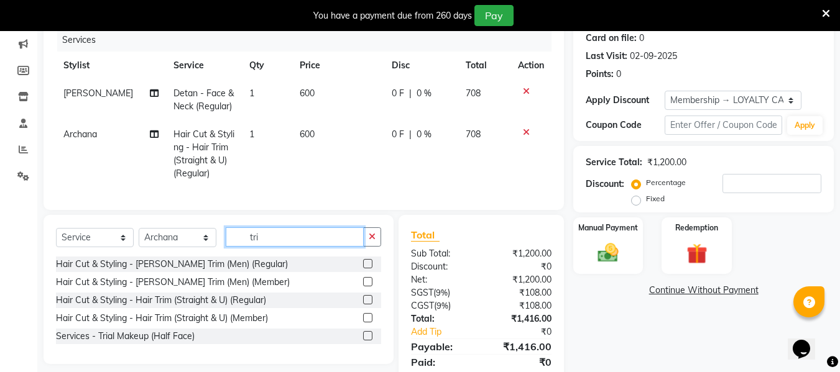
scroll to position [0, 0]
type input "t"
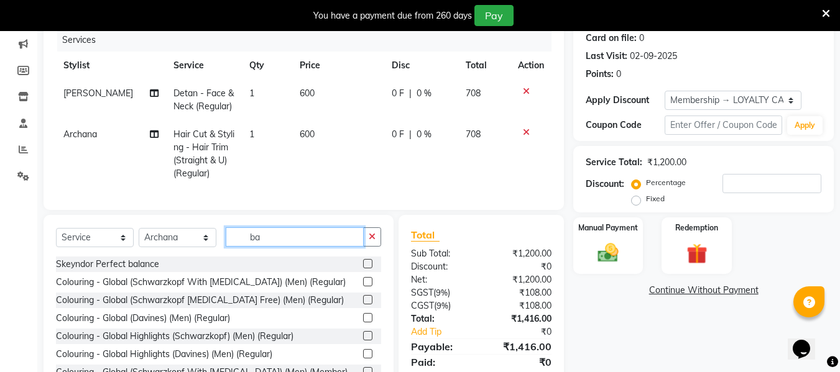
type input "b"
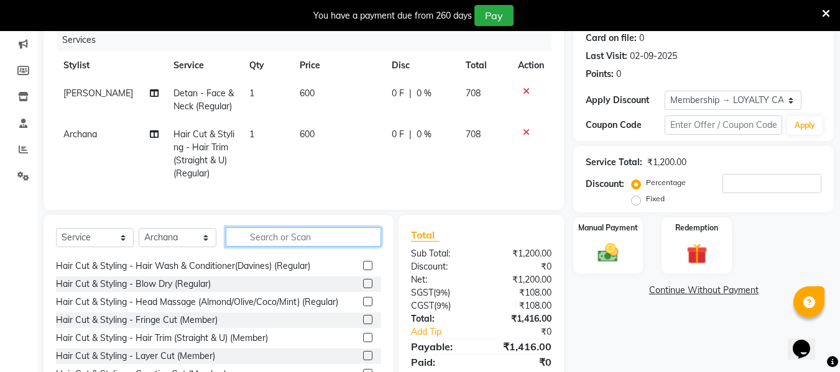
scroll to position [497, 0]
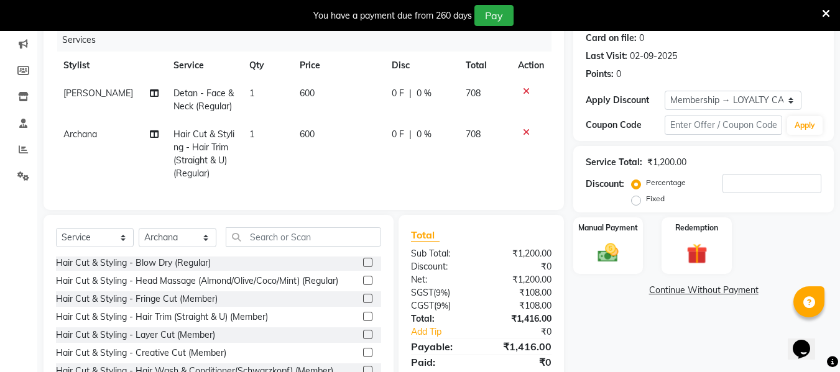
click at [363, 303] on label at bounding box center [367, 298] width 9 height 9
click at [363, 303] on input "checkbox" at bounding box center [367, 299] width 8 height 8
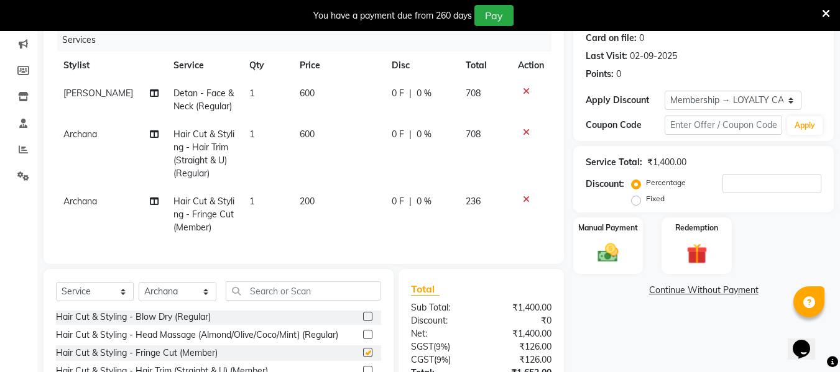
checkbox input "false"
click at [302, 201] on span "200" at bounding box center [307, 201] width 15 height 11
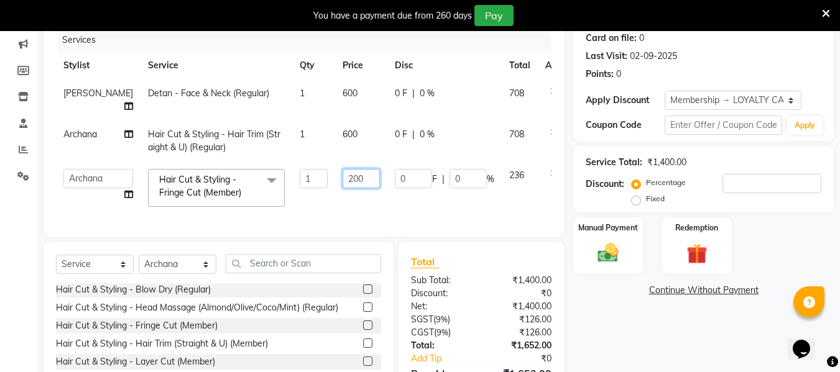
click at [343, 187] on input "200" at bounding box center [361, 178] width 37 height 19
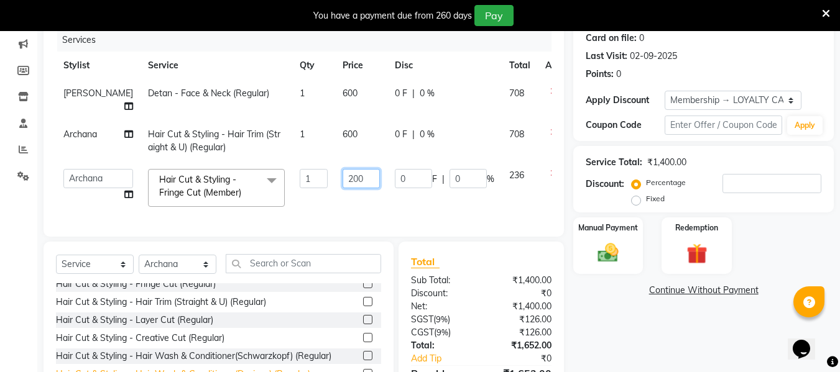
scroll to position [373, 0]
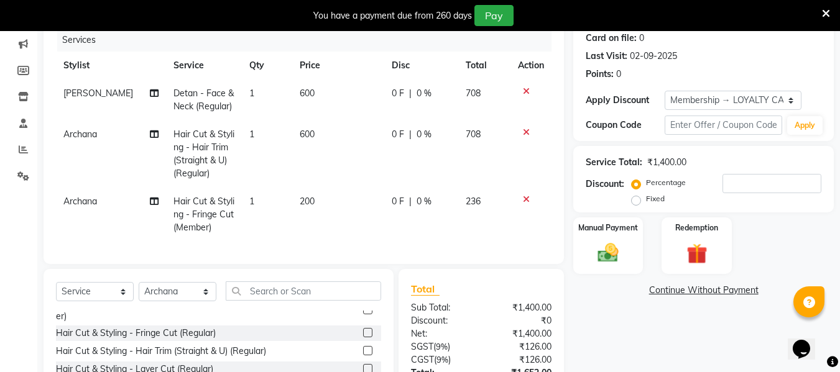
click at [361, 315] on div "Select Service Product Membership Package Voucher Prepaid Gift Card Select Styl…" at bounding box center [219, 360] width 350 height 183
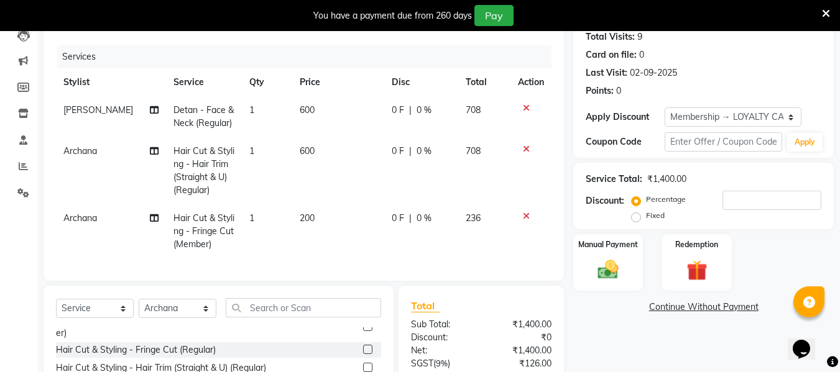
scroll to position [141, 0]
click at [525, 215] on icon at bounding box center [526, 215] width 7 height 9
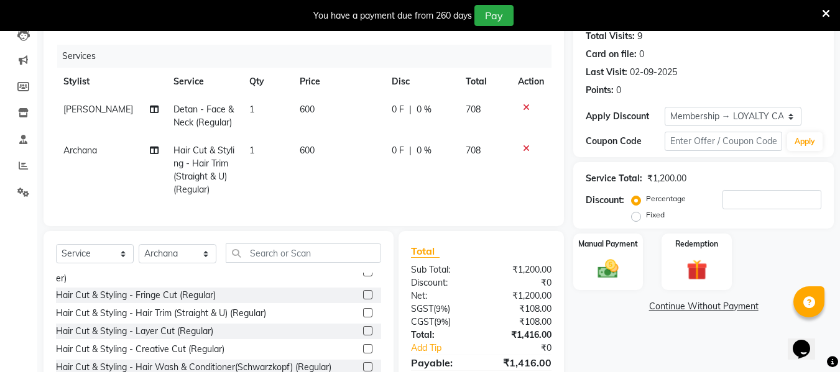
click at [363, 300] on label at bounding box center [367, 294] width 9 height 9
click at [363, 300] on input "checkbox" at bounding box center [367, 296] width 8 height 8
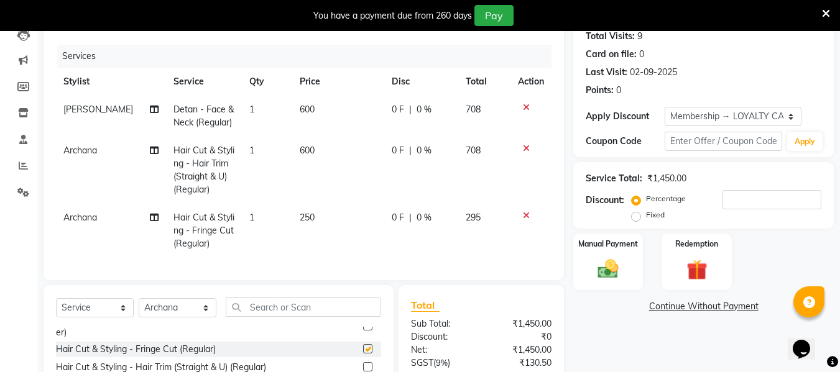
checkbox input "false"
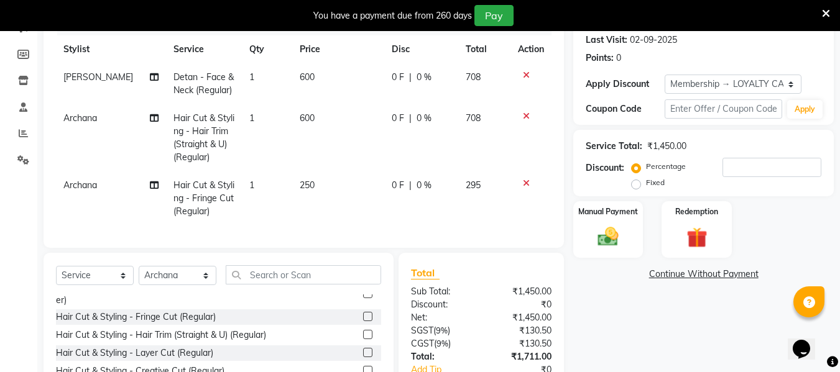
scroll to position [203, 0]
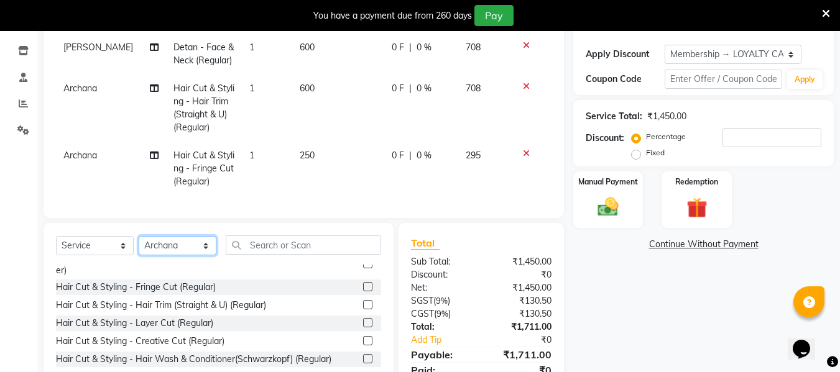
click at [203, 256] on select "Select Stylist Archana Bhagi Deepika Devi Dilip Divya Dolly Dr Prakash Faizan G…" at bounding box center [178, 245] width 78 height 19
select select "67162"
click at [139, 246] on select "Select Stylist Archana Bhagi Deepika Devi Dilip Divya Dolly Dr Prakash Faizan G…" at bounding box center [178, 245] width 78 height 19
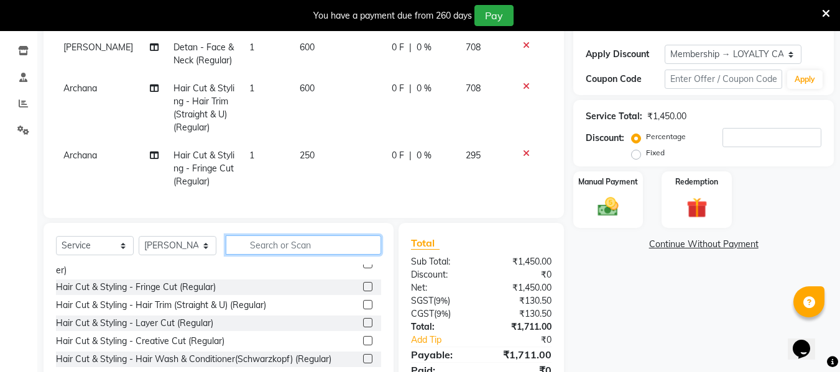
click at [277, 251] on input "text" at bounding box center [303, 245] width 155 height 19
drag, startPoint x: 358, startPoint y: 313, endPoint x: 351, endPoint y: 308, distance: 8.5
click at [363, 310] on label at bounding box center [367, 304] width 9 height 9
click at [363, 310] on input "checkbox" at bounding box center [367, 306] width 8 height 8
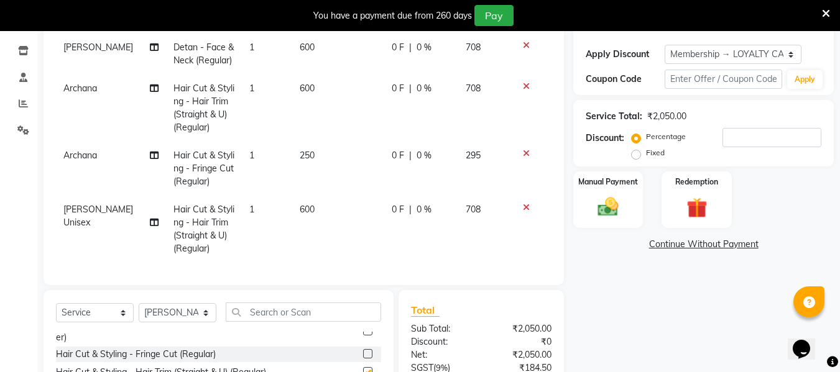
checkbox input "false"
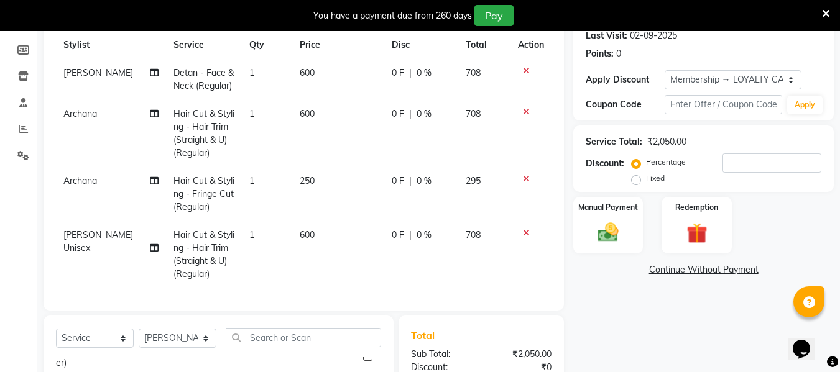
scroll to position [145, 0]
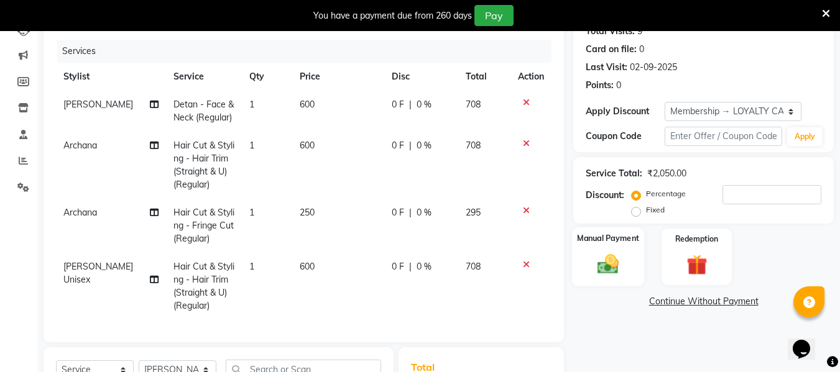
click at [614, 267] on img at bounding box center [608, 264] width 35 height 25
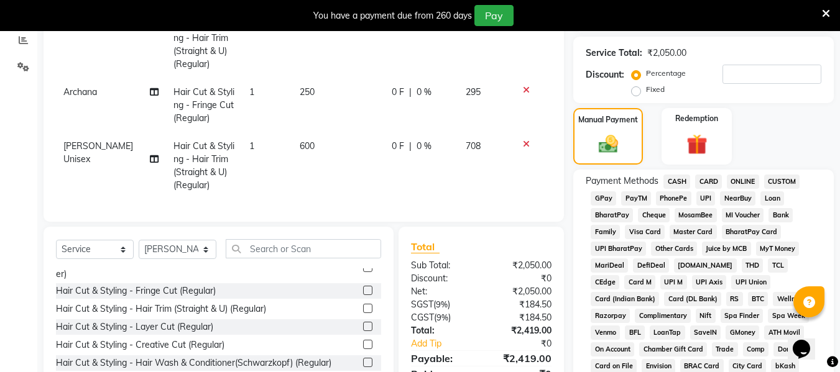
scroll to position [270, 0]
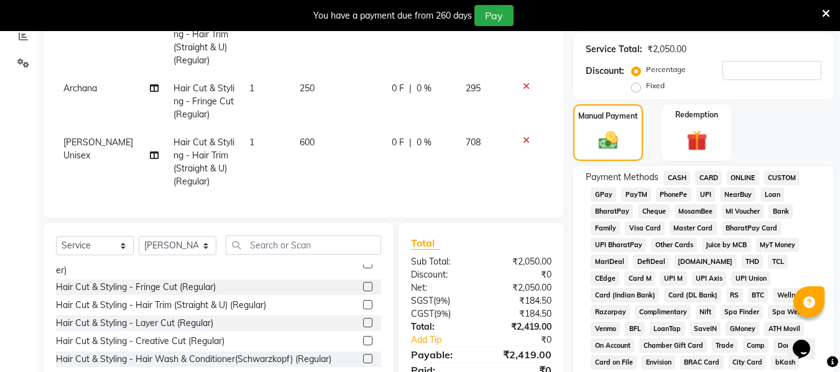
click at [680, 175] on span "CASH" at bounding box center [676, 178] width 27 height 14
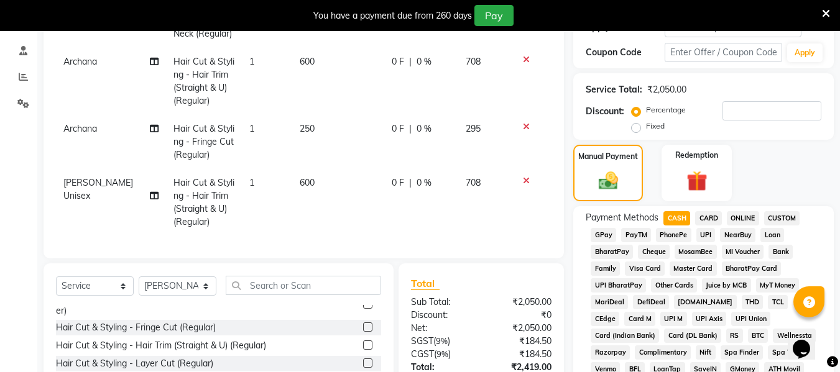
scroll to position [208, 0]
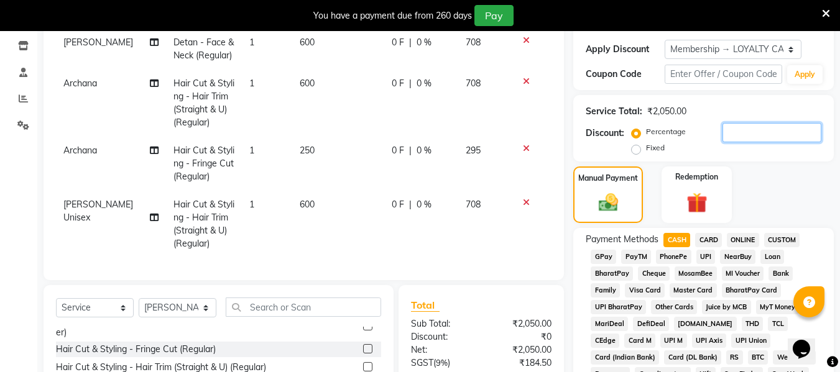
click at [751, 138] on input "number" at bounding box center [771, 132] width 99 height 19
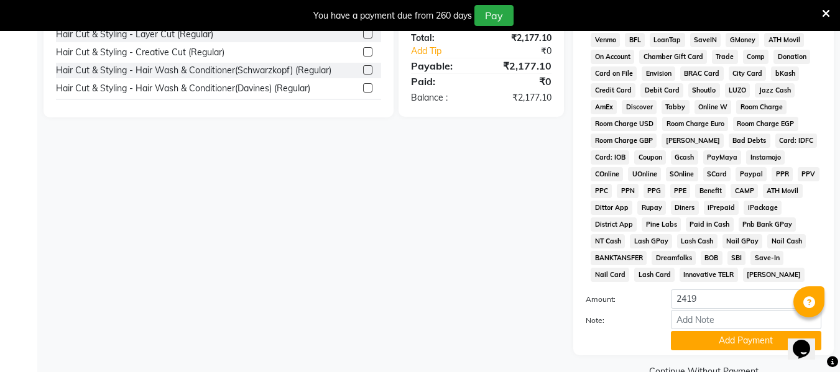
scroll to position [586, 0]
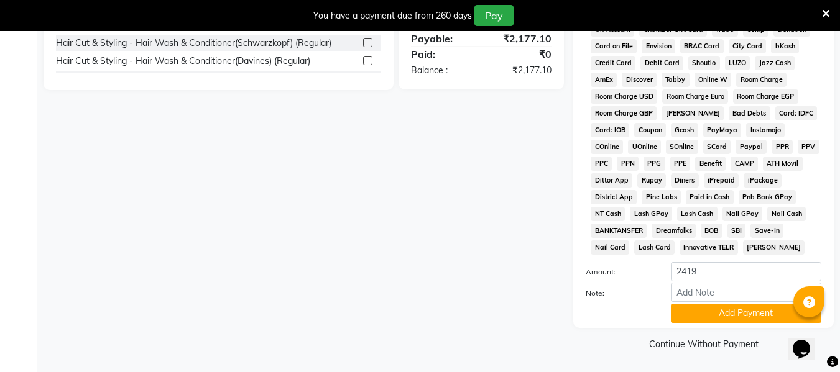
type input "10"
click at [711, 266] on input "2419" at bounding box center [746, 271] width 150 height 19
type input "2177"
click at [742, 311] on button "Add Payment" at bounding box center [746, 313] width 150 height 19
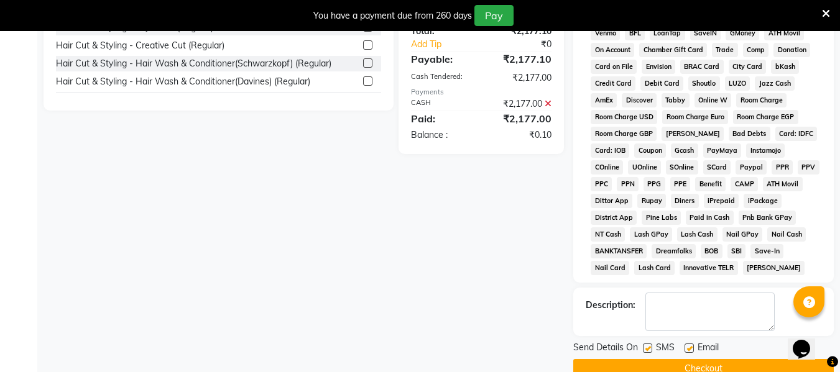
scroll to position [591, 0]
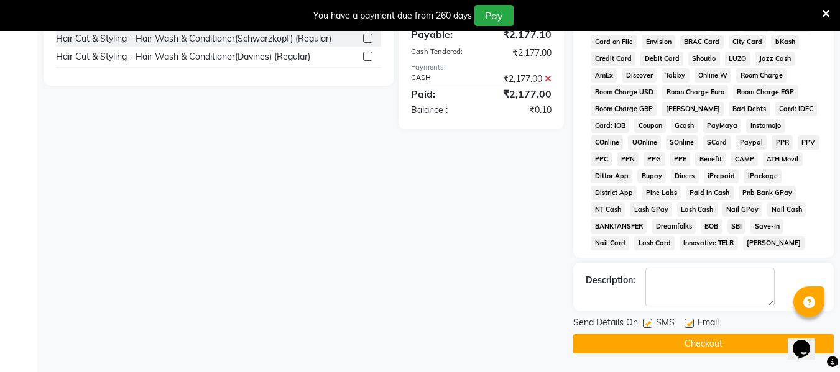
click at [704, 339] on button "Checkout" at bounding box center [703, 344] width 261 height 19
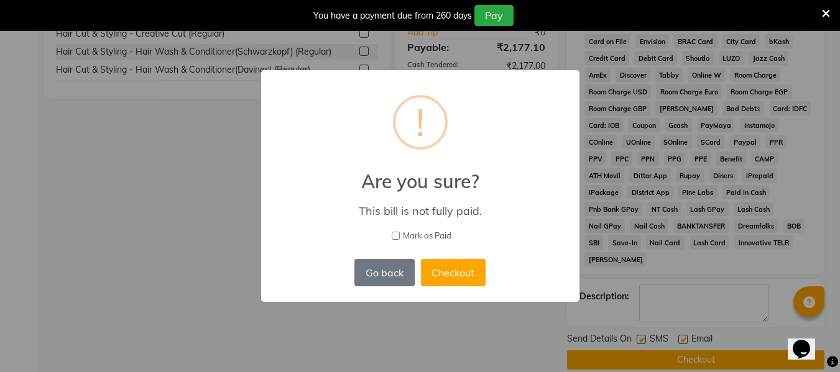
scroll to position [574, 0]
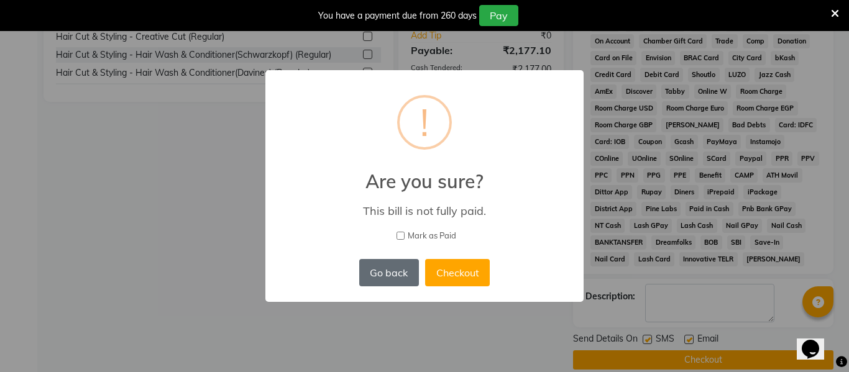
click at [400, 271] on button "Go back" at bounding box center [389, 272] width 60 height 27
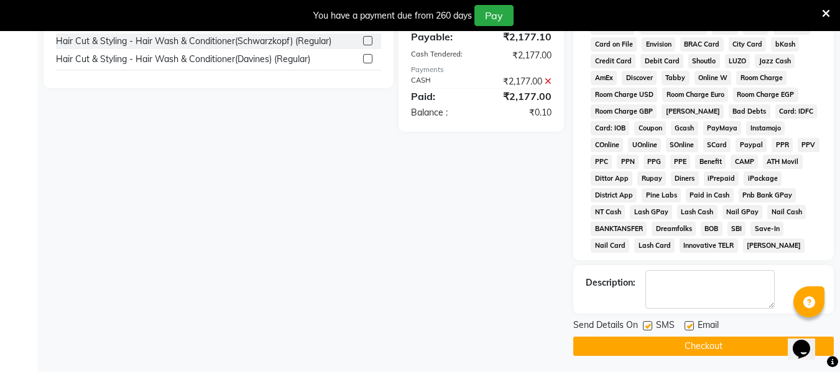
scroll to position [591, 0]
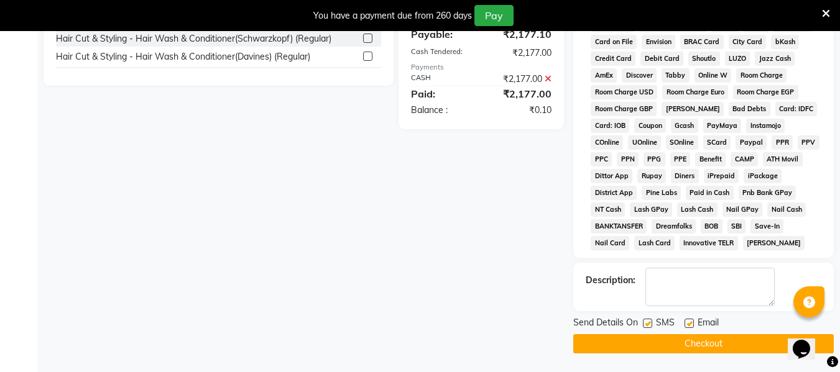
click at [691, 344] on button "Checkout" at bounding box center [703, 344] width 261 height 19
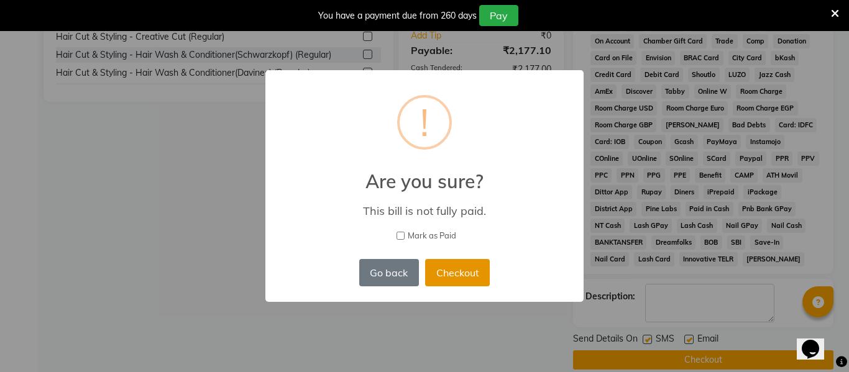
click at [464, 273] on button "Checkout" at bounding box center [457, 272] width 65 height 27
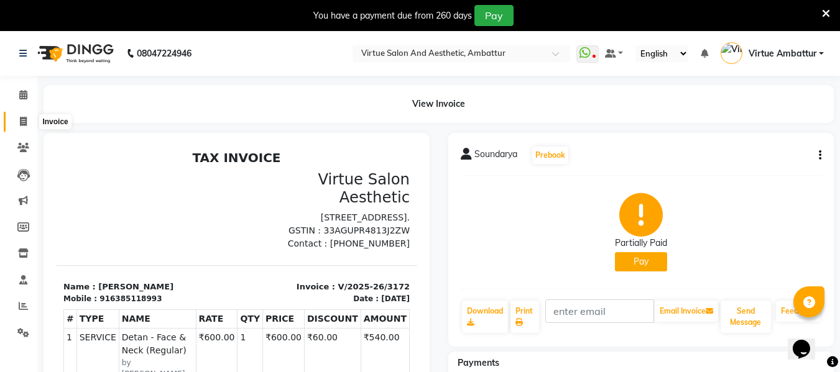
click at [23, 113] on link "Invoice" at bounding box center [19, 122] width 30 height 21
select select "service"
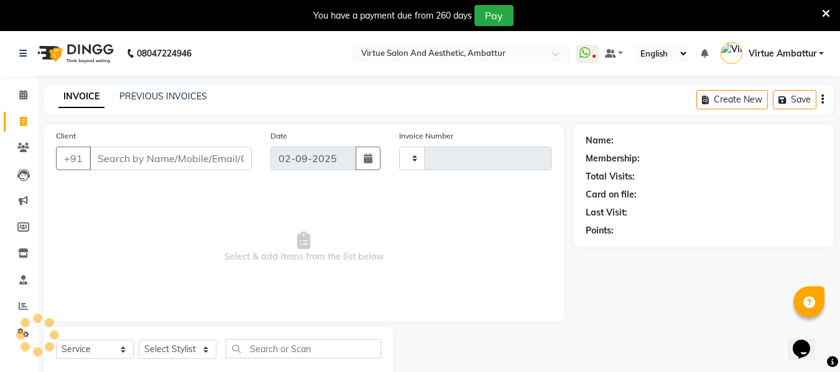
scroll to position [32, 0]
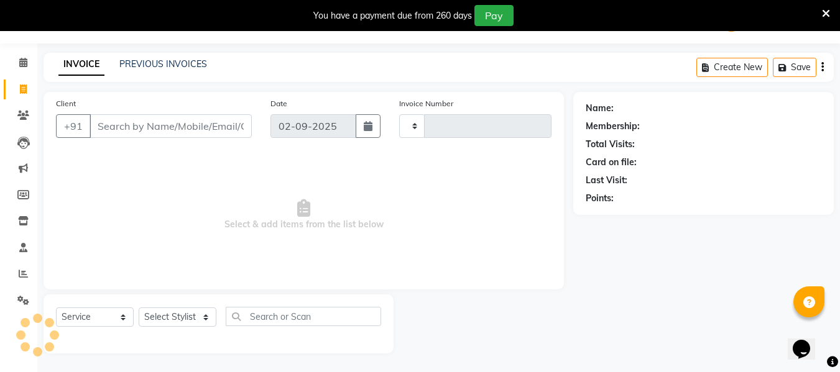
type input "3173"
select select "5237"
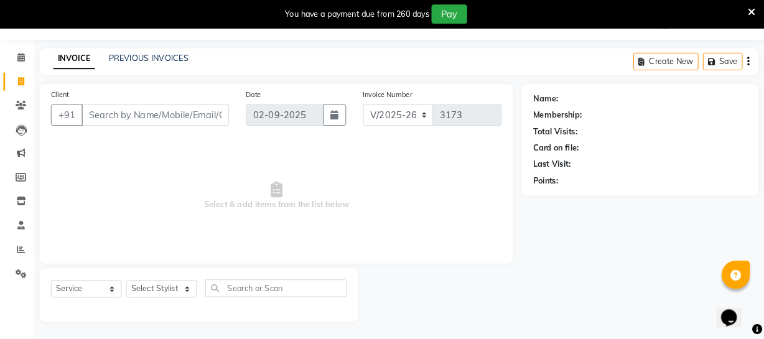
scroll to position [32, 0]
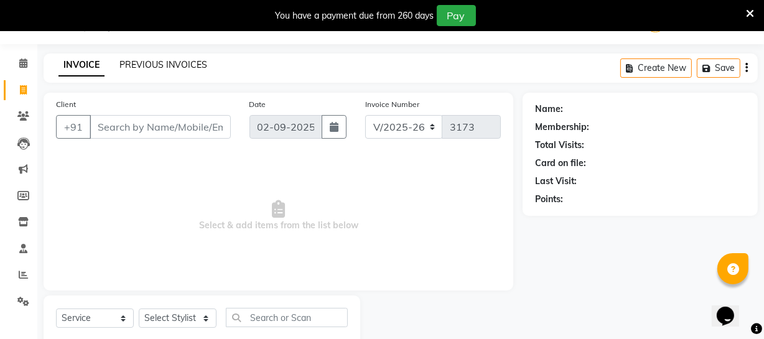
drag, startPoint x: 157, startPoint y: 58, endPoint x: 155, endPoint y: 66, distance: 8.3
click at [157, 58] on div "PREVIOUS INVOICES" at bounding box center [163, 64] width 88 height 13
click at [164, 63] on link "PREVIOUS INVOICES" at bounding box center [163, 64] width 88 height 11
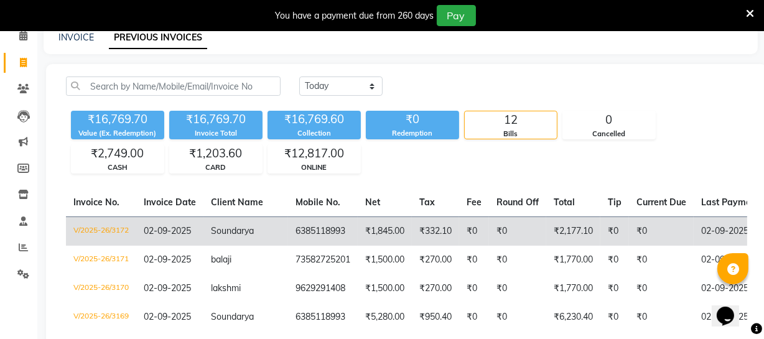
scroll to position [32, 0]
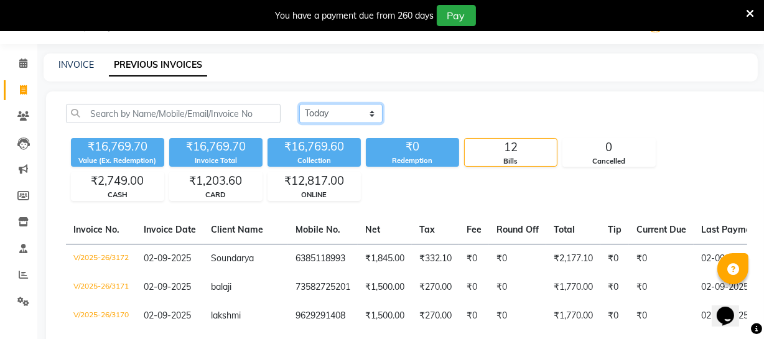
drag, startPoint x: 369, startPoint y: 113, endPoint x: 357, endPoint y: 116, distance: 12.2
click at [369, 113] on select "Today Yesterday Custom Range" at bounding box center [340, 113] width 83 height 19
click at [299, 104] on select "Today Yesterday Custom Range" at bounding box center [340, 113] width 83 height 19
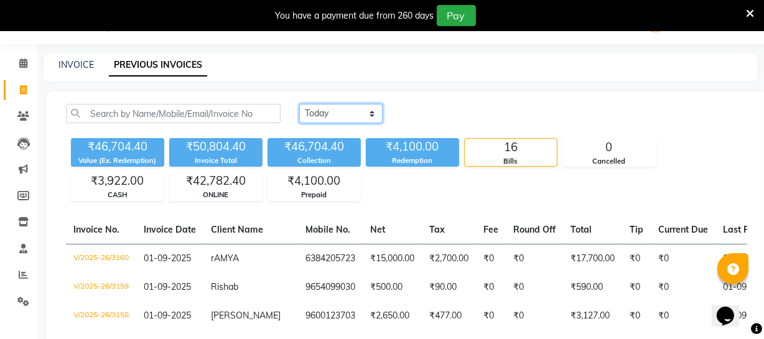
click at [367, 113] on select "Today Yesterday Custom Range" at bounding box center [340, 113] width 83 height 19
click at [299, 104] on select "Today Yesterday Custom Range" at bounding box center [340, 113] width 83 height 19
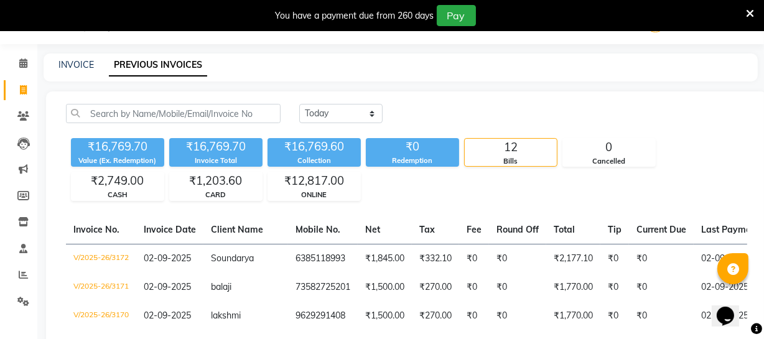
click at [594, 119] on div "Today Yesterday Custom Range" at bounding box center [523, 113] width 448 height 19
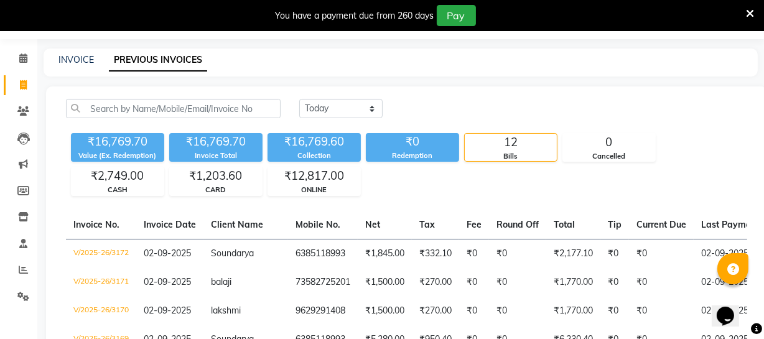
scroll to position [56, 0]
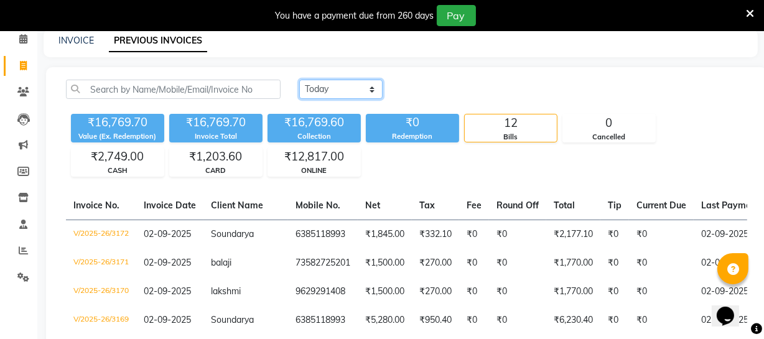
drag, startPoint x: 374, startPoint y: 88, endPoint x: 371, endPoint y: 95, distance: 8.1
click at [374, 88] on select "Today Yesterday Custom Range" at bounding box center [340, 89] width 83 height 19
select select "range"
click at [299, 80] on select "Today Yesterday Custom Range" at bounding box center [340, 89] width 83 height 19
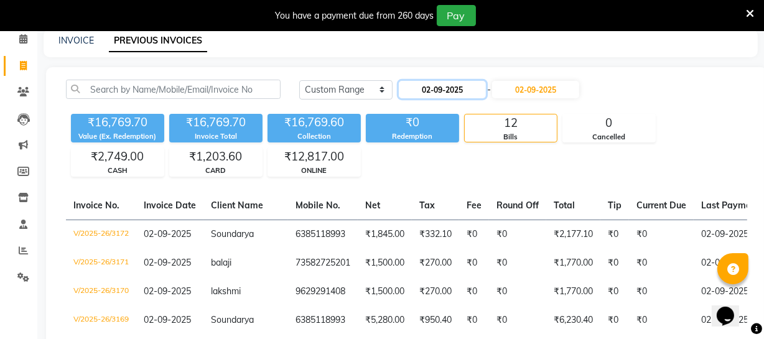
drag, startPoint x: 428, startPoint y: 85, endPoint x: 431, endPoint y: 93, distance: 9.5
click at [428, 85] on input "02-09-2025" at bounding box center [442, 89] width 87 height 17
select select "9"
select select "2025"
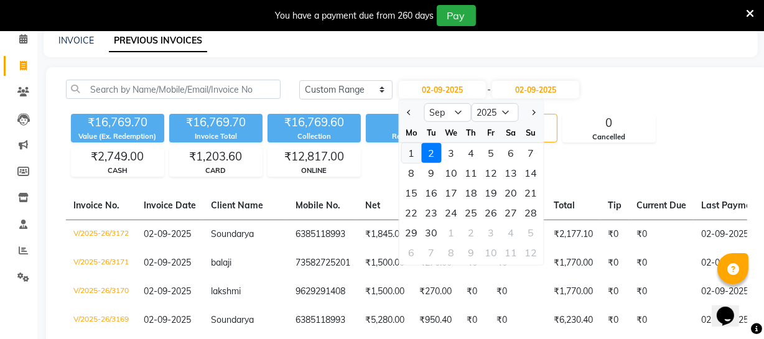
click at [412, 150] on div "1" at bounding box center [412, 153] width 20 height 20
type input "01-09-2025"
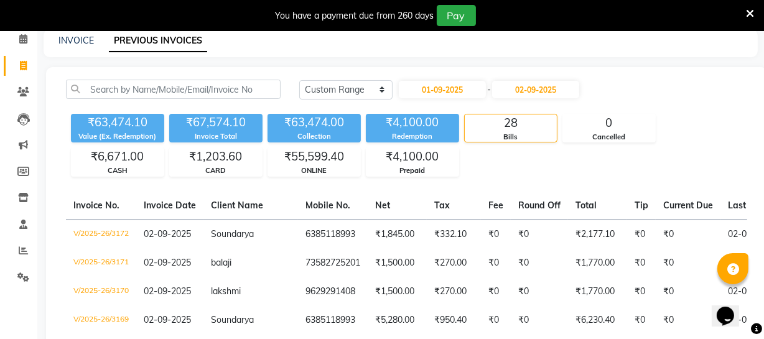
click at [698, 123] on div "₹63,474.10 Value (Ex. Redemption) ₹67,574.10 Invoice Total ₹63,474.00 Collectio…" at bounding box center [406, 143] width 681 height 68
click at [381, 87] on select "Today Yesterday Custom Range" at bounding box center [345, 89] width 93 height 19
select select "today"
click at [299, 80] on select "Today Yesterday Custom Range" at bounding box center [345, 89] width 93 height 19
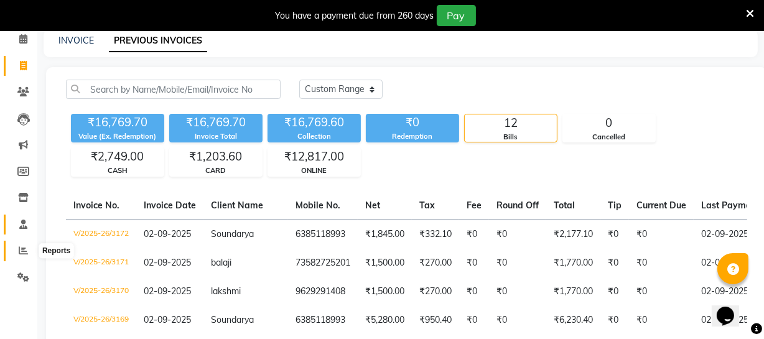
click at [29, 248] on span at bounding box center [23, 251] width 22 height 14
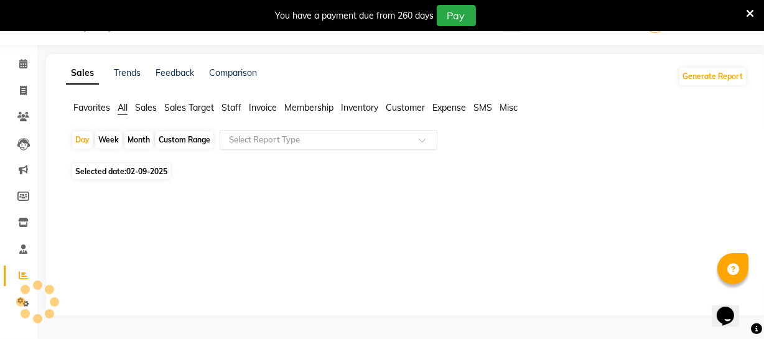
scroll to position [56, 0]
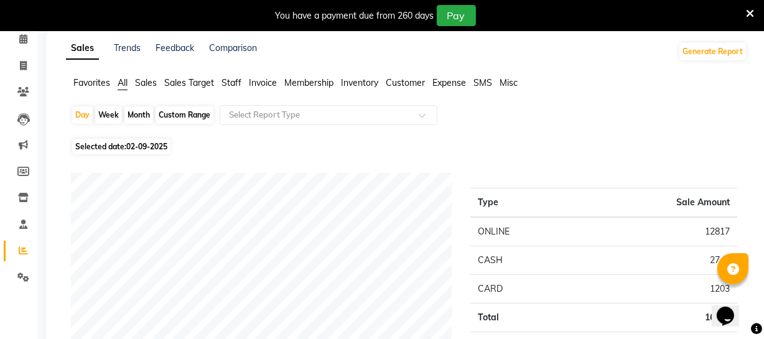
click at [234, 81] on span "Staff" at bounding box center [231, 82] width 20 height 11
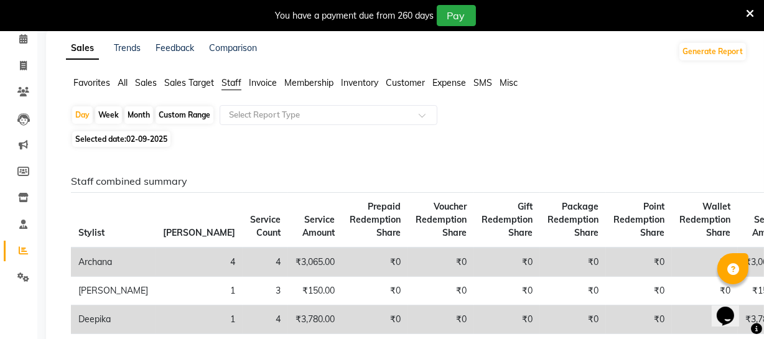
click at [193, 113] on div "Custom Range" at bounding box center [184, 114] width 58 height 17
select select "9"
select select "2025"
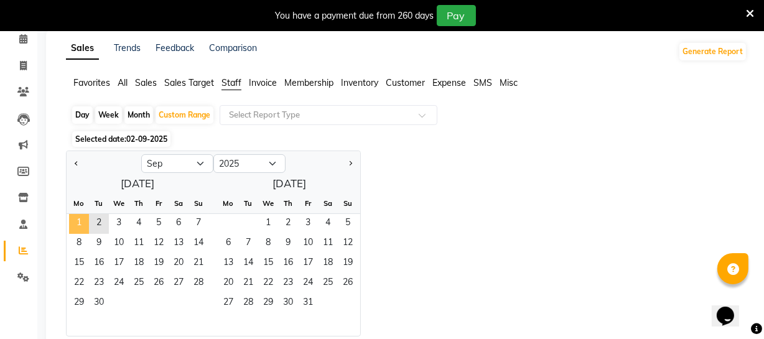
click at [78, 225] on span "1" at bounding box center [79, 224] width 20 height 20
click at [198, 162] on select "Jan Feb Mar Apr May Jun Jul Aug Sep Oct Nov Dec" at bounding box center [177, 163] width 72 height 19
click at [141, 154] on select "Jan Feb Mar Apr May Jun Jul Aug Sep Oct Nov Dec" at bounding box center [177, 163] width 72 height 19
click at [104, 219] on span "2" at bounding box center [99, 224] width 20 height 20
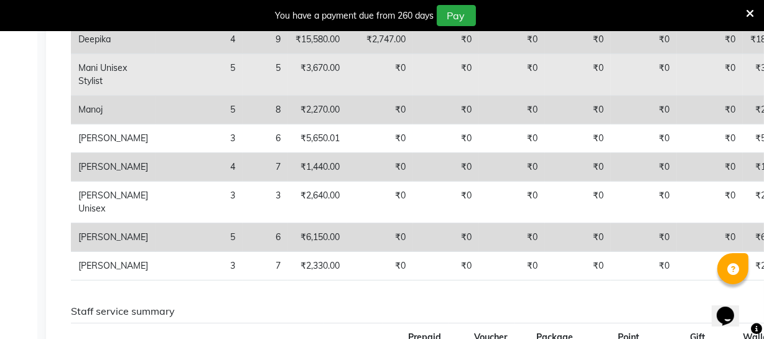
scroll to position [339, 0]
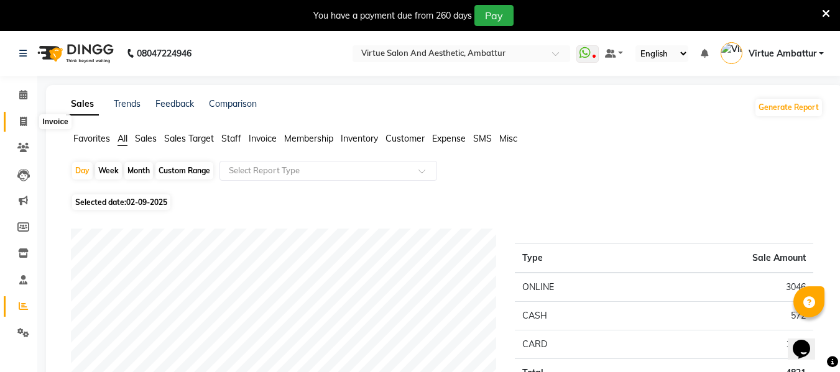
click at [30, 121] on span at bounding box center [23, 122] width 22 height 14
select select "5237"
select select "service"
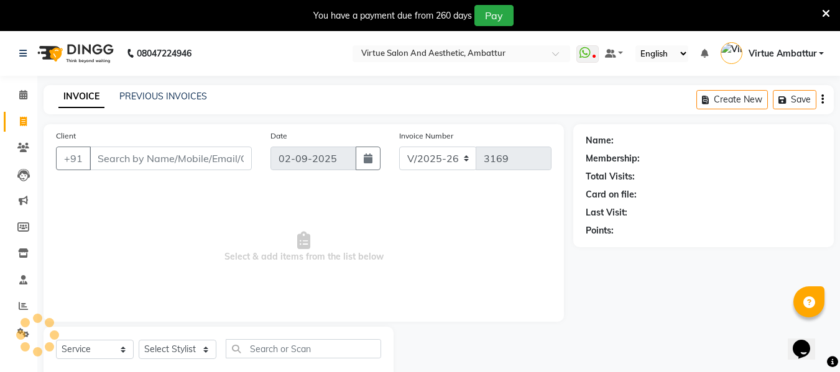
scroll to position [32, 0]
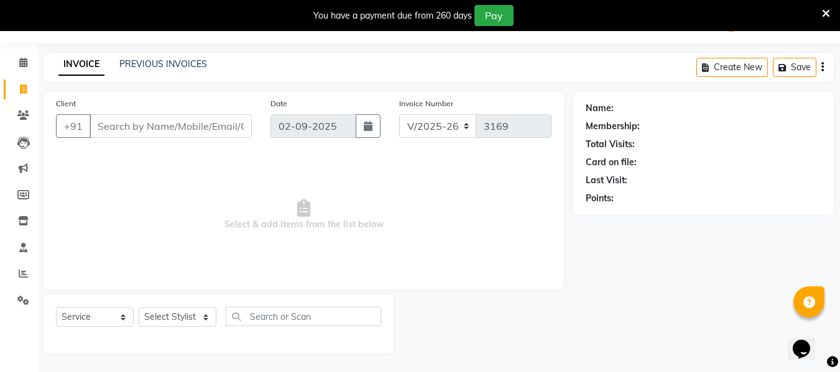
click at [147, 70] on div "INVOICE PREVIOUS INVOICES" at bounding box center [133, 65] width 178 height 14
click at [150, 67] on link "PREVIOUS INVOICES" at bounding box center [163, 63] width 88 height 11
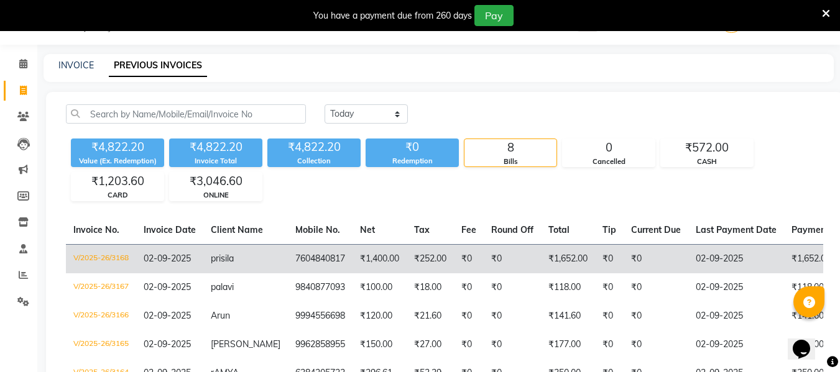
scroll to position [32, 0]
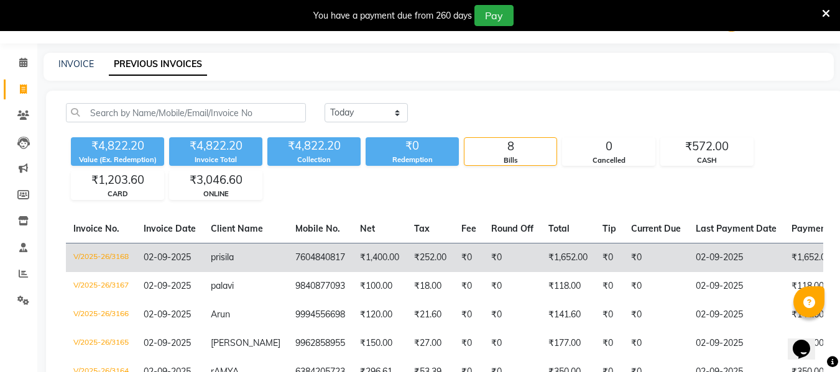
click at [225, 256] on span "prisila" at bounding box center [222, 257] width 23 height 11
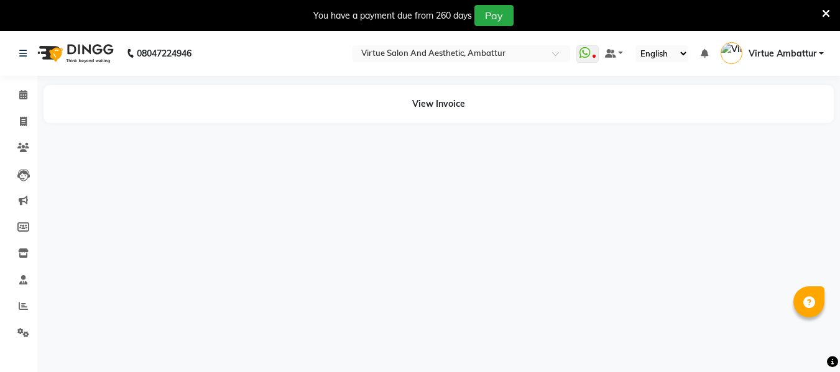
select select "en"
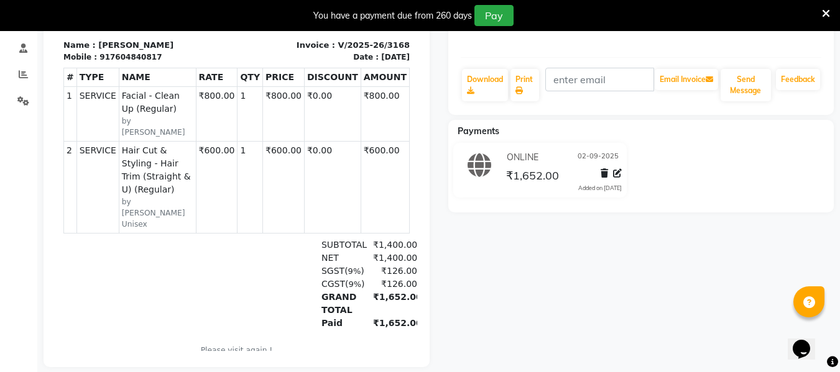
scroll to position [255, 0]
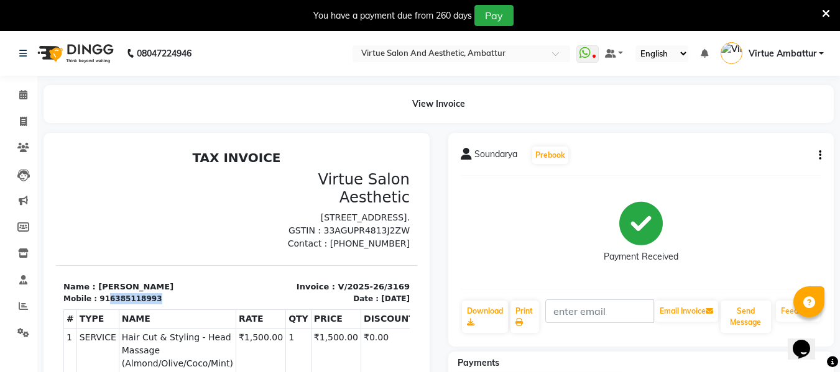
drag, startPoint x: 139, startPoint y: 310, endPoint x: 104, endPoint y: 314, distance: 35.1
click at [104, 305] on div "916385118993" at bounding box center [130, 298] width 62 height 11
copy div "6385118993"
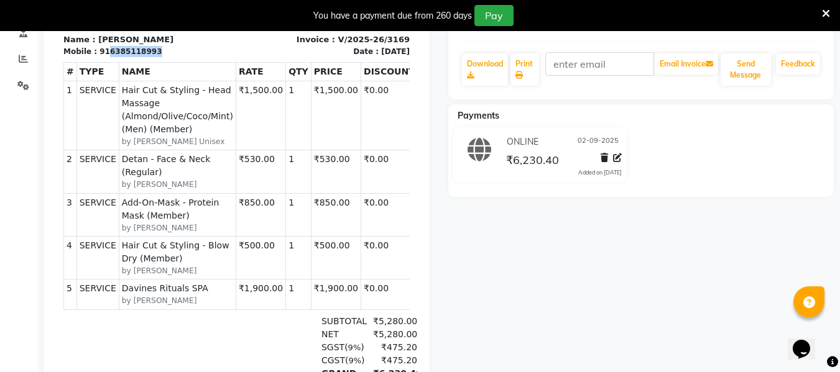
scroll to position [249, 0]
click at [614, 293] on div "Soundarya Prebook Payment Received Download Print Email Invoice Send Message Fe…" at bounding box center [641, 186] width 405 height 605
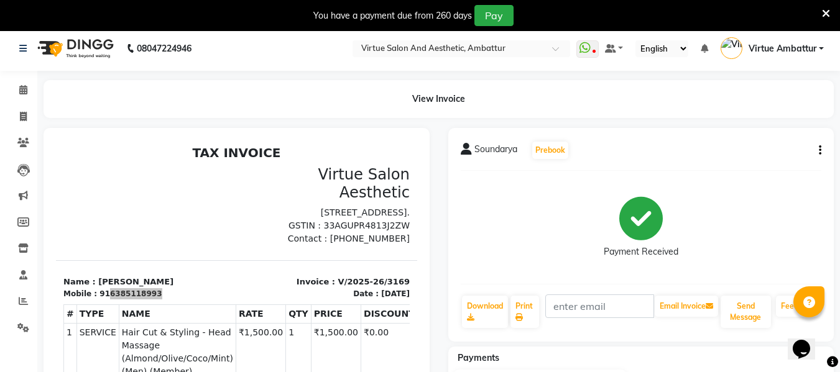
scroll to position [0, 0]
